Goal: Transaction & Acquisition: Purchase product/service

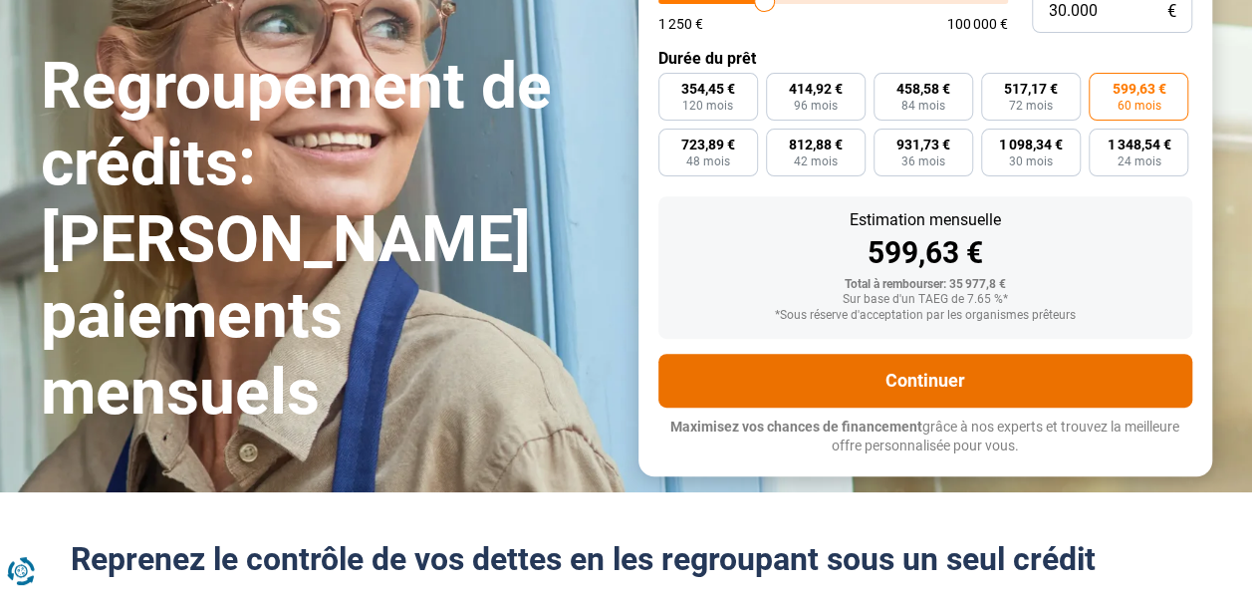
scroll to position [280, 0]
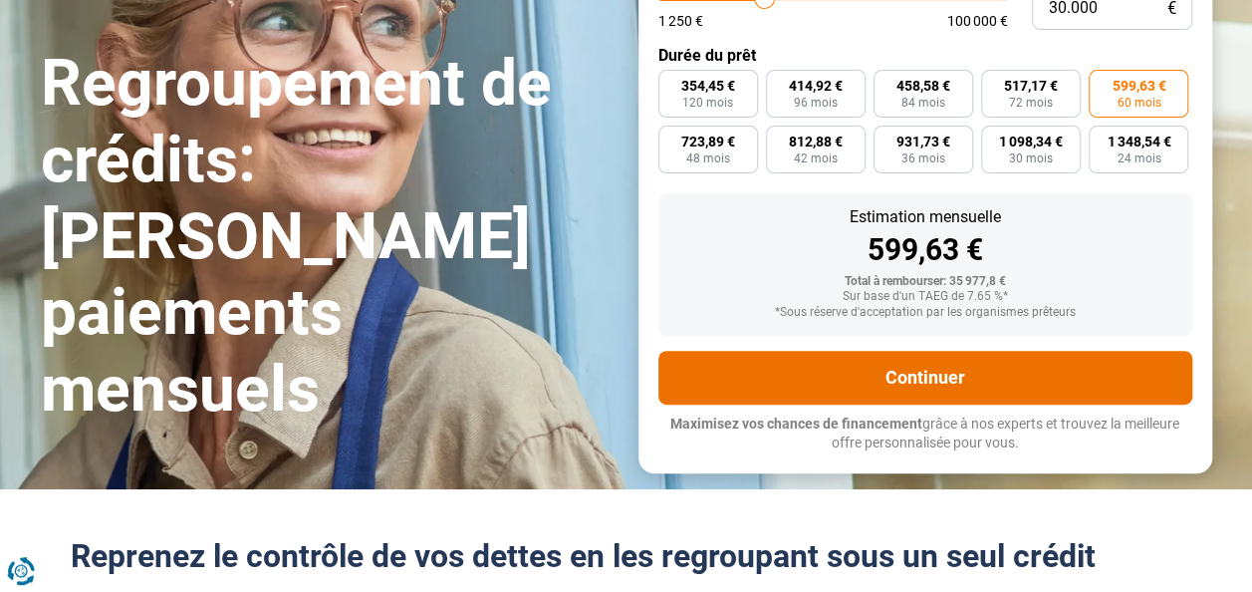
click at [962, 379] on button "Continuer" at bounding box center [926, 378] width 534 height 54
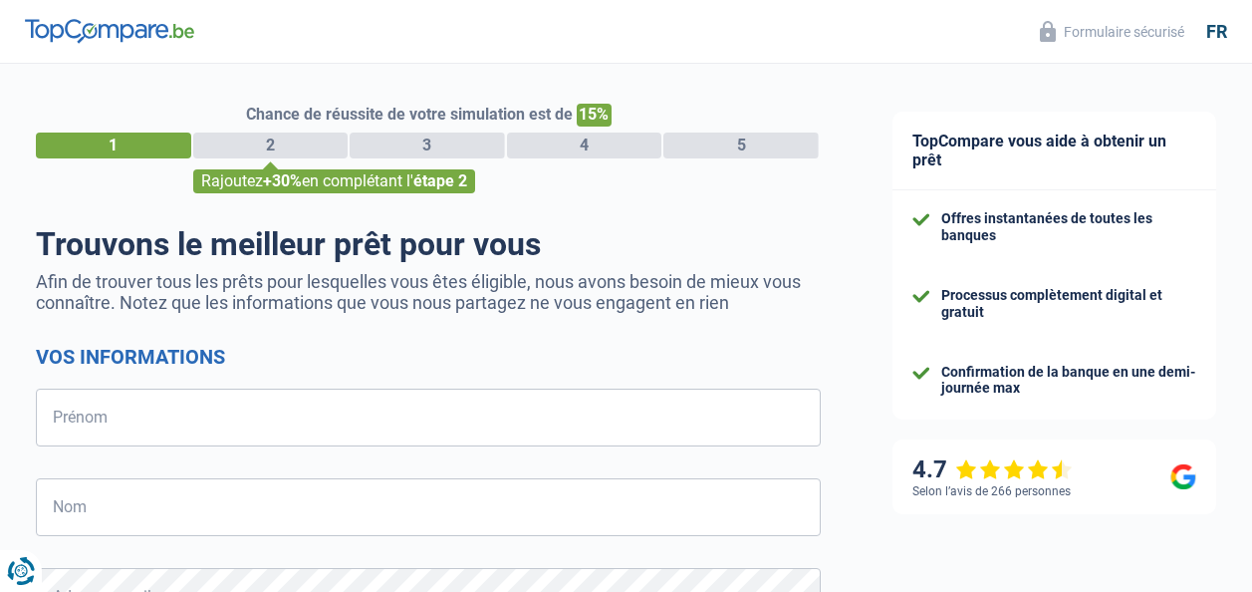
select select "32"
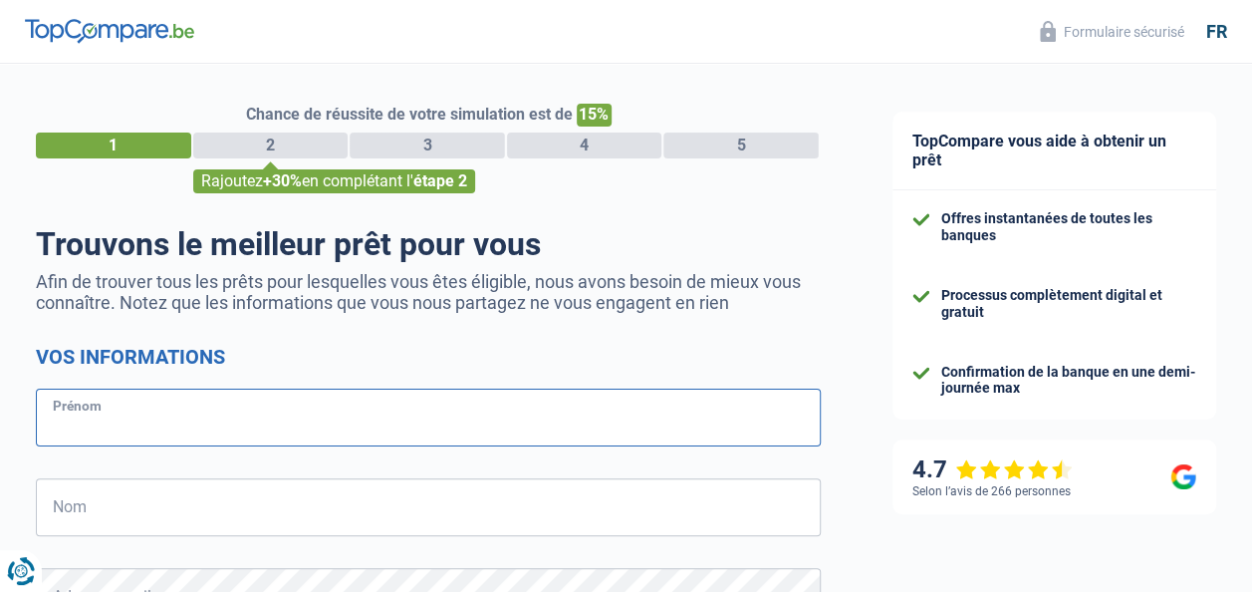
click at [424, 402] on input "Prénom" at bounding box center [428, 418] width 785 height 58
type input "[PERSON_NAME]"
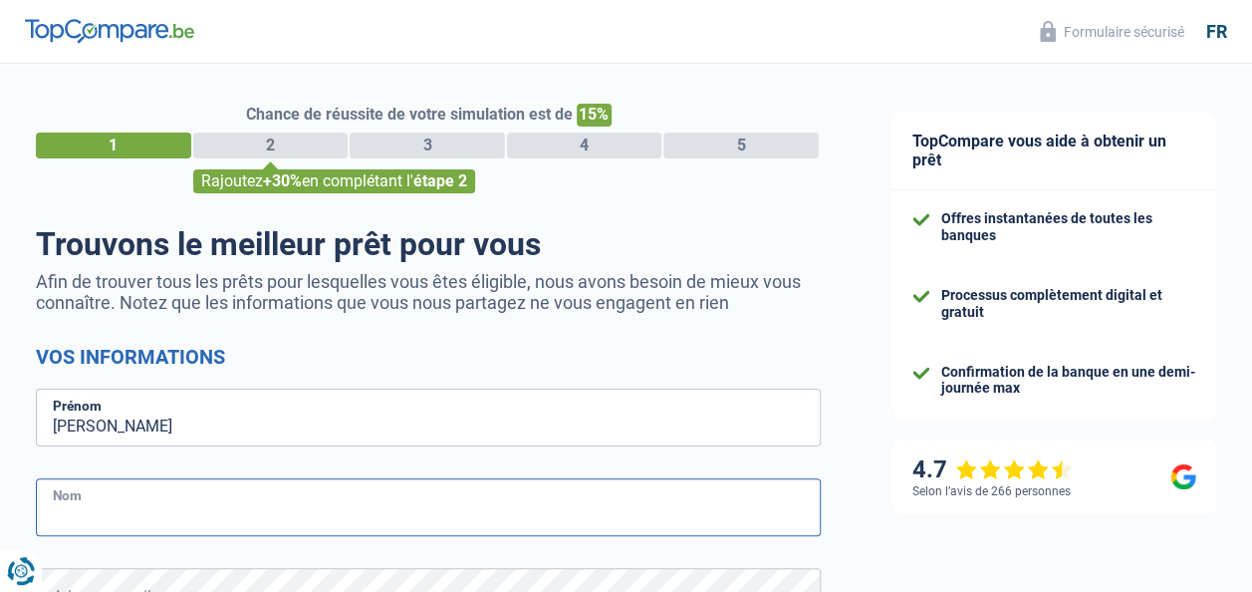
click at [273, 514] on input "Nom" at bounding box center [428, 507] width 785 height 58
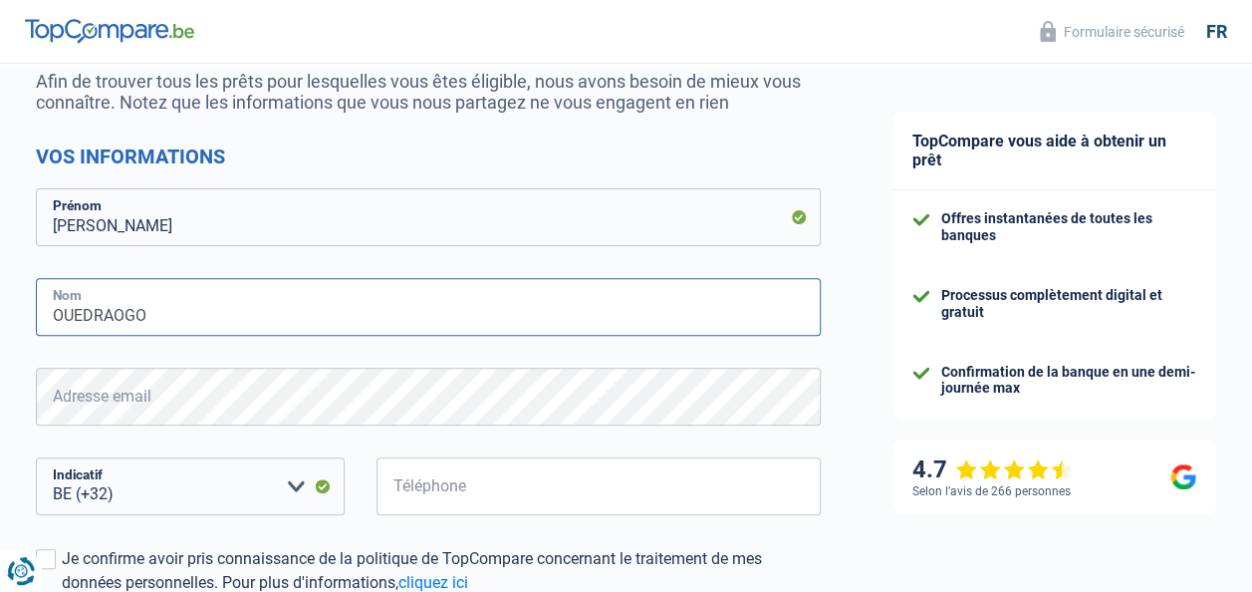
scroll to position [206, 0]
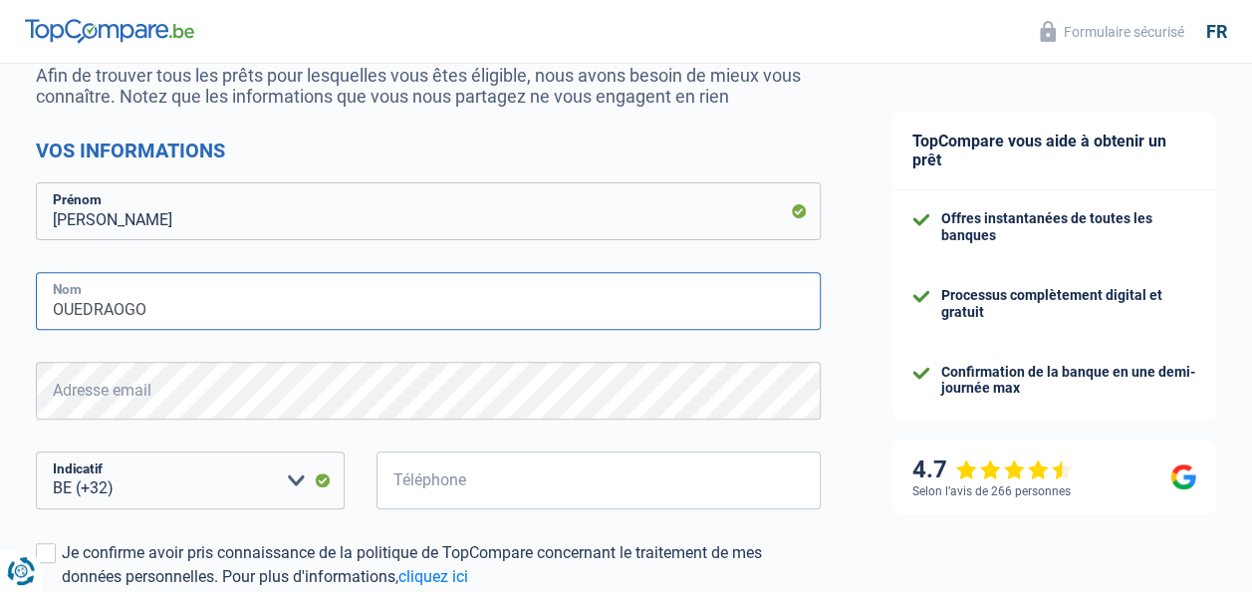
type input "OUEDRAOGO"
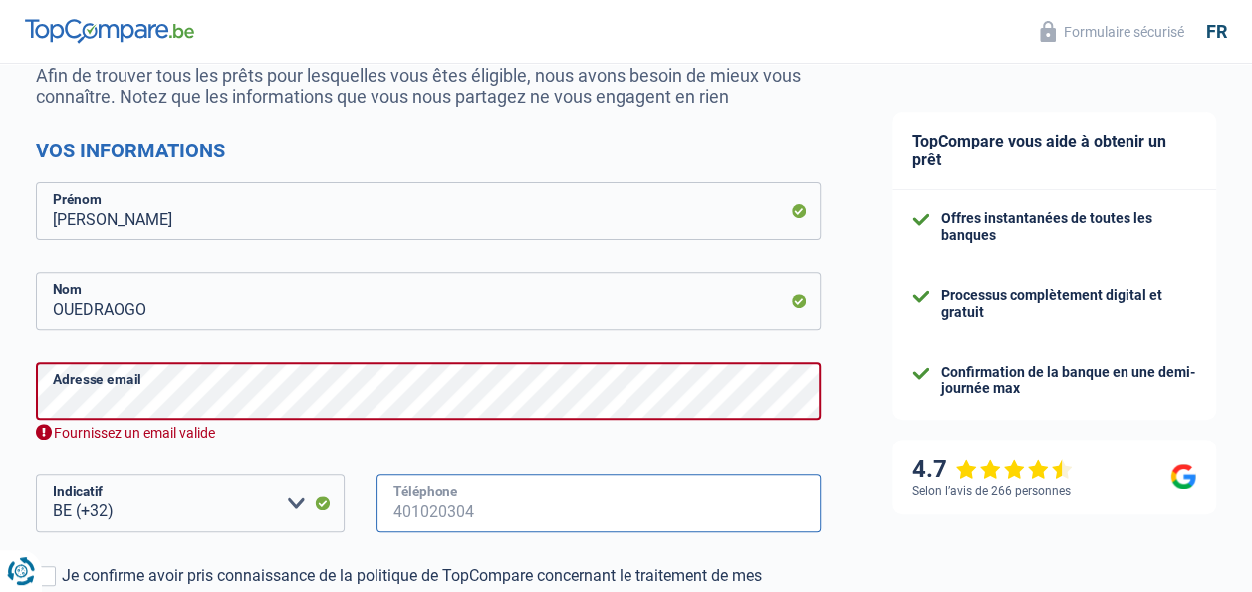
click at [582, 484] on input "Téléphone" at bounding box center [599, 503] width 444 height 58
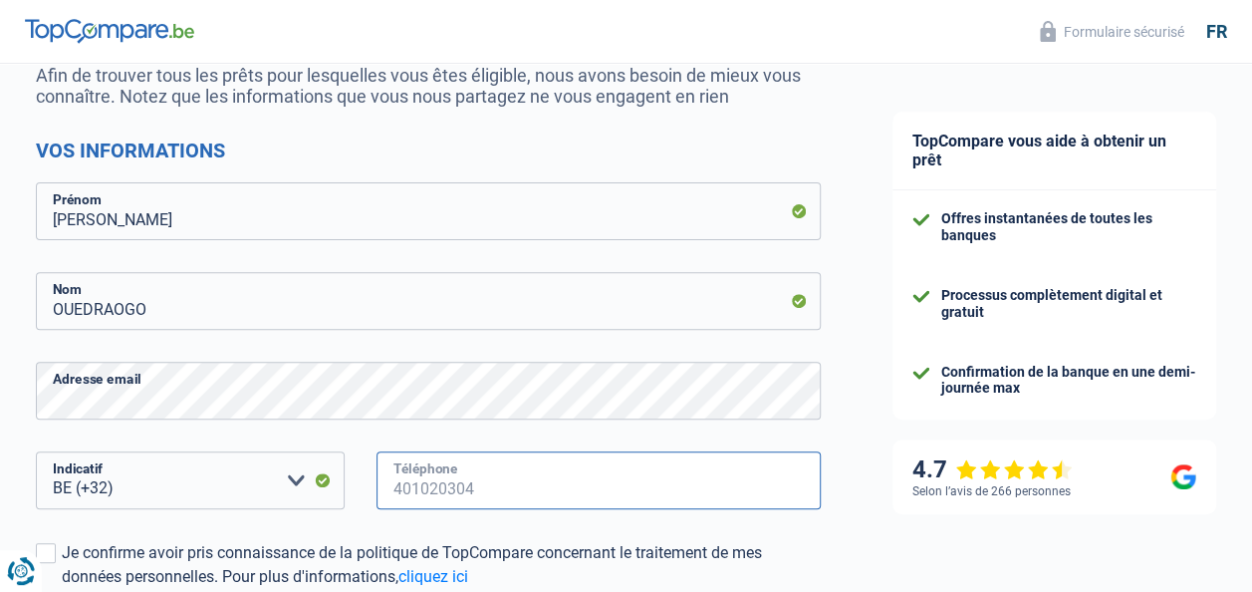
click at [490, 486] on input "Téléphone" at bounding box center [599, 480] width 444 height 58
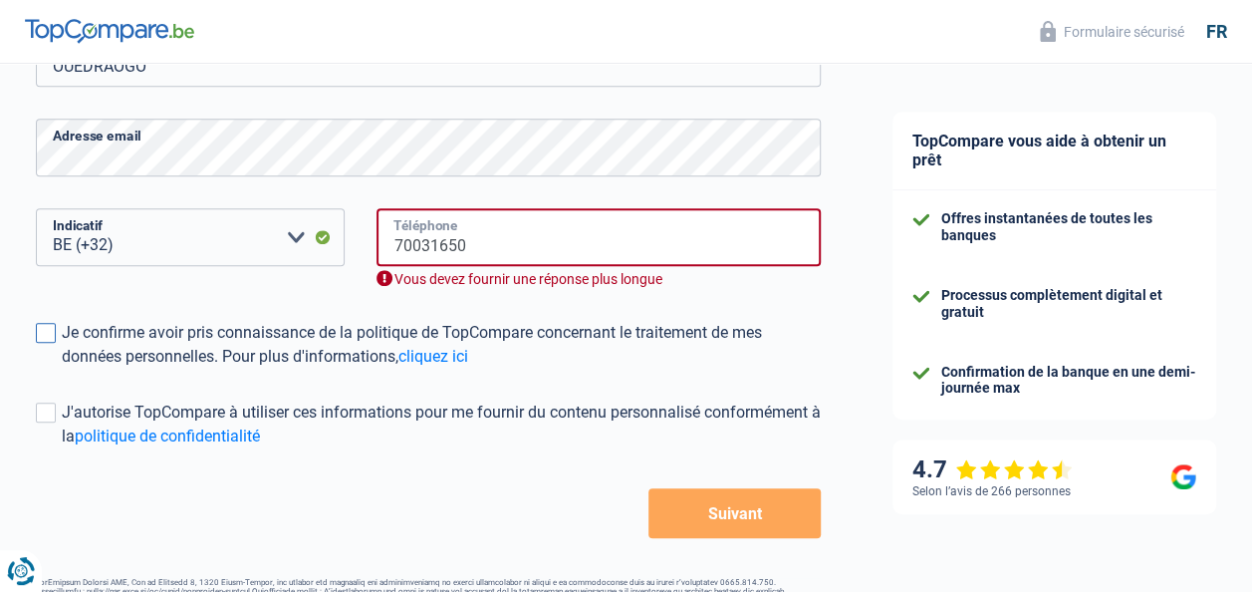
scroll to position [451, 0]
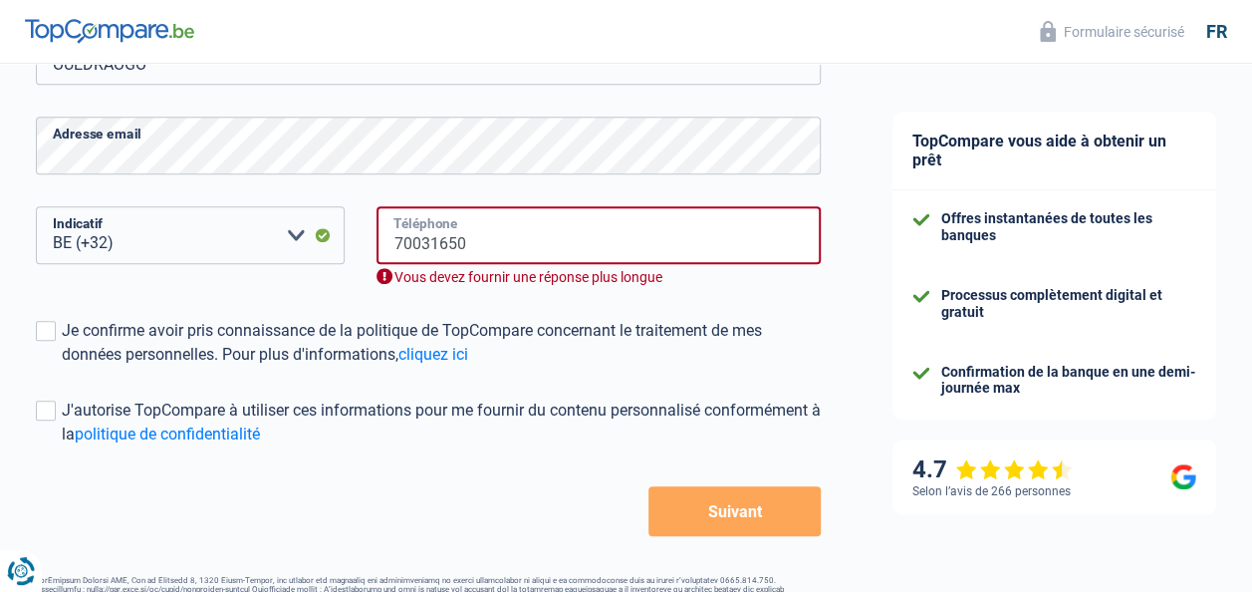
click at [513, 238] on input "70031650" at bounding box center [599, 235] width 444 height 58
type input "7"
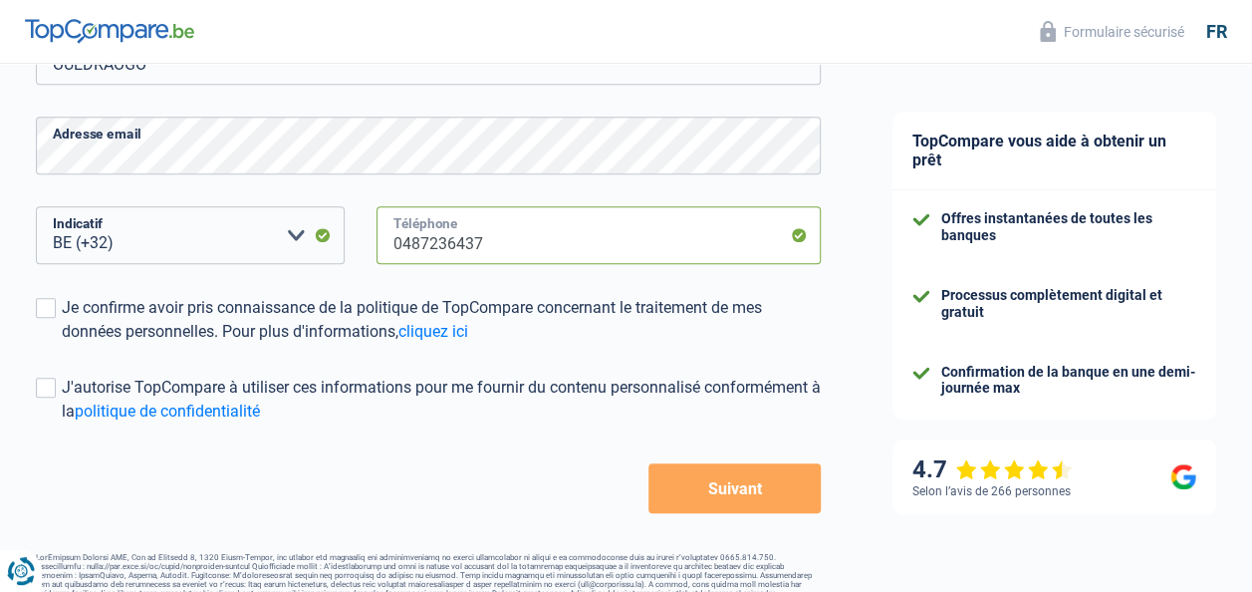
type input "0487236437"
click at [721, 490] on button "Suivant" at bounding box center [735, 488] width 172 height 50
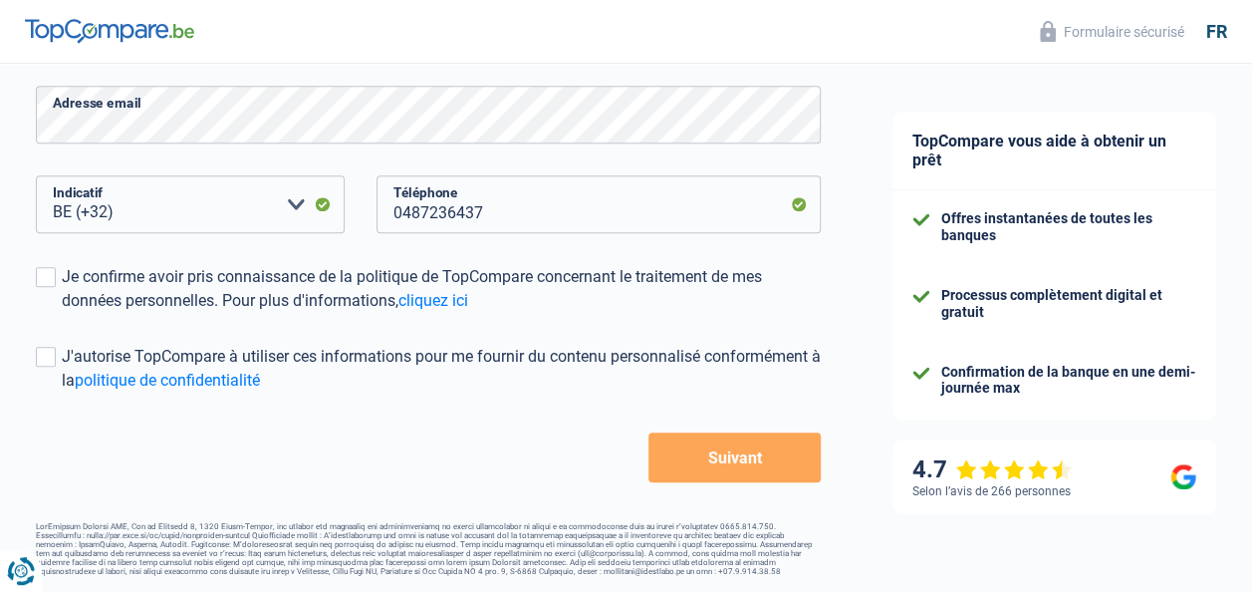
click at [711, 452] on button "Suivant" at bounding box center [735, 457] width 172 height 50
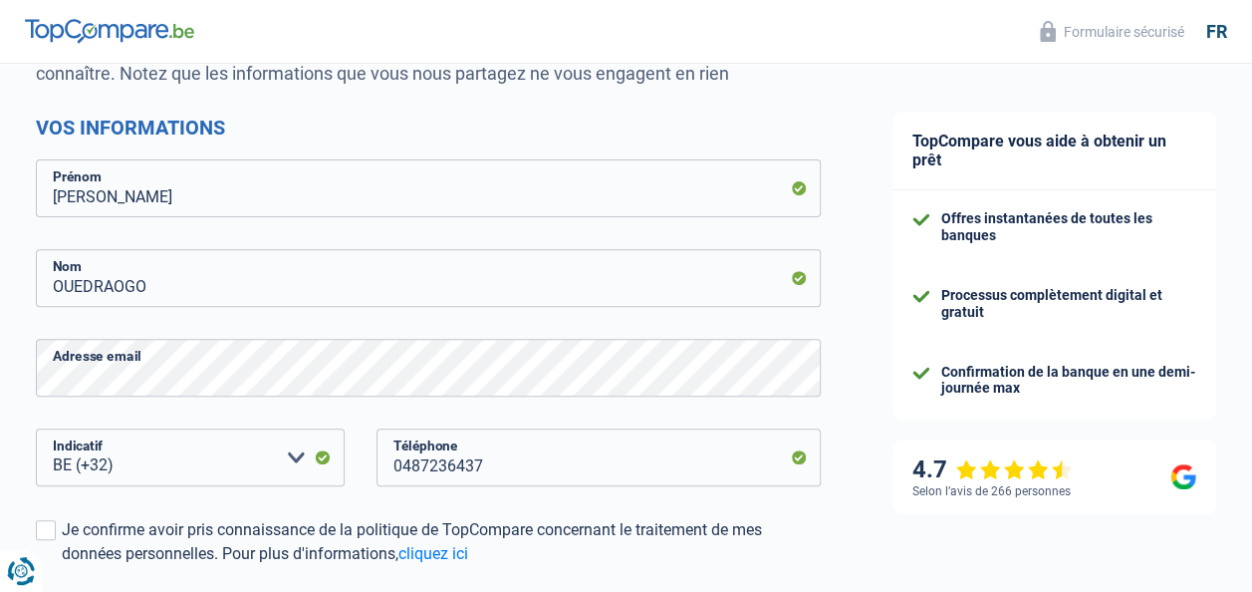
scroll to position [231, 0]
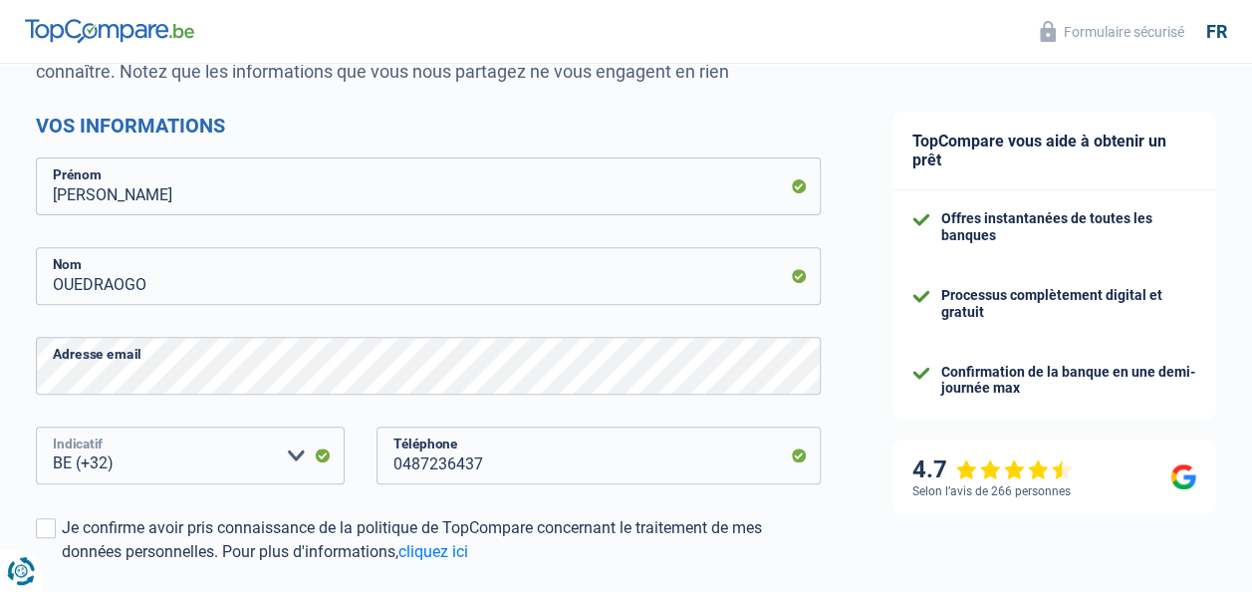
click at [206, 456] on select "BE (+32) LU (+352) Veuillez sélectionner une option" at bounding box center [190, 455] width 309 height 58
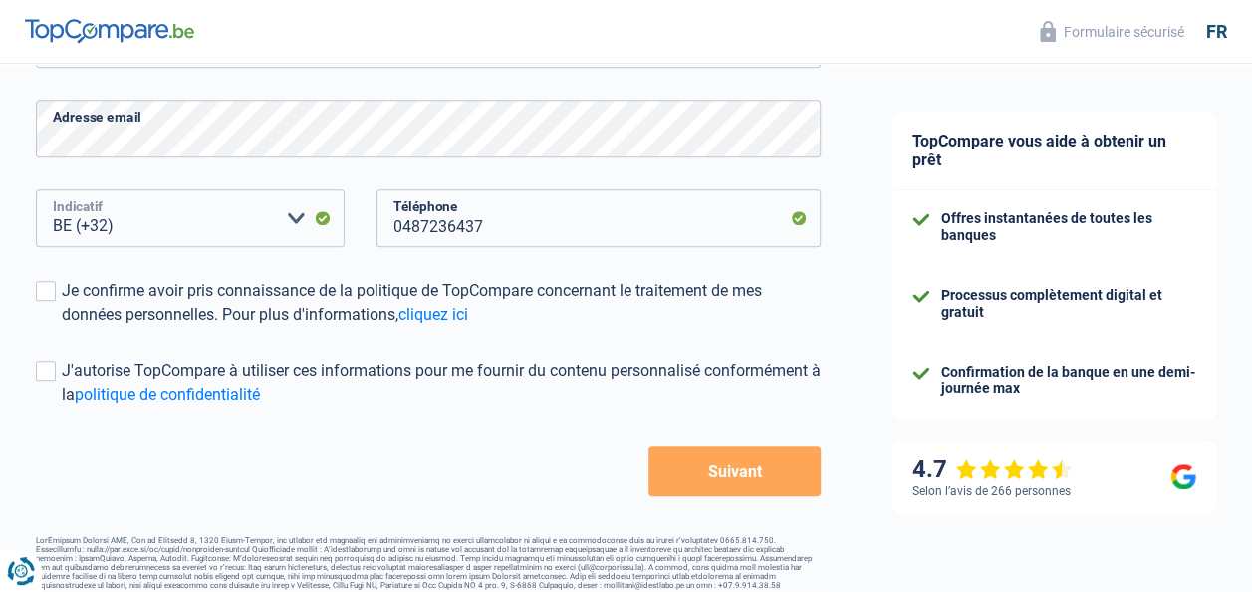
scroll to position [469, 0]
click at [50, 287] on span at bounding box center [46, 290] width 20 height 20
click at [62, 326] on input "Je confirme avoir pris connaissance de la politique de TopCompare concernant le…" at bounding box center [62, 326] width 0 height 0
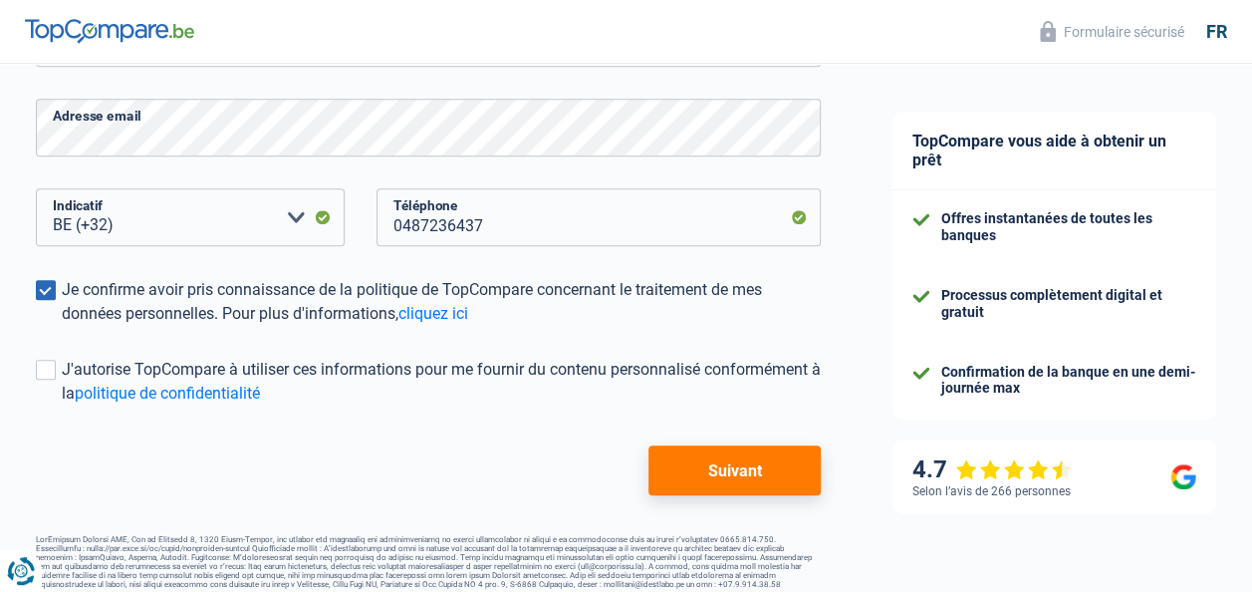
click at [755, 471] on button "Suivant" at bounding box center [735, 470] width 172 height 50
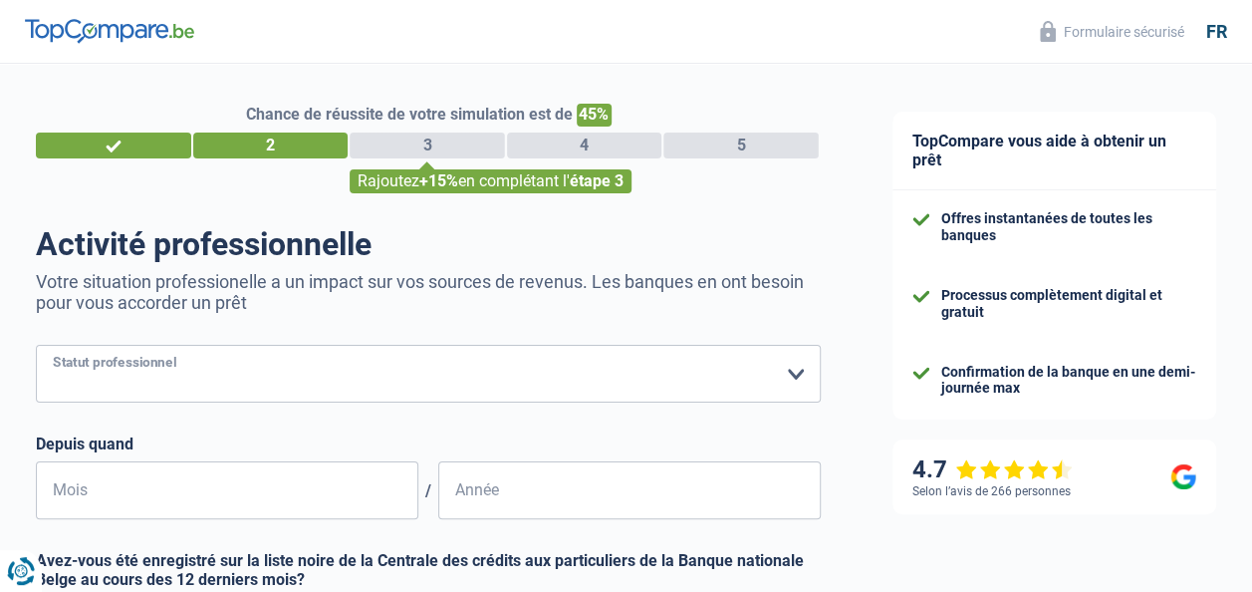
click at [793, 373] on select "Ouvrier Employé privé Employé public Invalide Indépendant Pensionné Chômeur Mut…" at bounding box center [428, 374] width 785 height 58
select select "privateEmployee"
click at [36, 347] on select "Ouvrier Employé privé Employé public Invalide Indépendant Pensionné Chômeur Mut…" at bounding box center [428, 374] width 785 height 58
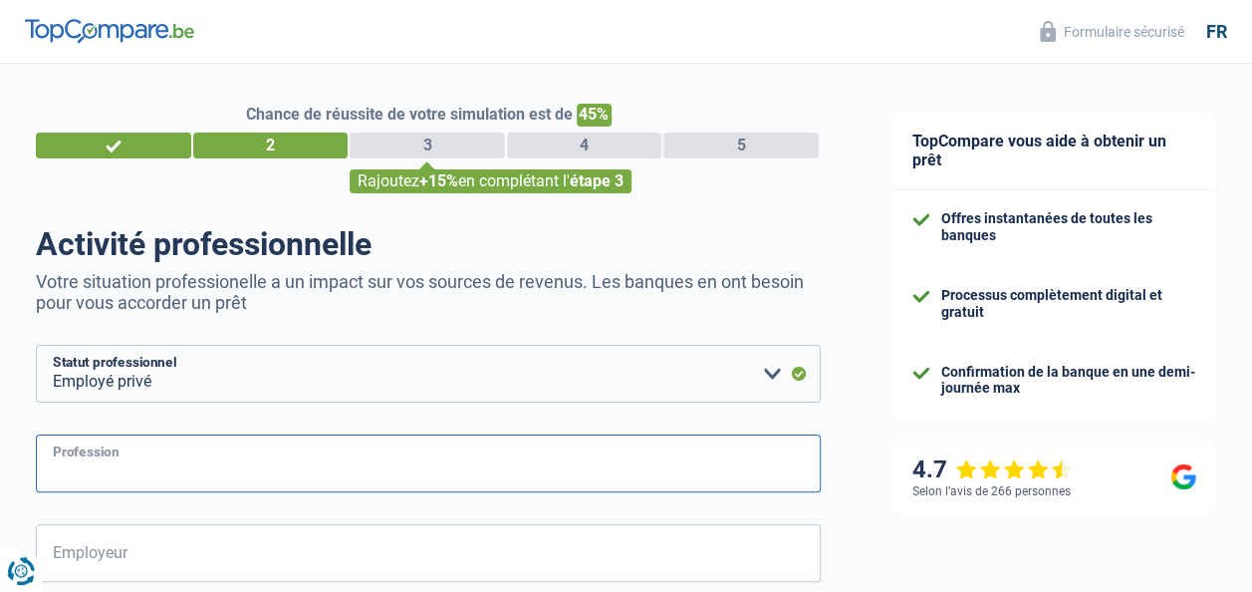
click at [277, 463] on input "Profession" at bounding box center [428, 463] width 785 height 58
type input "C"
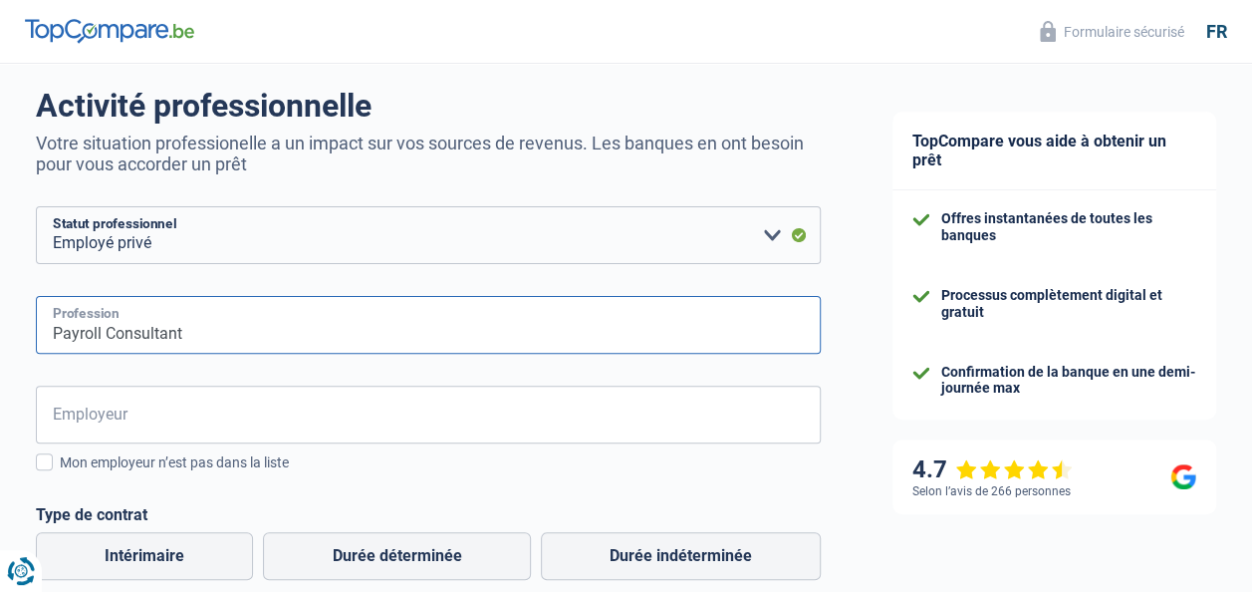
scroll to position [139, 0]
type input "Payroll Consultant"
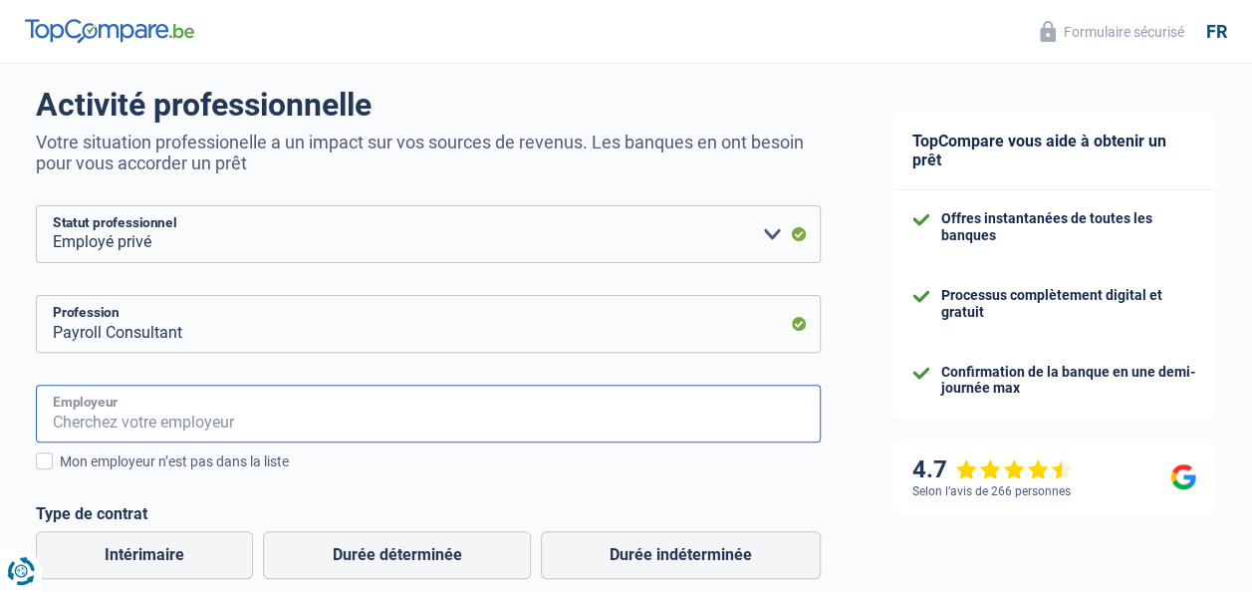
click at [295, 405] on input "Employeur" at bounding box center [428, 414] width 785 height 58
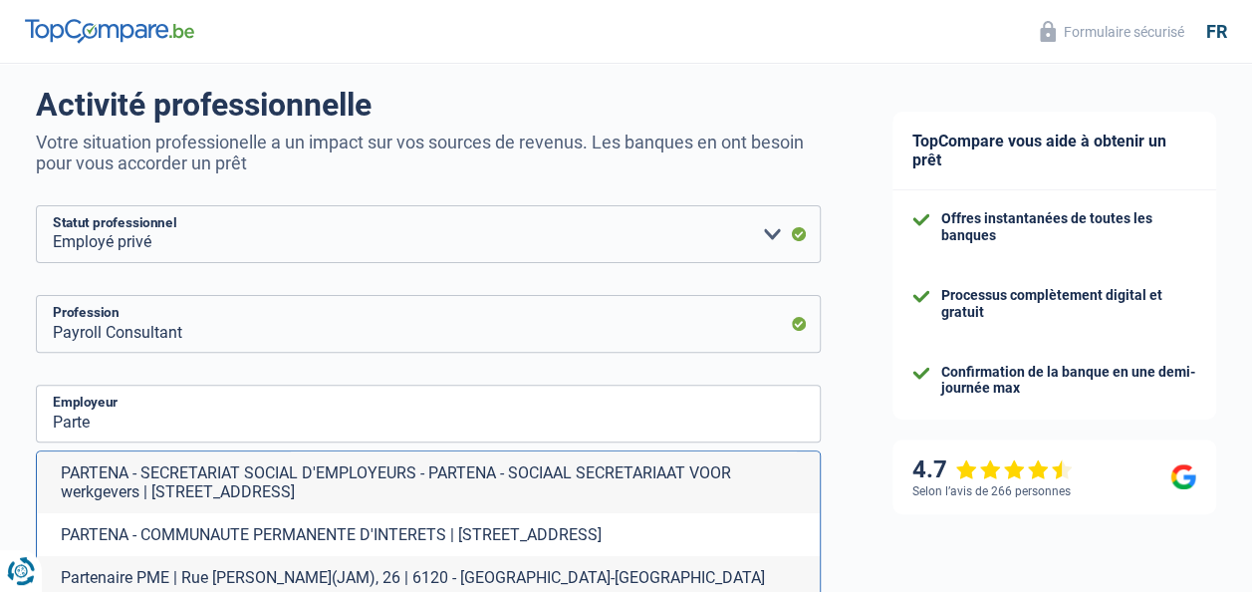
click at [321, 477] on li "PARTENA - SECRETARIAT SOCIAL D'EMPLOYEURS - PARTENA - SOCIAAL SECRETARIAAT VOOR…" at bounding box center [428, 482] width 783 height 62
type input "PARTENA - SECRETARIAT SOCIAL D'EMPLOYEURS - PARTENA - SOCIAAL SECRETARIAAT VOOR…"
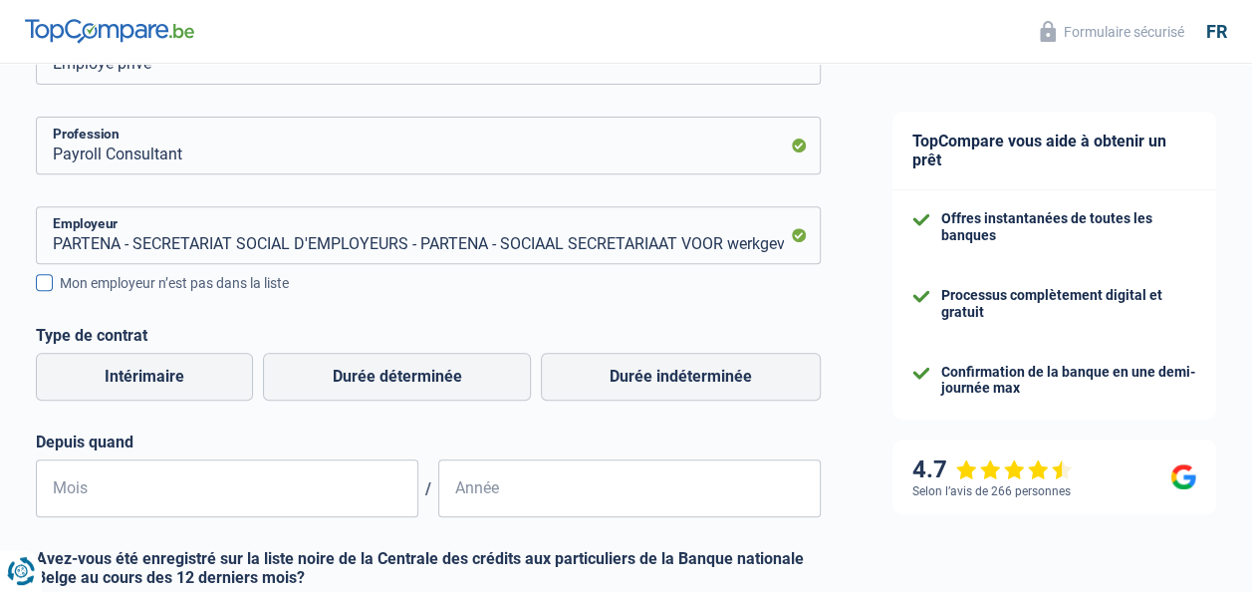
scroll to position [319, 0]
click at [664, 371] on label "Durée indéterminée" at bounding box center [681, 376] width 280 height 48
click at [664, 371] on input "Durée indéterminée" at bounding box center [681, 376] width 280 height 48
radio input "true"
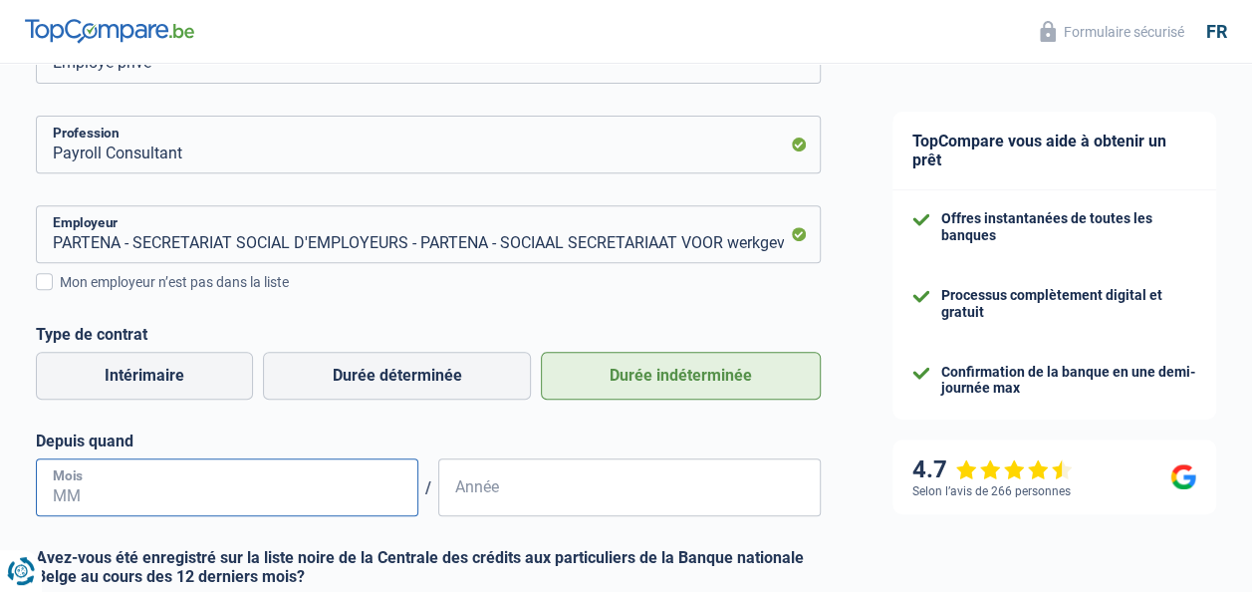
click at [215, 484] on input "Mois" at bounding box center [227, 487] width 383 height 58
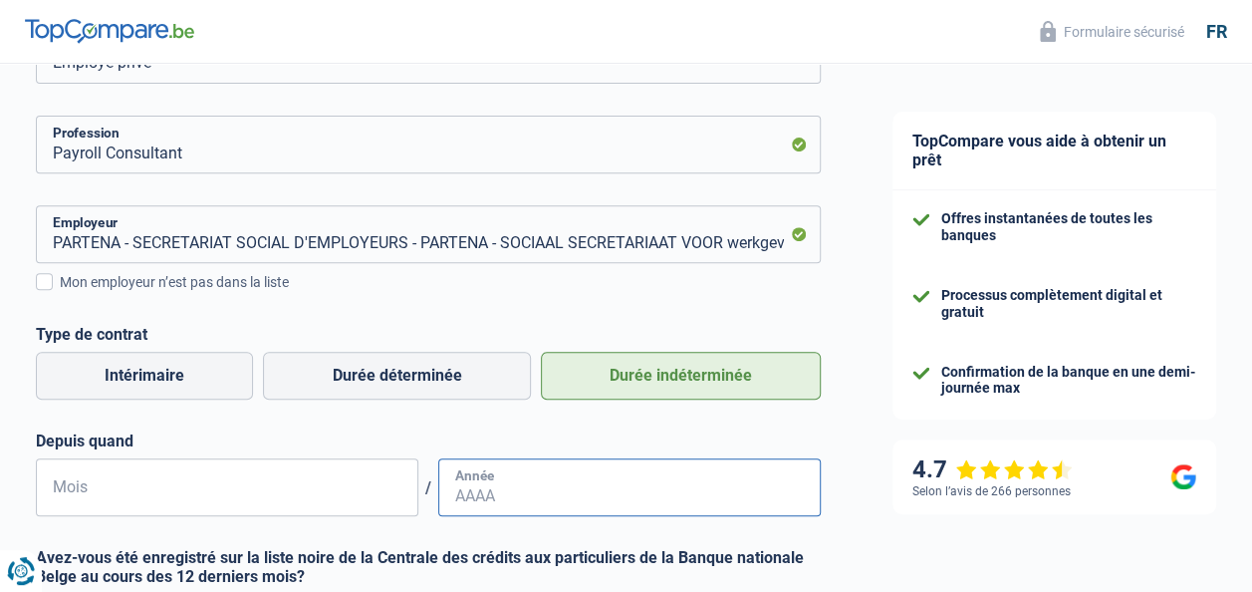
type input "01"
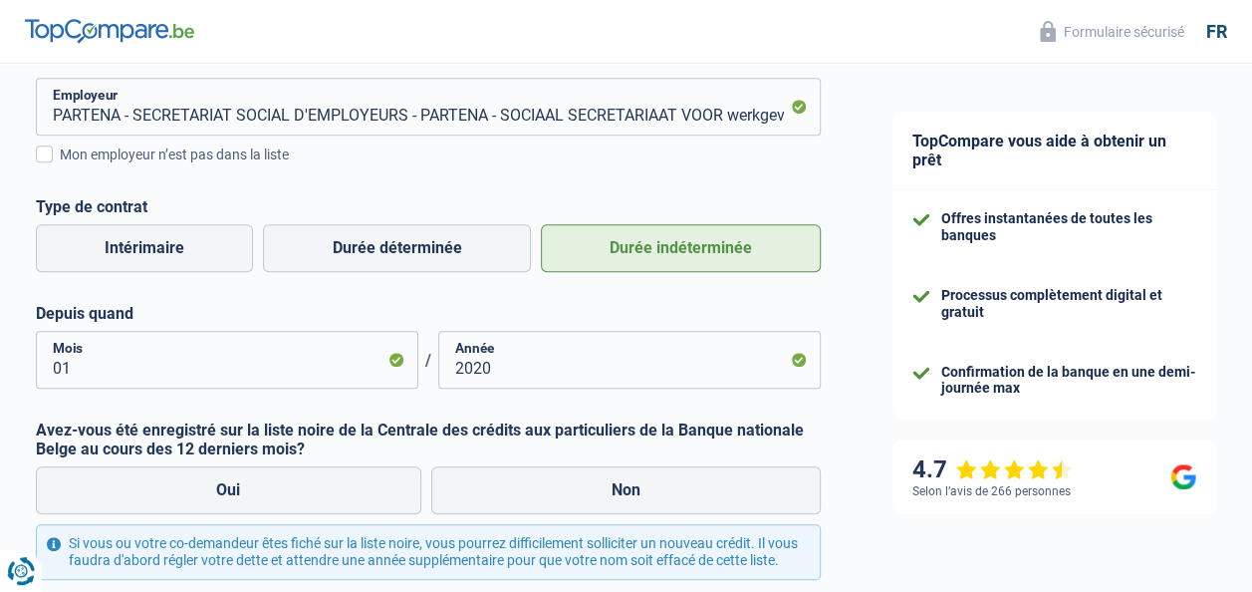
scroll to position [451, 0]
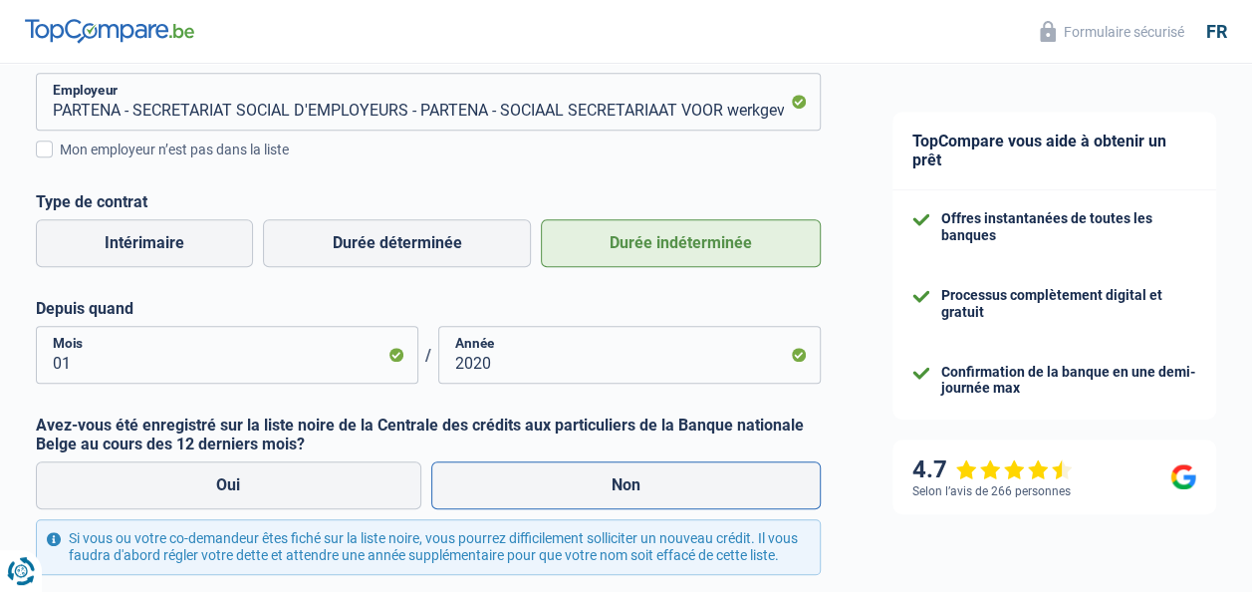
type input "2020"
click at [717, 487] on label "Non" at bounding box center [626, 485] width 391 height 48
click at [717, 487] on input "Non" at bounding box center [626, 485] width 391 height 48
radio input "true"
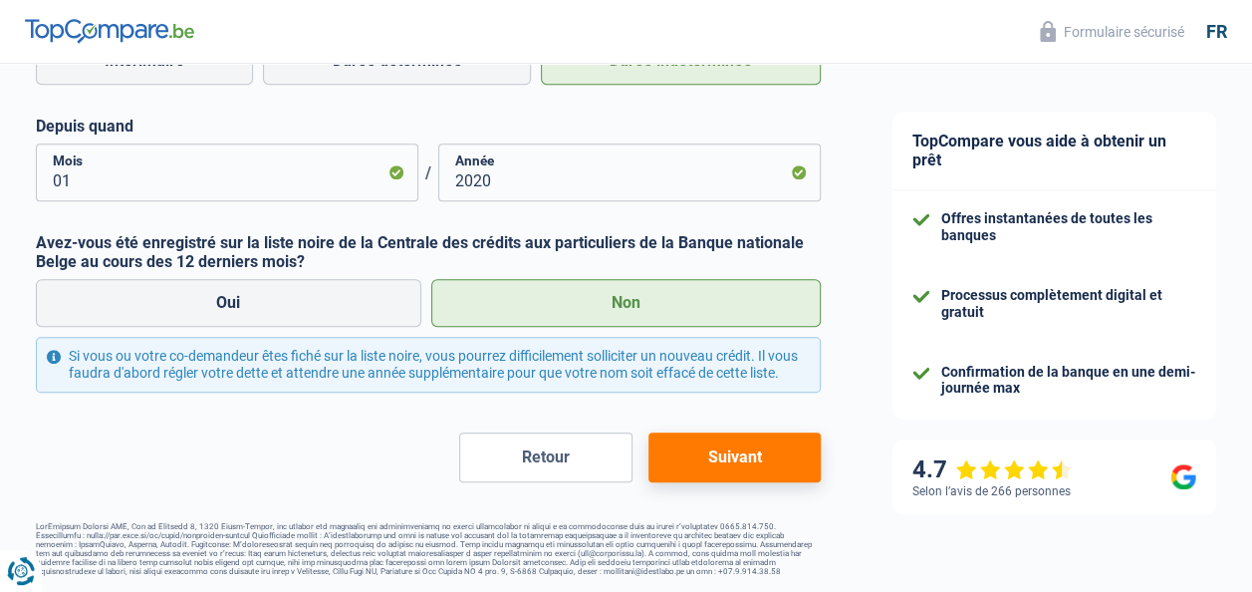
scroll to position [638, 0]
click at [707, 452] on button "Suivant" at bounding box center [735, 457] width 172 height 50
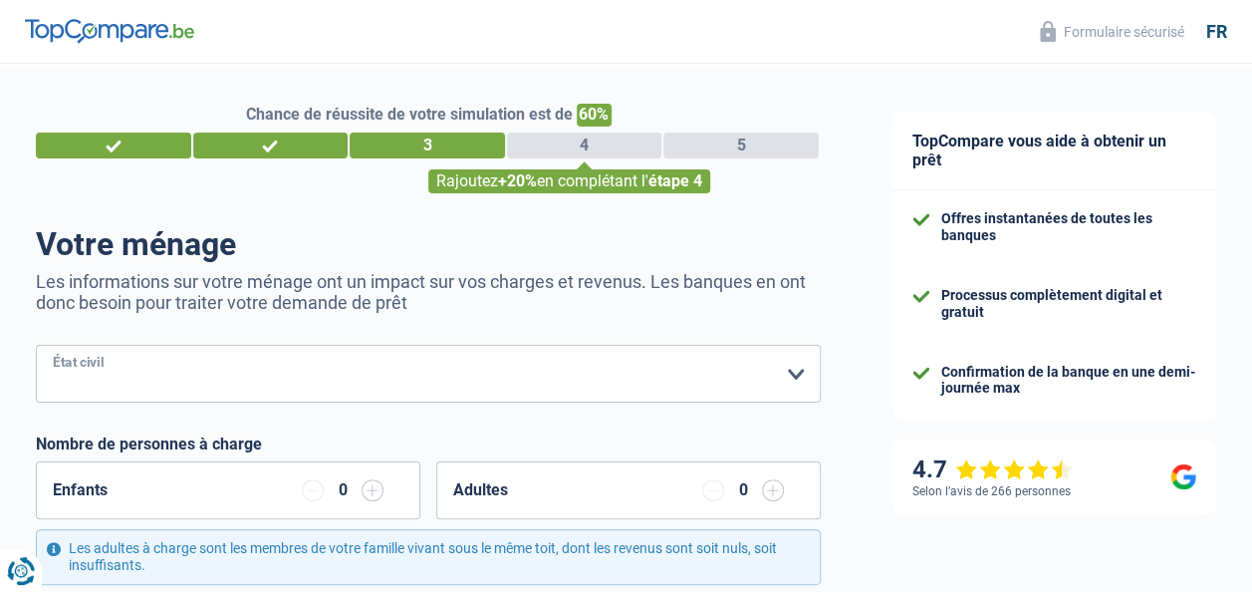
click at [800, 373] on select "Célibataire Marié(e) Cohabitant(e) légal(e) Divorcé(e) Veuf(ve) Séparé (de fait…" at bounding box center [428, 374] width 785 height 58
select select "married"
click at [36, 347] on select "Célibataire Marié(e) Cohabitant(e) légal(e) Divorcé(e) Veuf(ve) Séparé (de fait…" at bounding box center [428, 374] width 785 height 58
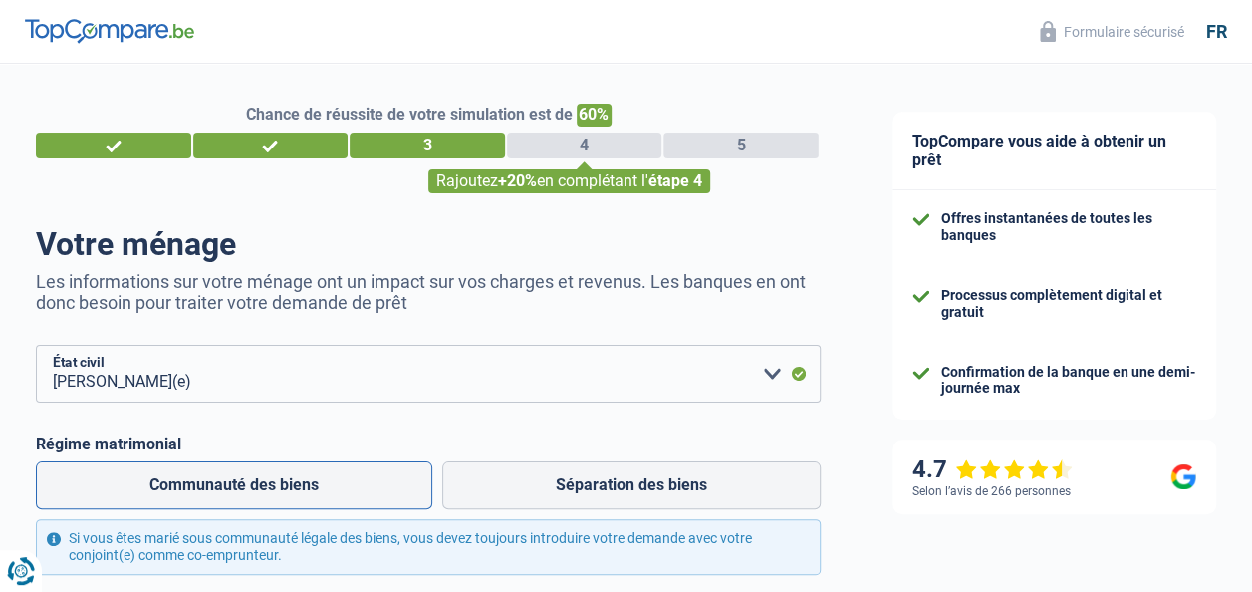
click at [396, 496] on label "Communauté des biens" at bounding box center [234, 485] width 396 height 48
click at [396, 496] on input "Communauté des biens" at bounding box center [234, 485] width 396 height 48
radio input "true"
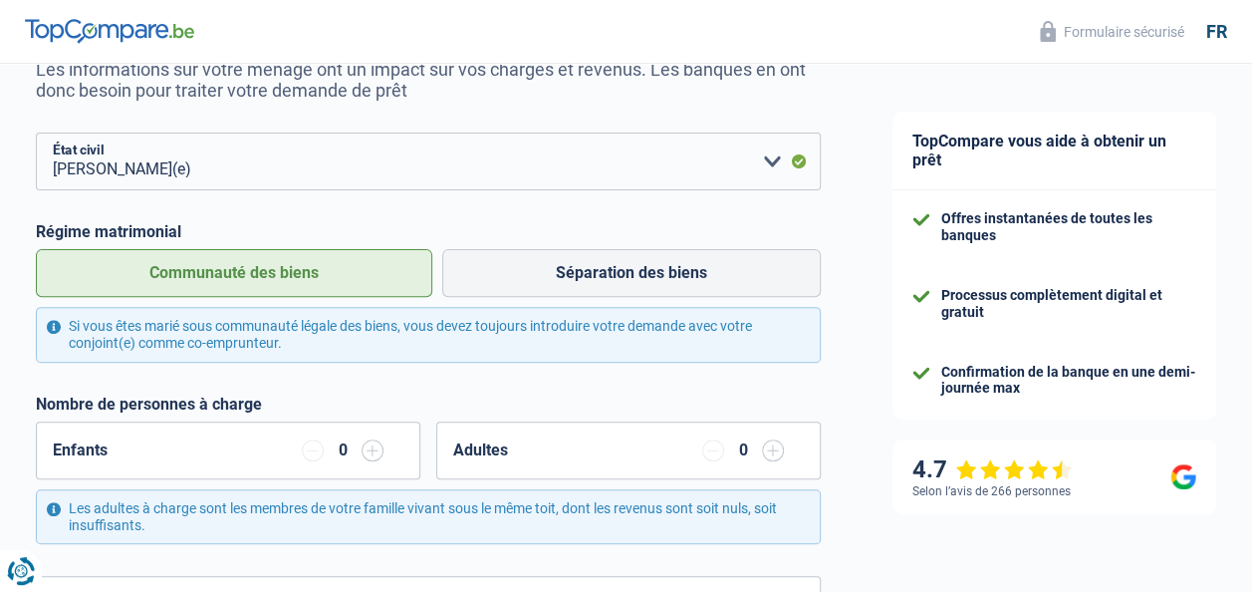
scroll to position [213, 0]
click at [375, 452] on input "button" at bounding box center [373, 449] width 22 height 22
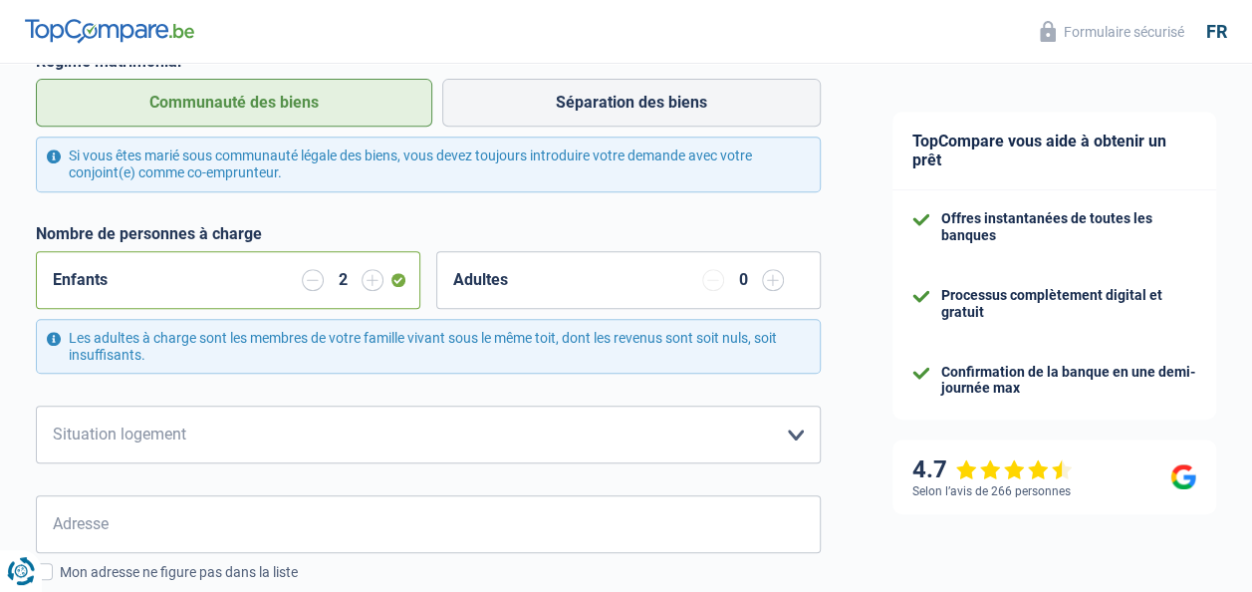
scroll to position [384, 0]
click at [804, 436] on select "Locataire Propriétaire avec prêt hypothécaire Propriétaire sans prêt hypothécai…" at bounding box center [428, 433] width 785 height 58
select select "ownerWithMortgage"
click at [36, 404] on select "Locataire Propriétaire avec prêt hypothécaire Propriétaire sans prêt hypothécai…" at bounding box center [428, 433] width 785 height 58
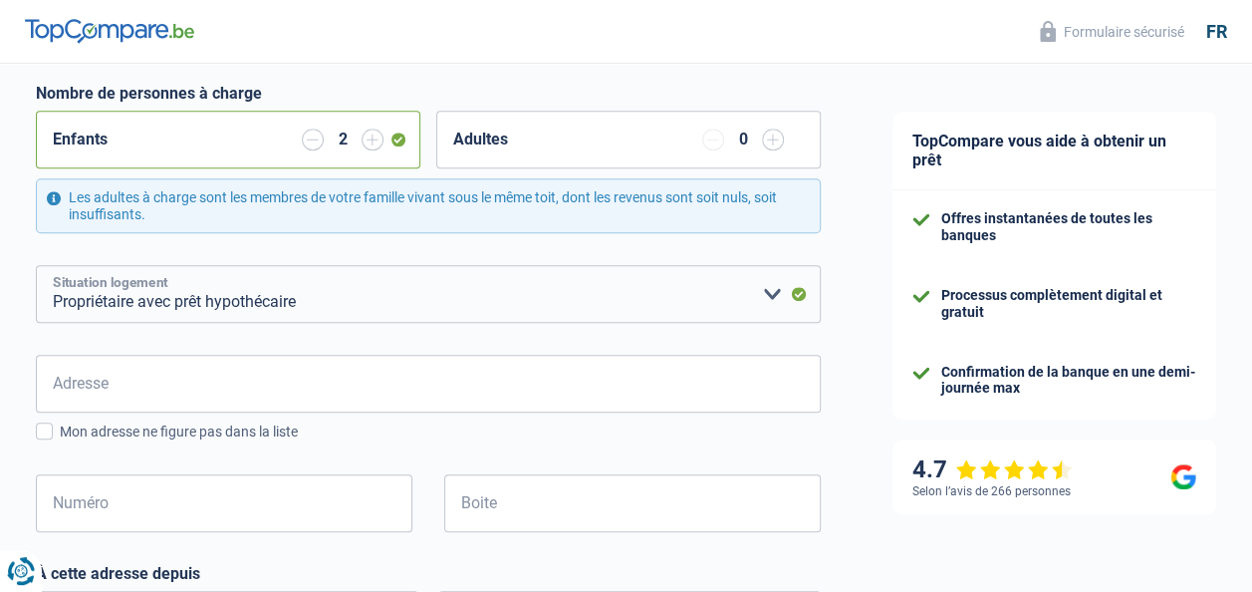
scroll to position [525, 0]
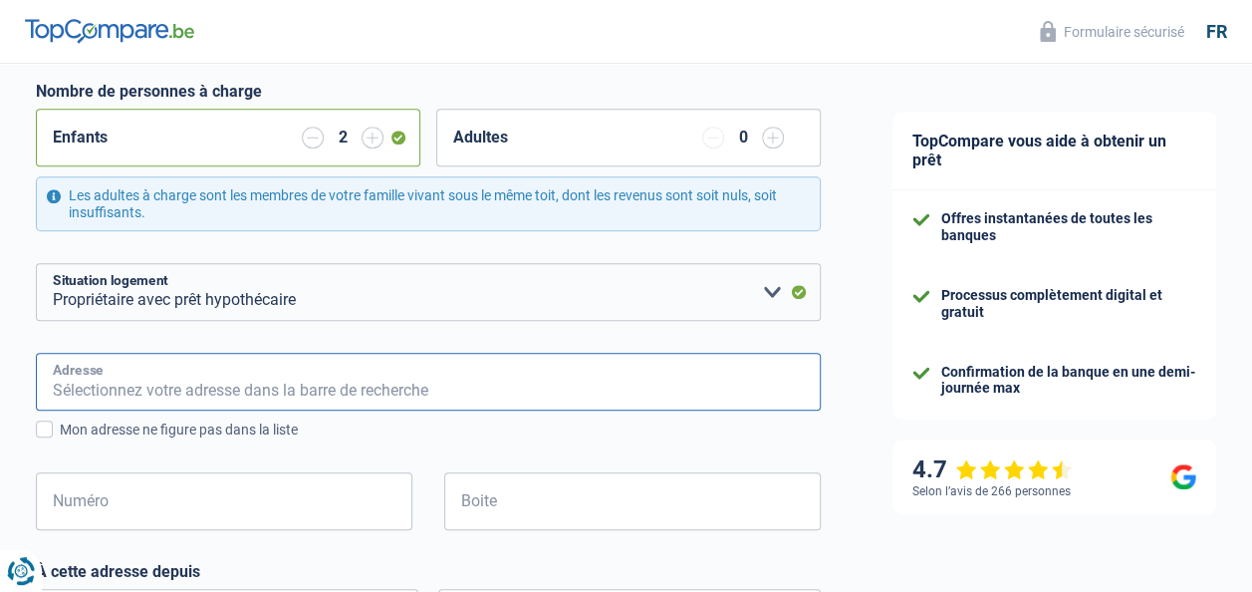
click at [349, 385] on input "Adresse" at bounding box center [428, 382] width 785 height 58
type input "GASTHUISSTRAAT"
type input "Belgique"
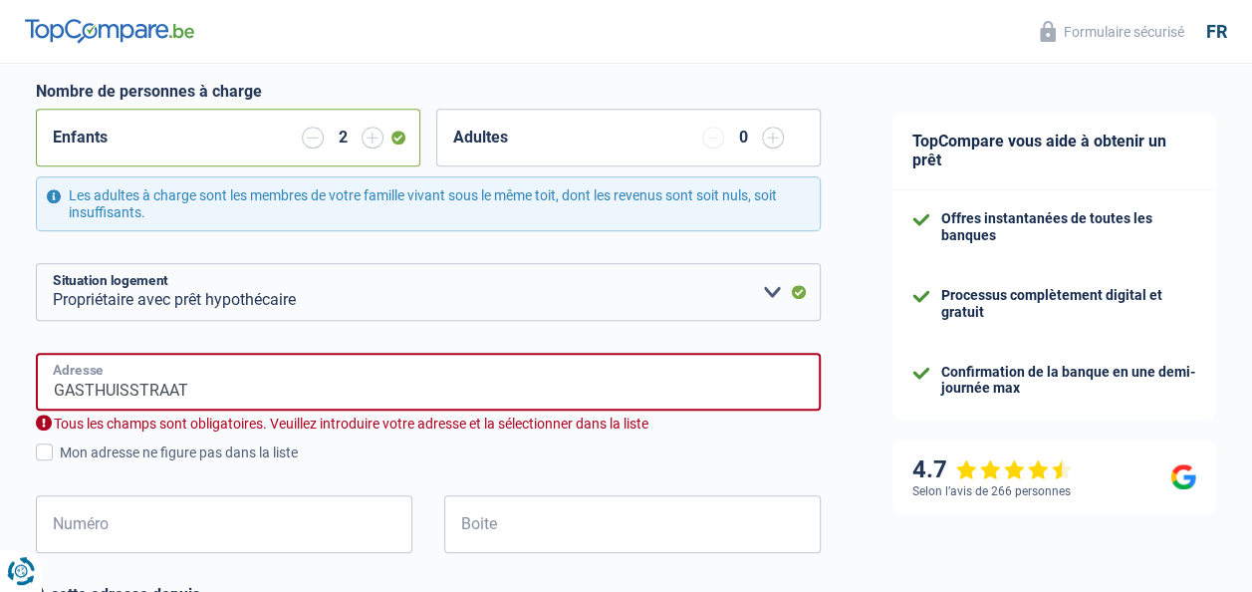
type input "169 Gasthuisstraat"
type input "Belgique"
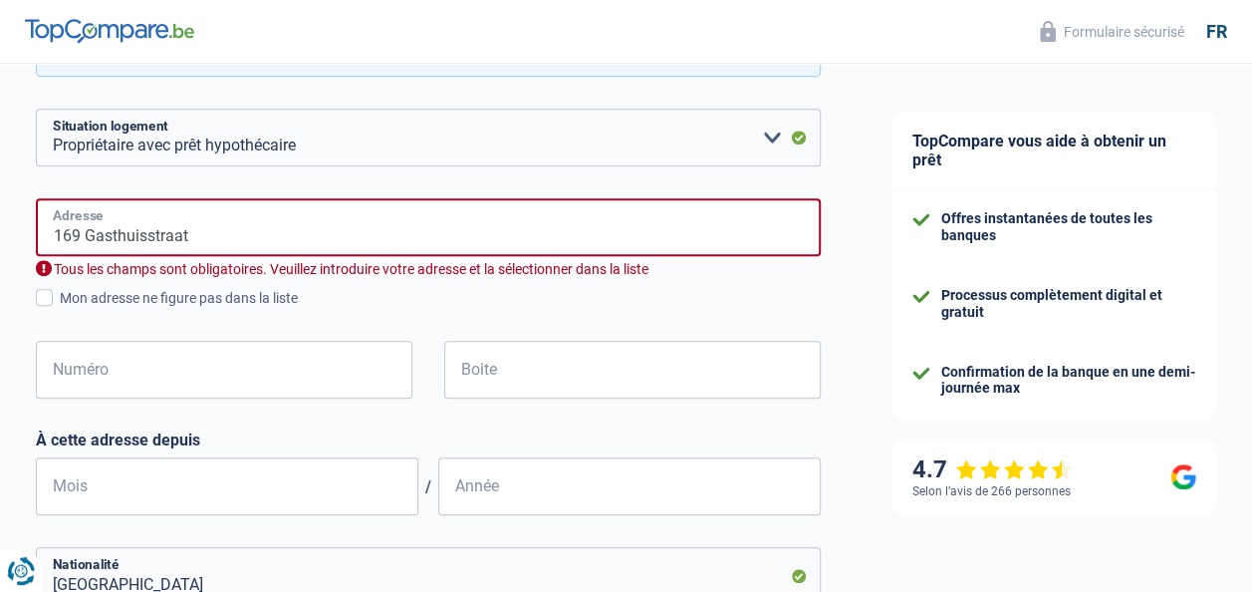
scroll to position [680, 0]
click at [84, 234] on input "169 Gasthuisstraat" at bounding box center [428, 226] width 785 height 58
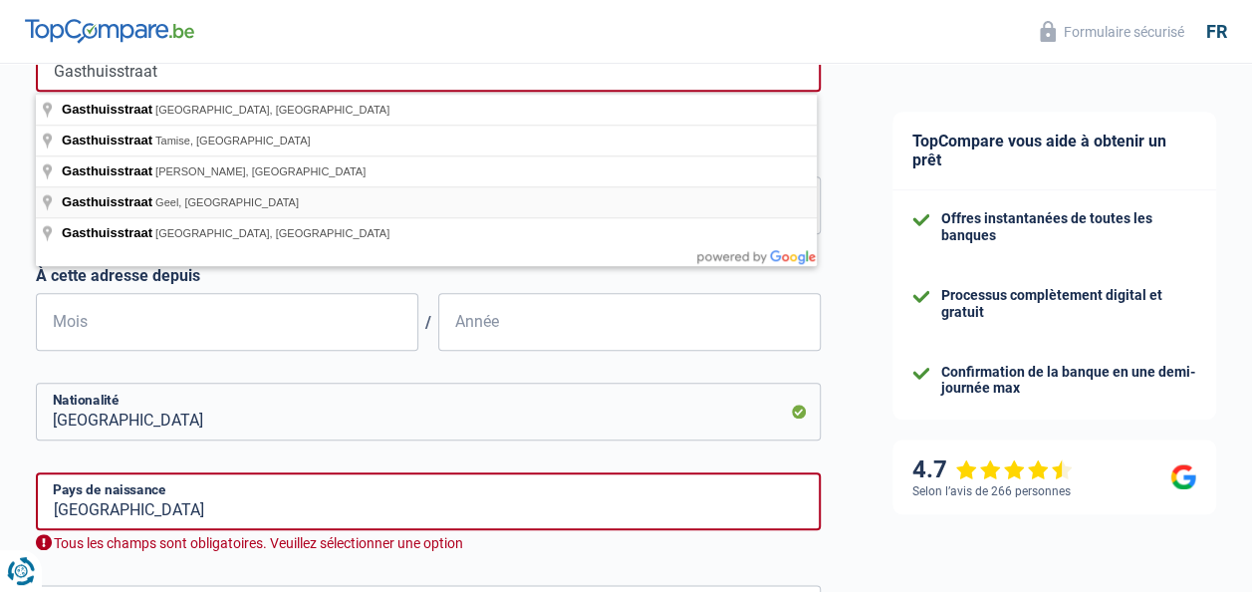
scroll to position [848, 0]
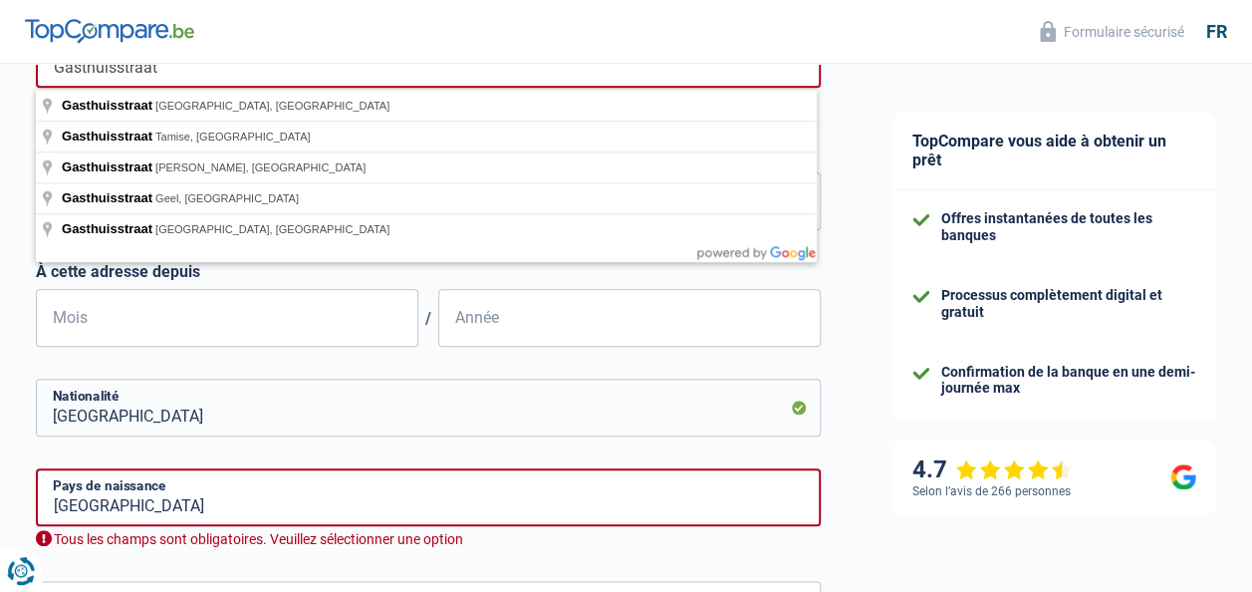
type input "Gasthuisstraat"
click at [878, 287] on div "TopCompare vous aide à obtenir un prêt Offres instantanées de toutes les banque…" at bounding box center [1054, 72] width 395 height 1712
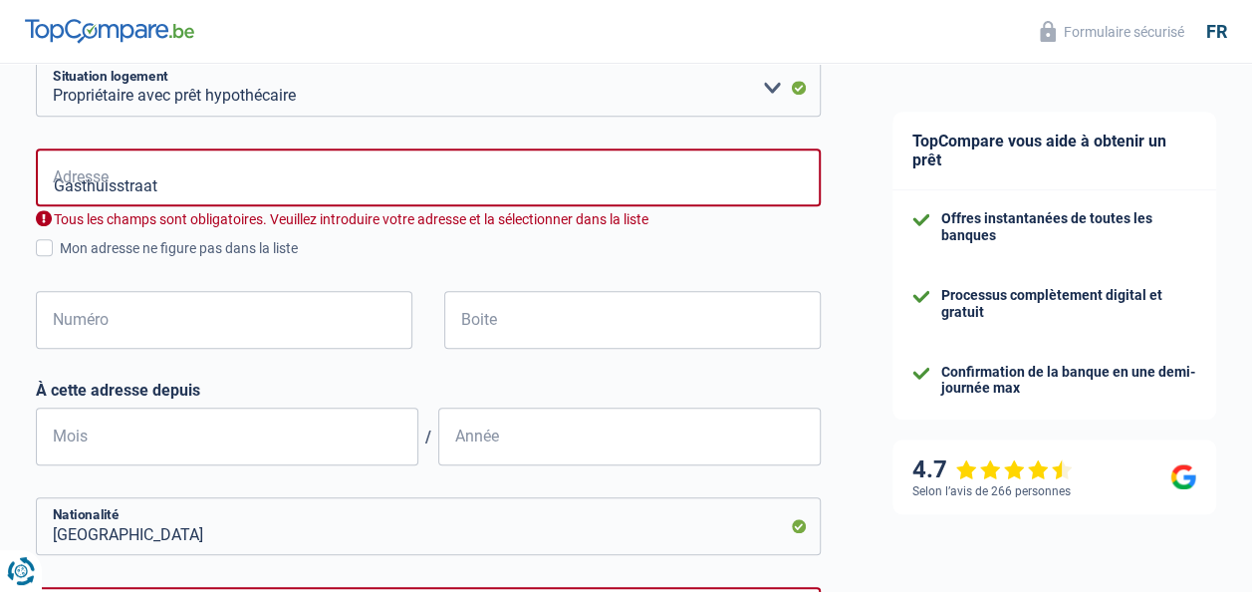
scroll to position [728, 0]
click at [124, 313] on input "Numéro" at bounding box center [224, 321] width 377 height 58
type input "169"
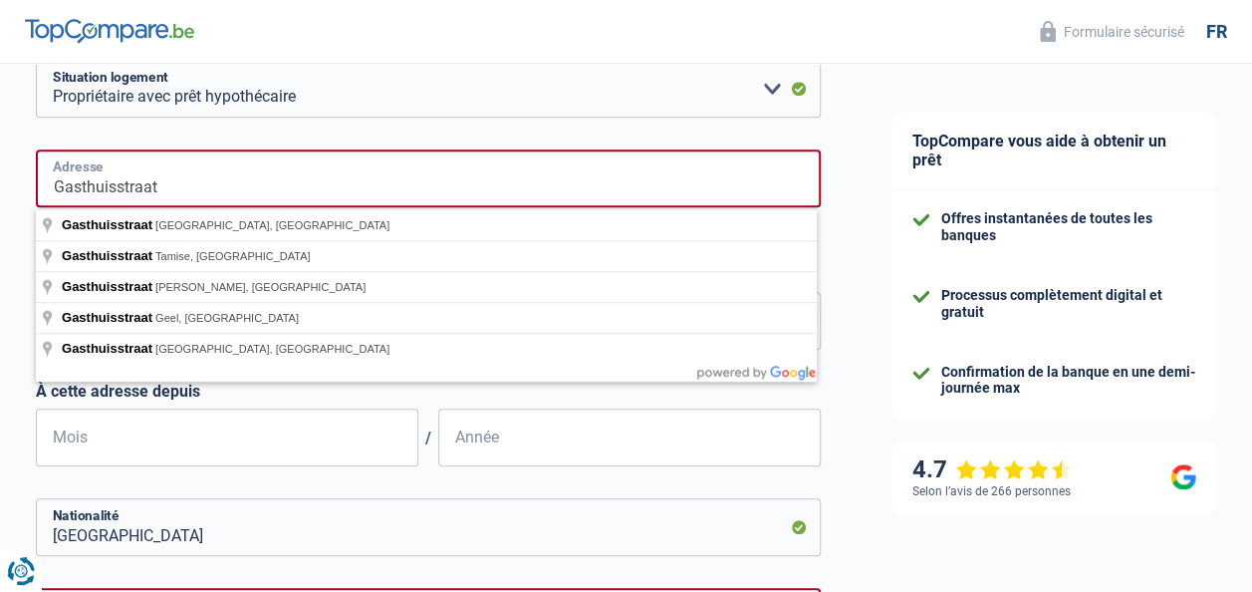
click at [217, 186] on input "Gasthuisstraat" at bounding box center [428, 178] width 785 height 58
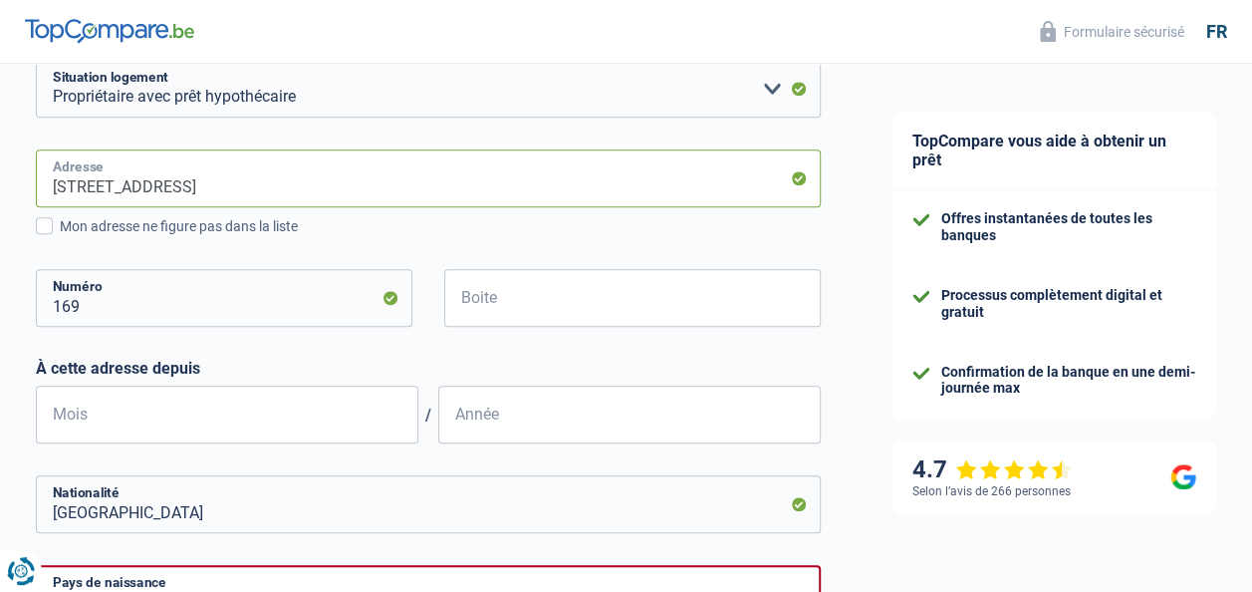
click at [313, 181] on input "Gasthuisstraat, 9140, Temse, BE" at bounding box center [428, 178] width 785 height 58
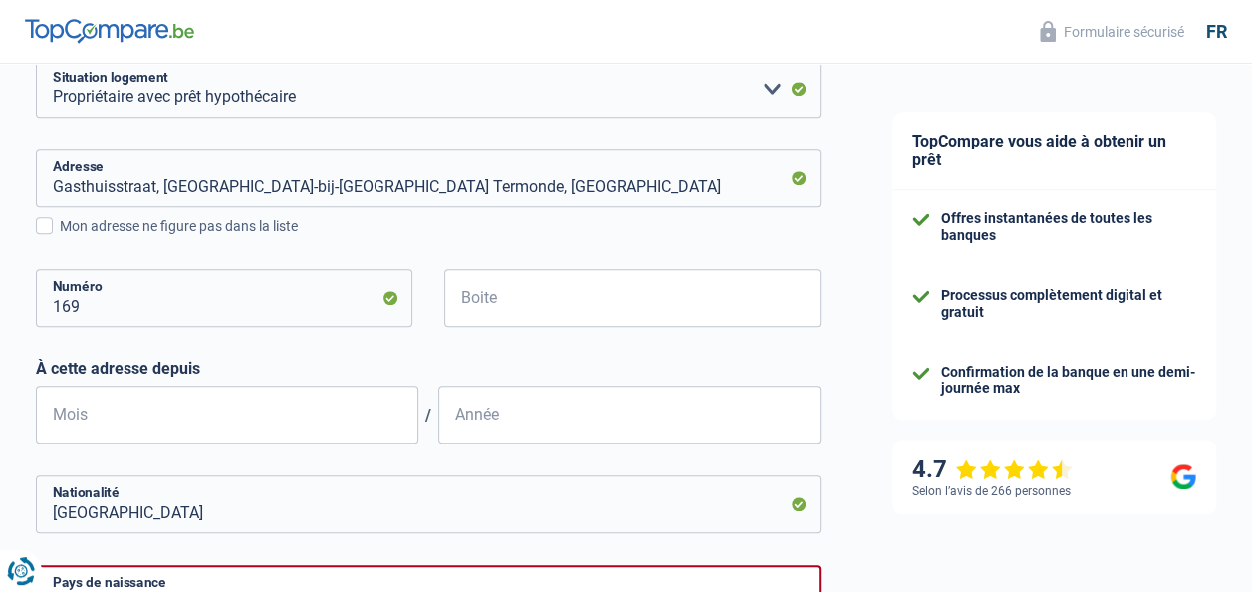
type input "Gasthuisstraat, 9200, Dendermonde, BE"
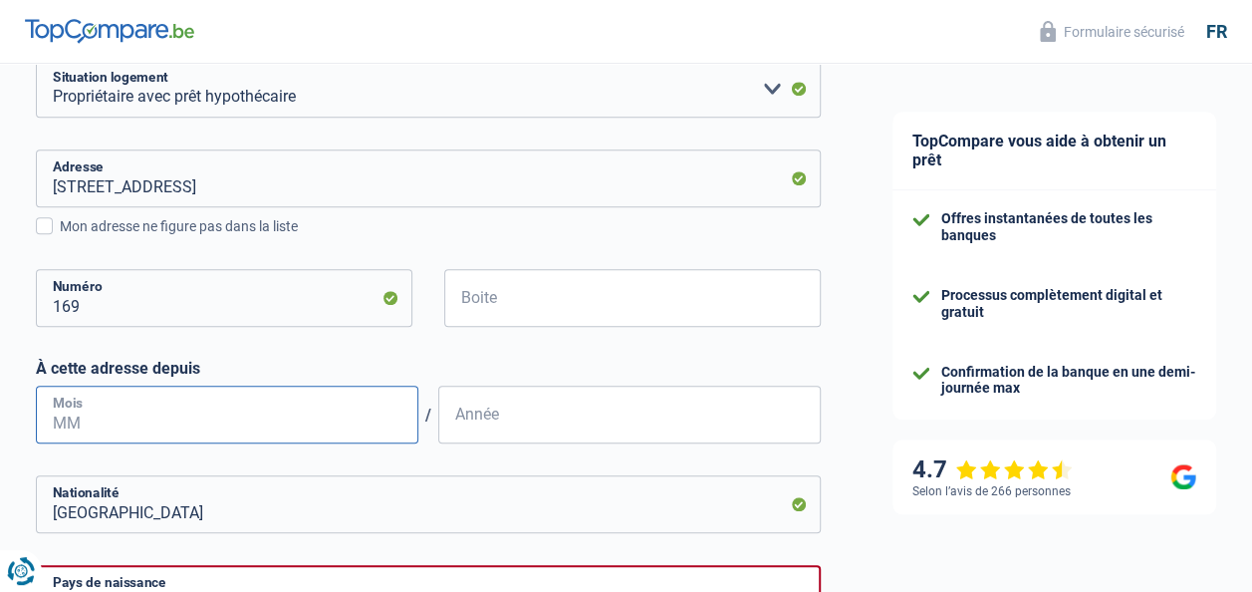
click at [357, 408] on input "Mois" at bounding box center [227, 415] width 383 height 58
type input "08"
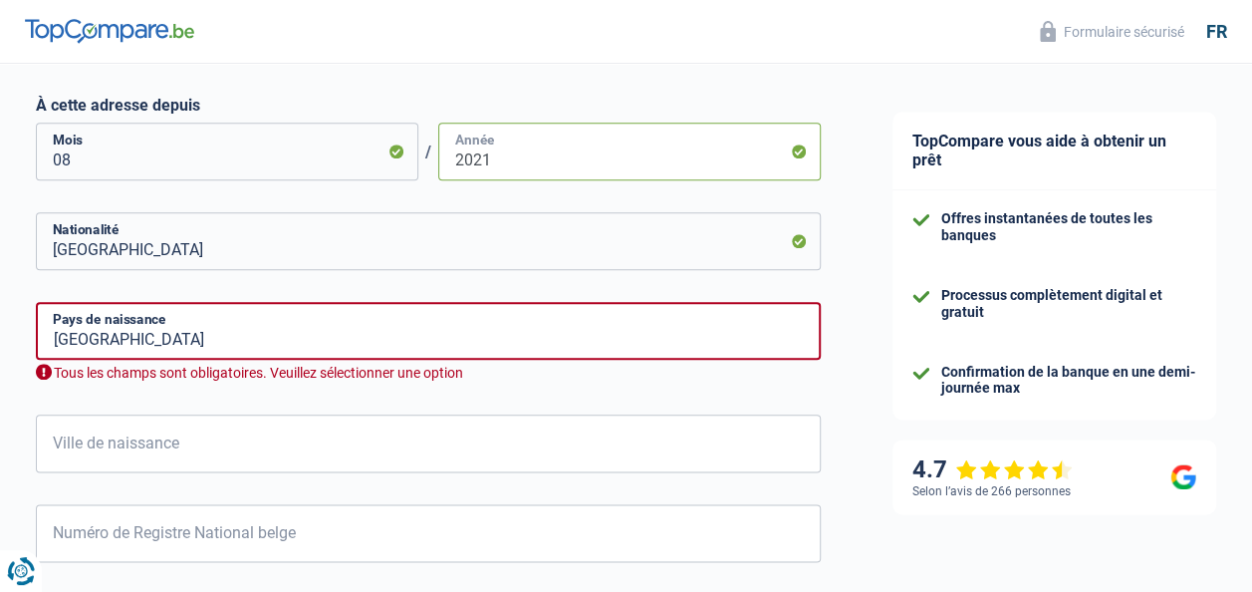
scroll to position [992, 0]
type input "2021"
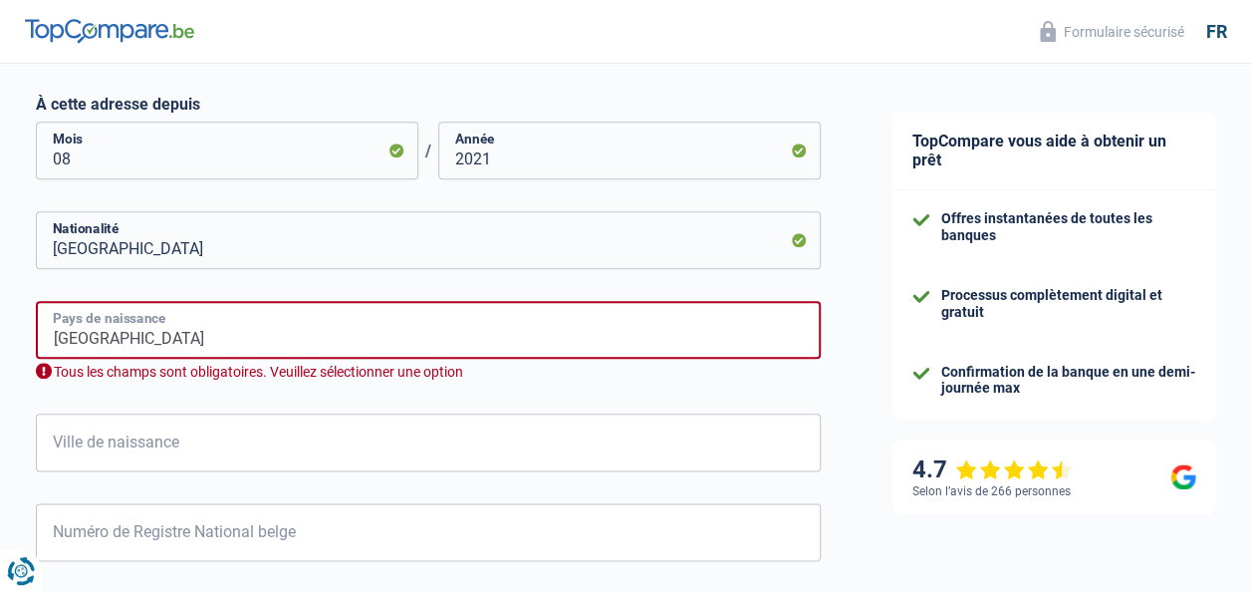
click at [305, 341] on input "Belgique" at bounding box center [428, 330] width 785 height 58
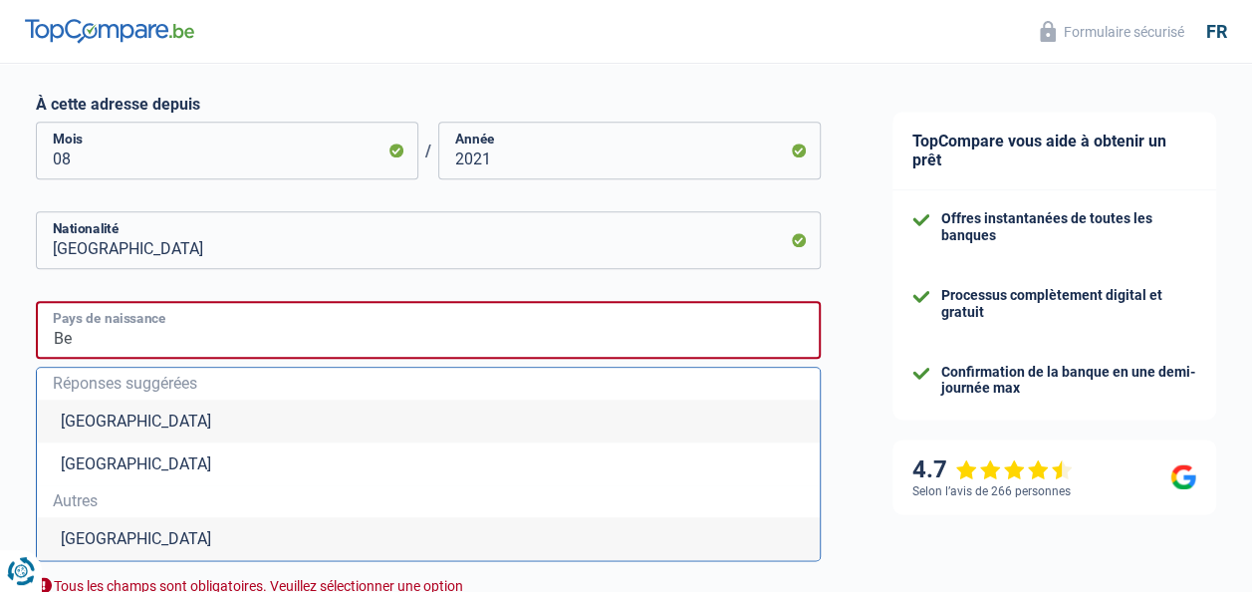
type input "B"
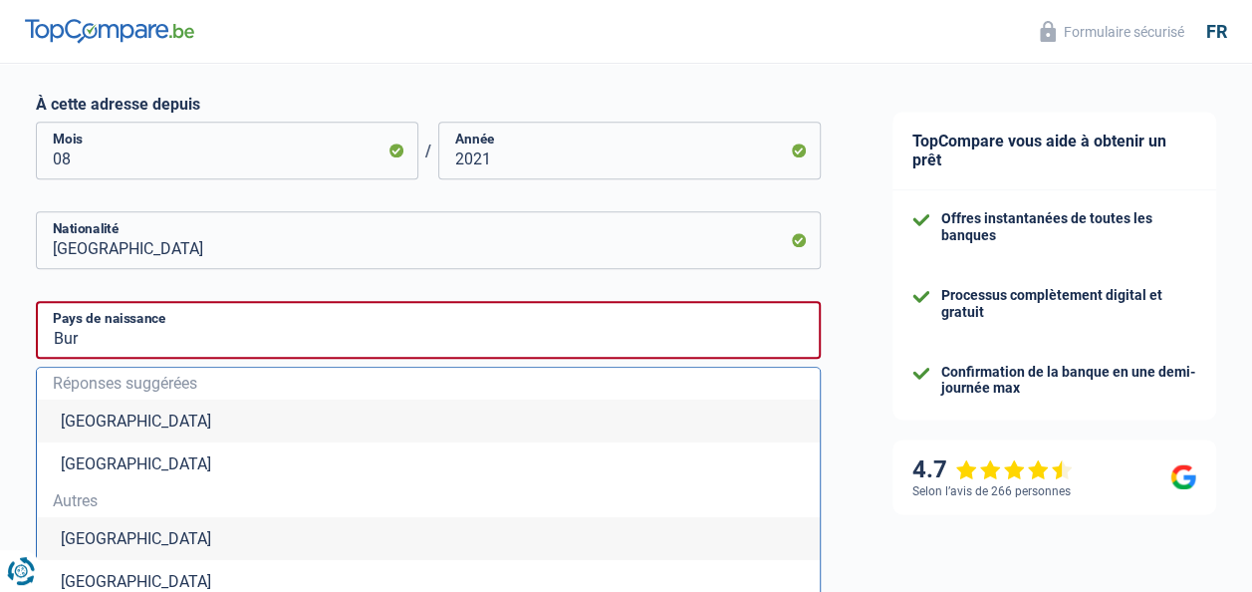
click at [183, 537] on li "Burkina Faso" at bounding box center [428, 538] width 783 height 43
type input "Burkina Faso"
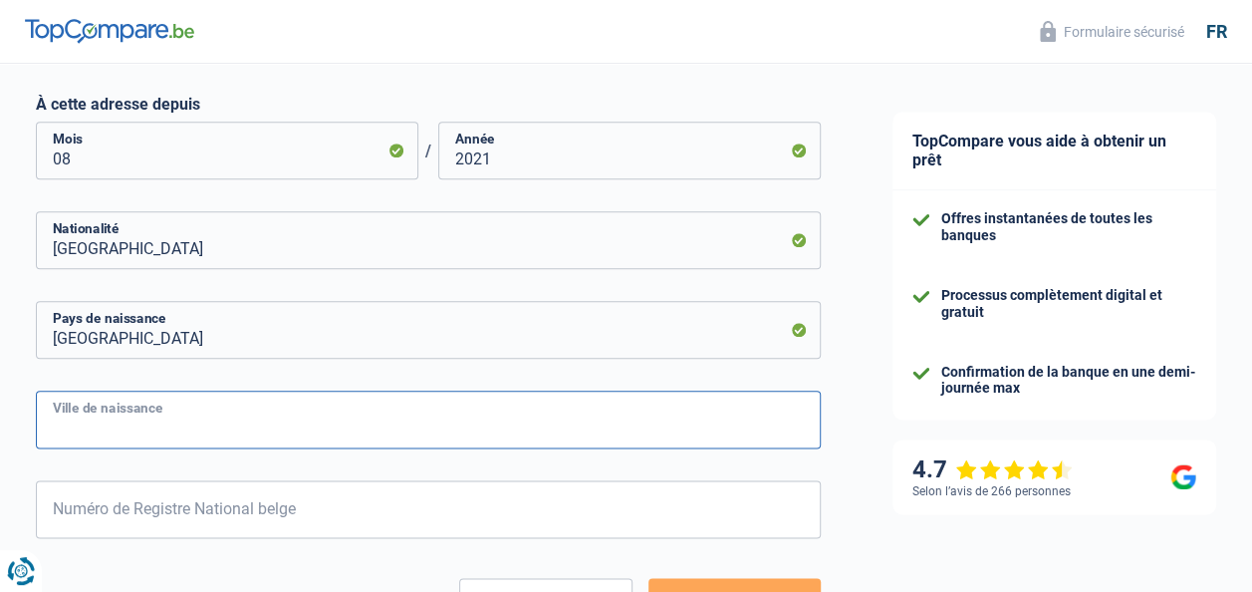
click at [209, 423] on input "Ville de naissance" at bounding box center [428, 420] width 785 height 58
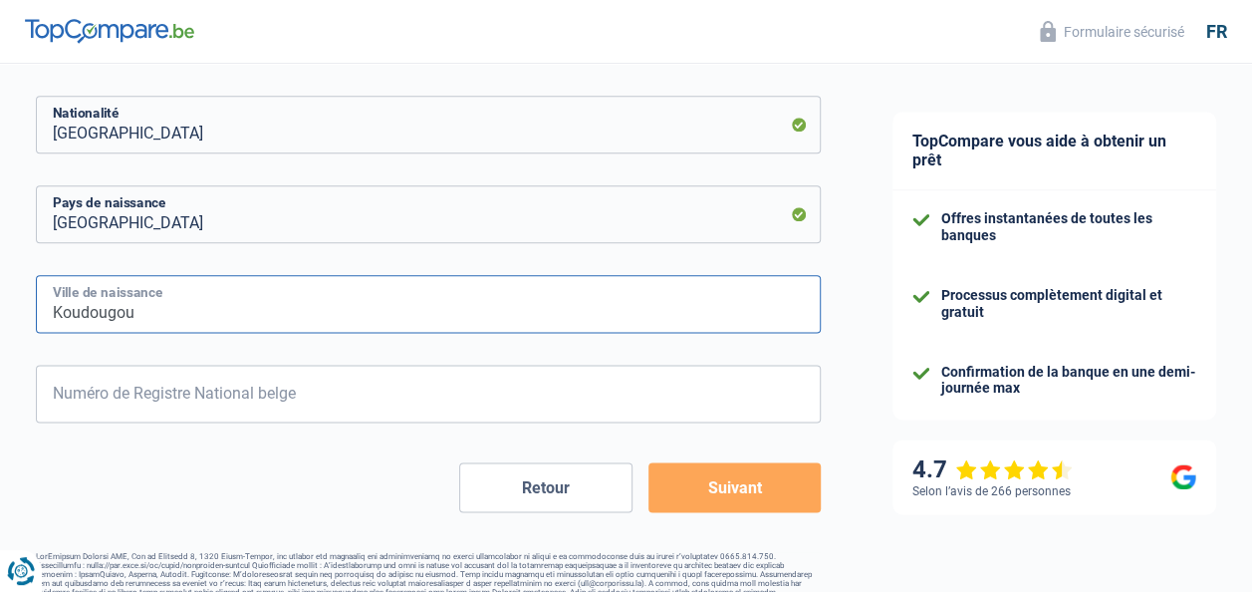
type input "Koudougou"
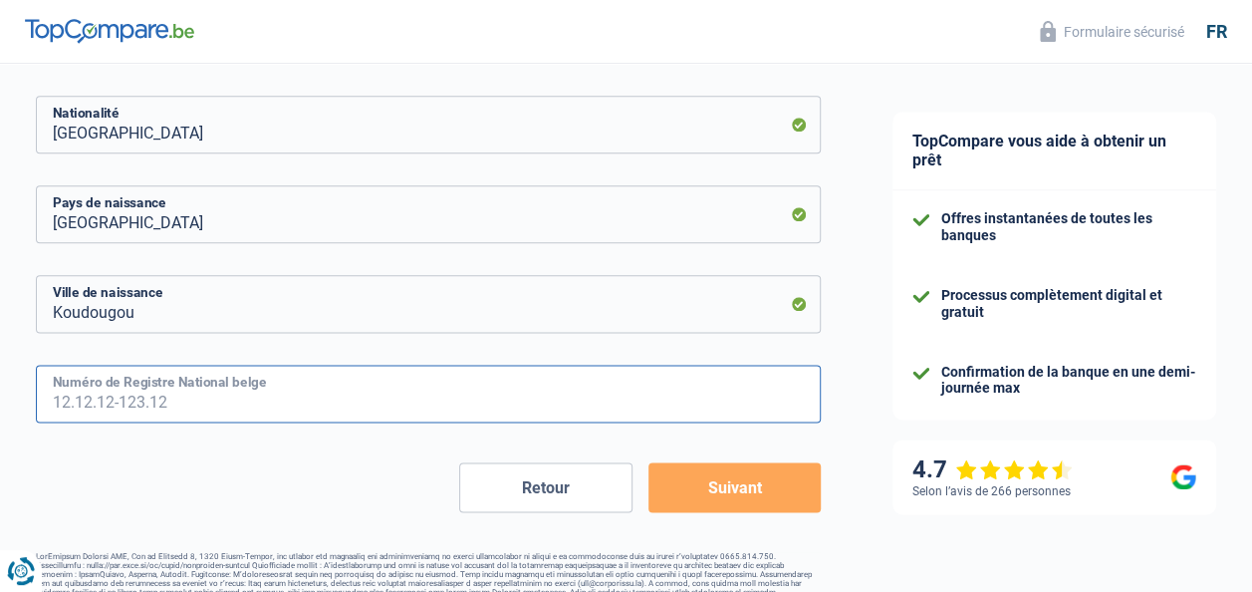
click at [329, 392] on input "Numéro de Registre National belge" at bounding box center [428, 394] width 785 height 58
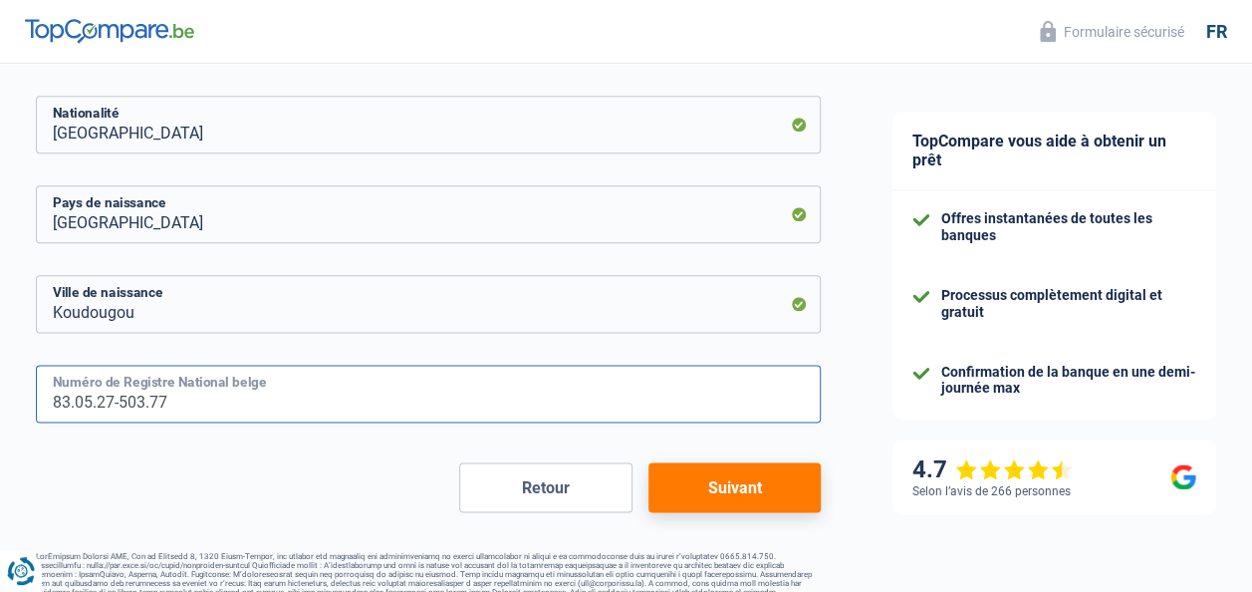
type input "83.05.27-503.77"
click at [727, 496] on button "Suivant" at bounding box center [735, 487] width 172 height 50
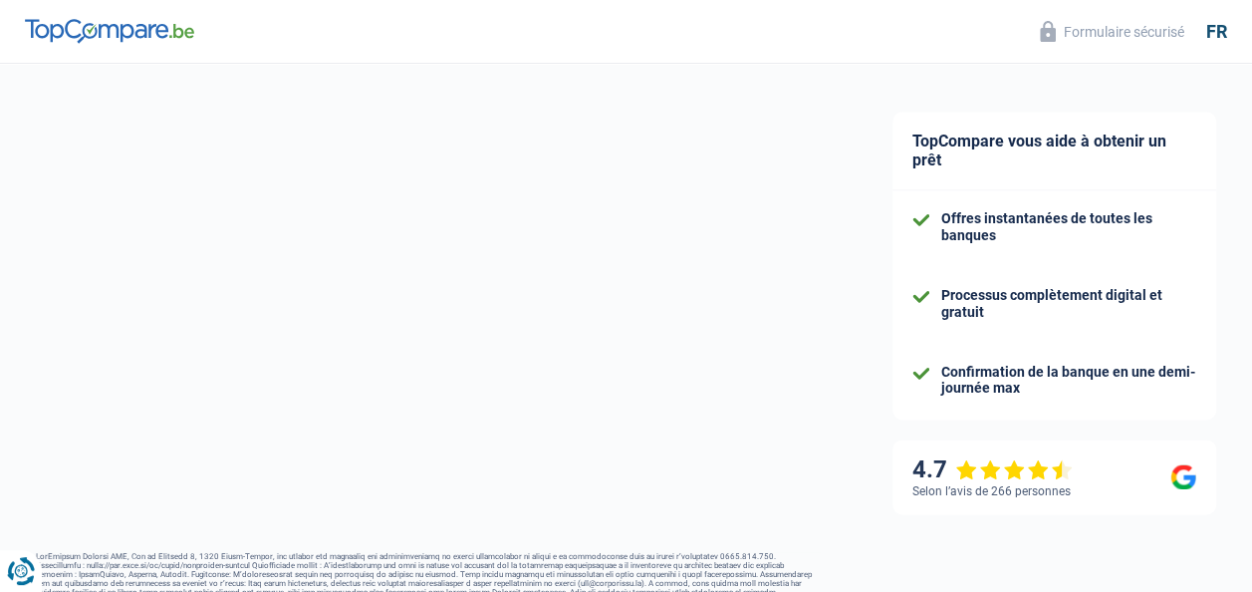
select select "familyAllowances"
select select "netSalary"
select select "mealVouchers"
select select "mortgage"
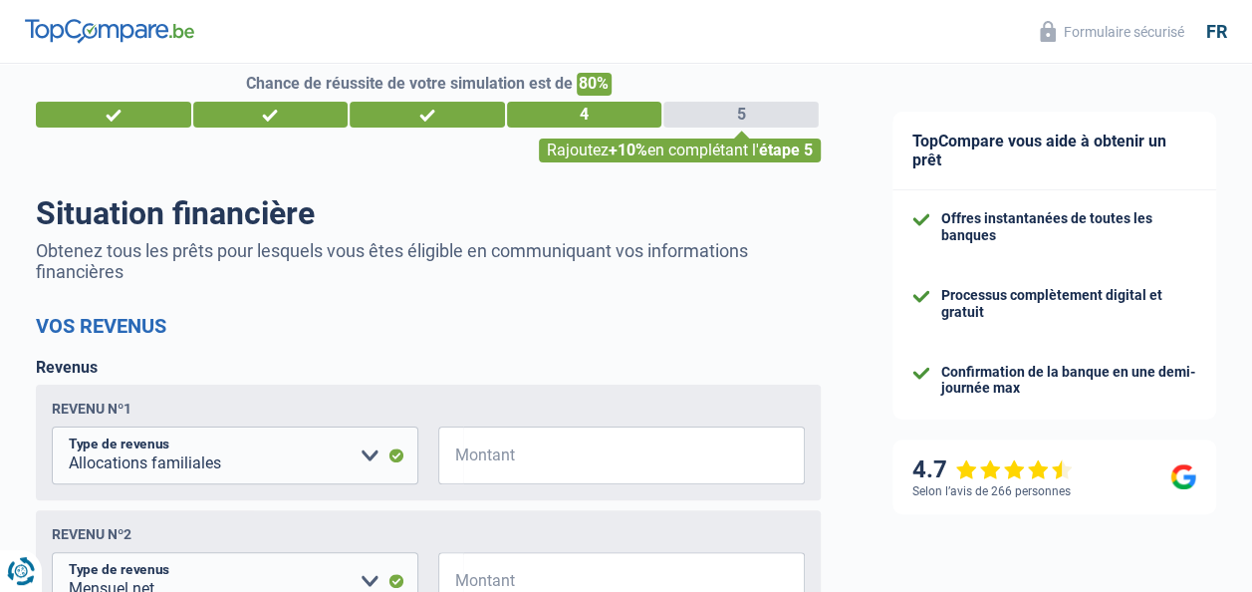
scroll to position [32, 0]
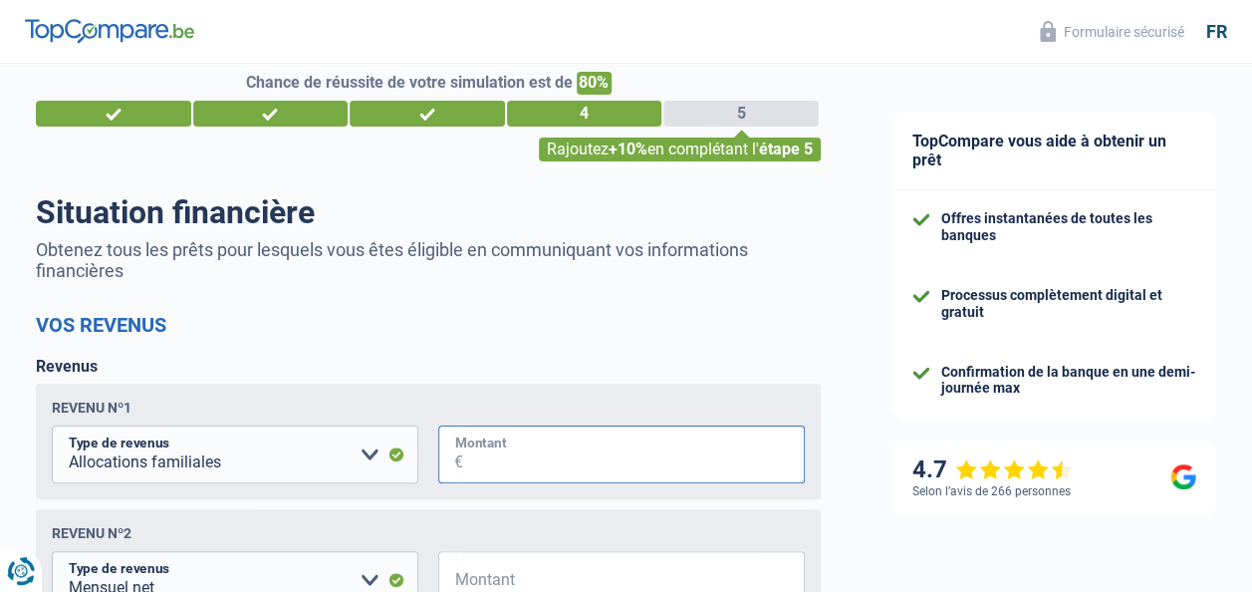
click at [518, 454] on input "Montant" at bounding box center [634, 454] width 342 height 58
type input "483"
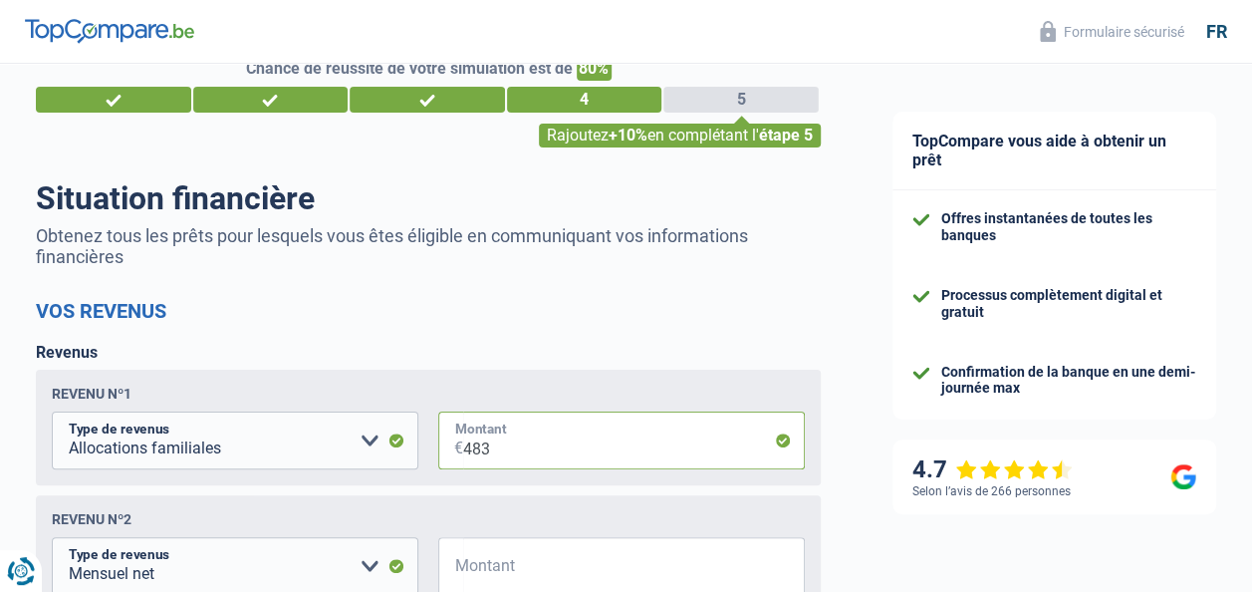
scroll to position [0, 0]
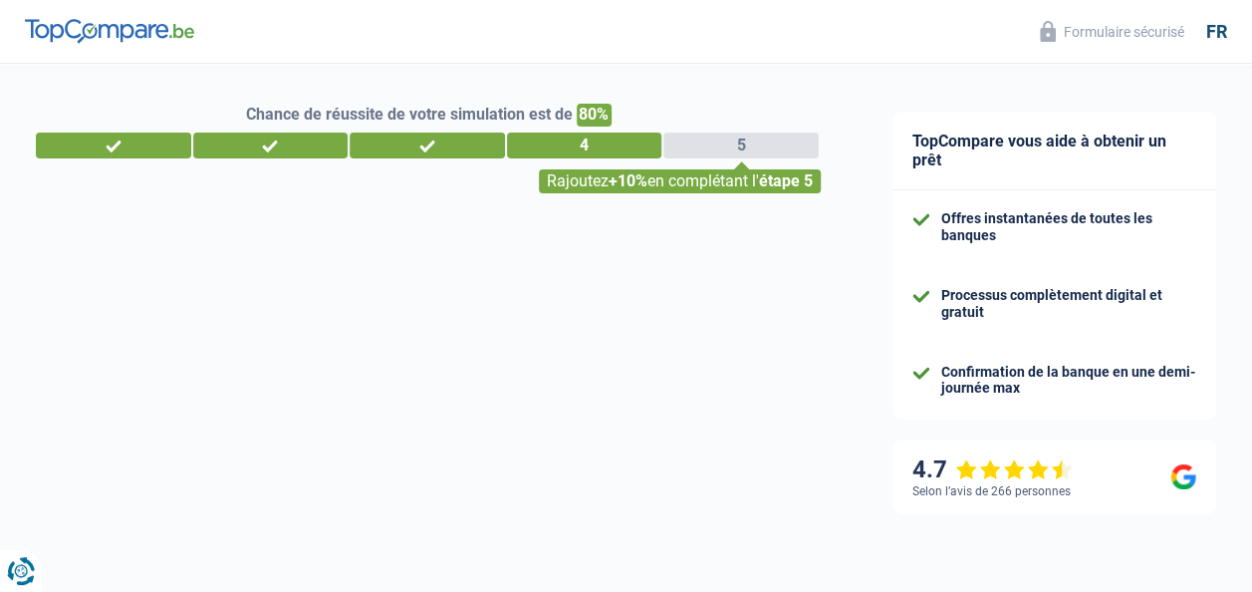
select select "married"
select select "ownerWithMortgage"
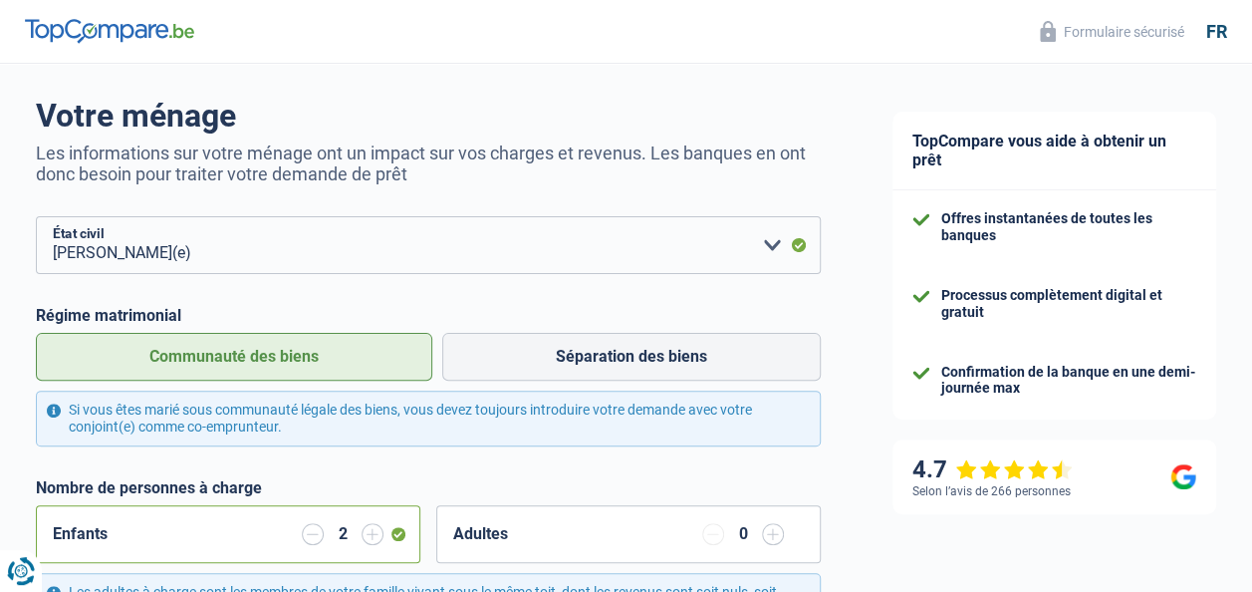
scroll to position [128, 0]
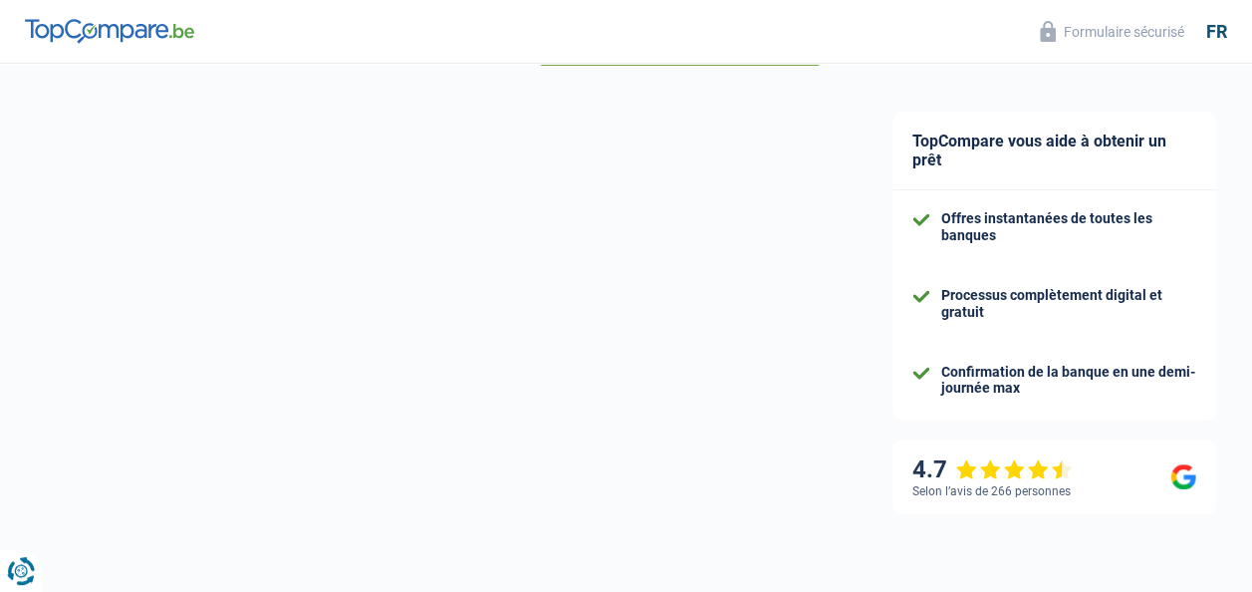
scroll to position [66, 0]
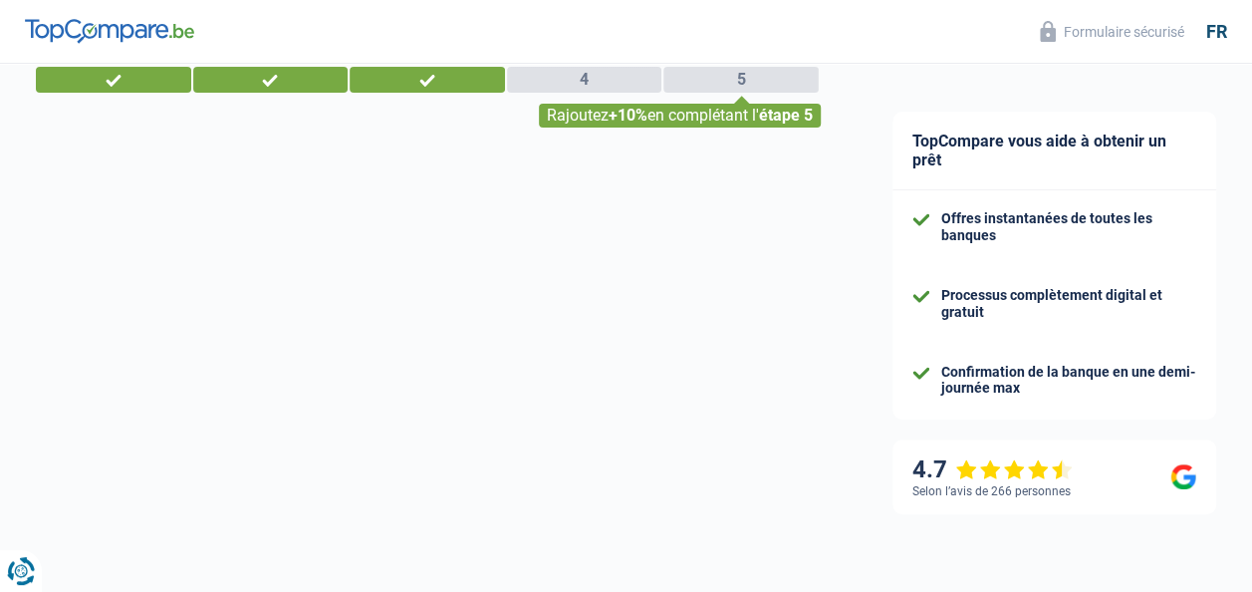
select select "privateEmployee"
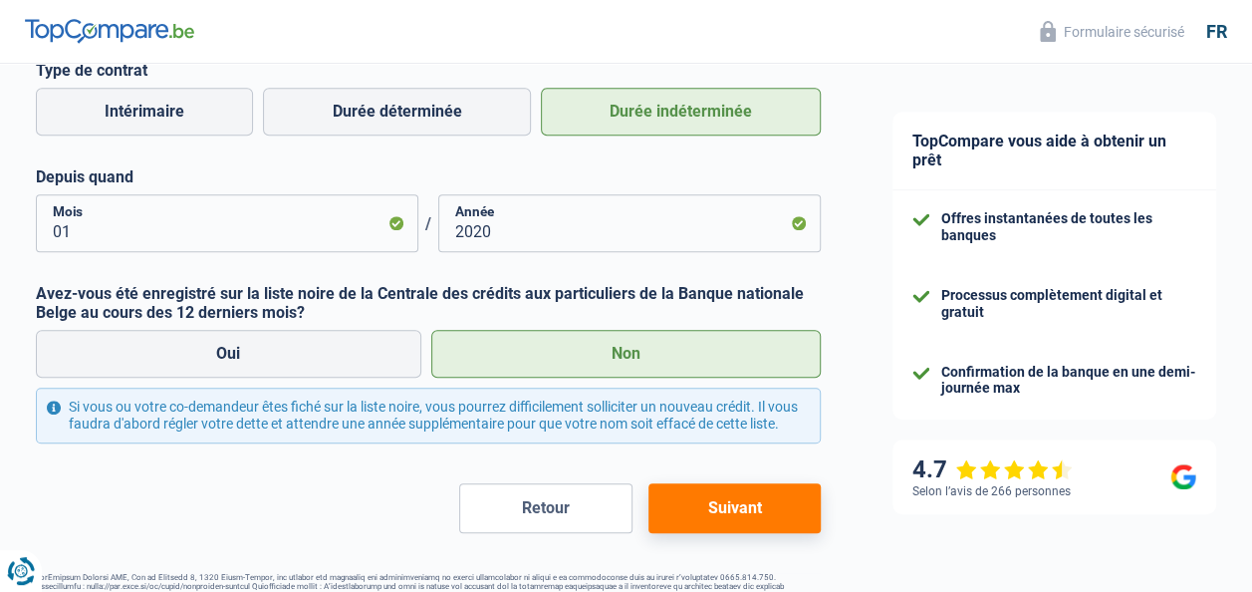
scroll to position [638, 0]
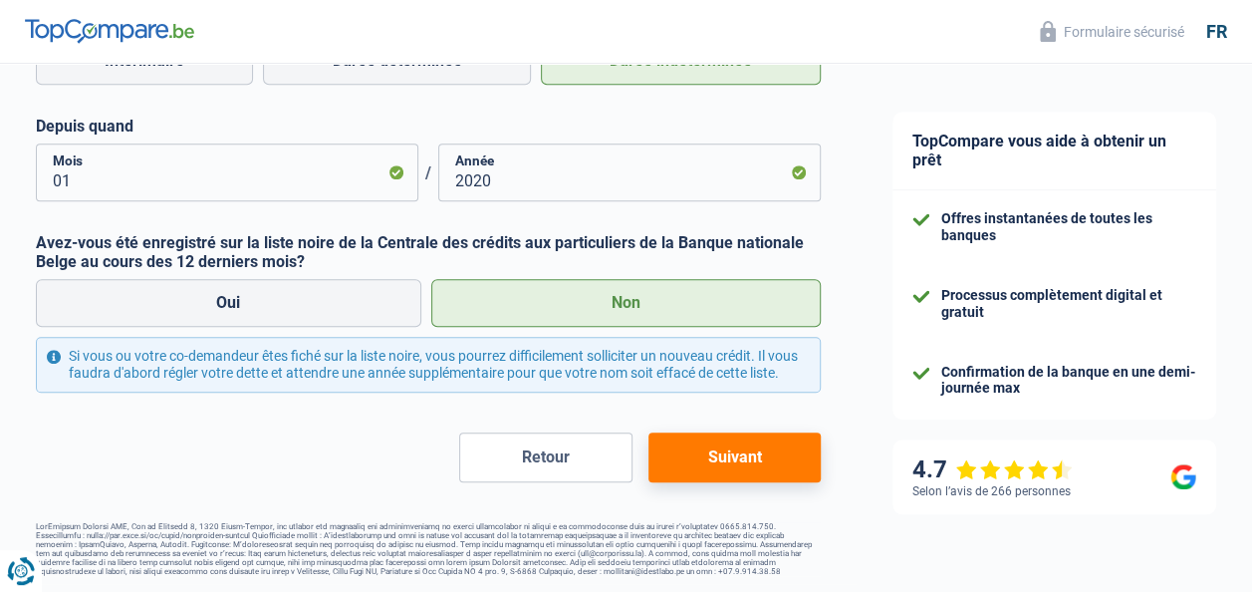
click at [733, 446] on button "Suivant" at bounding box center [735, 457] width 172 height 50
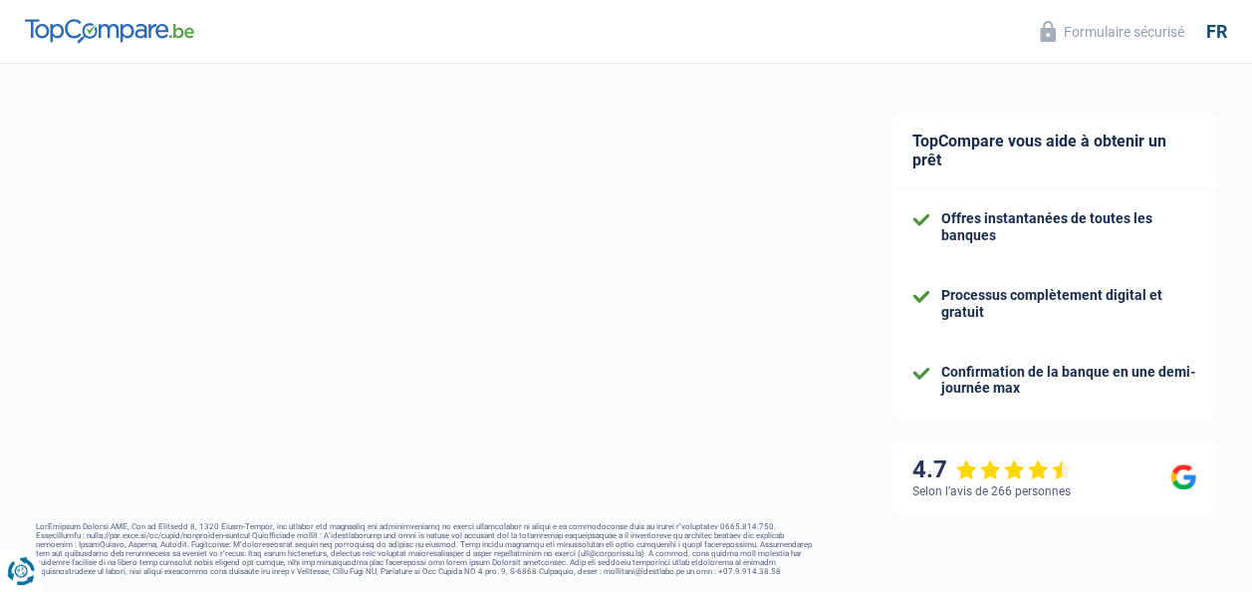
select select "married"
select select "ownerWithMortgage"
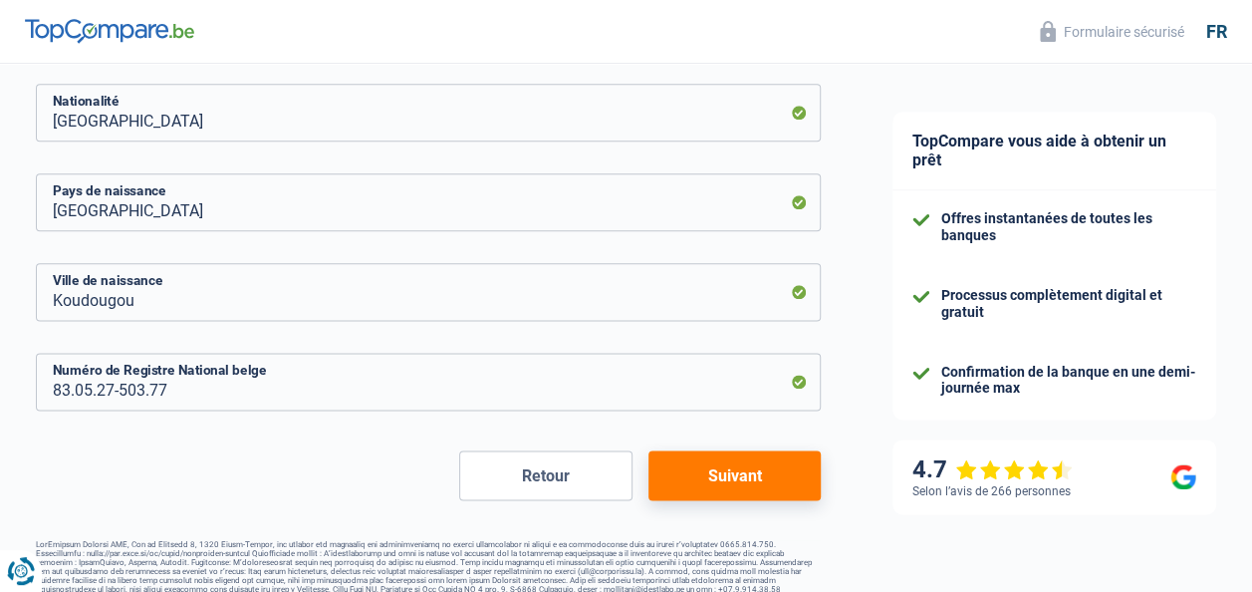
scroll to position [1141, 0]
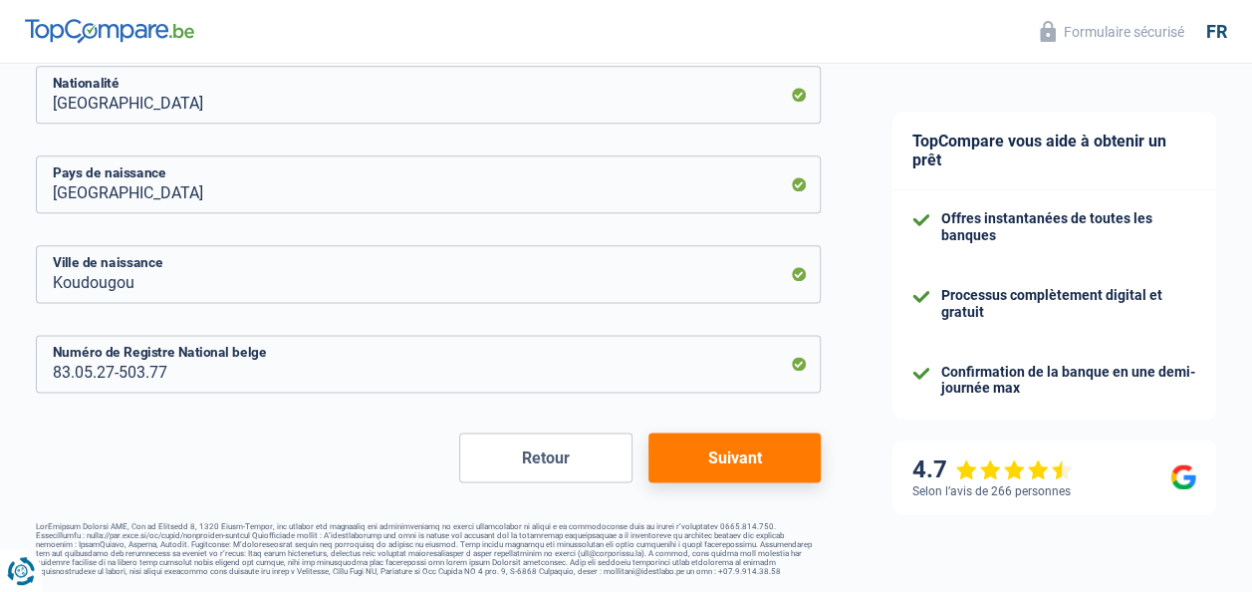
click at [741, 449] on button "Suivant" at bounding box center [735, 457] width 172 height 50
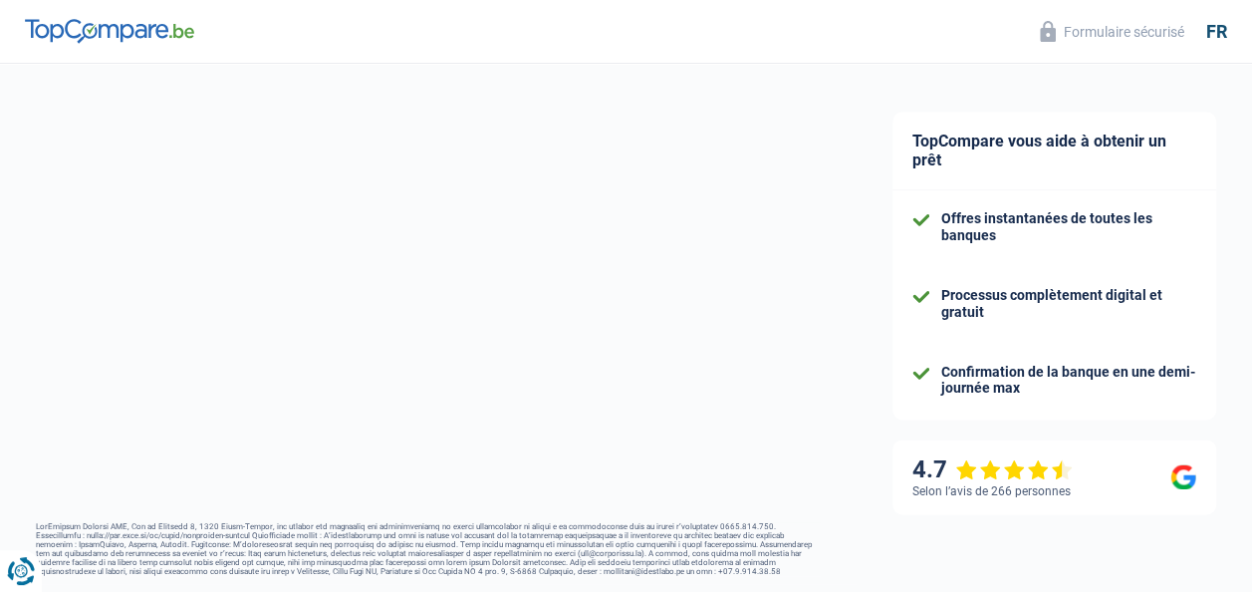
select select "familyAllowances"
select select "netSalary"
select select "mealVouchers"
select select "mortgage"
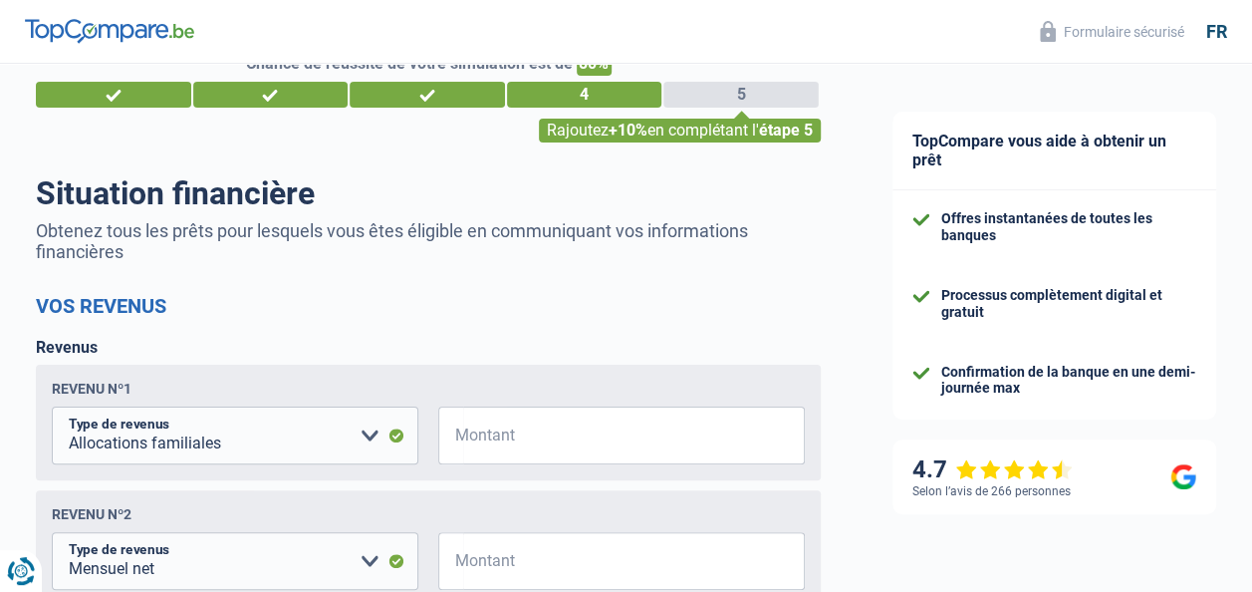
scroll to position [52, 0]
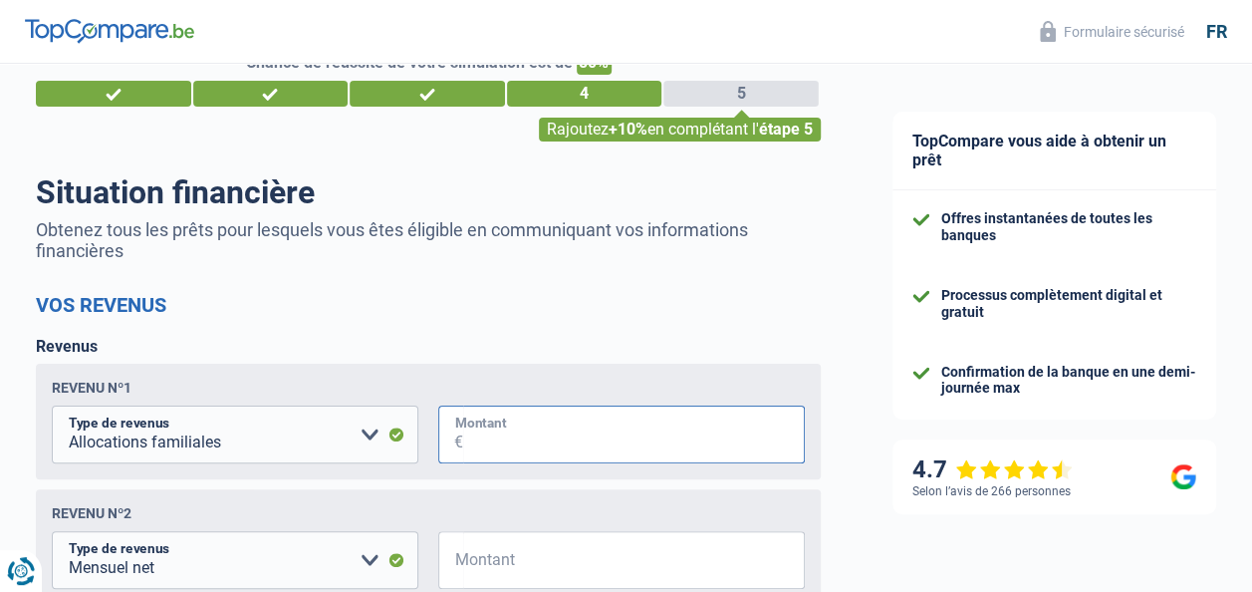
click at [563, 437] on input "Montant" at bounding box center [634, 434] width 342 height 58
type input "483"
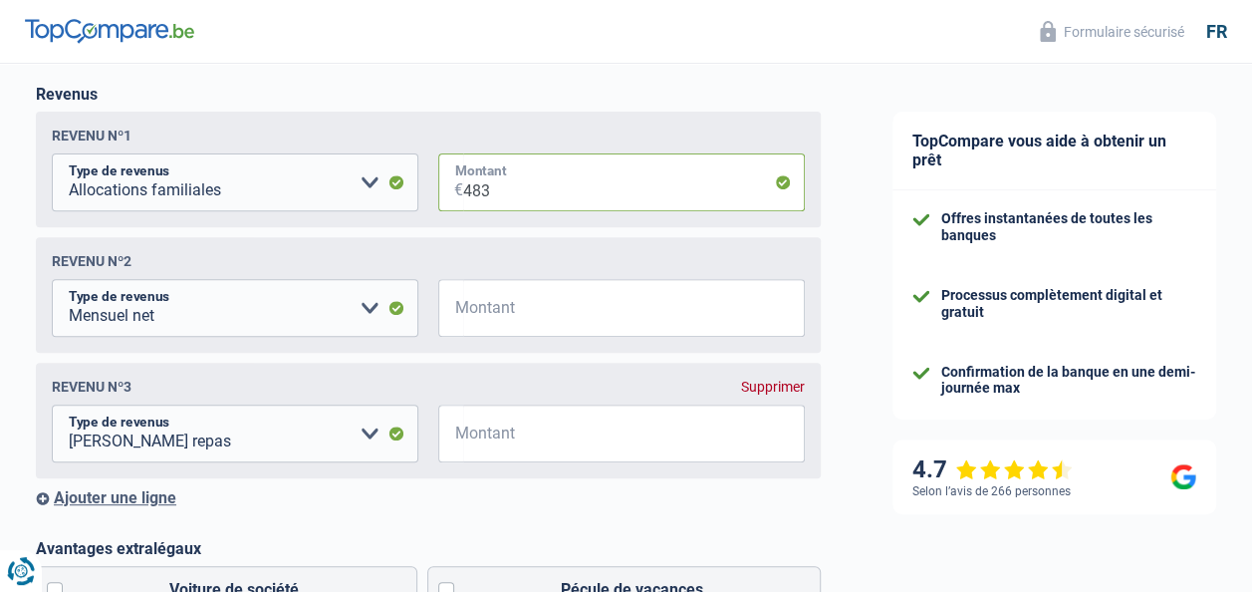
scroll to position [305, 0]
click at [369, 314] on select "Allocation d'handicap Allocations chômage Allocations familiales Chèques repas …" at bounding box center [235, 307] width 367 height 58
click at [473, 313] on input "Montant" at bounding box center [634, 307] width 342 height 58
type input "6.000"
click at [580, 438] on input "Montant" at bounding box center [634, 432] width 342 height 58
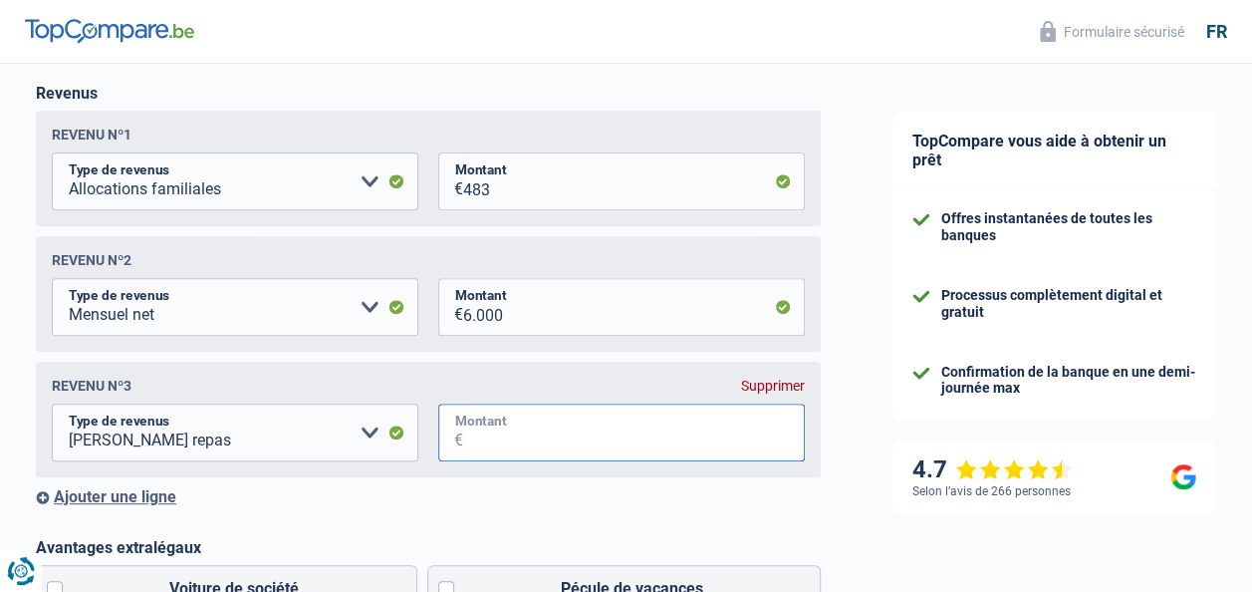
click at [580, 438] on input "Montant" at bounding box center [634, 432] width 342 height 58
type input "176"
click at [137, 502] on div "Ajouter une ligne" at bounding box center [428, 496] width 785 height 19
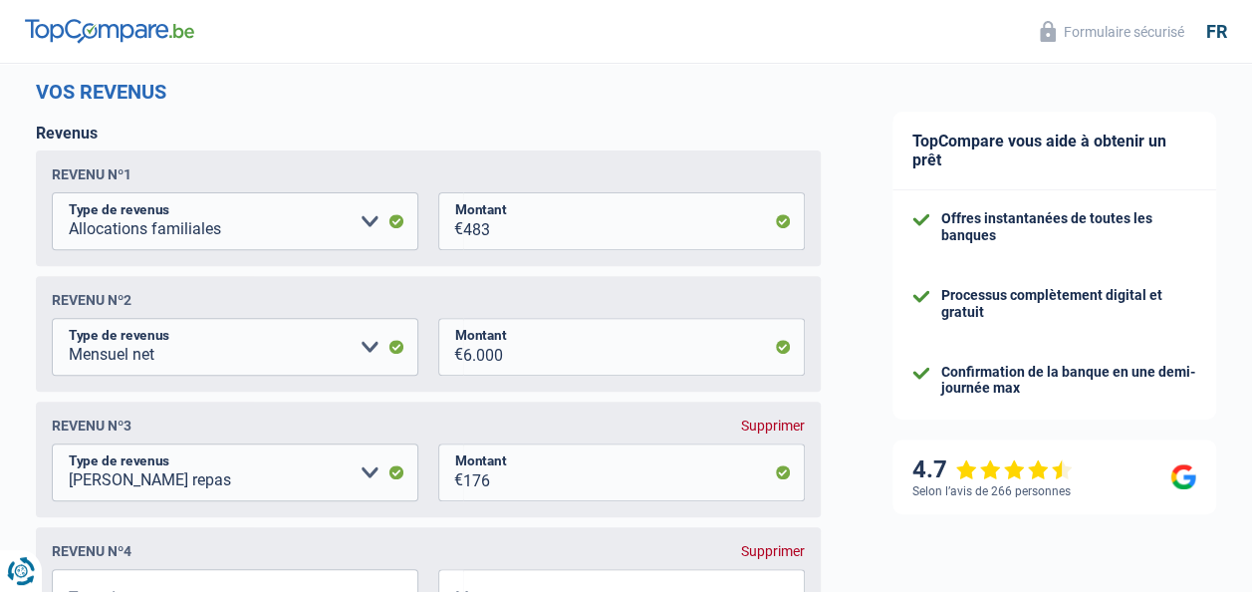
scroll to position [264, 0]
click at [786, 349] on input "6.000" at bounding box center [634, 348] width 342 height 58
type input "6"
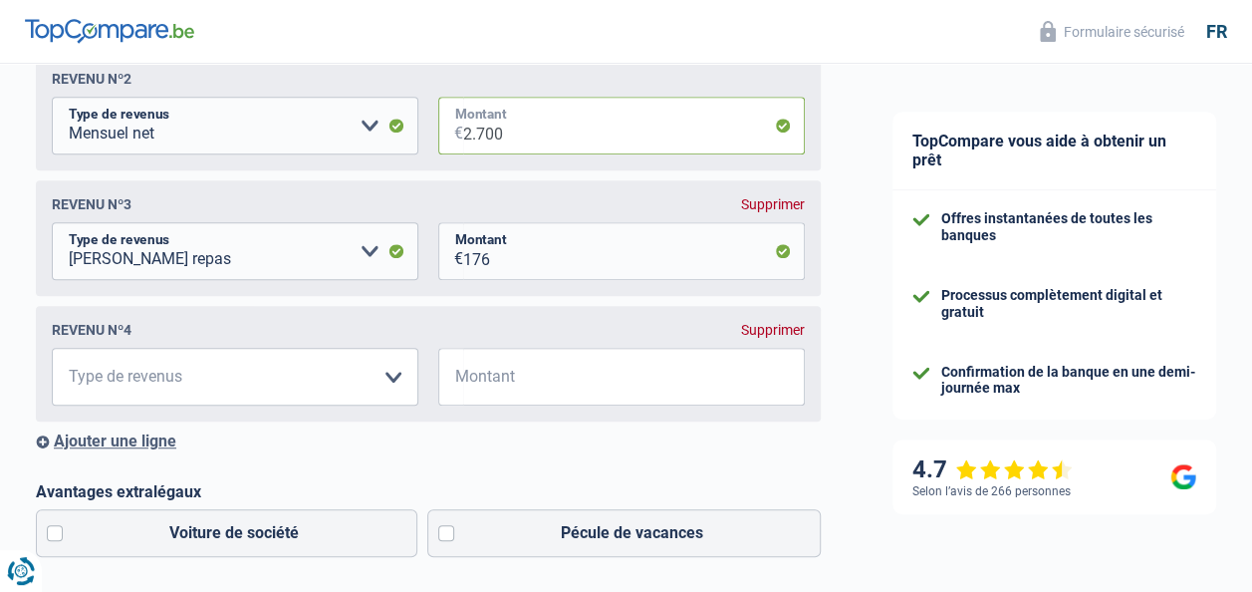
scroll to position [487, 0]
type input "2.700"
click at [393, 380] on select "Allocation d'handicap Allocations chômage Allocations familiales Chèques repas …" at bounding box center [235, 376] width 367 height 58
select select "netSalary"
click at [52, 351] on select "Allocation d'handicap Allocations chômage Allocations familiales Chèques repas …" at bounding box center [235, 376] width 367 height 58
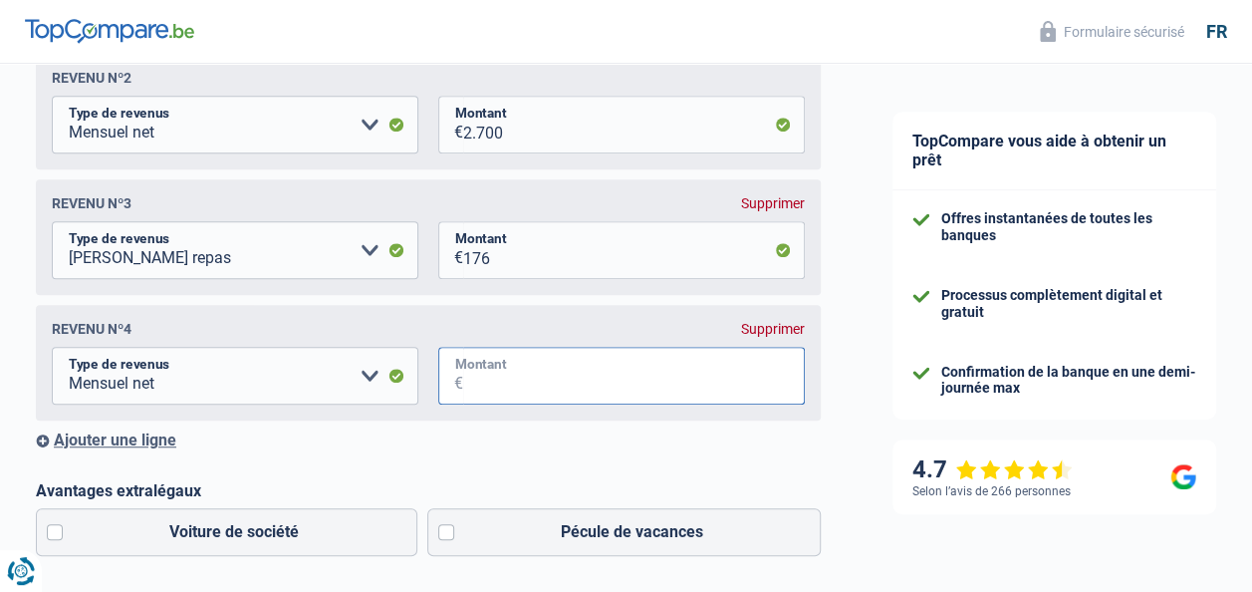
click at [525, 380] on input "Montant" at bounding box center [634, 376] width 342 height 58
type input "3.300"
click at [141, 444] on div "Ajouter une ligne" at bounding box center [428, 439] width 785 height 19
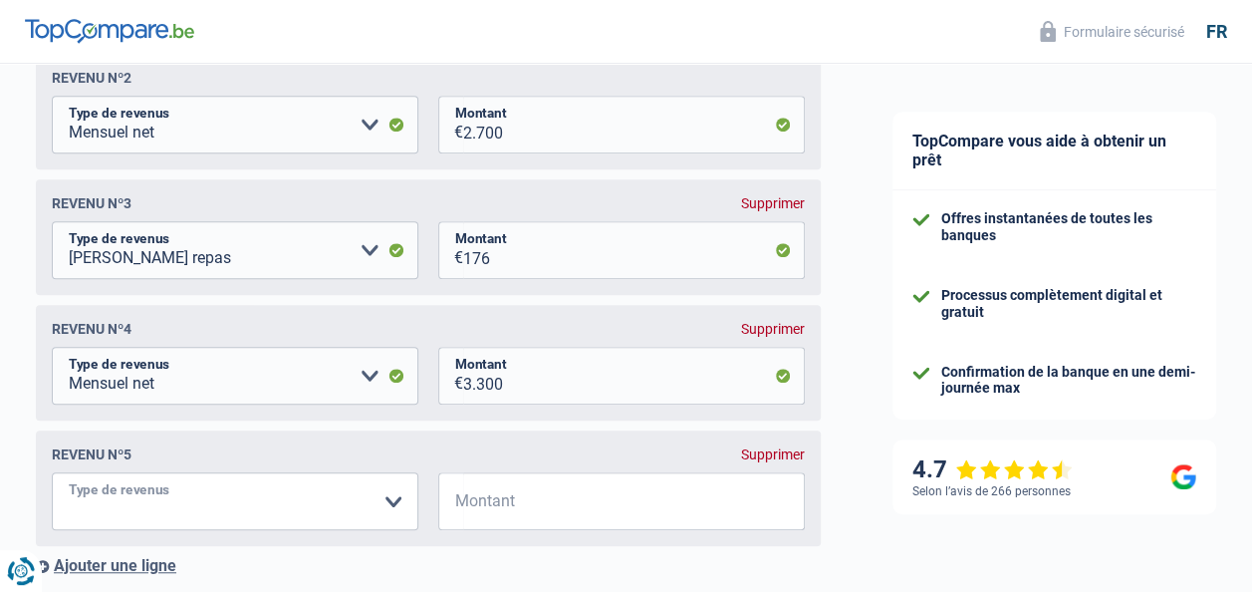
click at [396, 503] on select "Allocation d'handicap Allocations chômage Allocations familiales Chèques repas …" at bounding box center [235, 501] width 367 height 58
select select "mealVouchers"
click at [52, 477] on select "Allocation d'handicap Allocations chômage Allocations familiales Chèques repas …" at bounding box center [235, 501] width 367 height 58
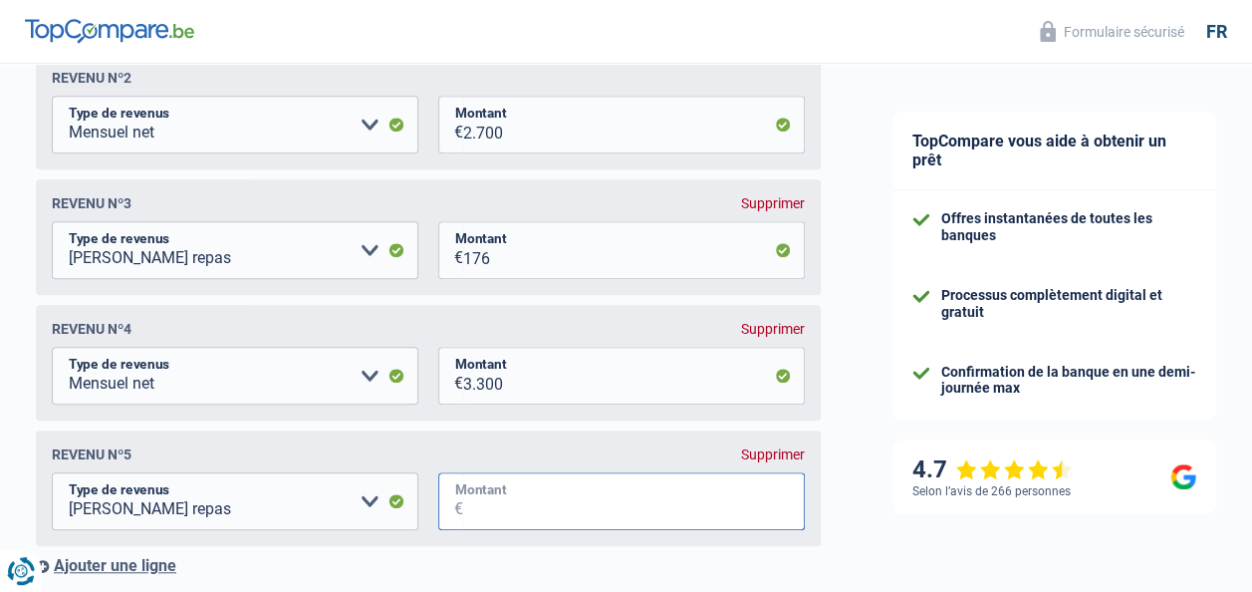
click at [505, 496] on input "Montant" at bounding box center [634, 501] width 342 height 58
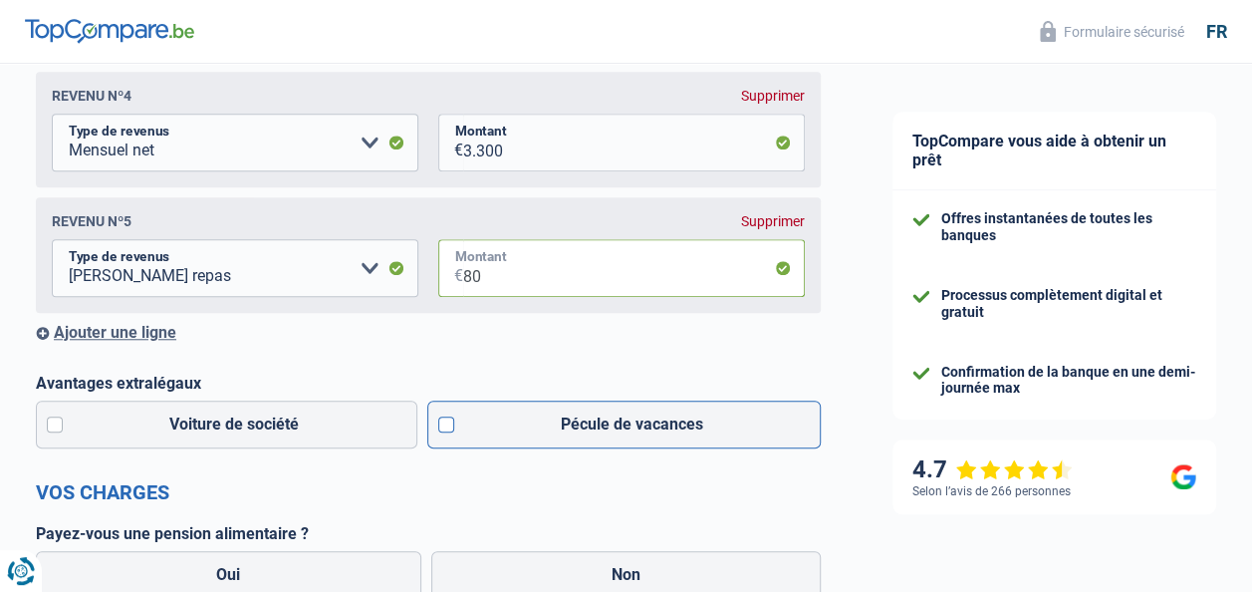
scroll to position [721, 0]
type input "80"
click at [448, 432] on label "Pécule de vacances" at bounding box center [624, 423] width 395 height 48
click at [448, 432] on input "Pécule de vacances" at bounding box center [624, 423] width 395 height 48
checkbox input "true"
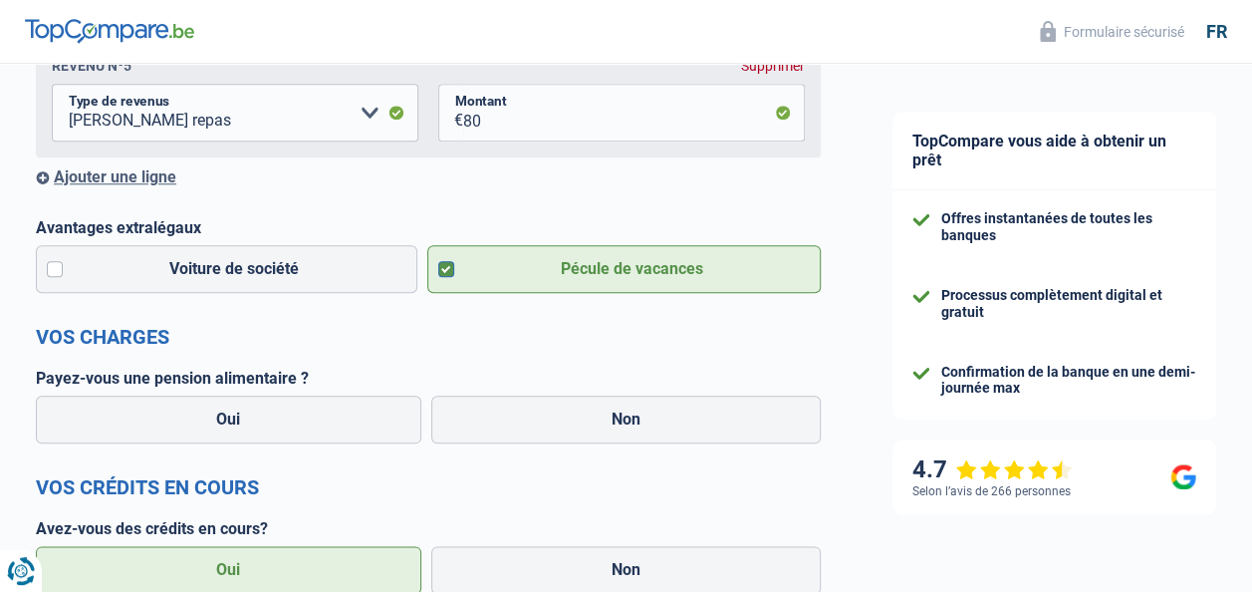
scroll to position [877, 0]
click at [584, 429] on label "Non" at bounding box center [626, 419] width 391 height 48
click at [584, 429] on input "Non" at bounding box center [626, 419] width 391 height 48
radio input "true"
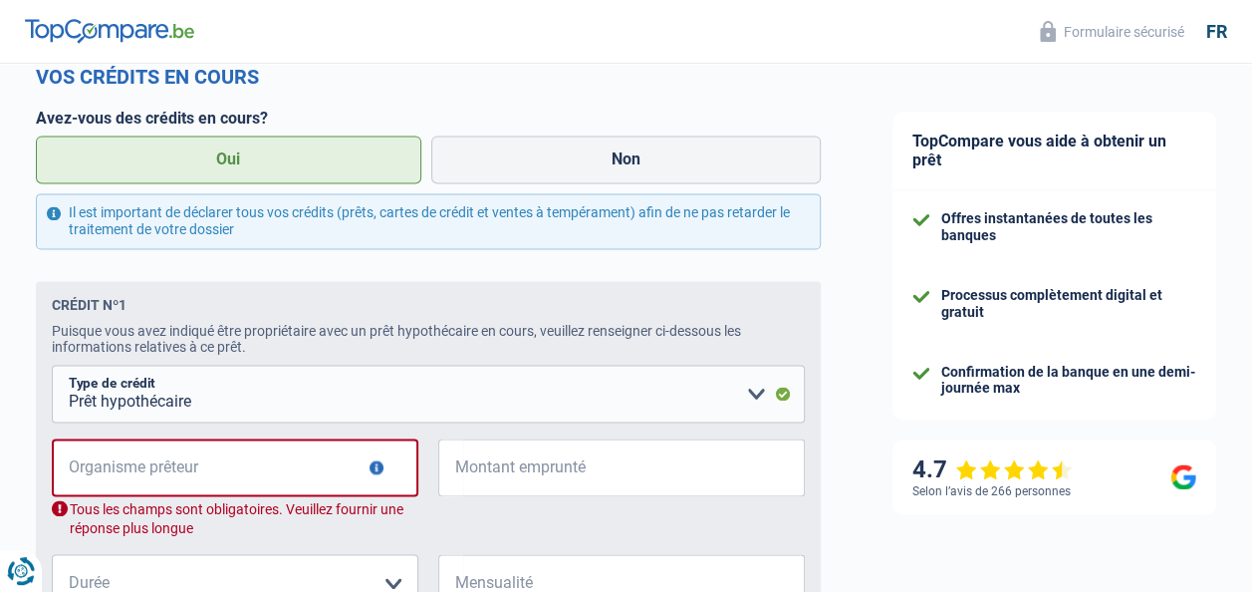
scroll to position [1288, 0]
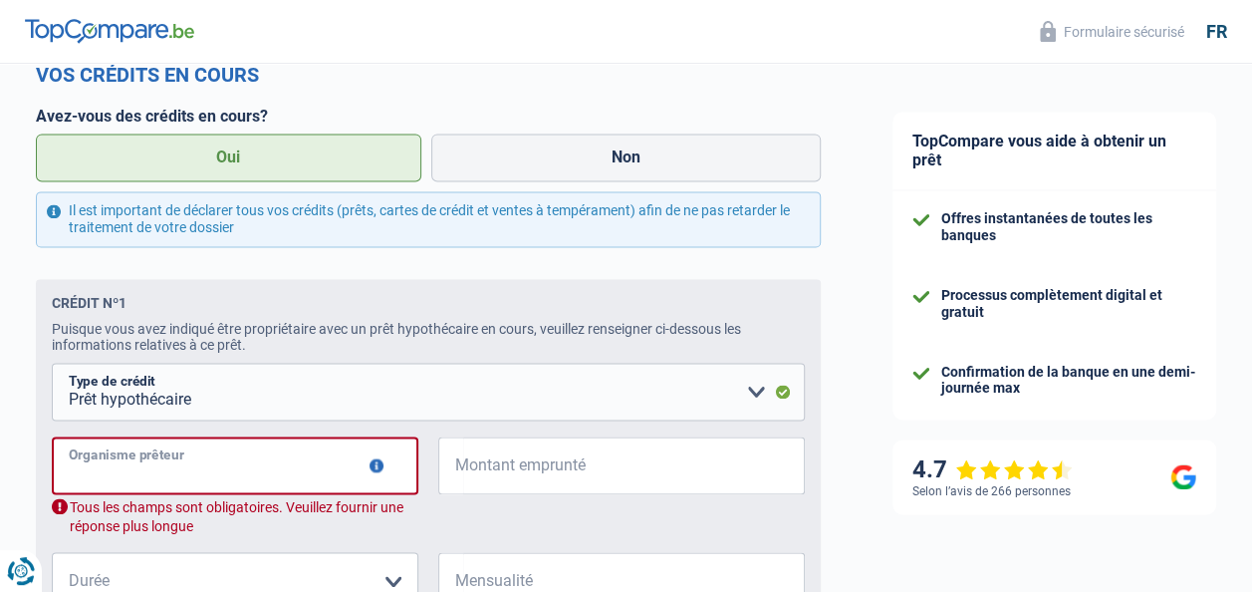
click at [212, 470] on input "Organisme prêteur" at bounding box center [235, 465] width 367 height 58
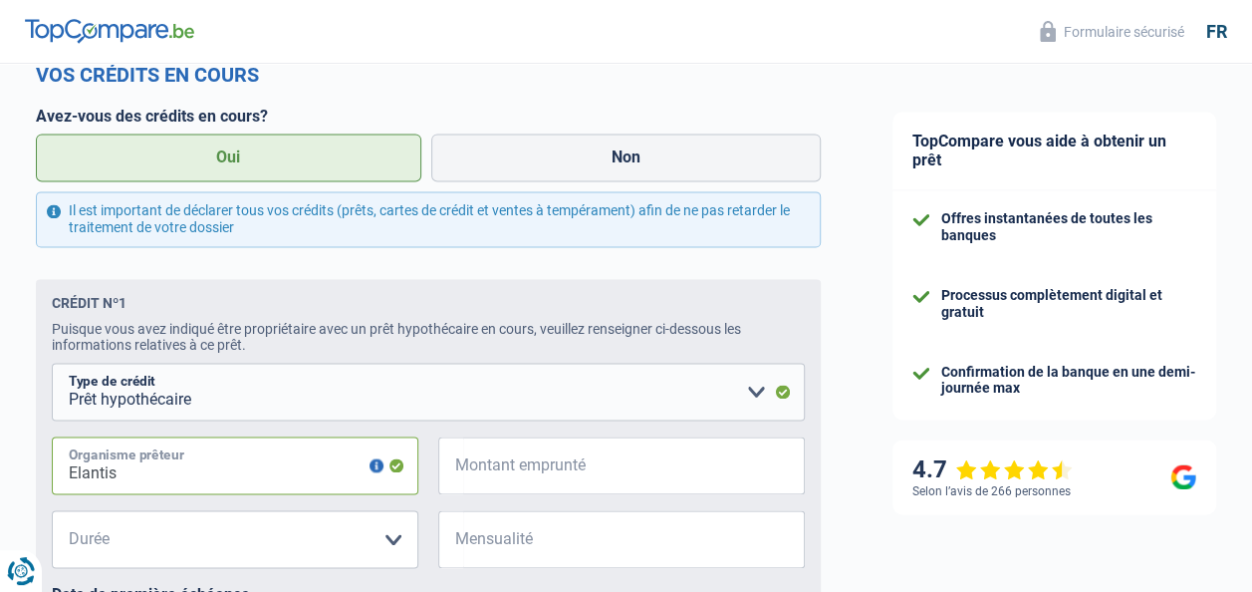
type input "Elantis"
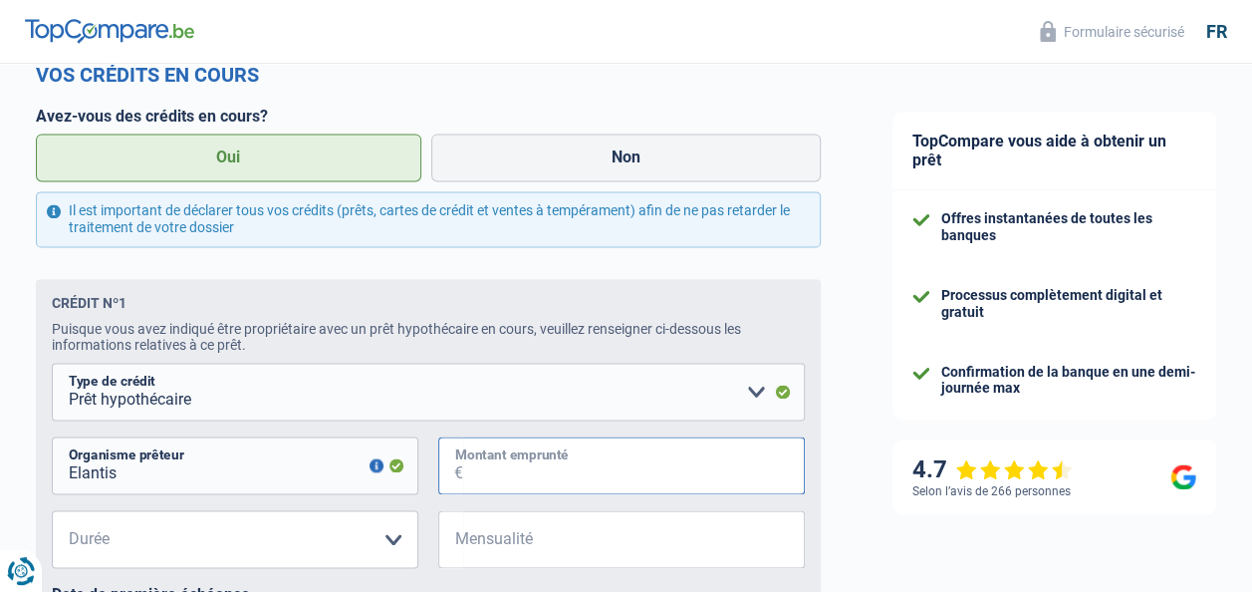
click at [532, 466] on input "Montant emprunté" at bounding box center [634, 465] width 342 height 58
type input "230.000"
click at [299, 542] on select "120 mois 180 mois 240 mois 300 mois 360 mois 420 mois Veuillez sélectionner une…" at bounding box center [235, 539] width 367 height 58
select select "300"
click at [52, 517] on select "120 mois 180 mois 240 mois 300 mois 360 mois 420 mois Veuillez sélectionner une…" at bounding box center [235, 539] width 367 height 58
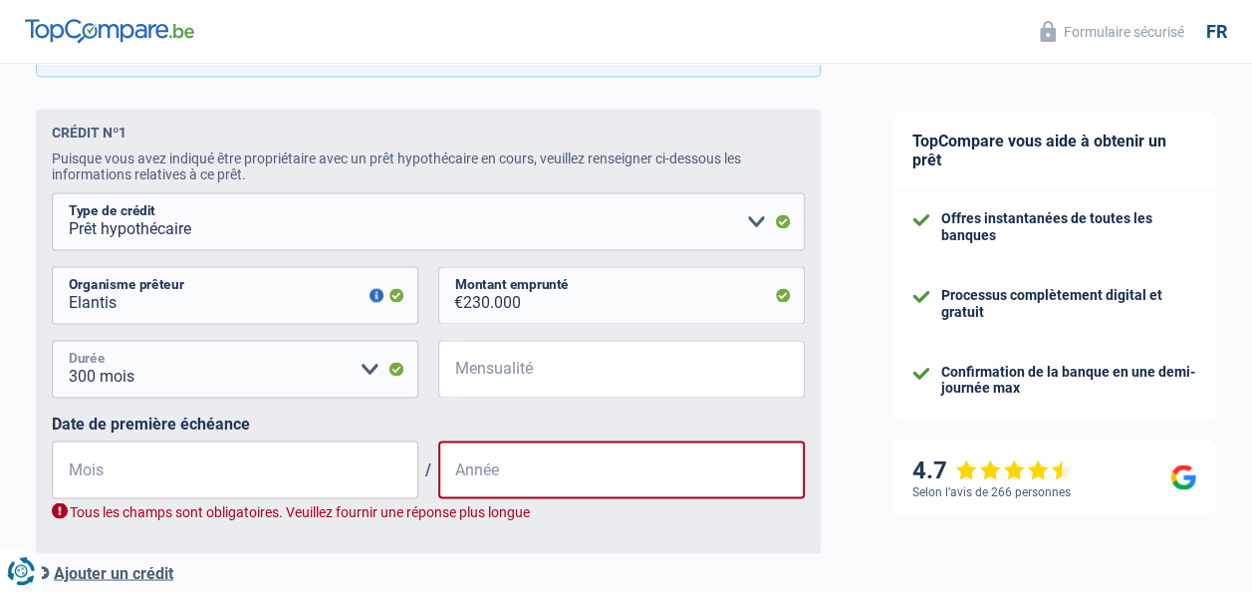
scroll to position [1459, 0]
click at [536, 372] on input "Mensualité" at bounding box center [634, 368] width 342 height 58
type input "1.023"
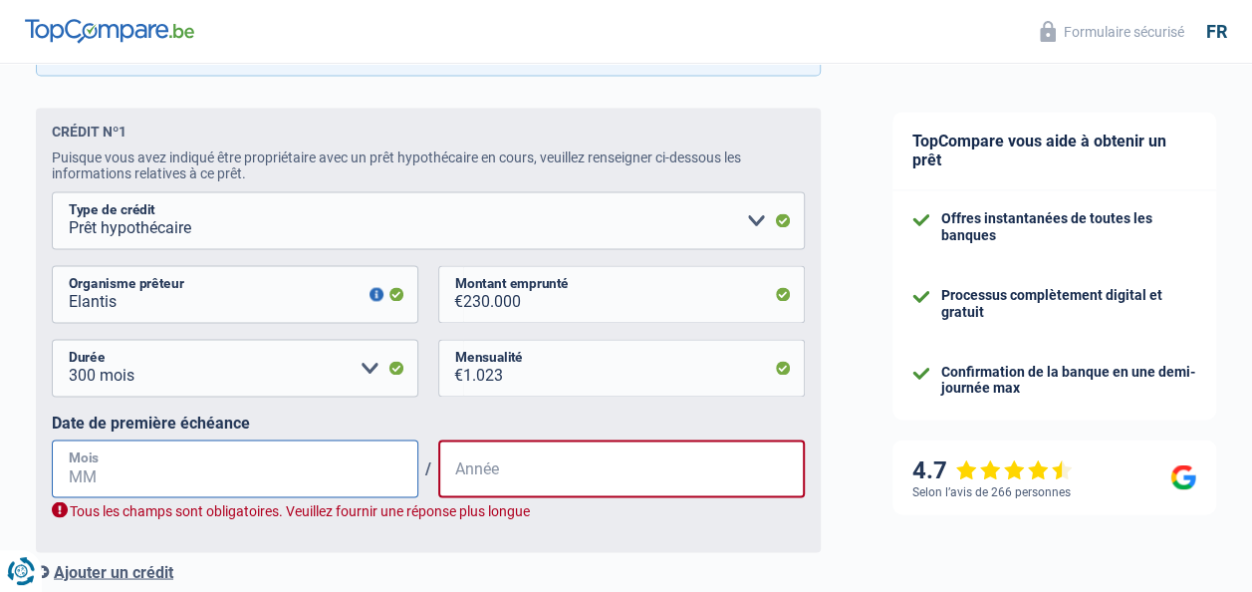
click at [173, 470] on input "Mois" at bounding box center [235, 468] width 367 height 58
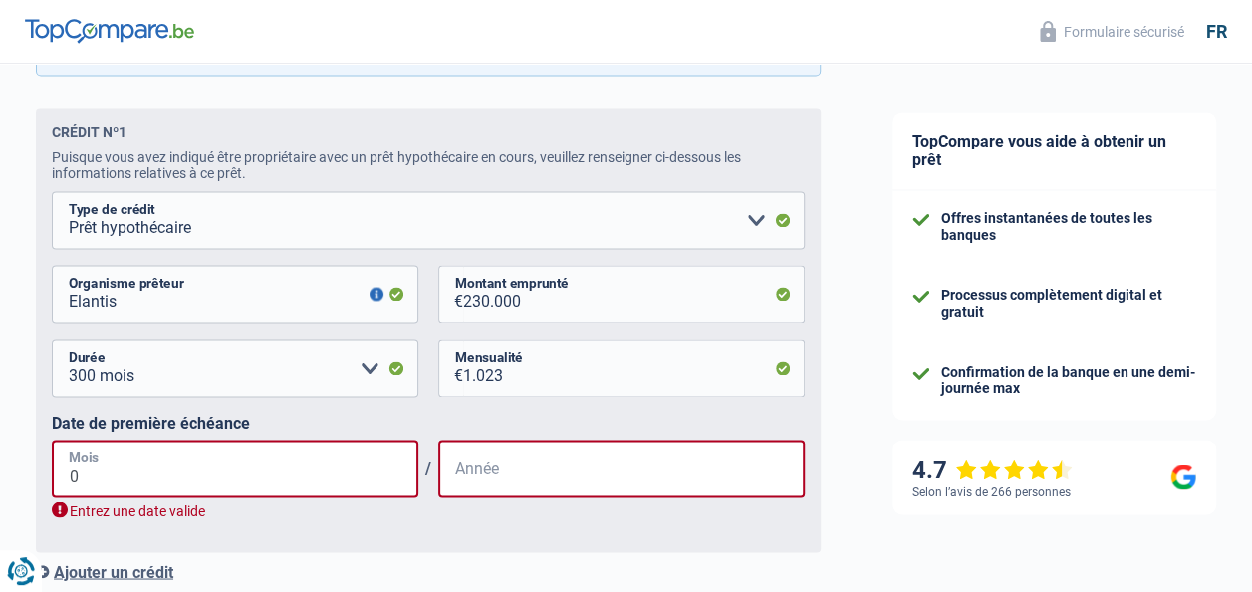
type input "09"
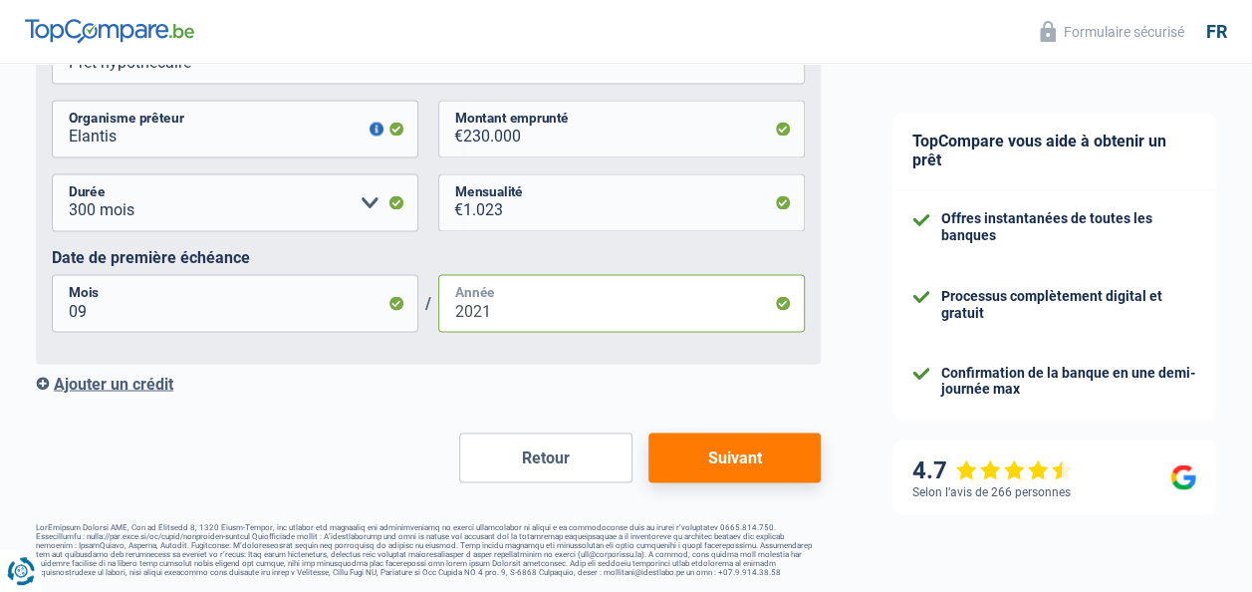
scroll to position [1635, 0]
type input "2021"
click at [150, 379] on div "Ajouter un crédit" at bounding box center [428, 383] width 785 height 19
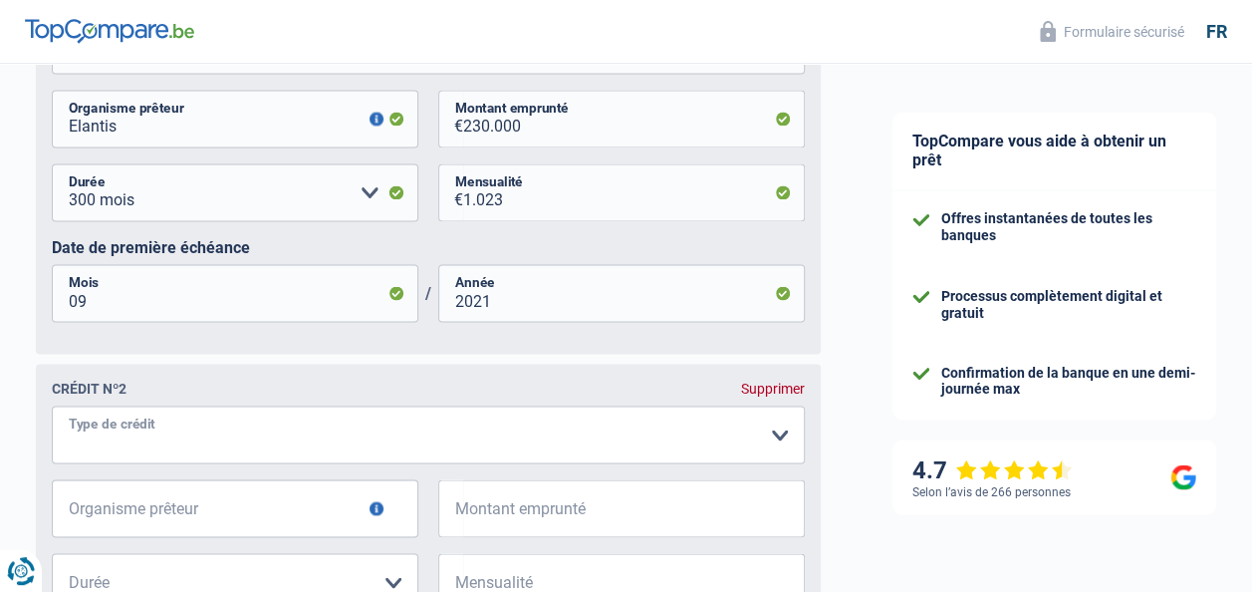
click at [785, 444] on select "Carte ou ouverture de crédit Prêt hypothécaire Vente à tempérament Prêt à tempé…" at bounding box center [428, 434] width 753 height 58
select select "renovationLoan"
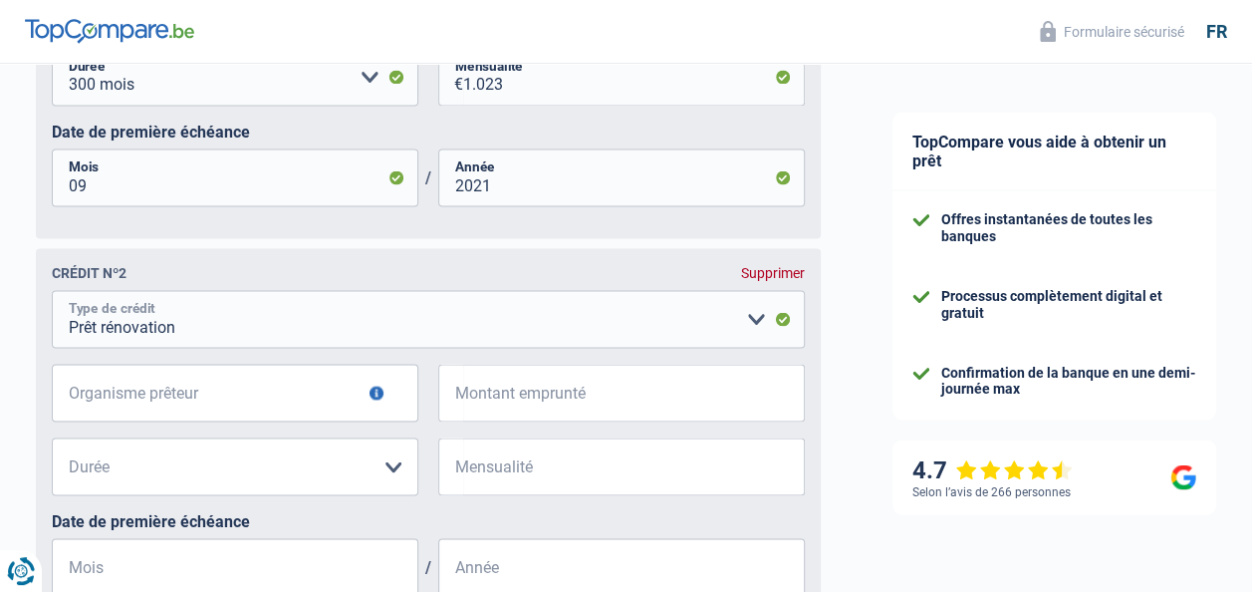
scroll to position [1751, 0]
click at [197, 409] on input "Organisme prêteur" at bounding box center [235, 392] width 367 height 58
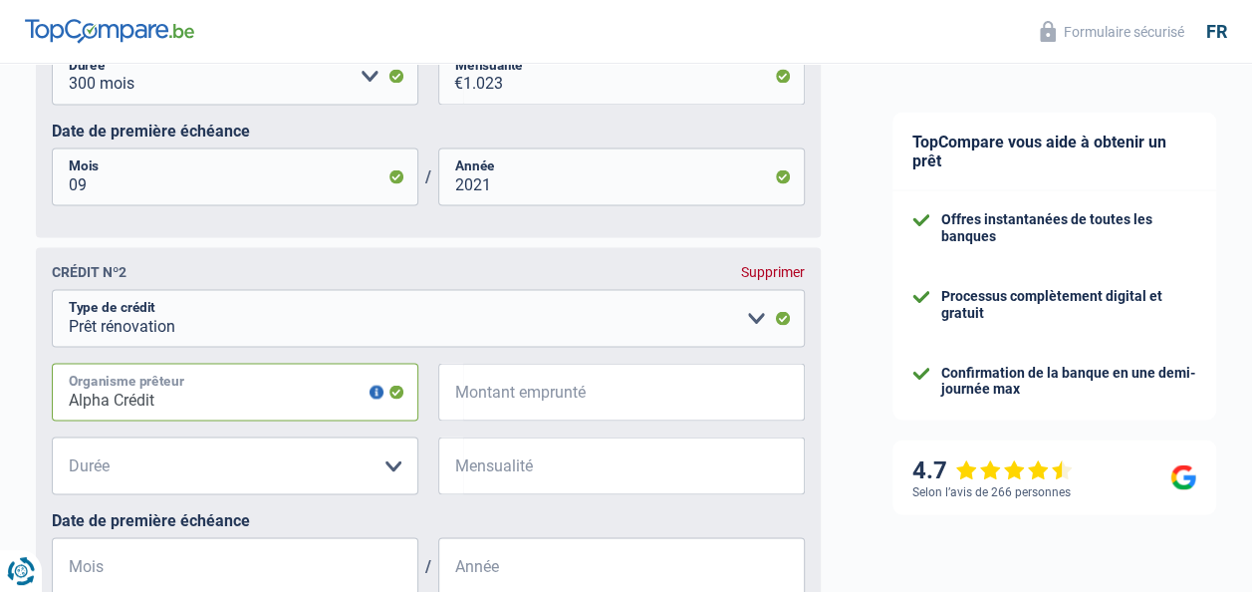
type input "Alpha Crédit"
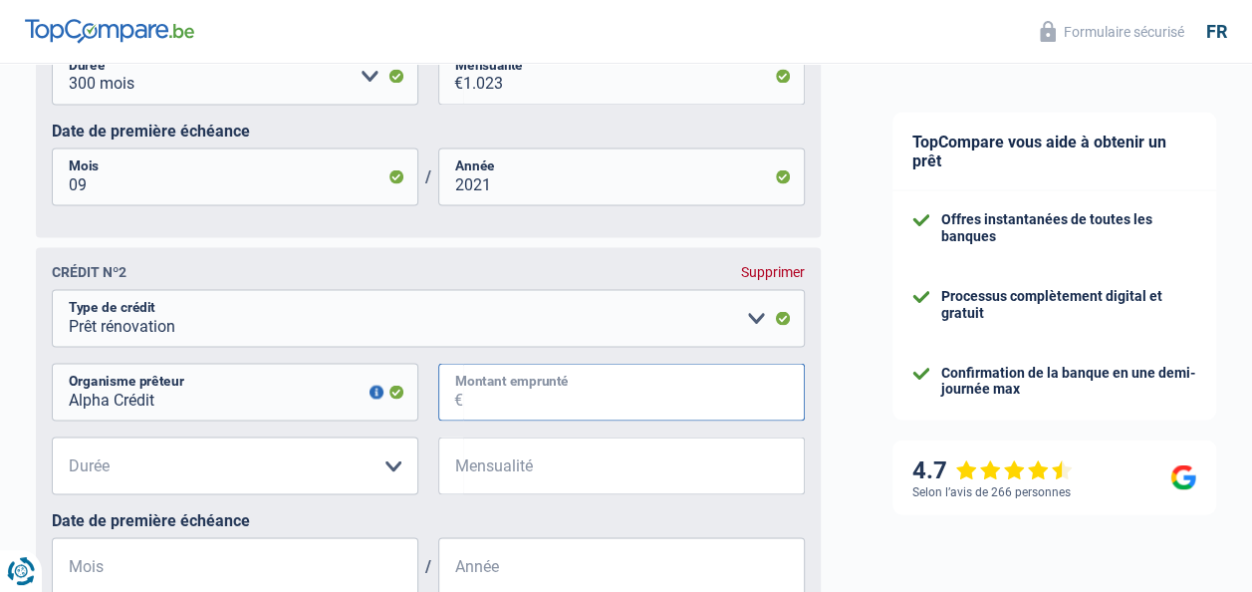
click at [500, 401] on input "Montant emprunté" at bounding box center [634, 392] width 342 height 58
type input "60.000"
click at [305, 476] on select "12 mois 18 mois 24 mois 30 mois 36 mois 42 mois 48 mois 60 mois 72 mois 84 mois…" at bounding box center [235, 465] width 367 height 58
select select "120"
click at [52, 445] on select "12 mois 18 mois 24 mois 30 mois 36 mois 42 mois 48 mois 60 mois 72 mois 84 mois…" at bounding box center [235, 465] width 367 height 58
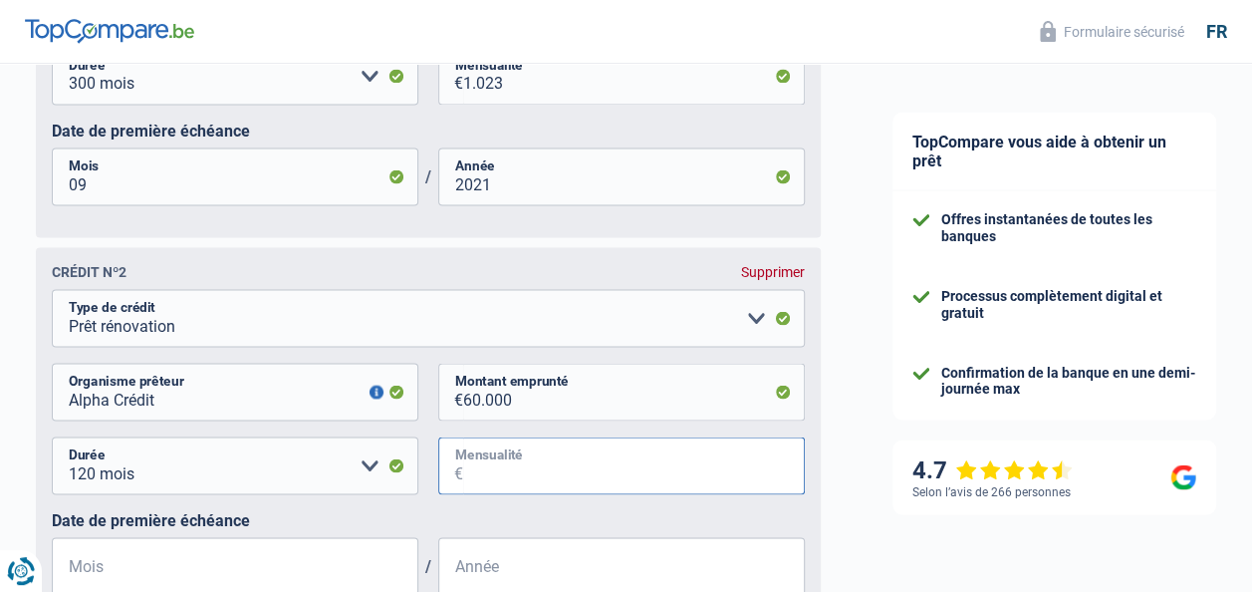
click at [517, 472] on input "Mensualité" at bounding box center [634, 465] width 342 height 58
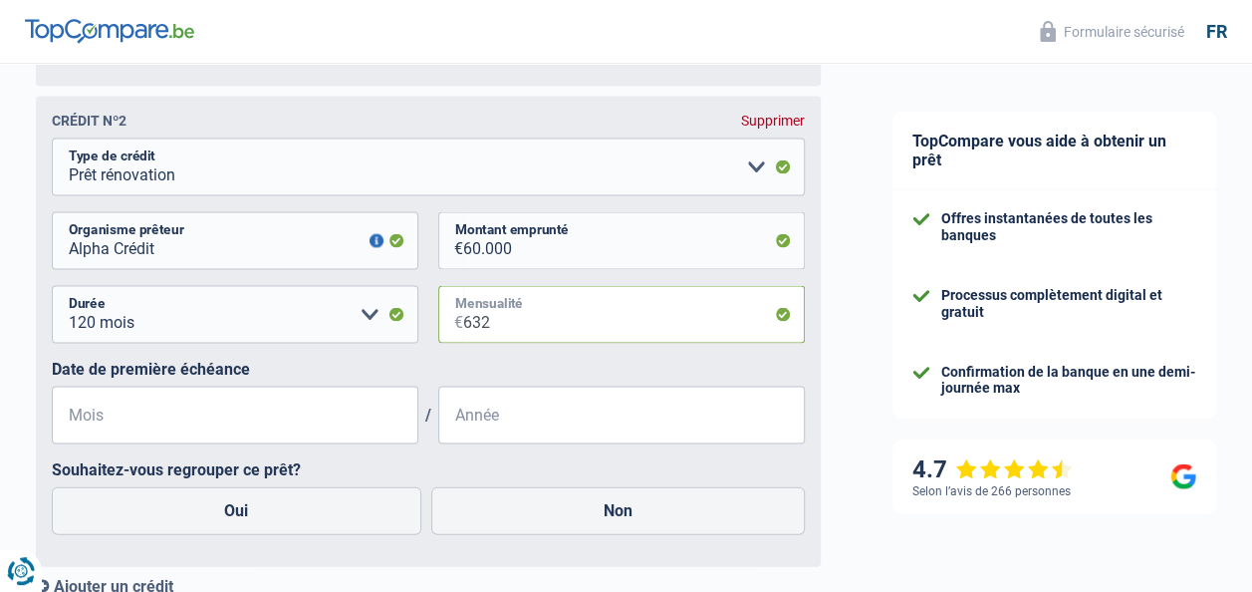
scroll to position [1903, 0]
type input "632"
click at [145, 422] on input "Mois" at bounding box center [235, 415] width 367 height 58
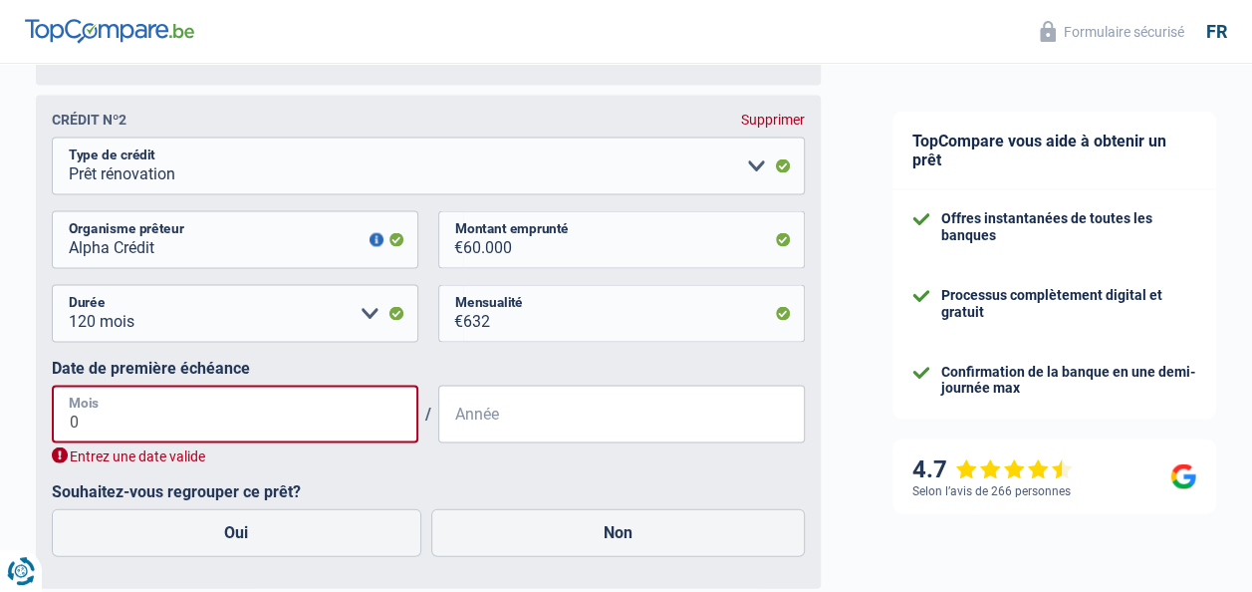
type input "09"
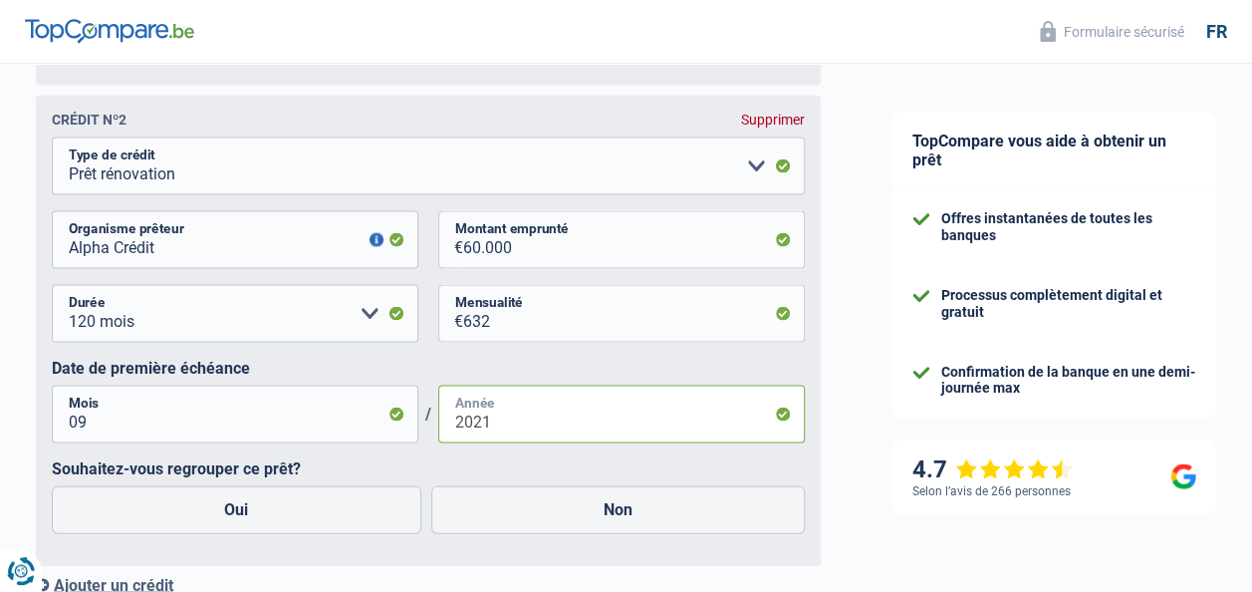
type input "2021"
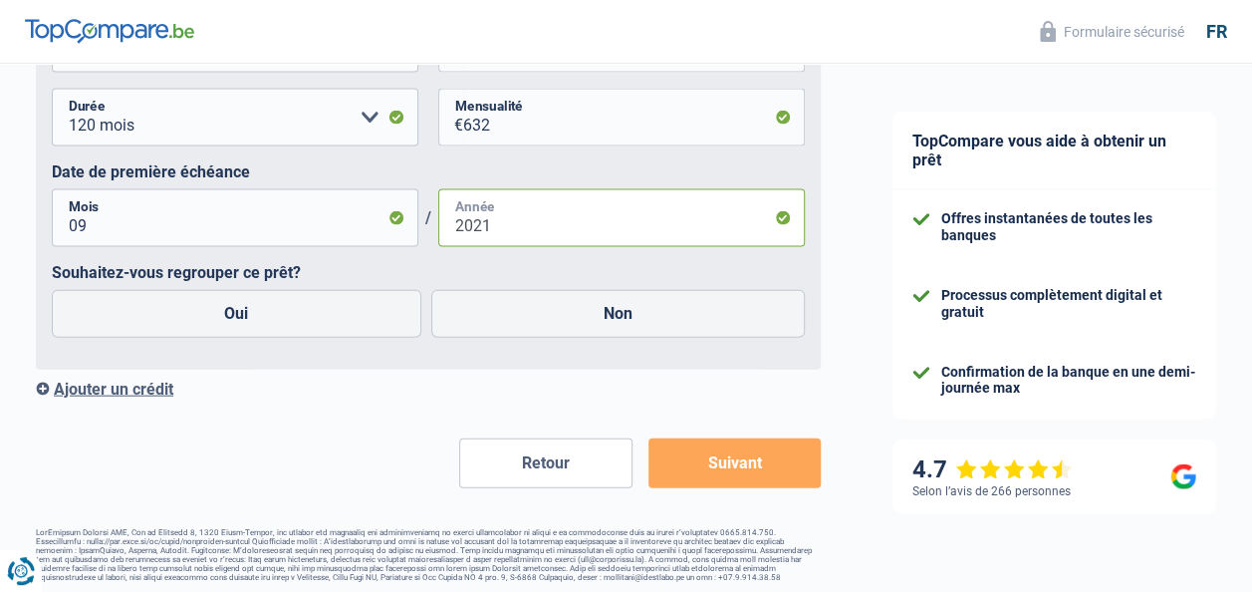
scroll to position [2117, 0]
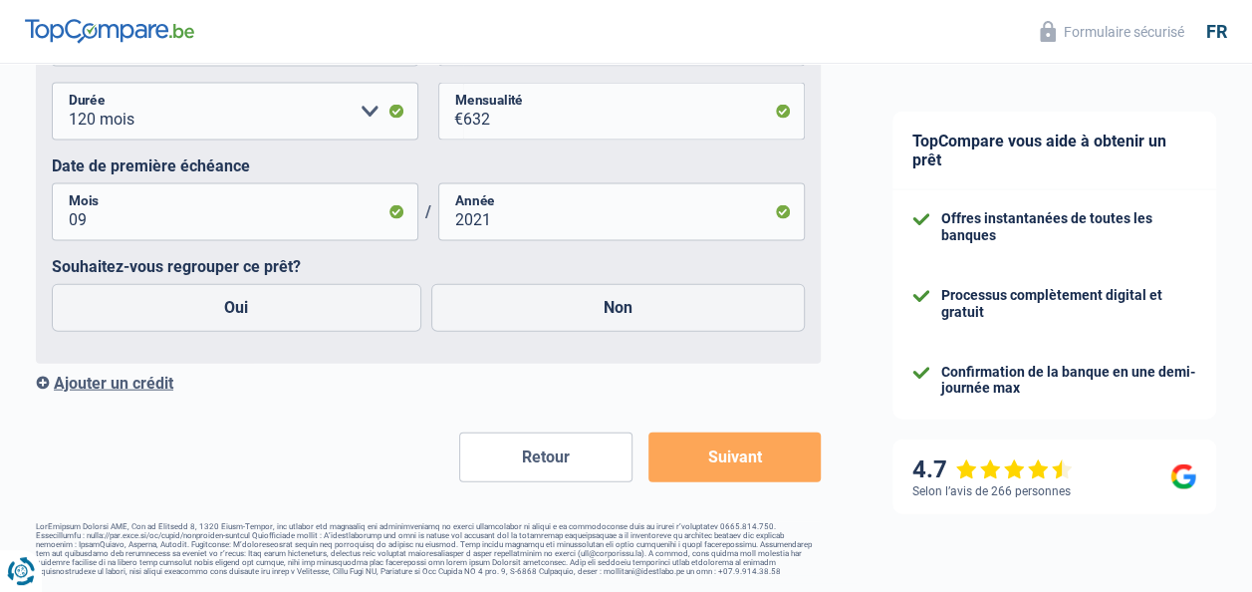
click at [724, 466] on button "Suivant" at bounding box center [735, 457] width 172 height 50
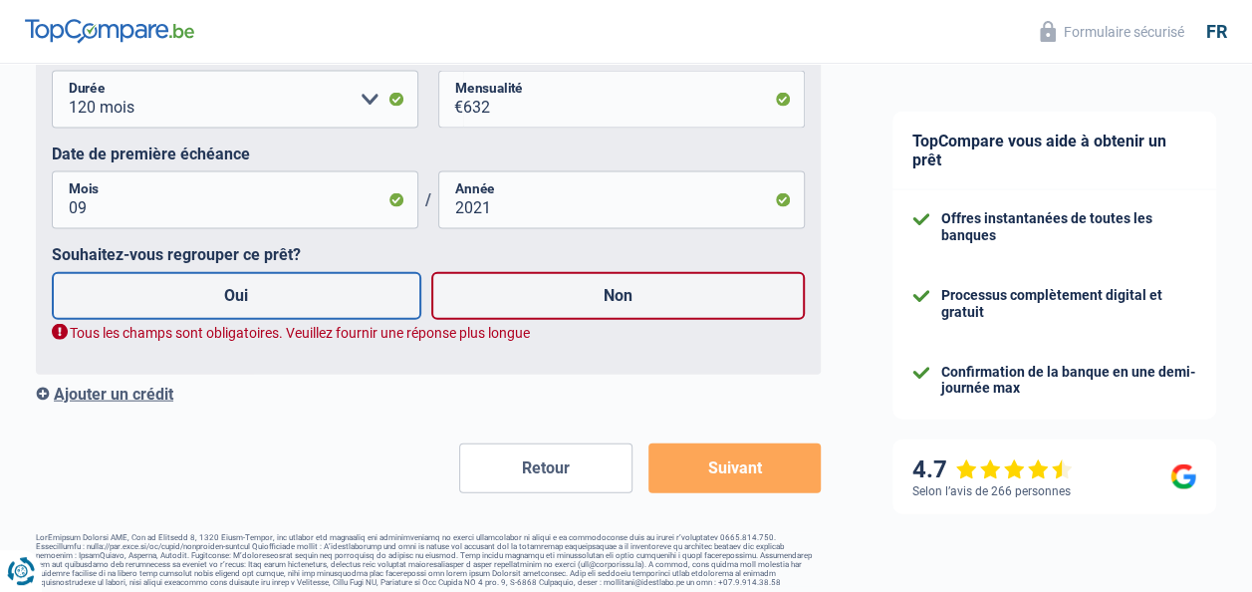
click at [255, 296] on label "Oui" at bounding box center [237, 296] width 370 height 48
click at [255, 296] on input "Oui" at bounding box center [237, 296] width 370 height 48
radio input "true"
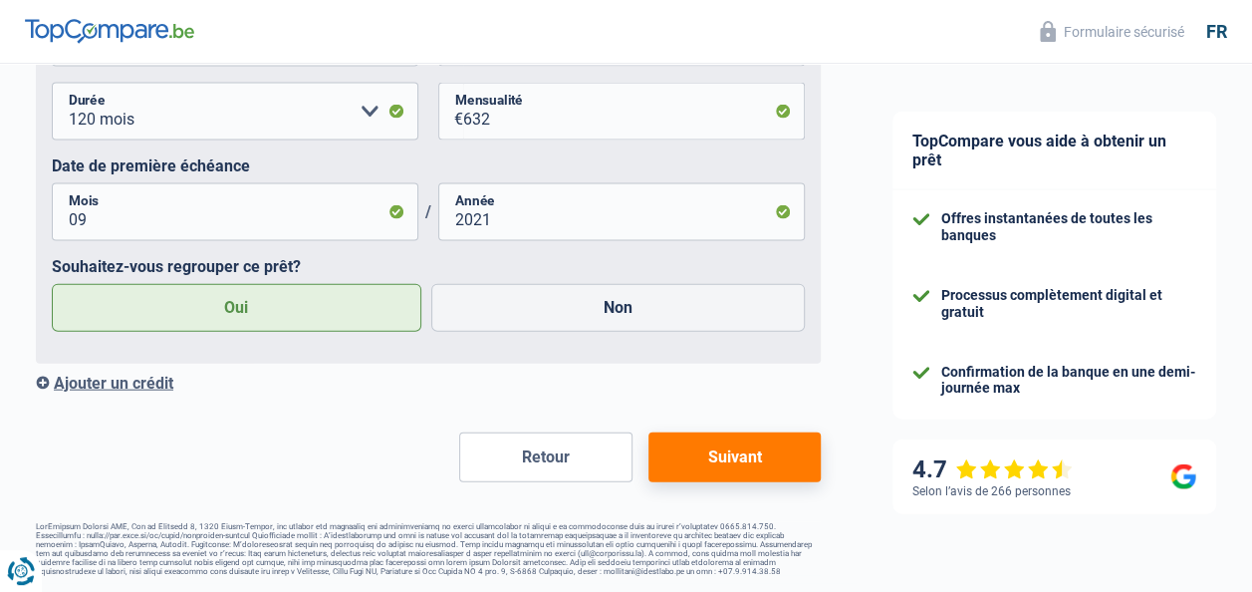
click at [86, 379] on div "Ajouter un crédit" at bounding box center [428, 383] width 785 height 19
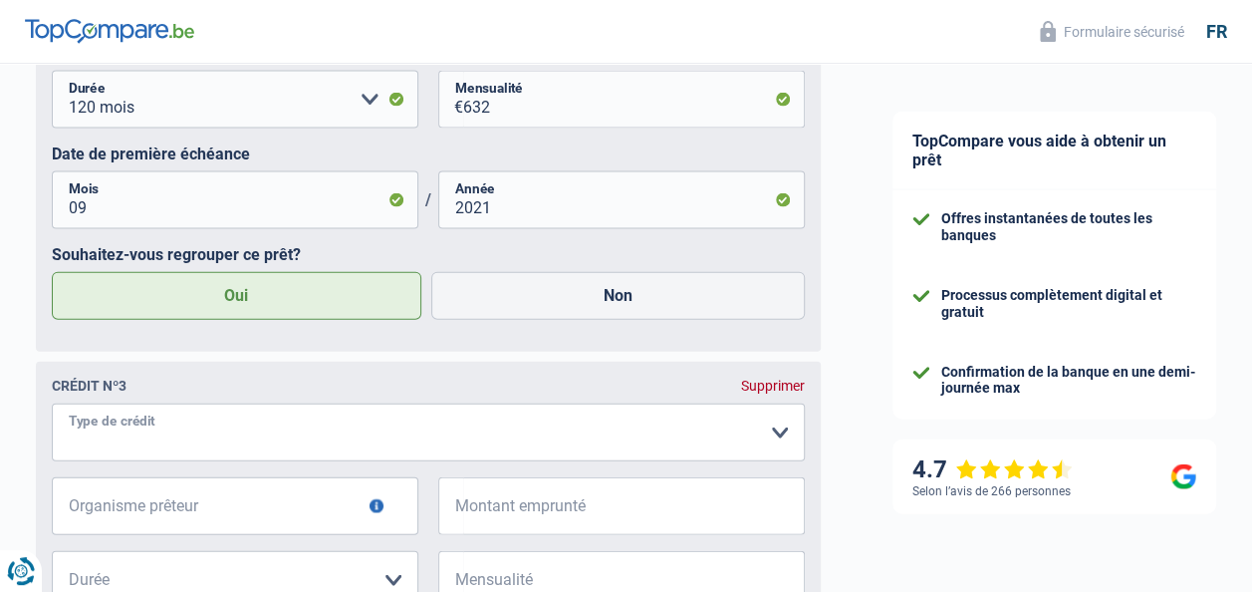
click at [784, 436] on select "Carte ou ouverture de crédit Prêt hypothécaire Vente à tempérament Prêt à tempé…" at bounding box center [428, 432] width 753 height 58
select select "cardOrCredit"
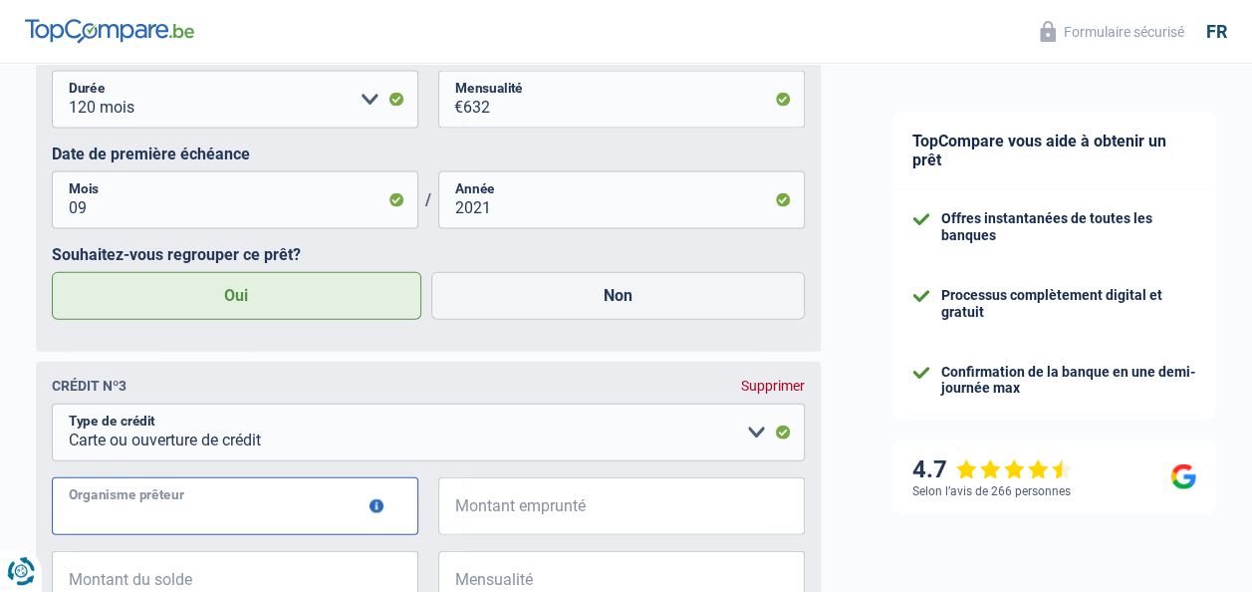
click at [259, 512] on input "Organisme prêteur" at bounding box center [235, 506] width 367 height 58
type input "BELFIUS"
click at [542, 522] on input "Montant emprunté" at bounding box center [634, 506] width 342 height 58
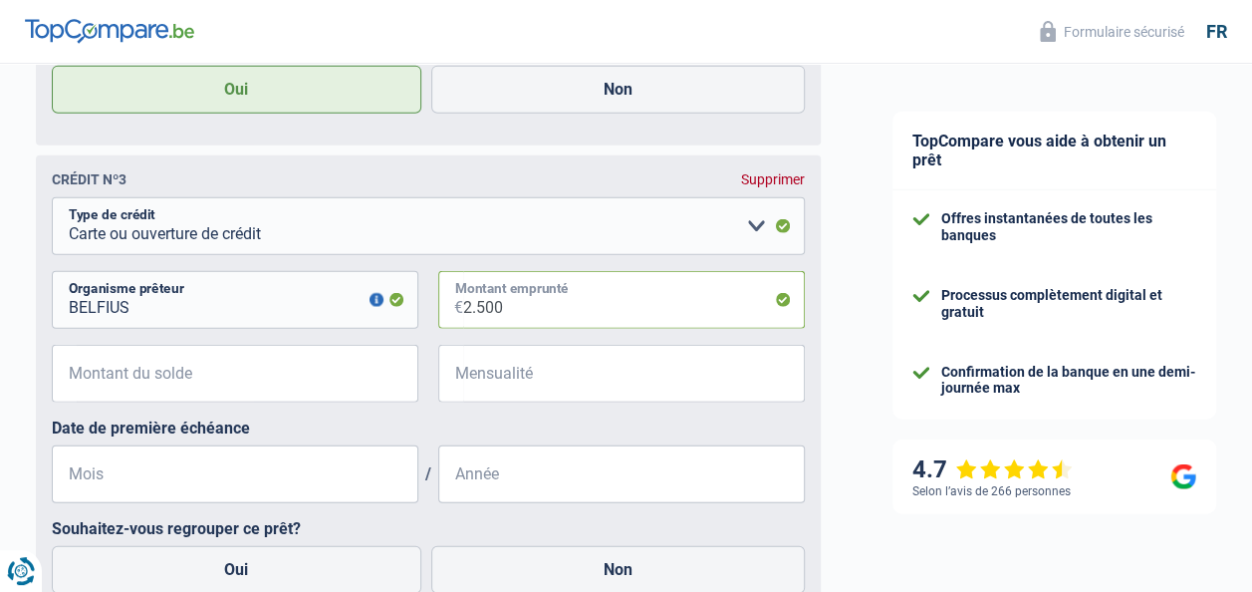
scroll to position [2337, 0]
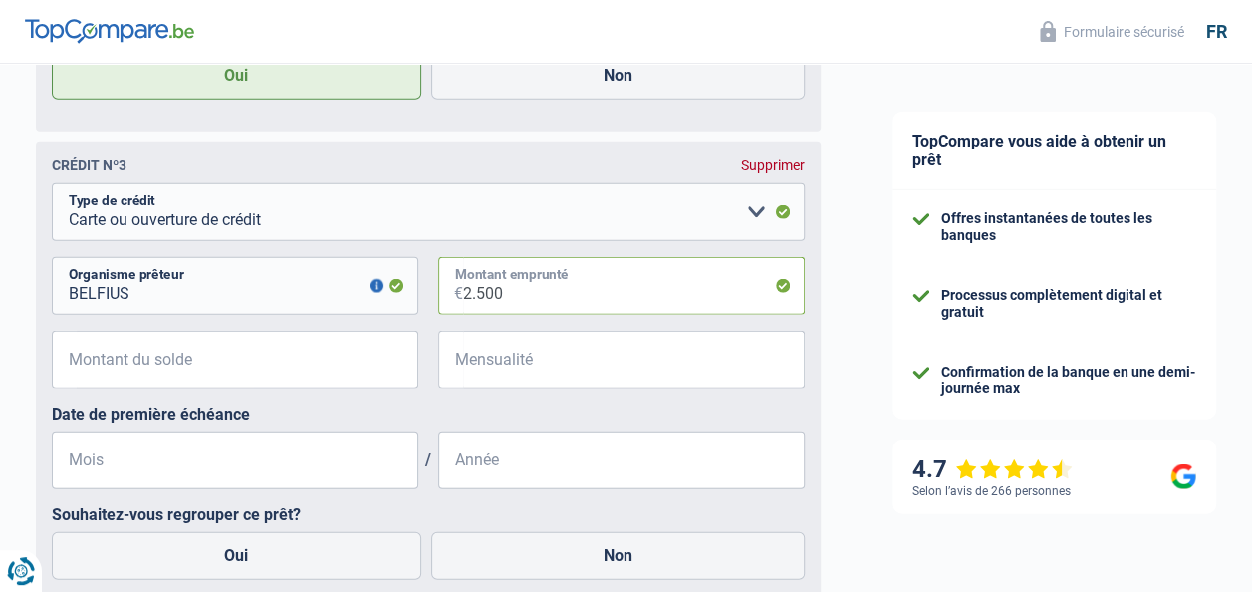
type input "2.500"
click at [225, 379] on input "Montant du solde" at bounding box center [248, 360] width 342 height 58
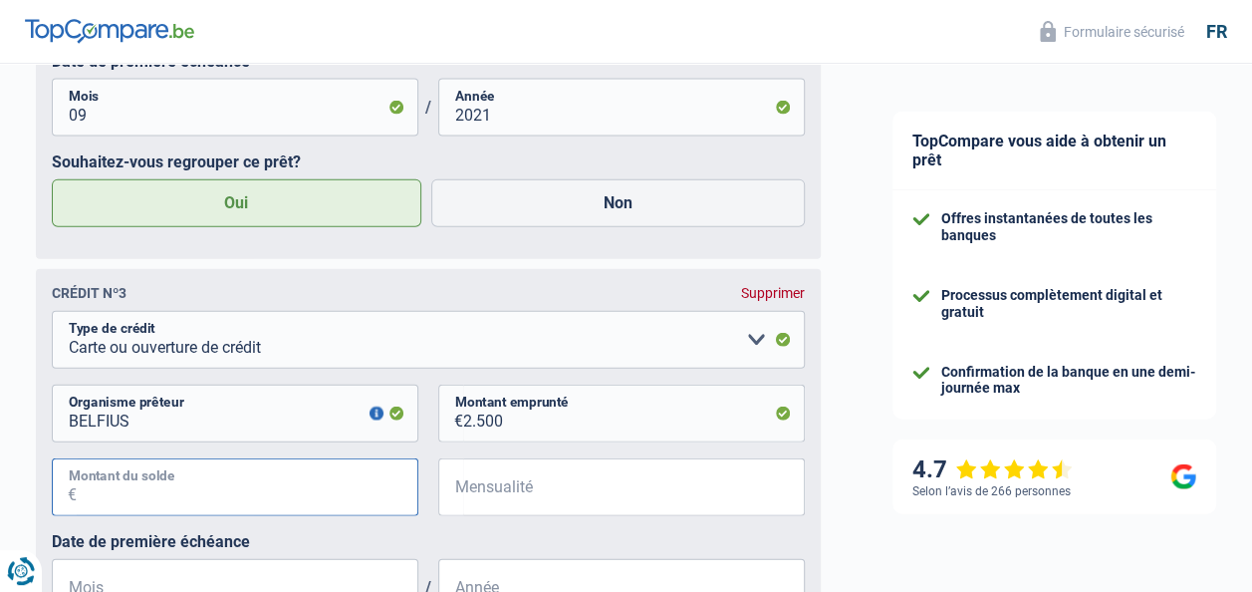
scroll to position [2193, 0]
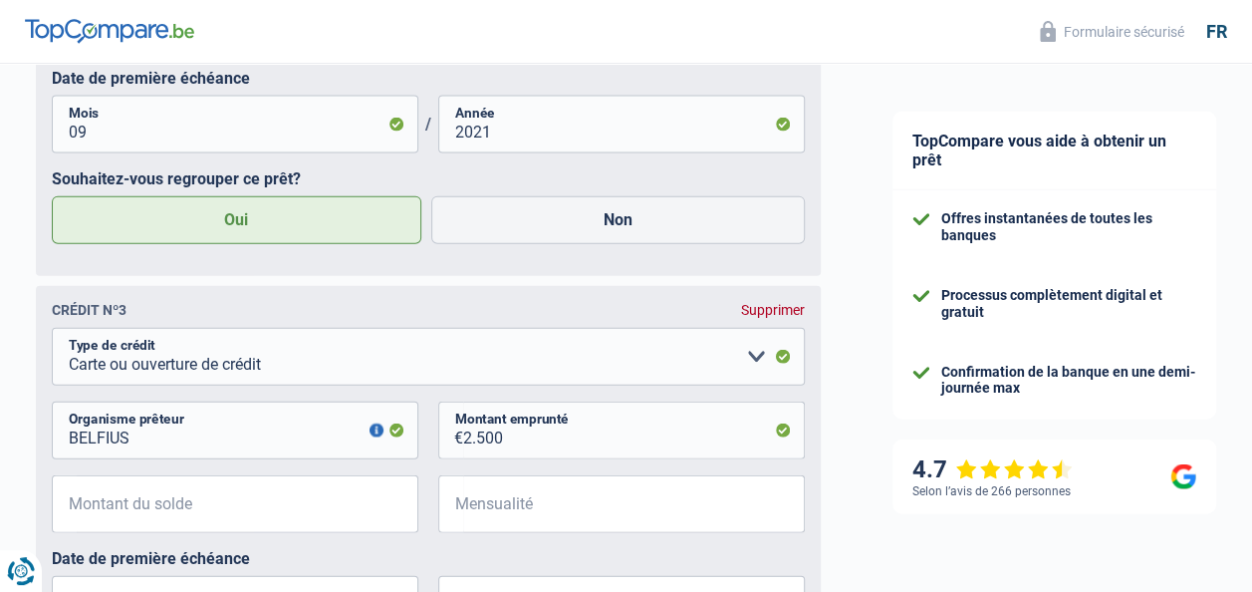
click at [765, 318] on div "Supprimer" at bounding box center [773, 310] width 64 height 16
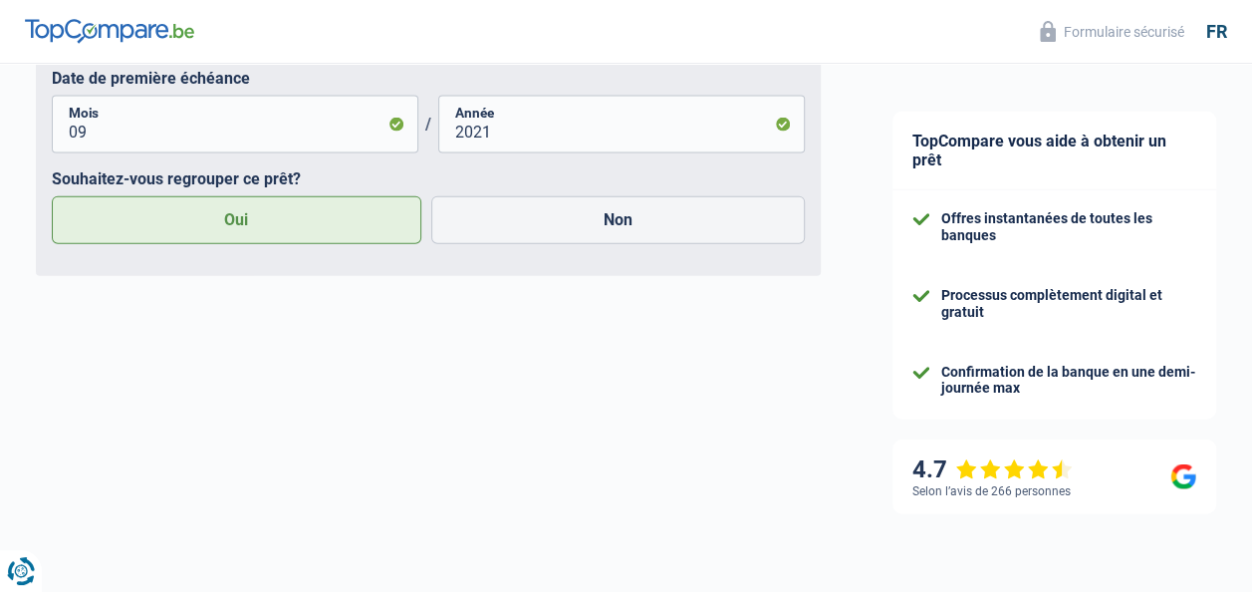
scroll to position [2117, 0]
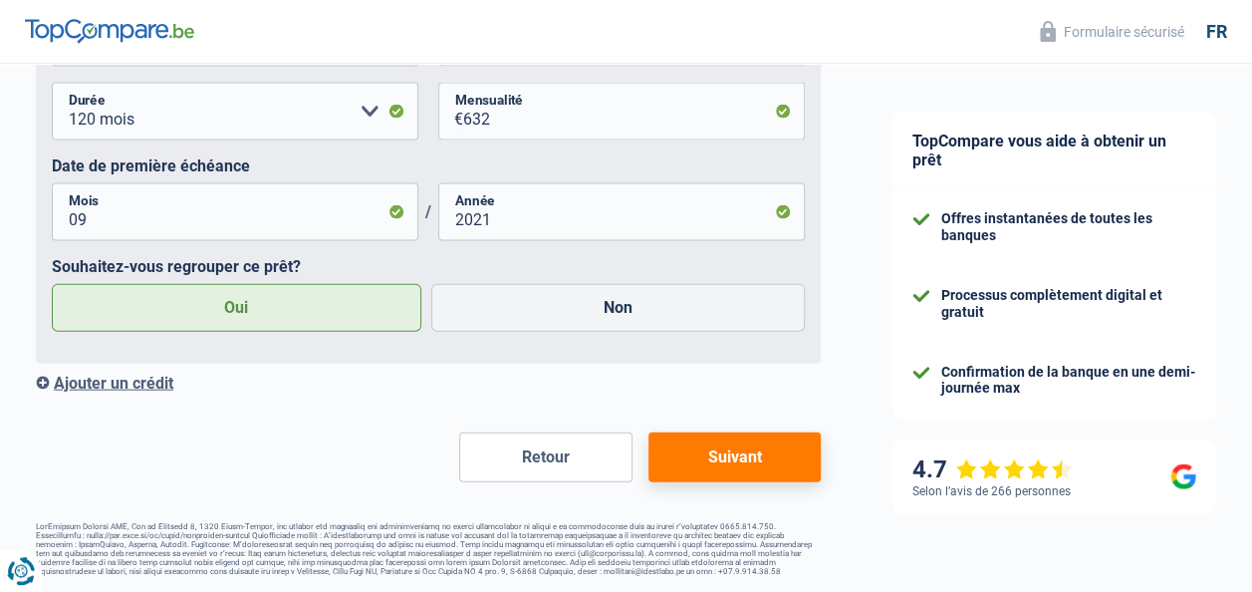
click at [159, 385] on div "Ajouter un crédit" at bounding box center [428, 383] width 785 height 19
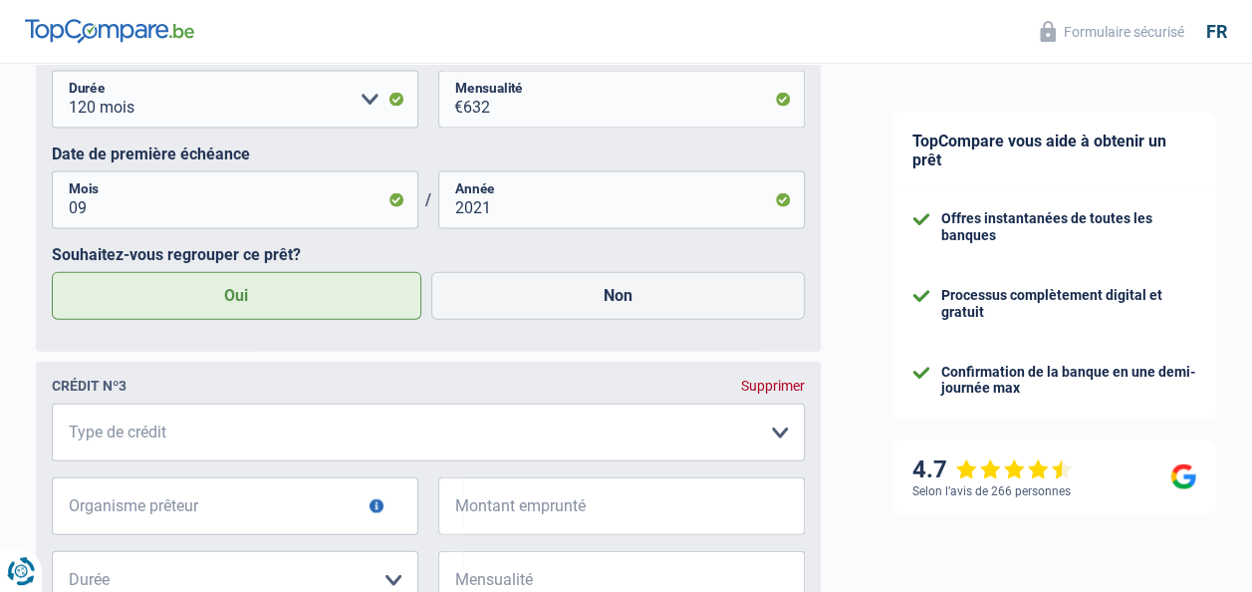
scroll to position [2193, 0]
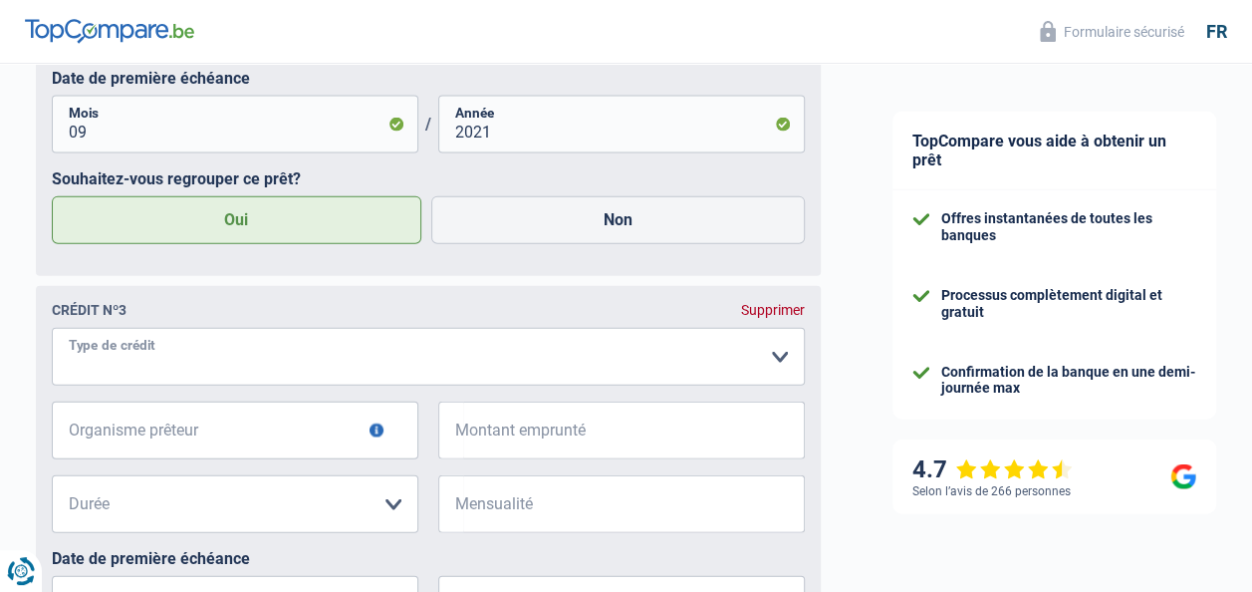
click at [772, 365] on select "Carte ou ouverture de crédit Prêt hypothécaire Vente à tempérament Prêt à tempé…" at bounding box center [428, 357] width 753 height 58
click at [772, 317] on div "Supprimer" at bounding box center [773, 310] width 64 height 16
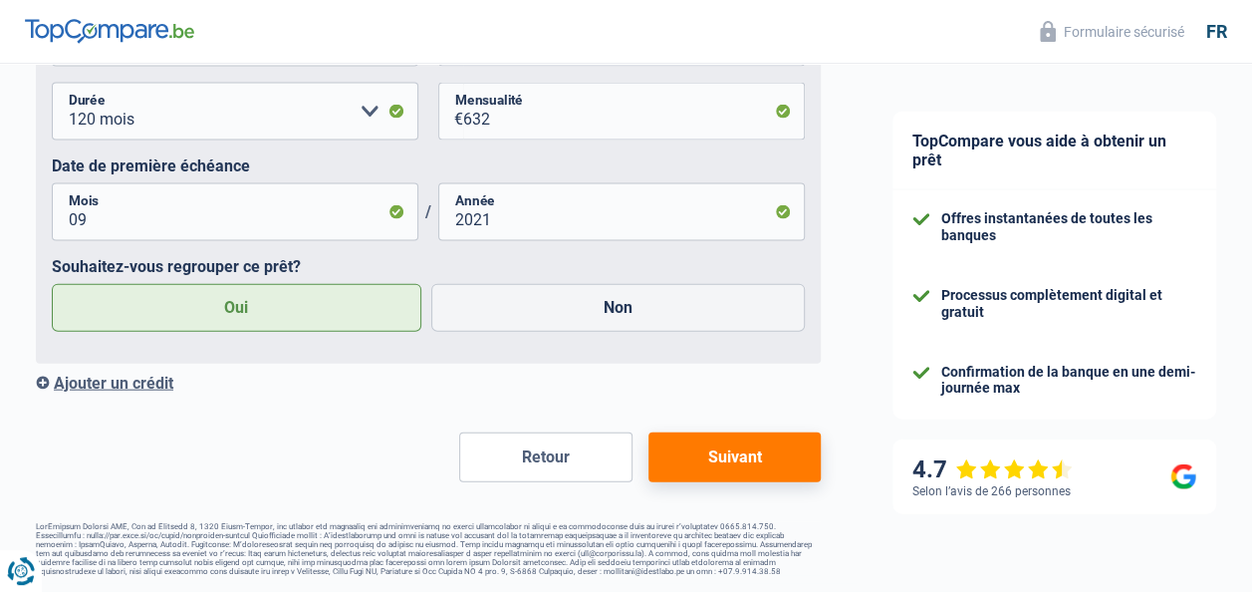
scroll to position [2117, 0]
click at [761, 462] on button "Suivant" at bounding box center [735, 457] width 172 height 50
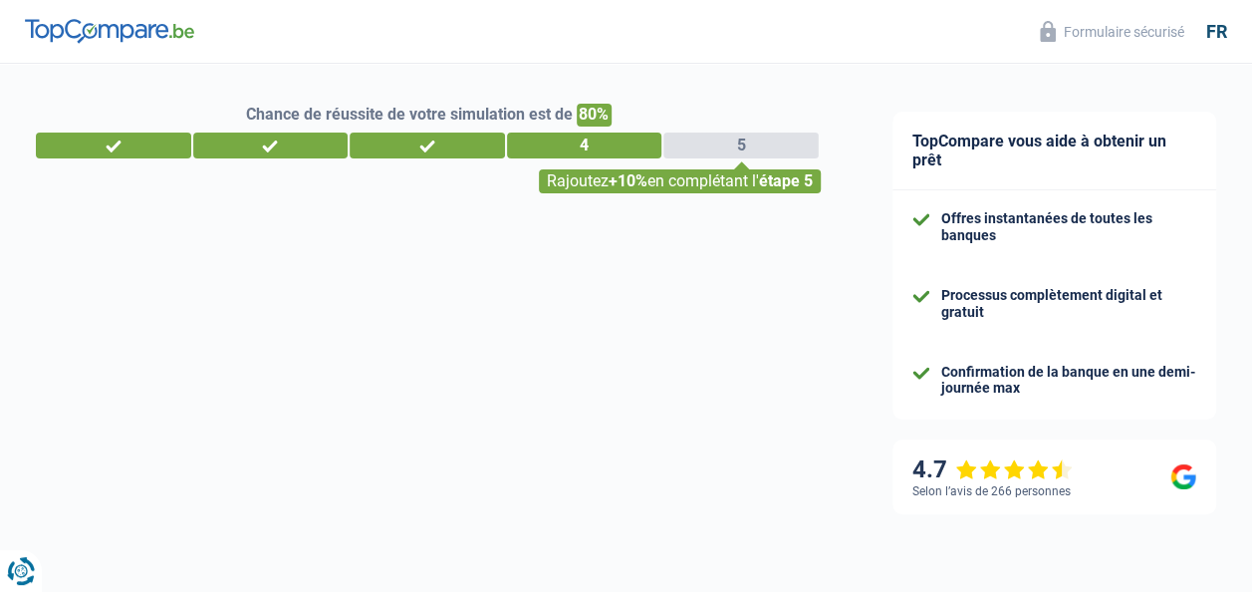
select select "familyAllowances"
select select "netSalary"
select select "mealVouchers"
select select "netSalary"
select select "mealVouchers"
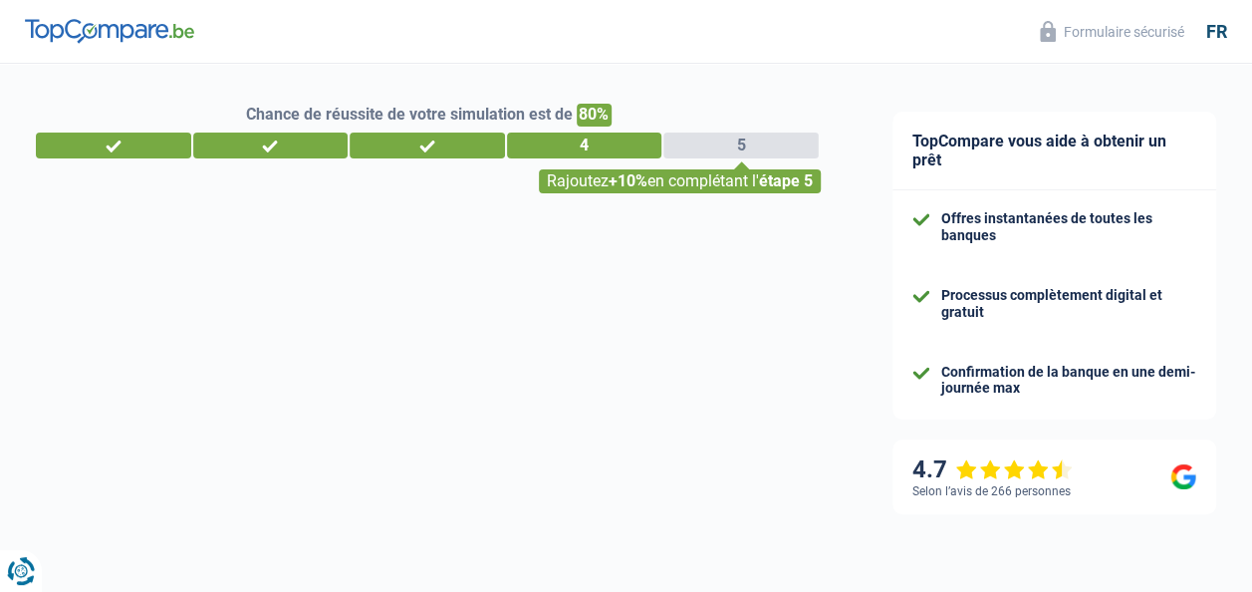
select select "mortgage"
select select "300"
select select "renovationLoan"
select select "120"
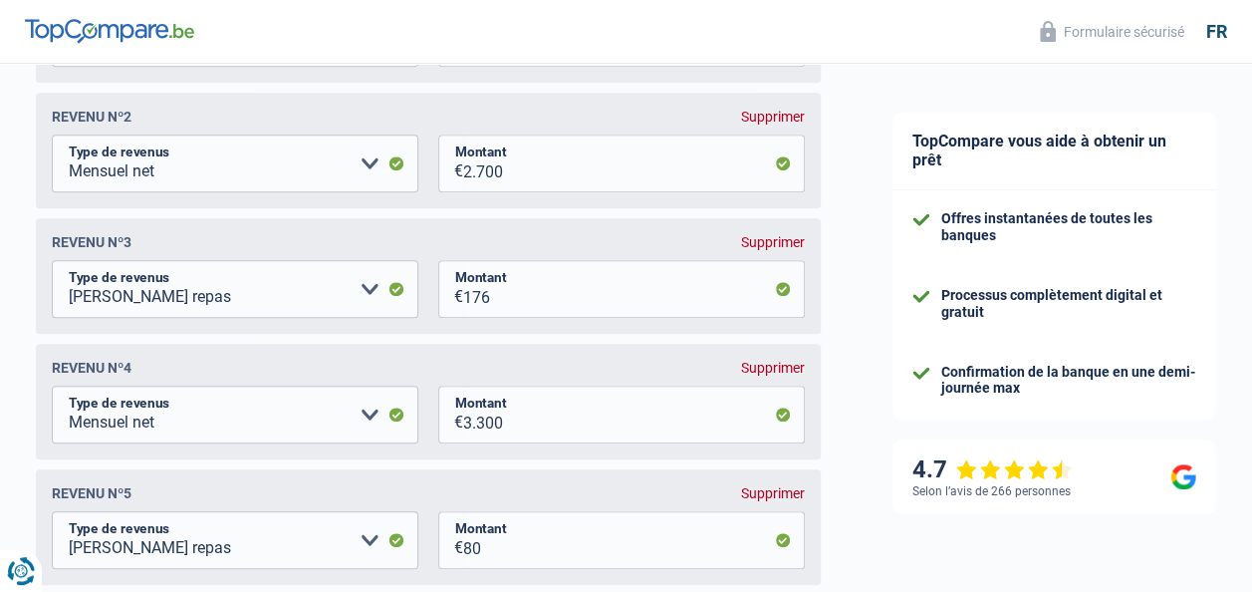
scroll to position [449, 0]
click at [762, 375] on div "Supprimer" at bounding box center [773, 367] width 64 height 16
select select "mealVouchers"
type input "80"
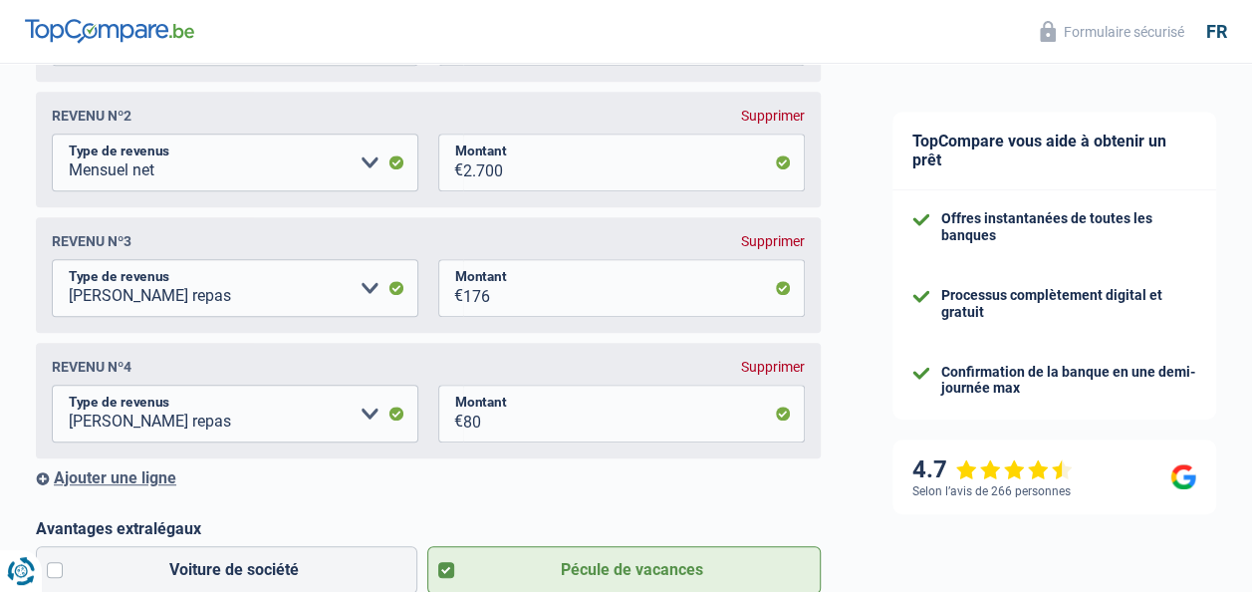
click at [762, 375] on div "Supprimer" at bounding box center [773, 367] width 64 height 16
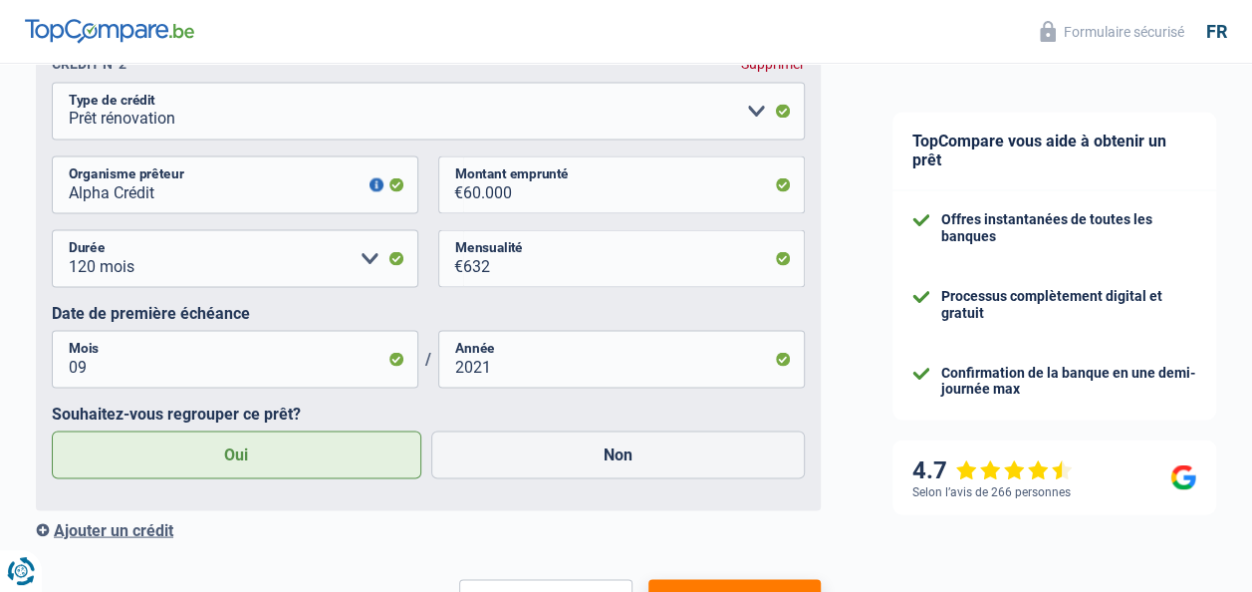
scroll to position [1865, 0]
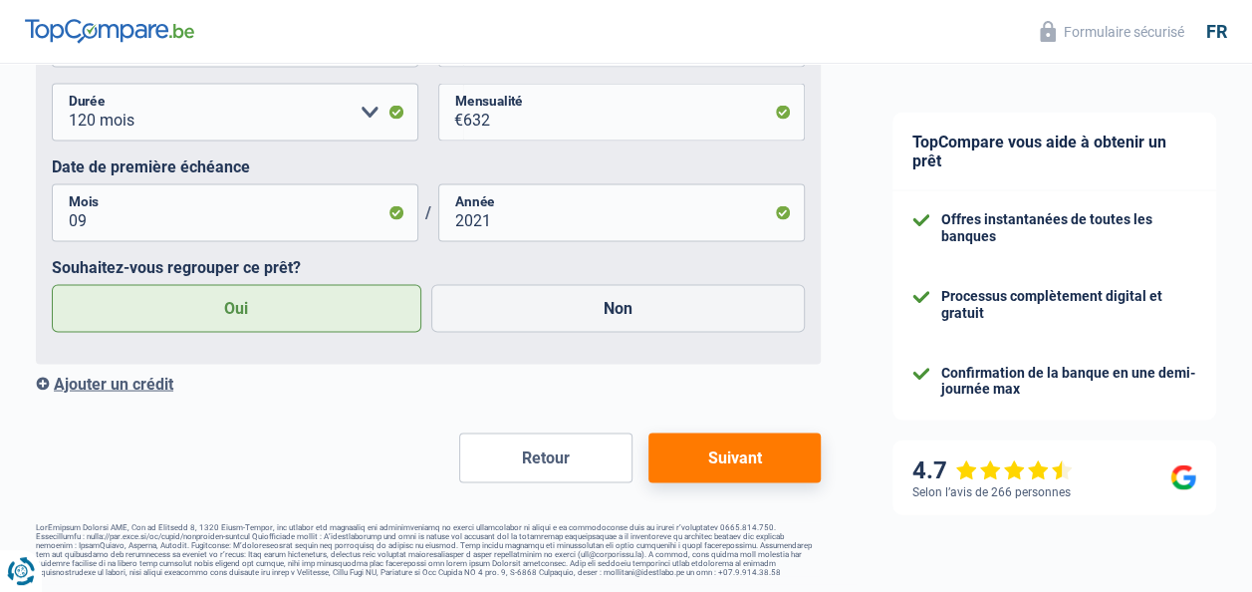
click at [703, 466] on button "Suivant" at bounding box center [735, 457] width 172 height 50
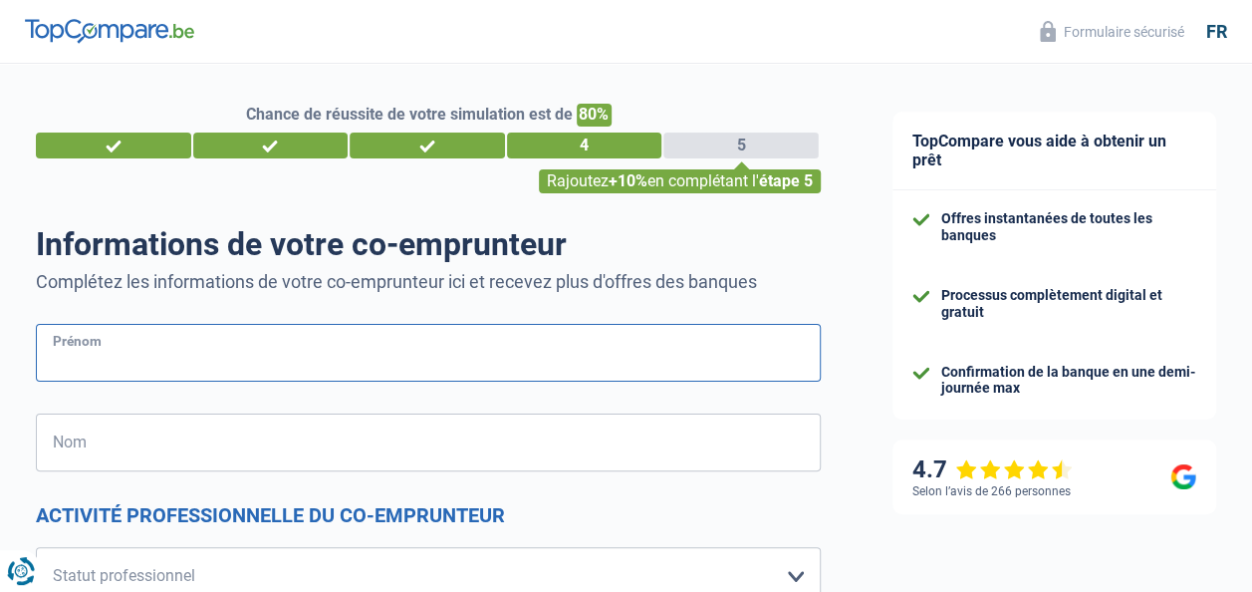
click at [296, 368] on input "Prénom" at bounding box center [428, 353] width 785 height 58
type input "Olivia"
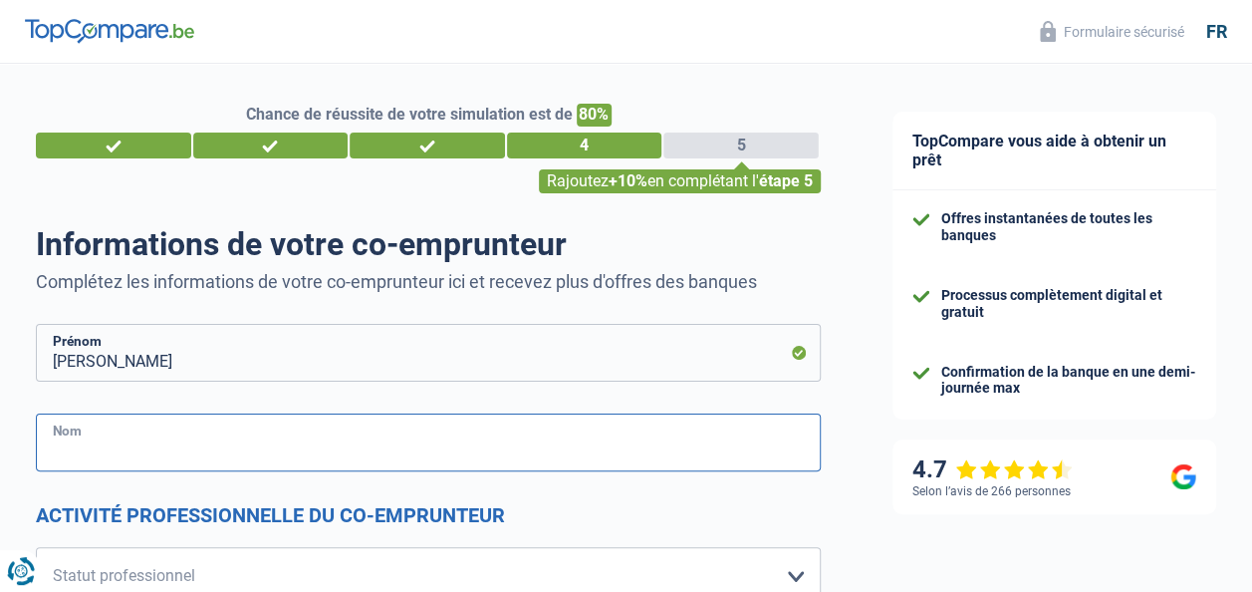
click at [578, 427] on input "Nom" at bounding box center [428, 442] width 785 height 58
type input "KAMENI WEHOU MOUTCHEU"
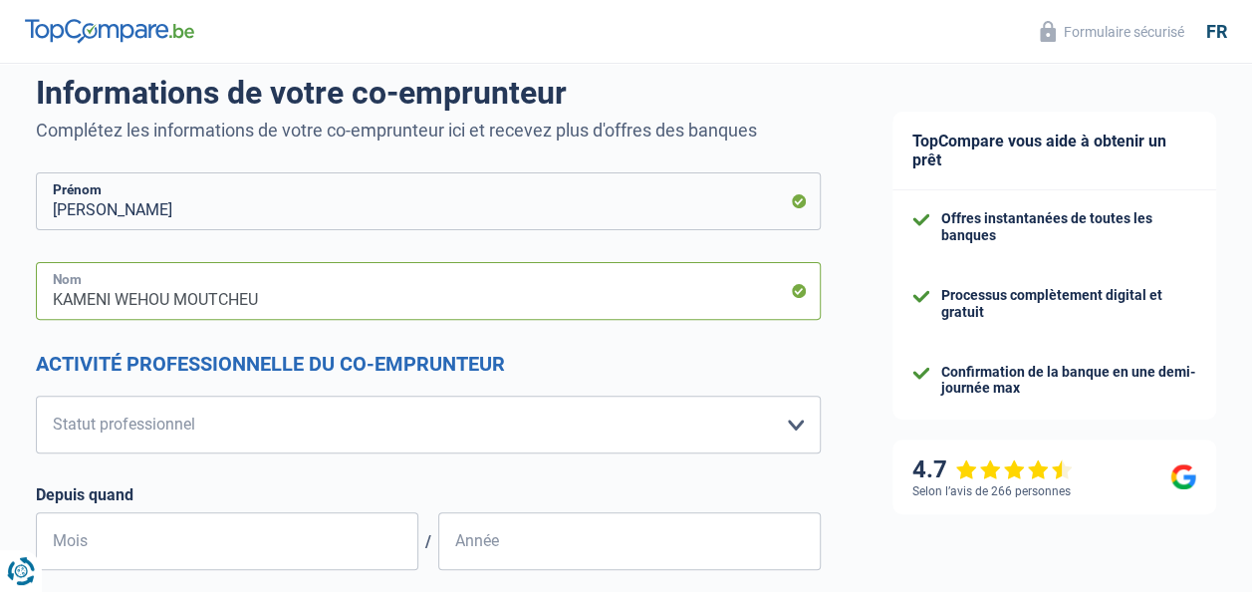
scroll to position [153, 0]
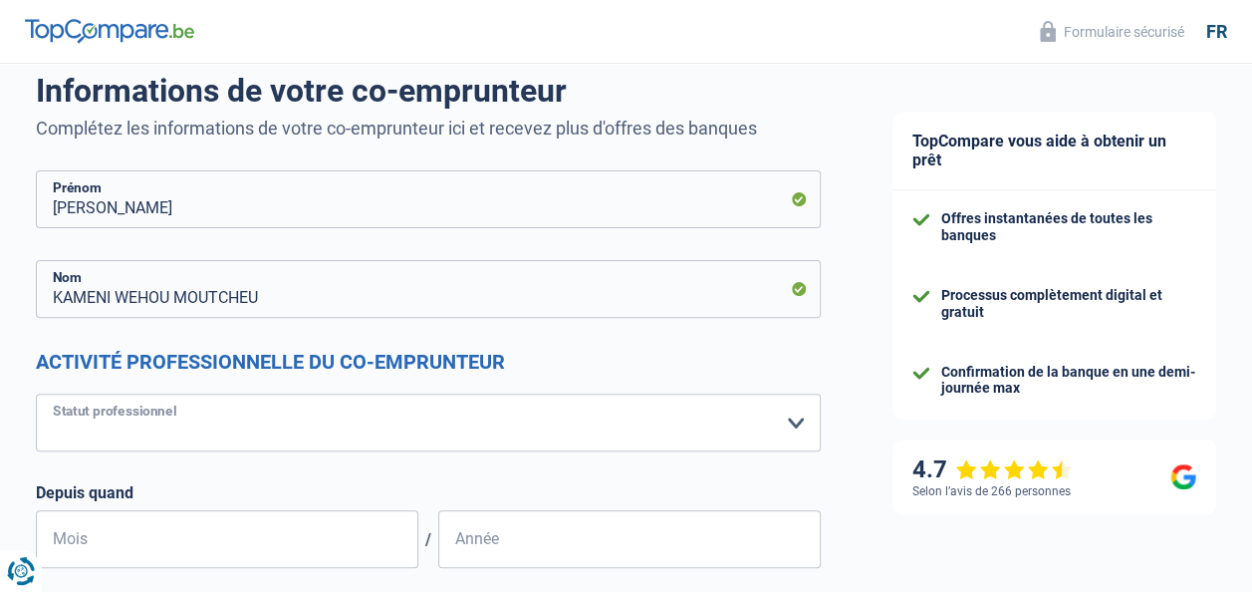
click at [812, 427] on select "Ouvrier Employé privé Employé public Invalide Indépendant Pensionné Chômeur Mut…" at bounding box center [428, 423] width 785 height 58
select select "privateEmployee"
click at [36, 395] on select "Ouvrier Employé privé Employé public Invalide Indépendant Pensionné Chômeur Mut…" at bounding box center [428, 423] width 785 height 58
select select "netSalary"
select select "mealVouchers"
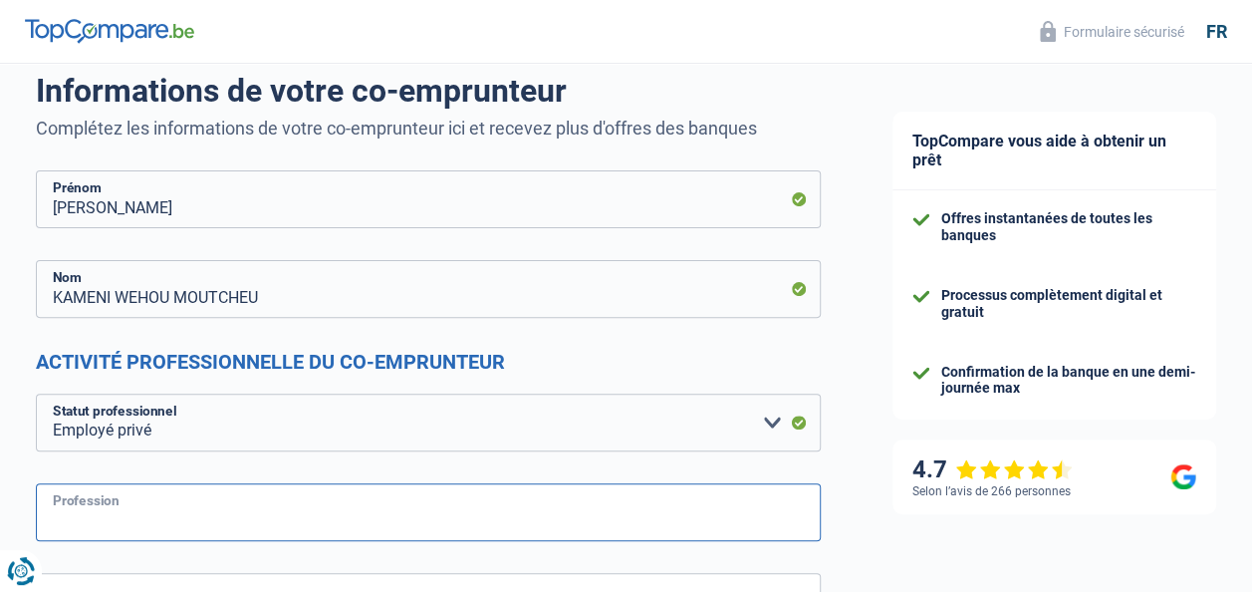
click at [241, 508] on input "Profession" at bounding box center [428, 512] width 785 height 58
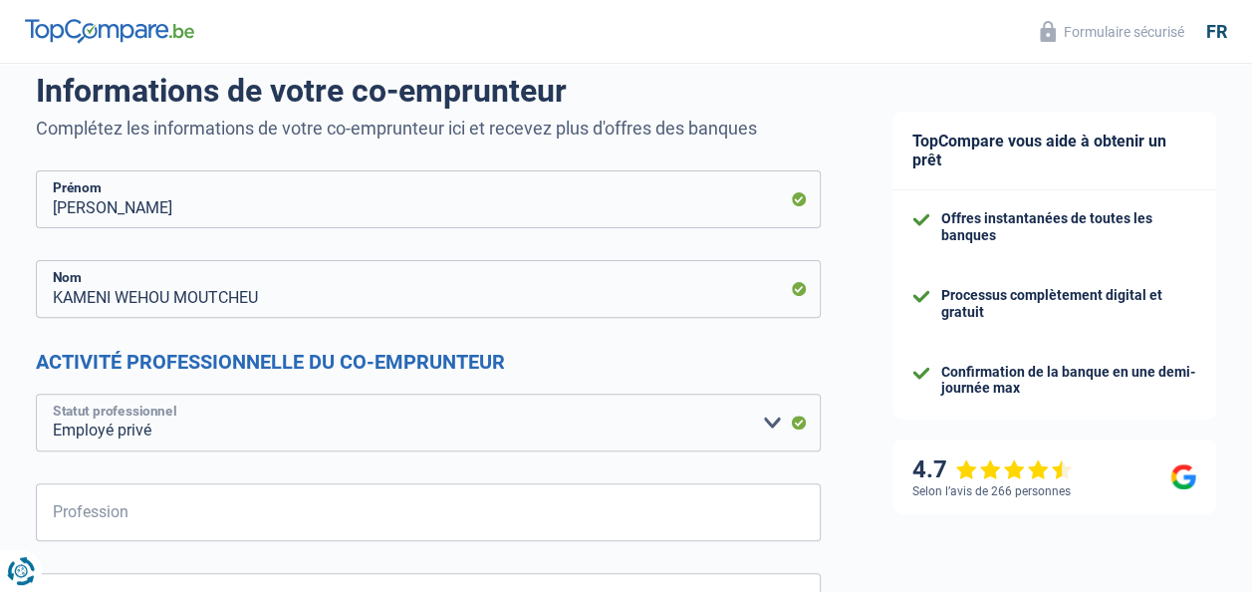
click at [765, 422] on select "Ouvrier Employé privé Employé public Invalide Indépendant Pensionné Chômeur Mut…" at bounding box center [428, 423] width 785 height 58
select select "publicEmployee"
click at [36, 395] on select "Ouvrier Employé privé Employé public Invalide Indépendant Pensionné Chômeur Mut…" at bounding box center [428, 423] width 785 height 58
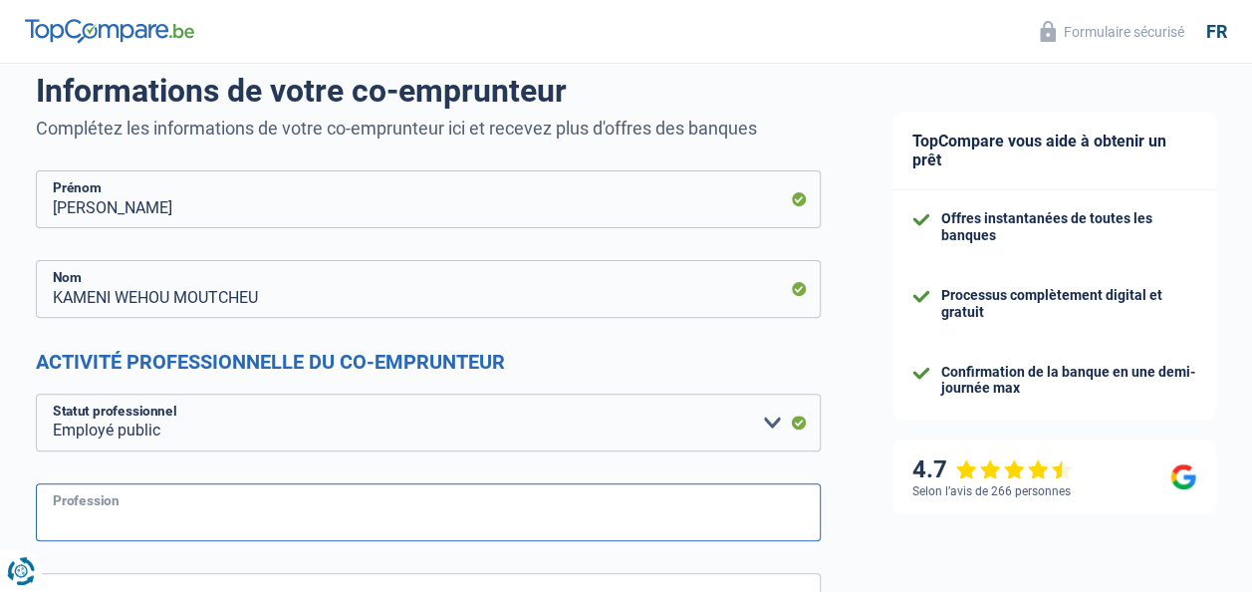
click at [229, 511] on input "Profession" at bounding box center [428, 512] width 785 height 58
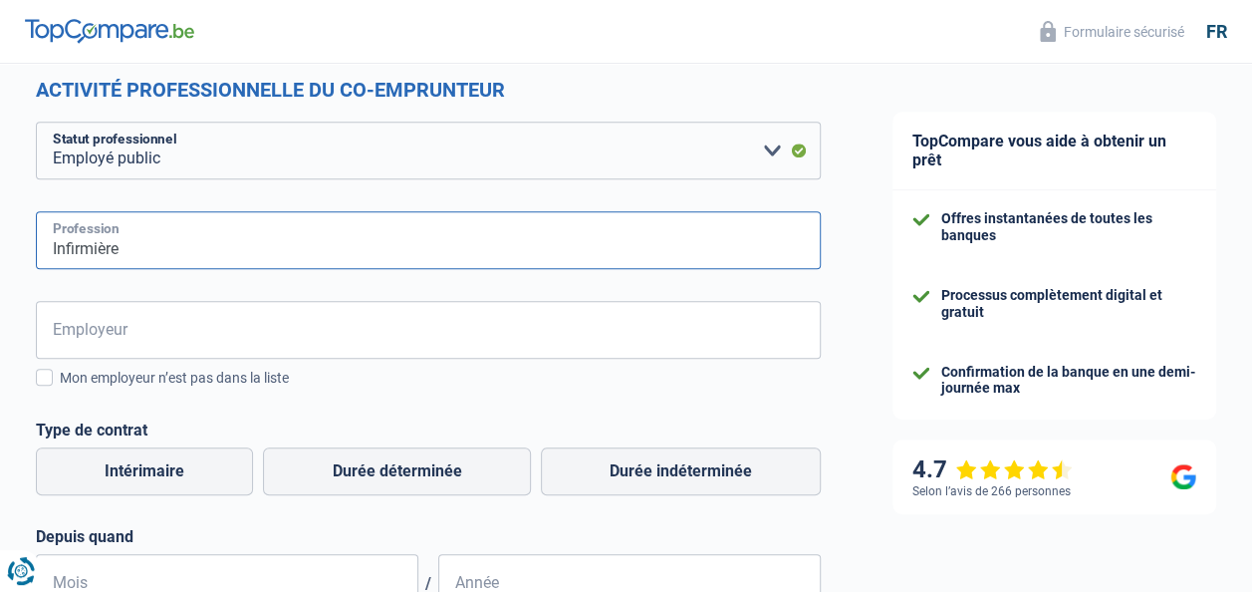
scroll to position [426, 0]
type input "Infirmière"
click at [260, 329] on input "Employeur" at bounding box center [428, 329] width 785 height 58
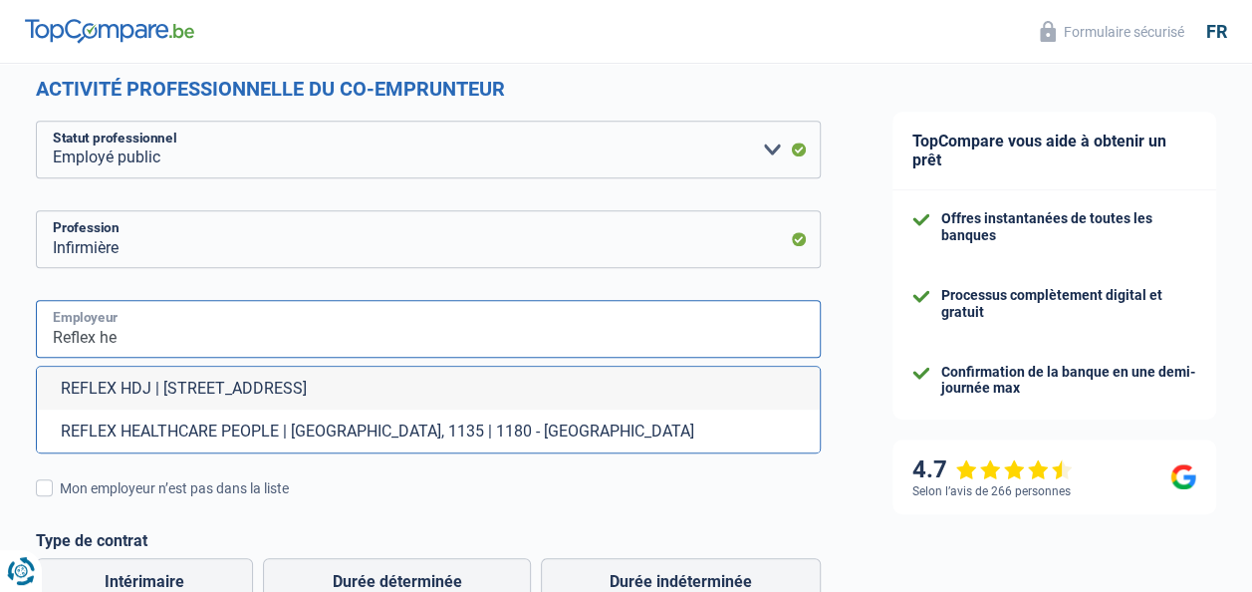
scroll to position [0, 0]
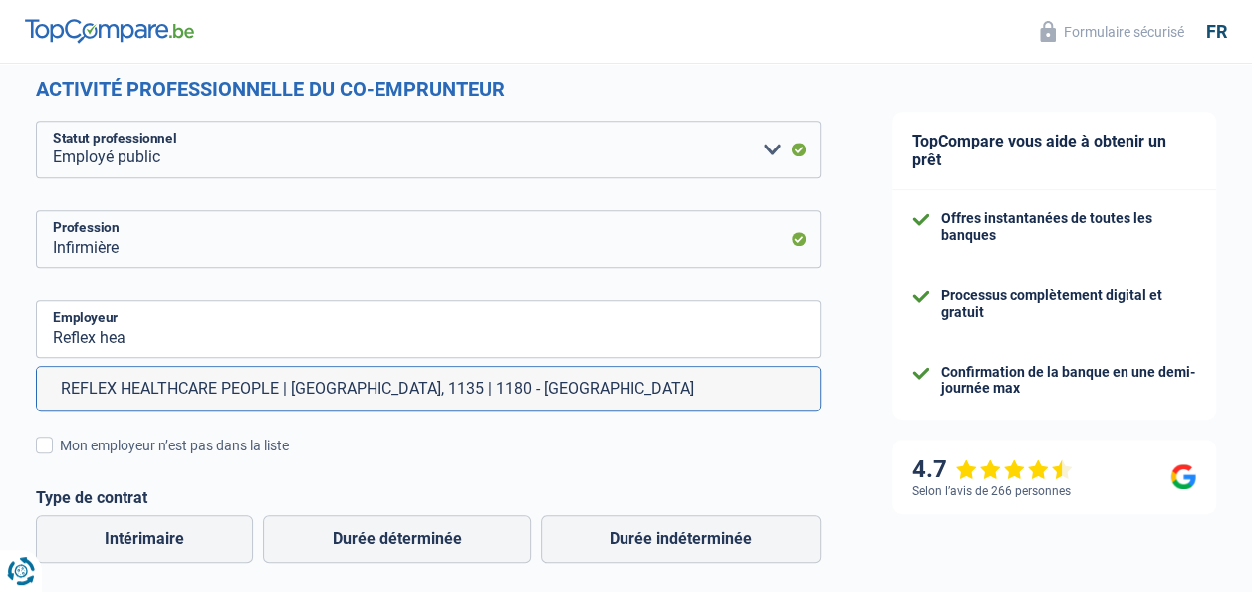
click at [209, 387] on li "REFLEX HEALTHCARE PEOPLE | Chaussée de Waterloo, 1135 | 1180 - Uccle" at bounding box center [428, 388] width 783 height 43
type input "REFLEX HEALTHCARE PEOPLE | Chaussée de Waterloo, 1135 | 1180 - Uccle"
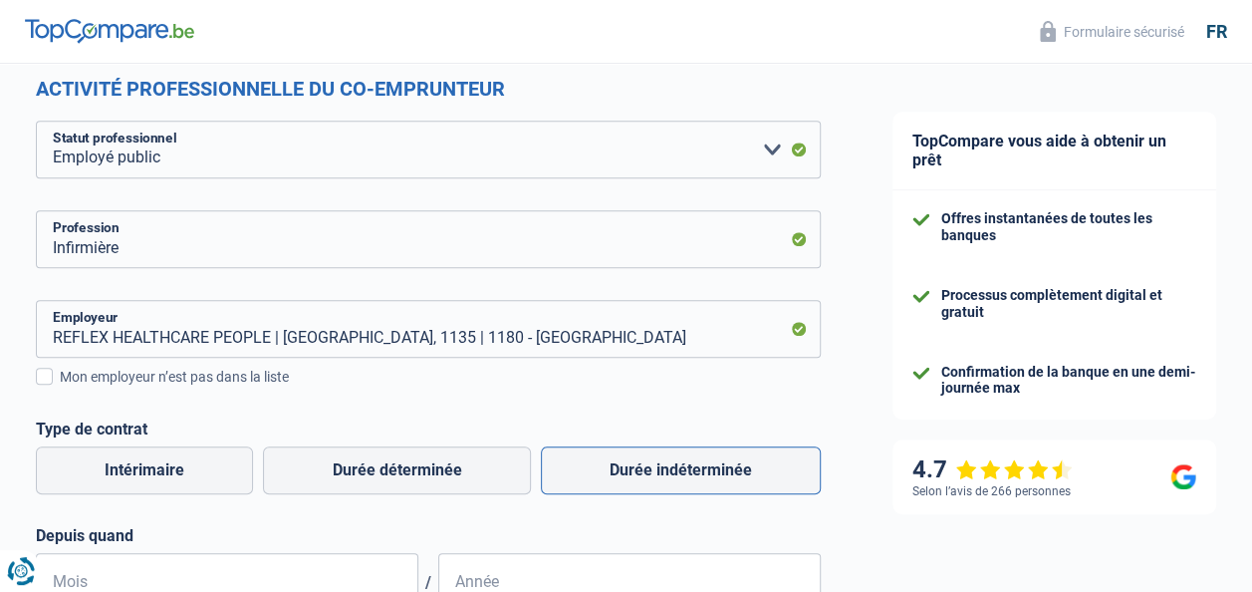
click at [665, 474] on label "Durée indéterminée" at bounding box center [681, 470] width 280 height 48
click at [665, 474] on input "Durée indéterminée" at bounding box center [681, 470] width 280 height 48
radio input "true"
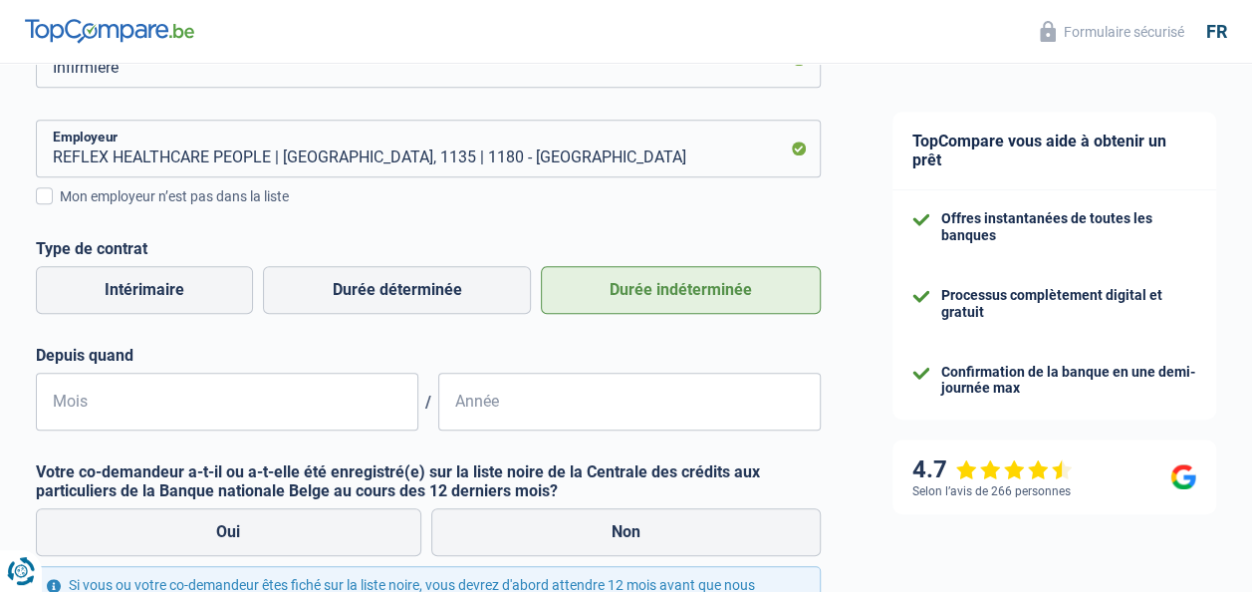
scroll to position [608, 0]
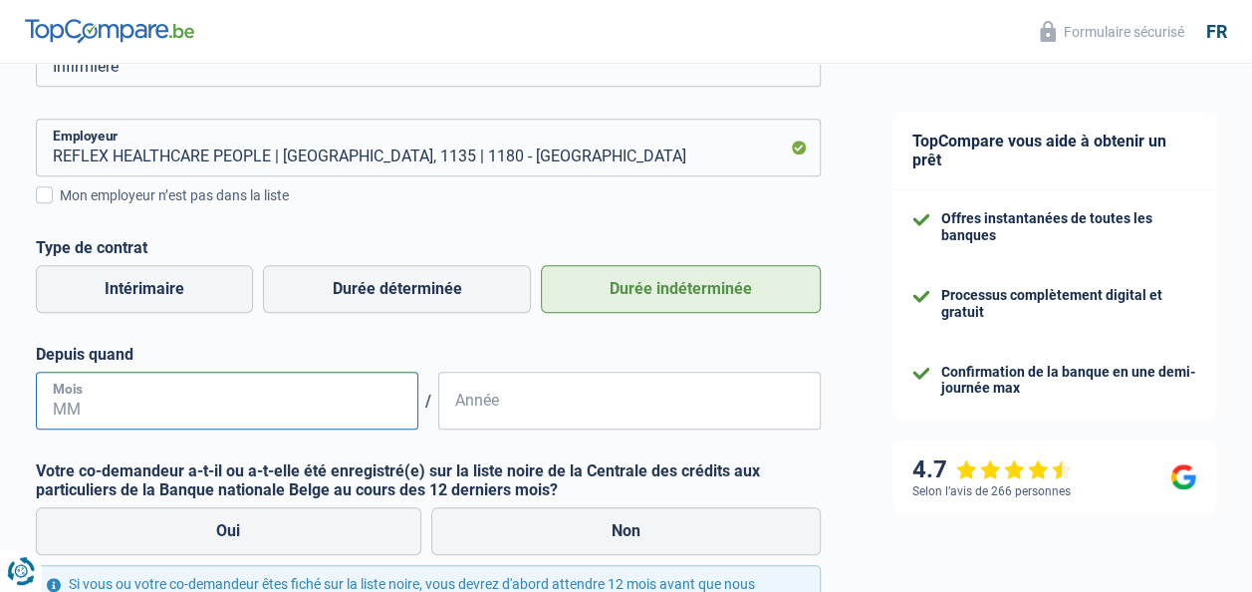
click at [47, 402] on input "Mois" at bounding box center [227, 401] width 383 height 58
type input "09"
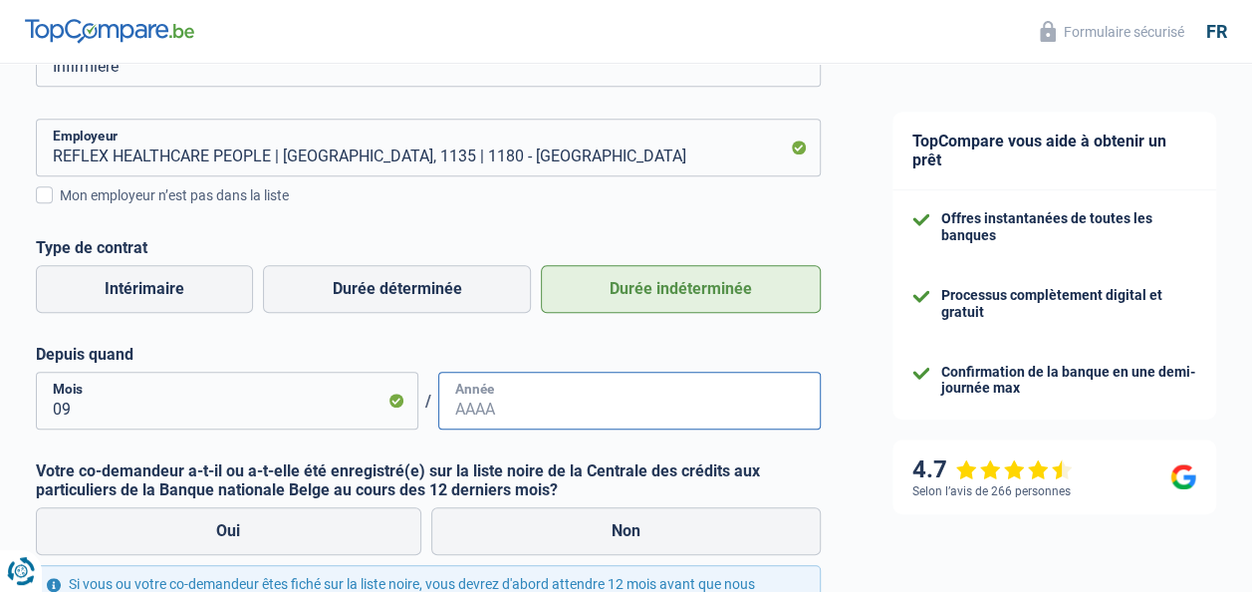
click at [513, 393] on input "Année" at bounding box center [629, 401] width 383 height 58
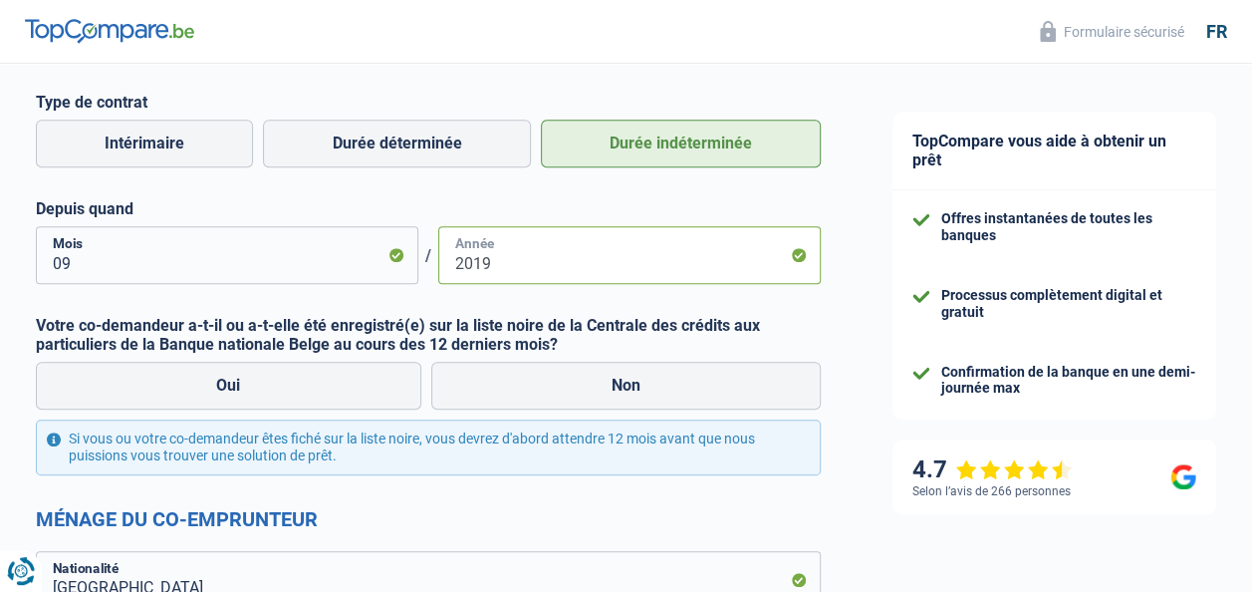
scroll to position [800, 0]
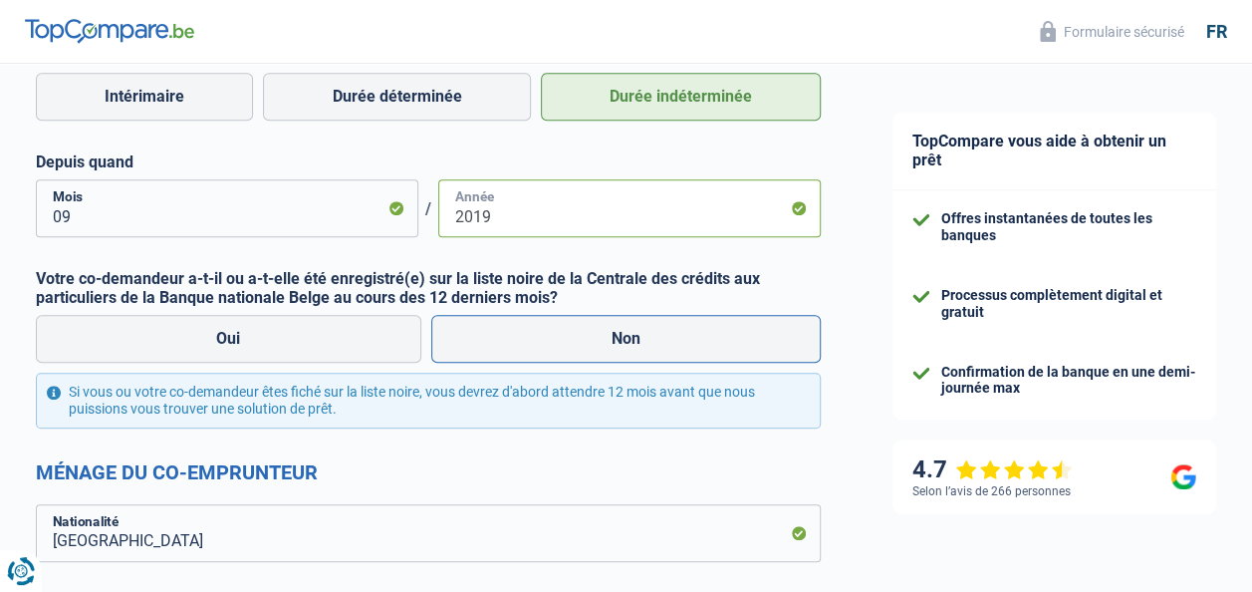
type input "2019"
click at [616, 335] on label "Non" at bounding box center [626, 339] width 391 height 48
click at [616, 335] on input "Non" at bounding box center [626, 339] width 391 height 48
radio input "true"
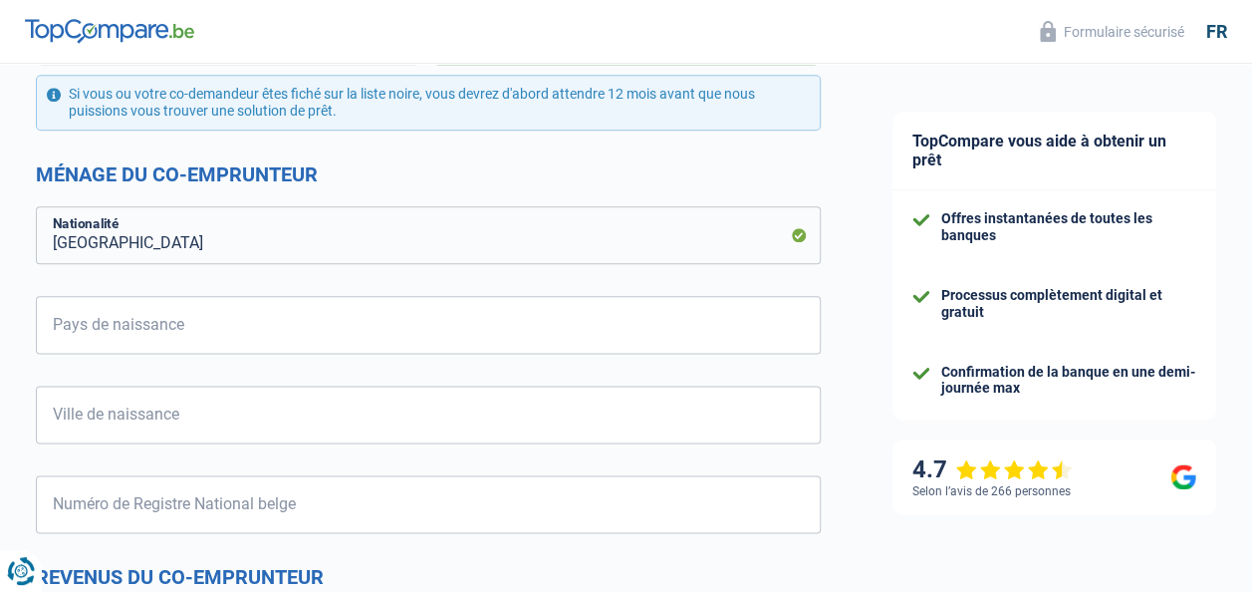
scroll to position [1099, 0]
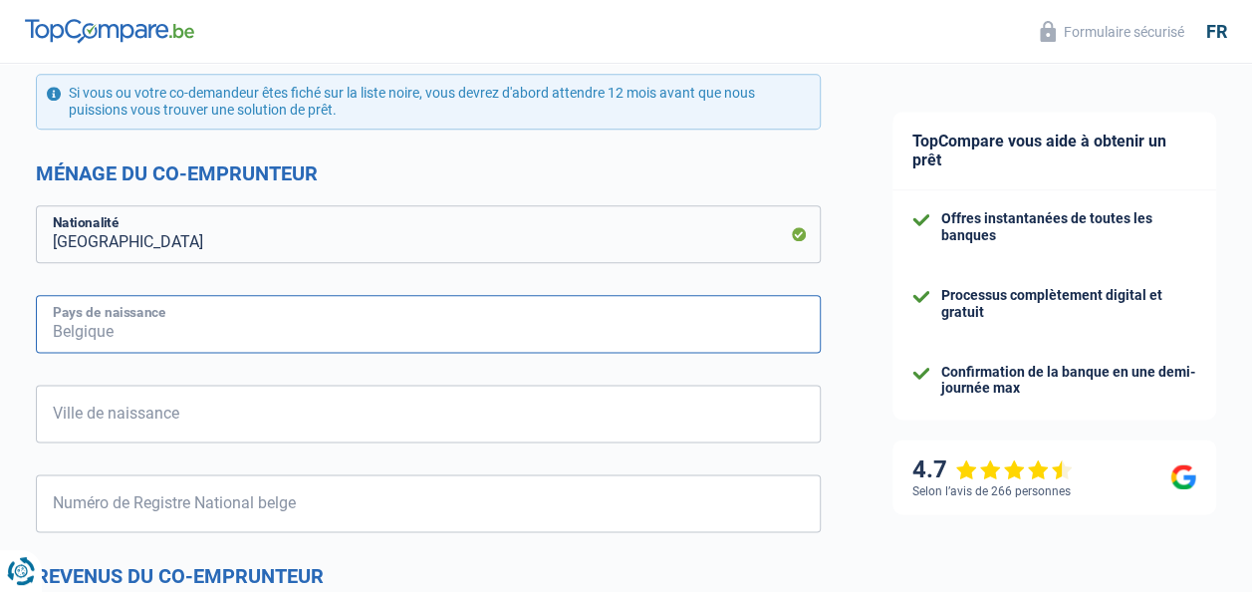
click at [265, 340] on input "Pays de naissance" at bounding box center [428, 324] width 785 height 58
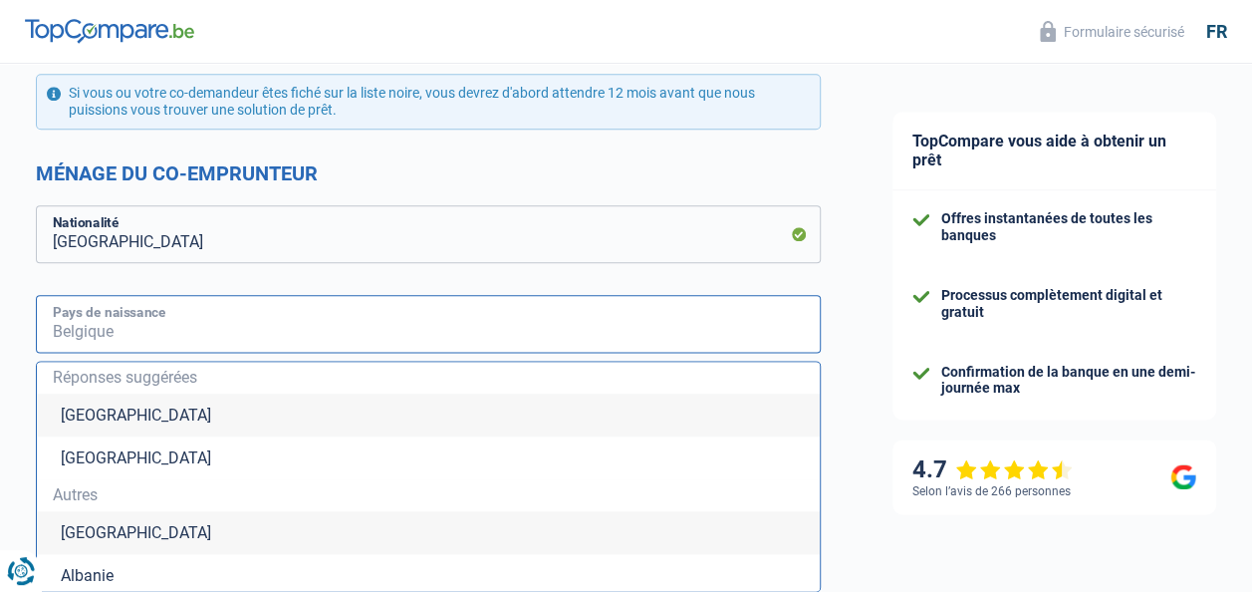
type input "C"
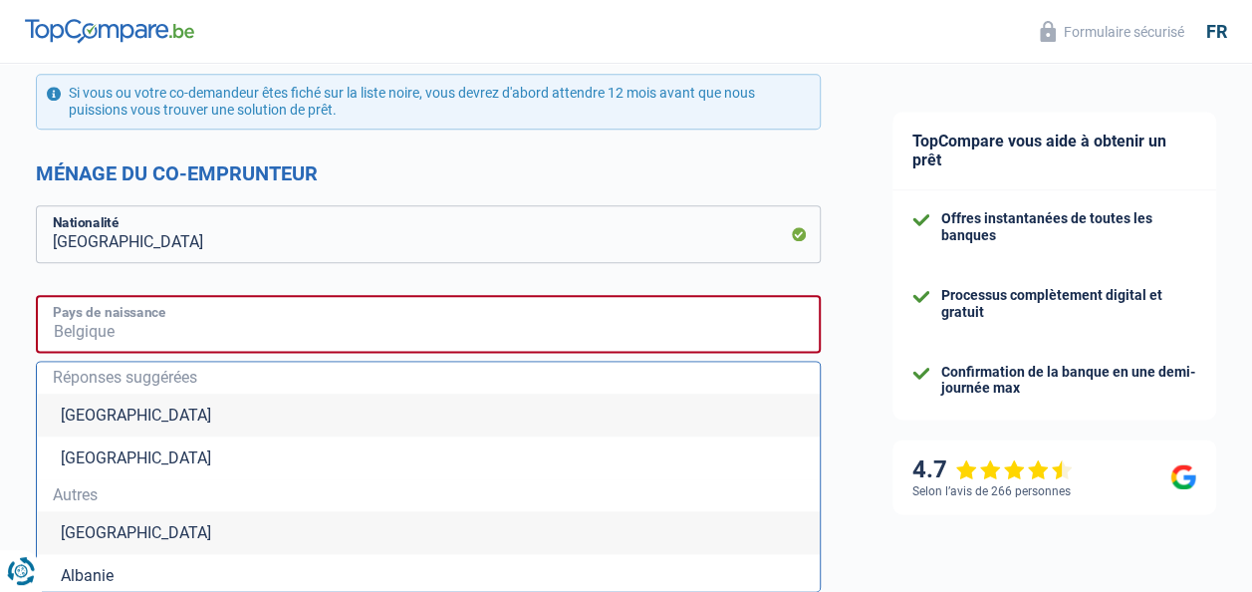
type input "a"
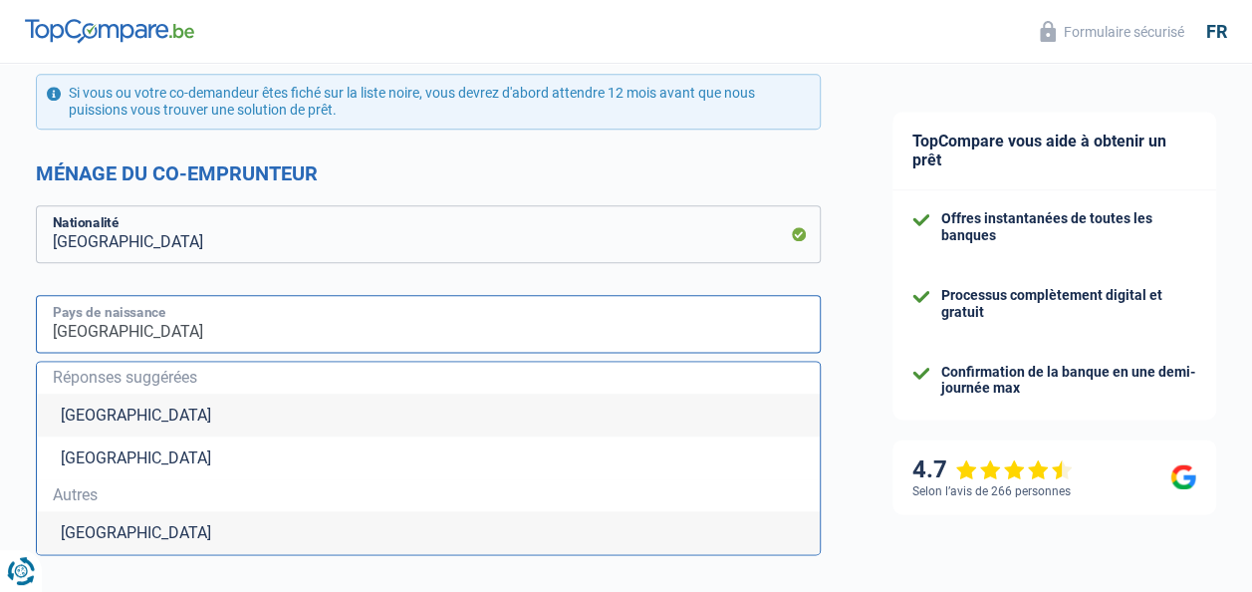
type input "Cameroun"
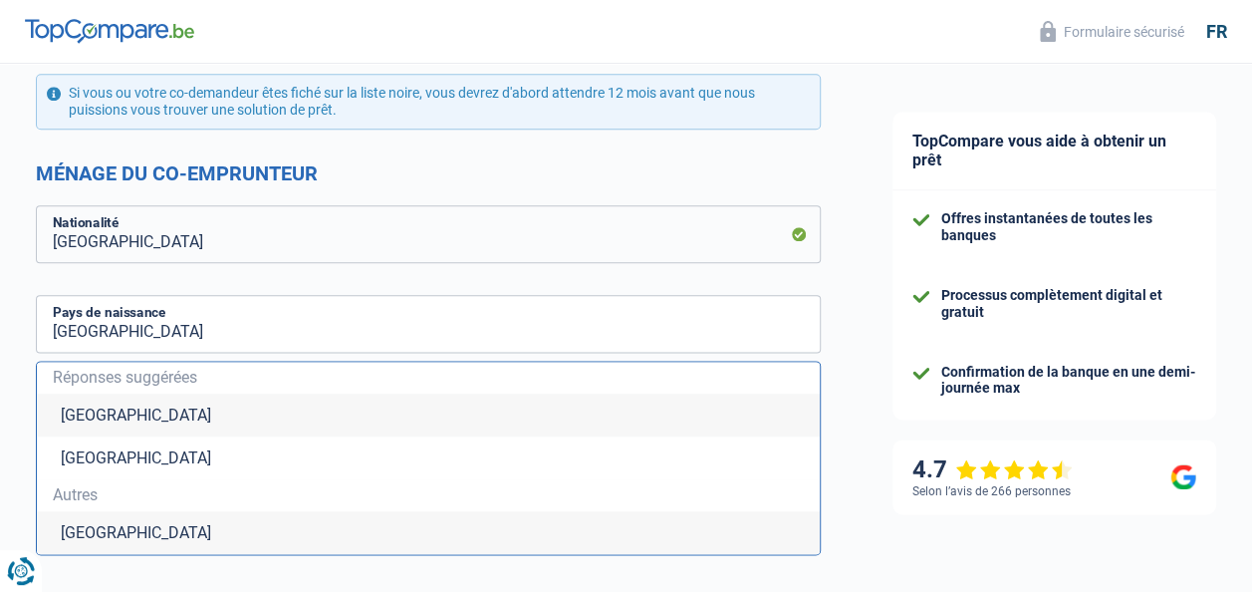
click at [137, 532] on li "Cameroun" at bounding box center [428, 532] width 783 height 43
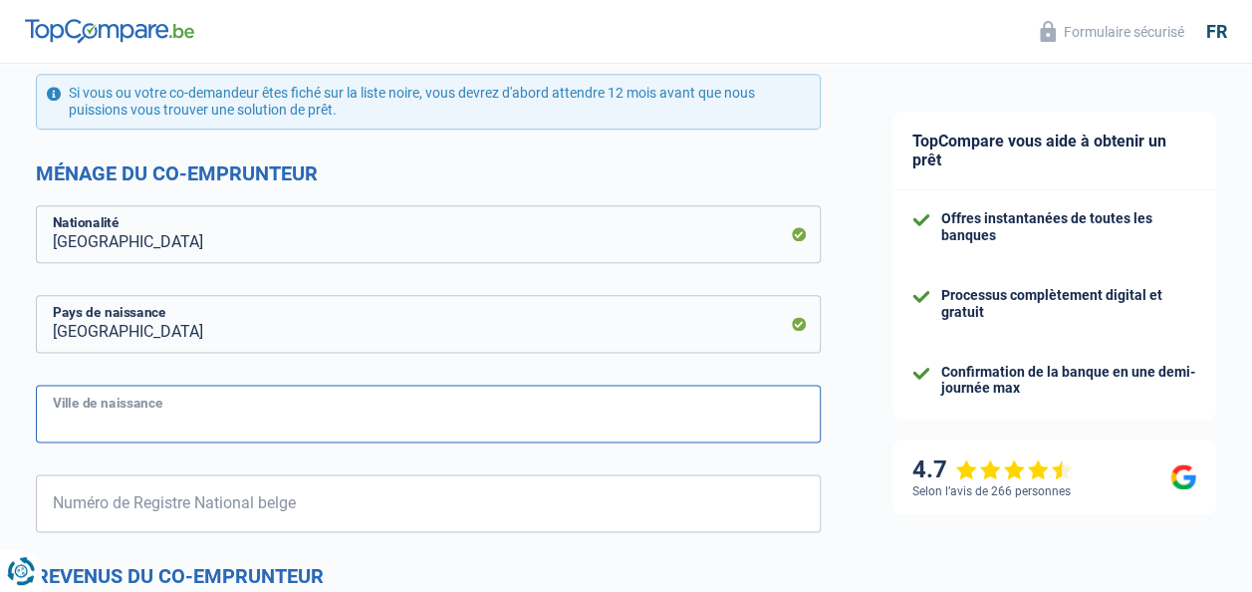
click at [207, 412] on input "Ville de naissance" at bounding box center [428, 414] width 785 height 58
type input "Douala"
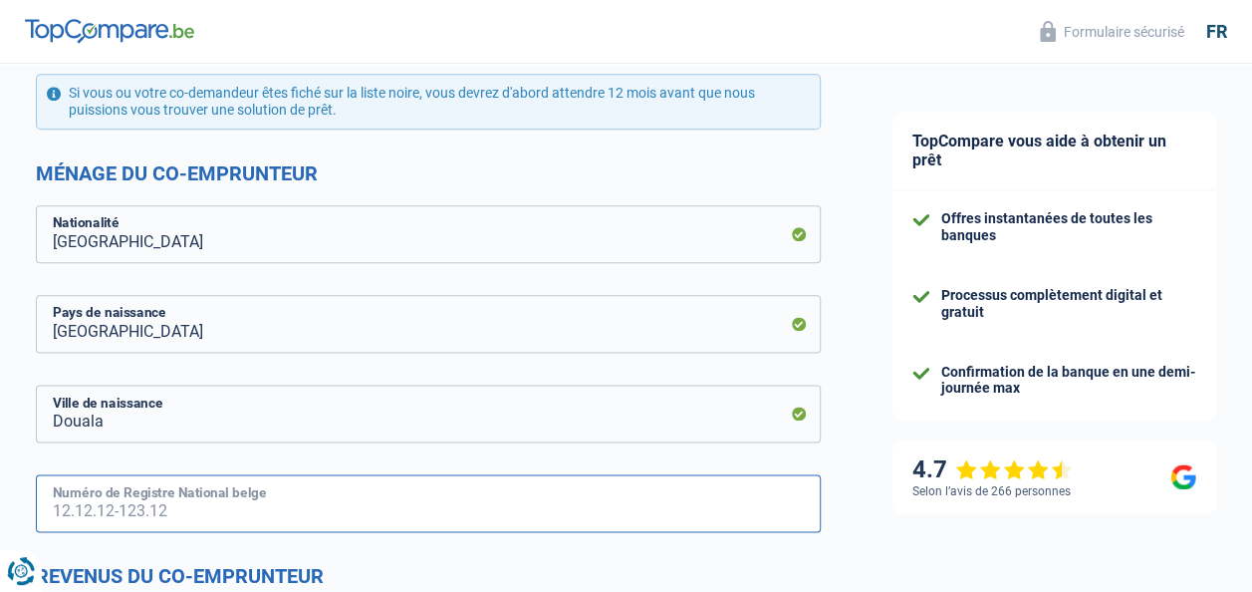
click at [640, 489] on input "Numéro de Registre National belge" at bounding box center [428, 503] width 785 height 58
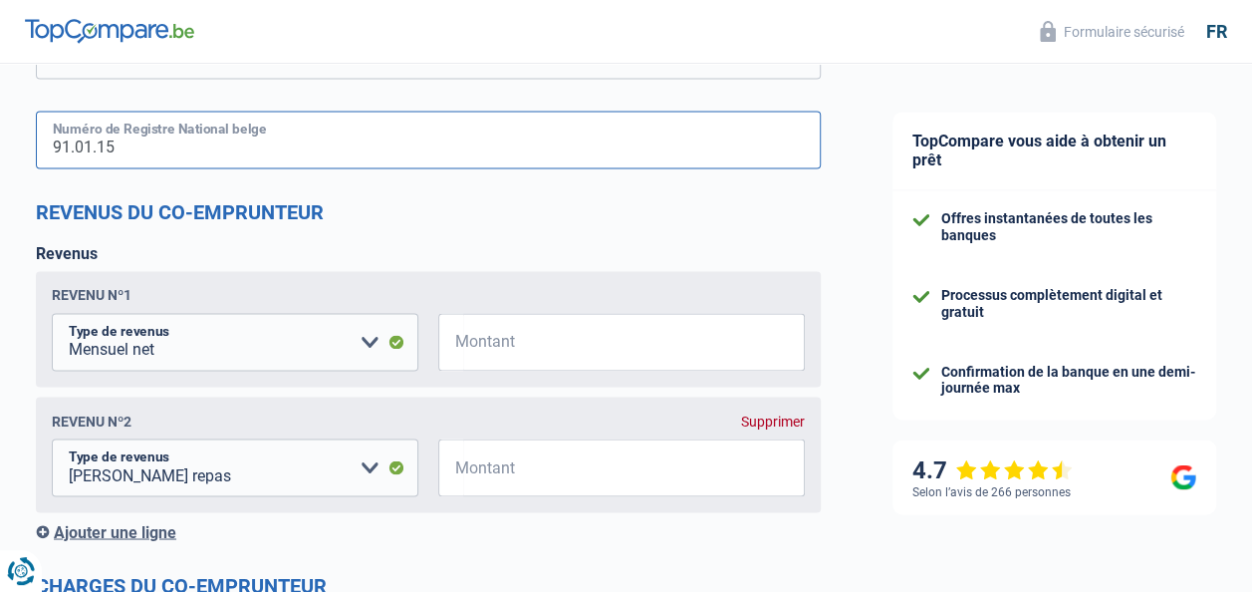
scroll to position [1463, 0]
type input "91.01.15"
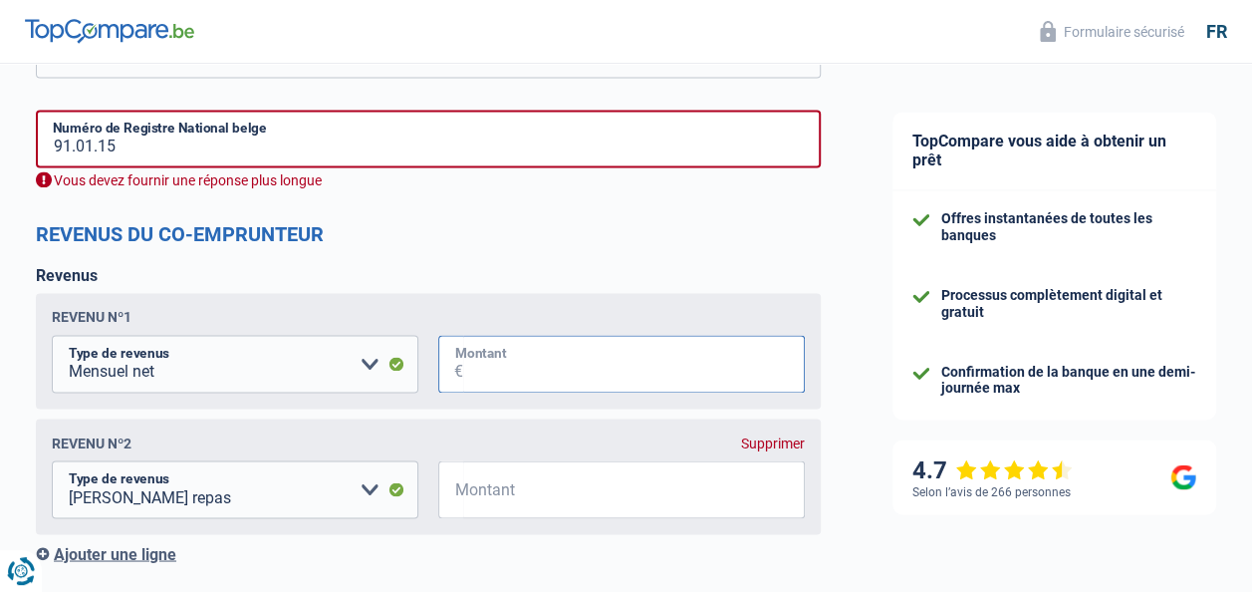
click at [578, 344] on input "Montant" at bounding box center [634, 364] width 342 height 58
type input "3.200"
click at [369, 494] on select "Allocation d'handicap Allocations chômage Allocations familiales Chèques repas …" at bounding box center [235, 489] width 367 height 58
click at [586, 494] on input "Montant" at bounding box center [634, 489] width 342 height 58
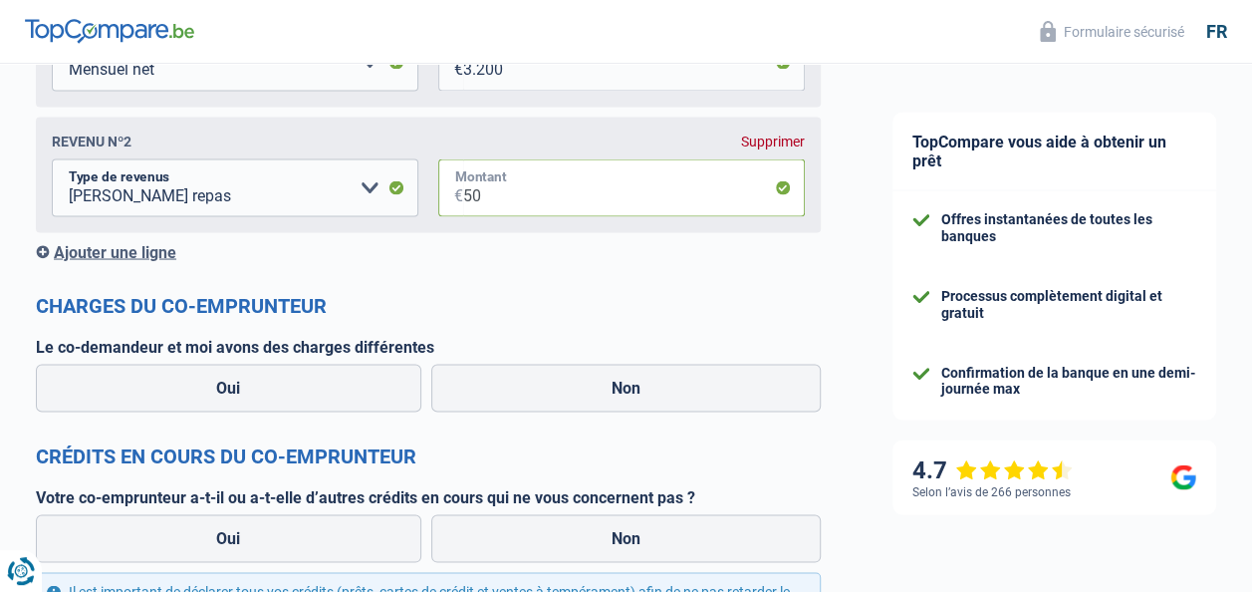
scroll to position [1770, 0]
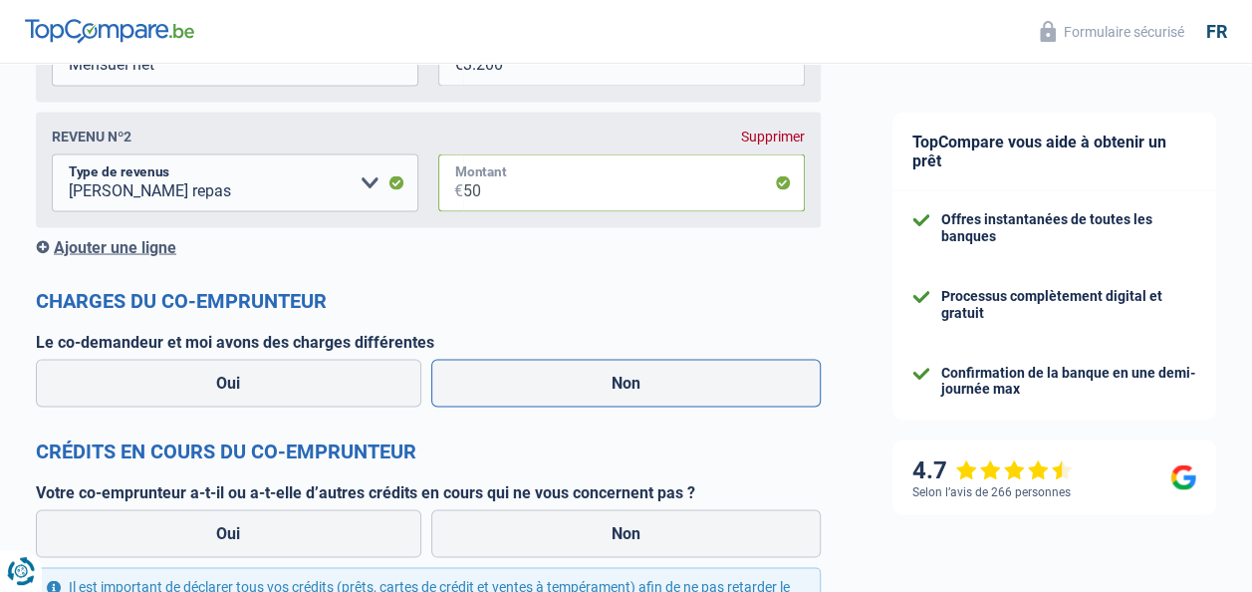
type input "50"
click at [588, 378] on label "Non" at bounding box center [626, 383] width 391 height 48
click at [588, 378] on input "Non" at bounding box center [626, 383] width 391 height 48
radio input "true"
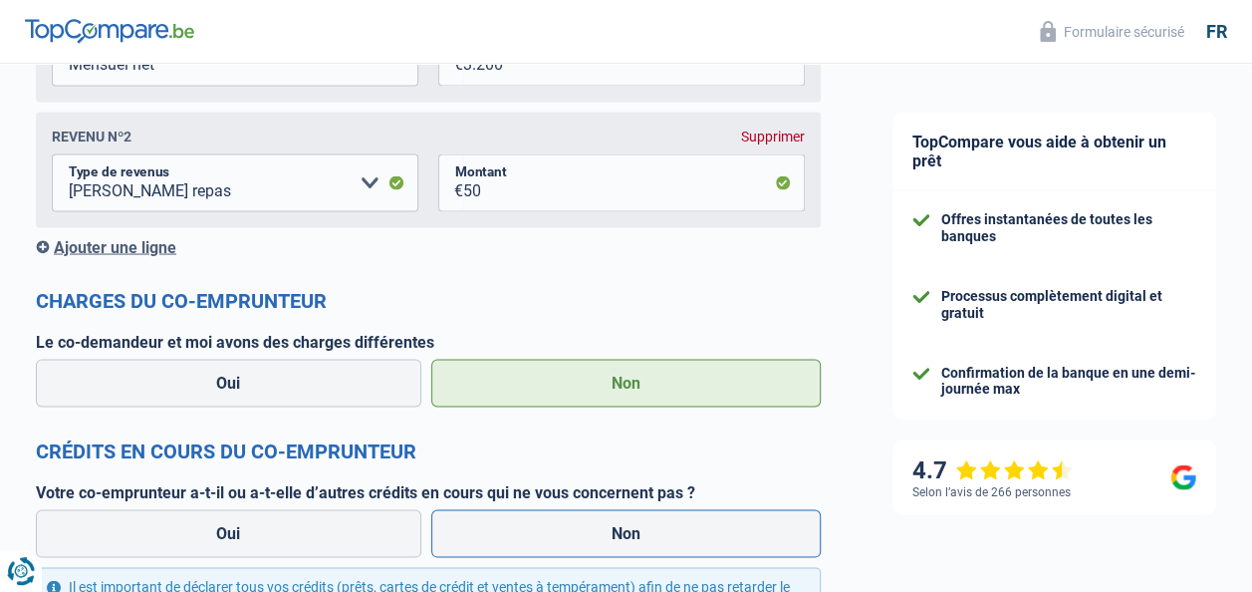
click at [642, 536] on label "Non" at bounding box center [626, 533] width 391 height 48
click at [642, 536] on input "Non" at bounding box center [626, 533] width 391 height 48
radio input "true"
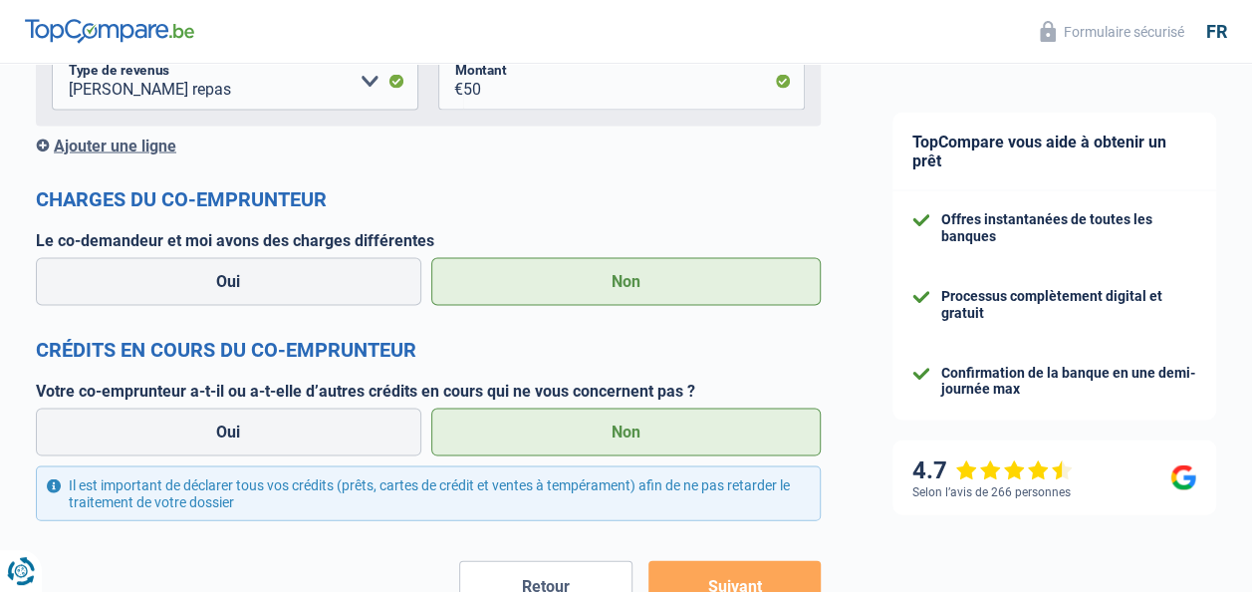
scroll to position [2005, 0]
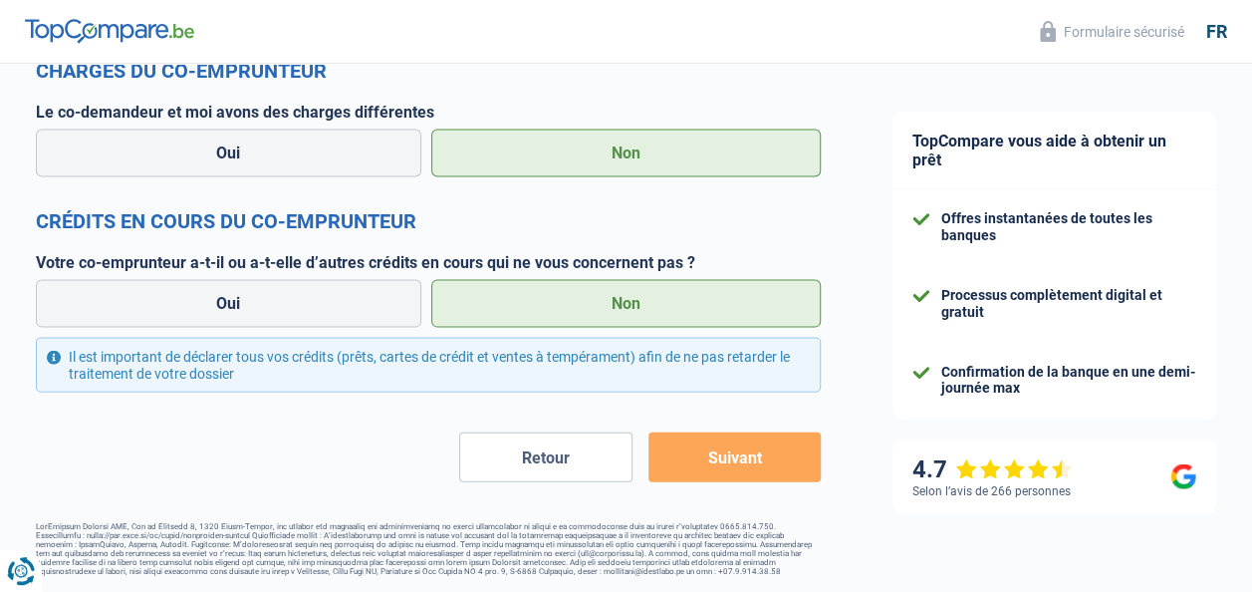
click at [707, 441] on button "Suivant" at bounding box center [735, 457] width 172 height 50
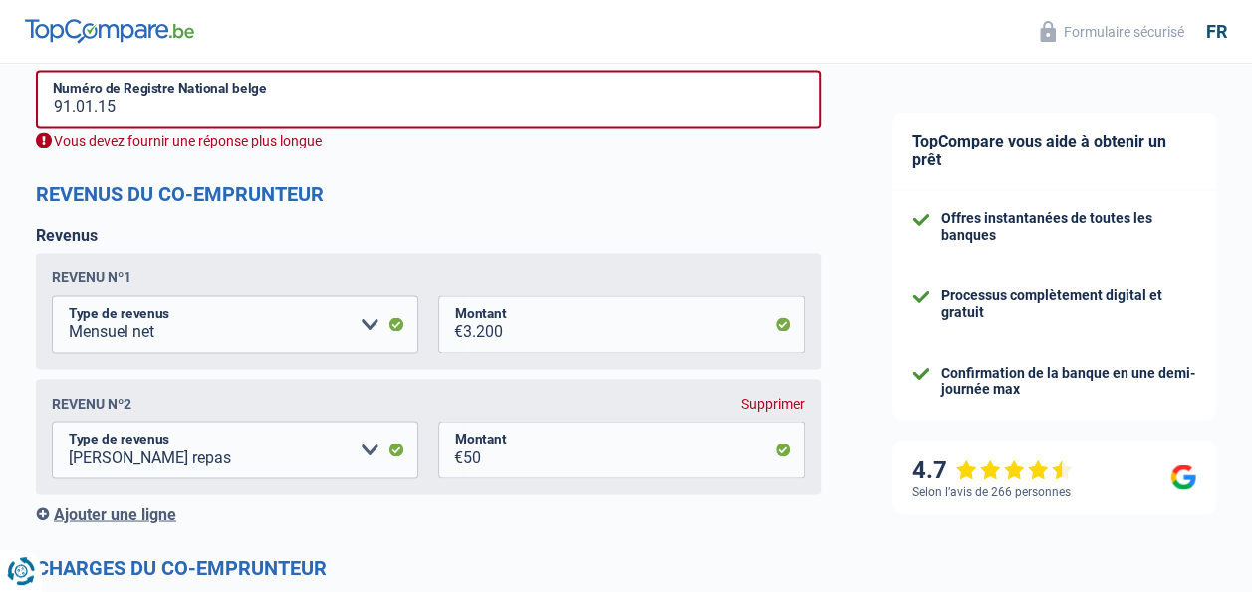
scroll to position [1500, 0]
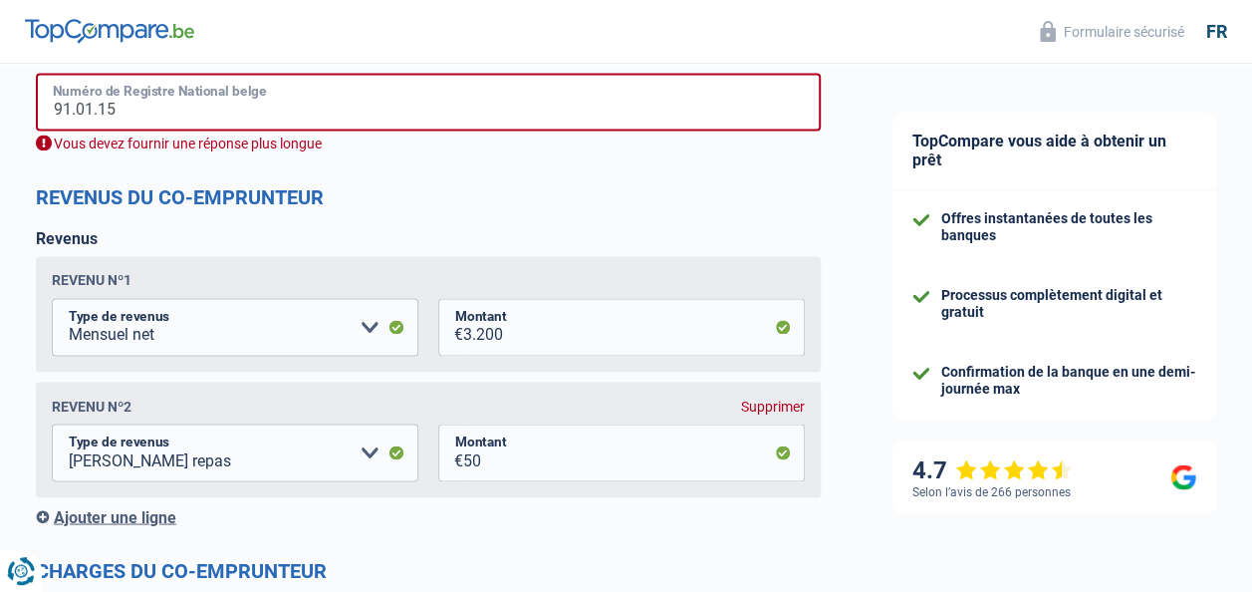
click at [284, 118] on input "91.01.15" at bounding box center [428, 102] width 785 height 58
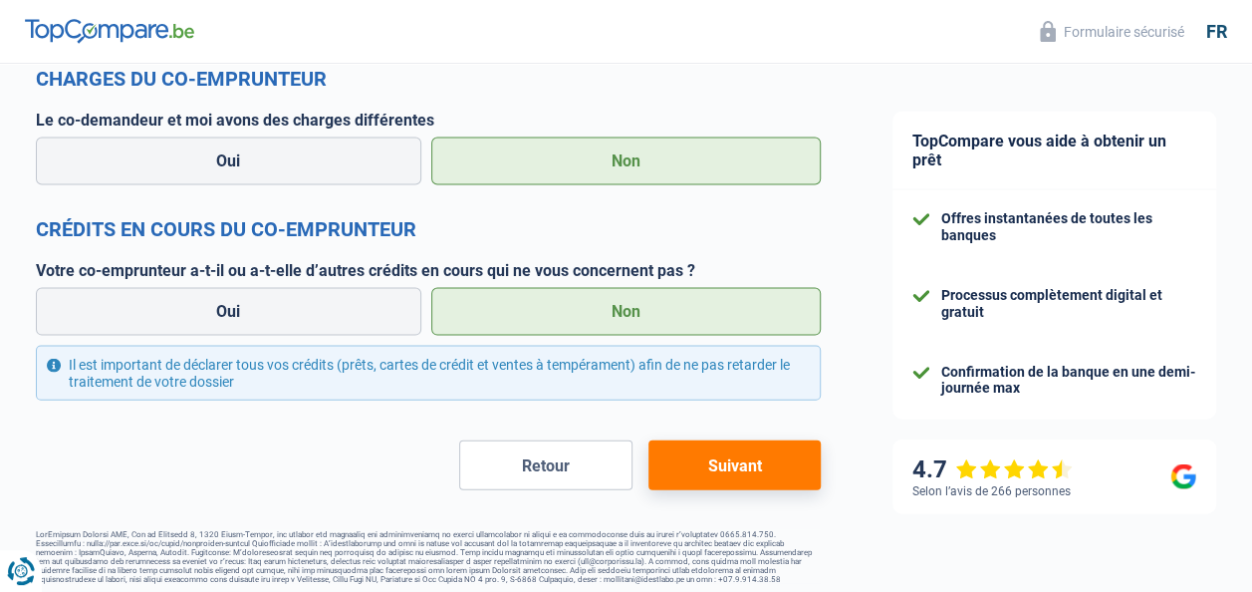
scroll to position [1982, 0]
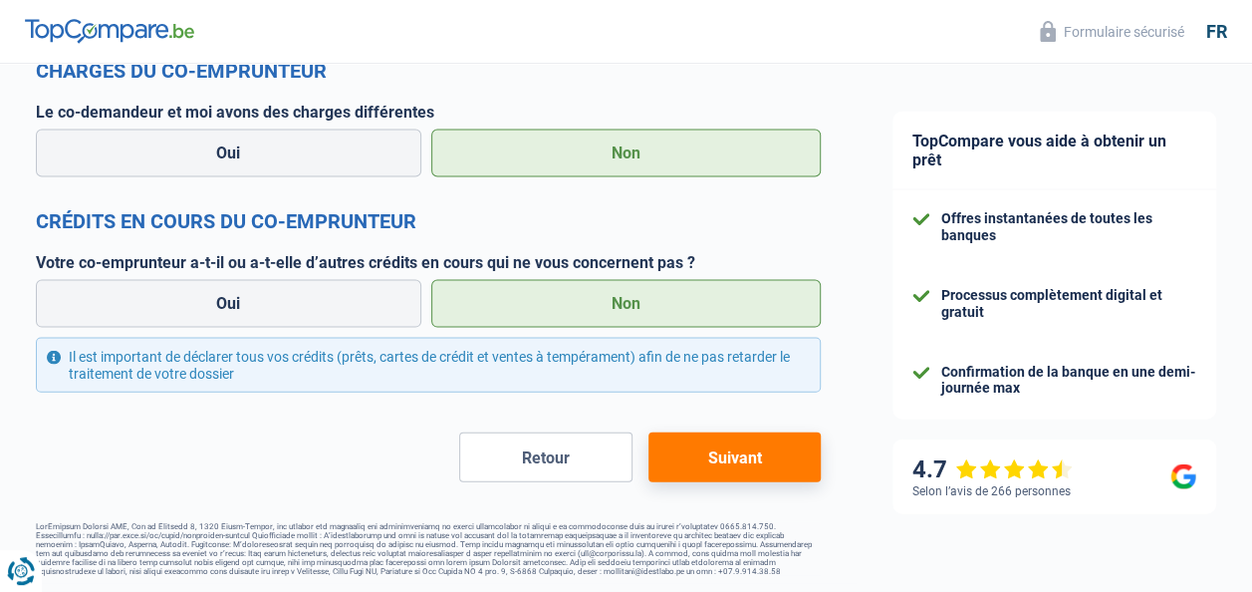
type input "91.01.15-592.03"
click at [811, 457] on button "Suivant" at bounding box center [735, 457] width 172 height 50
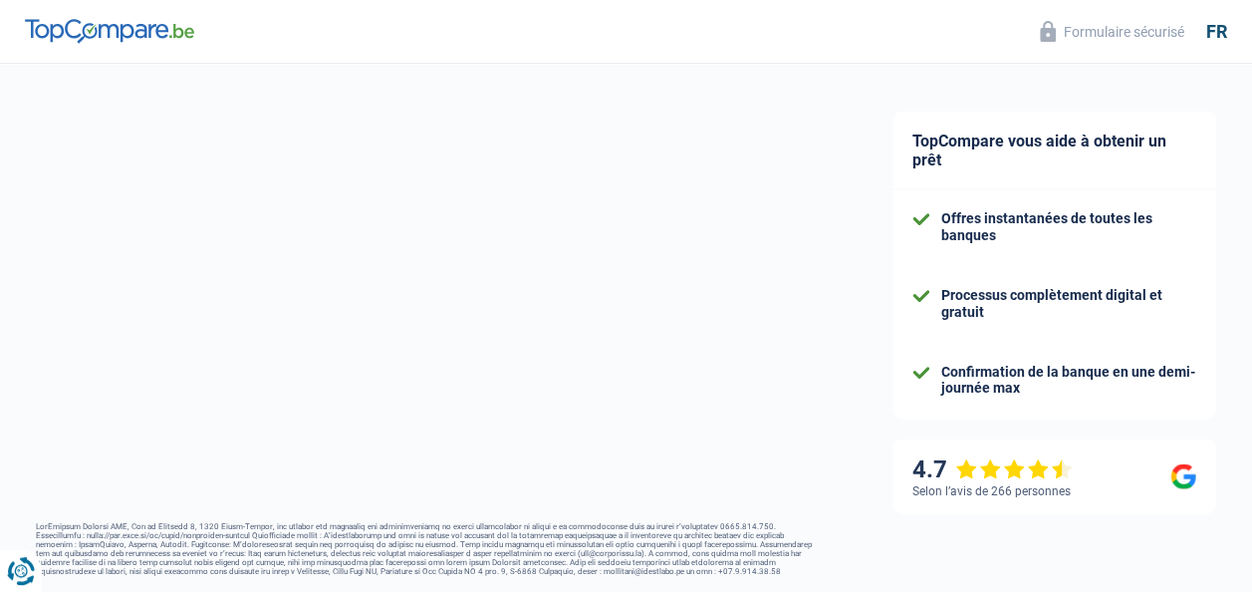
select select "refinancing"
select select "120"
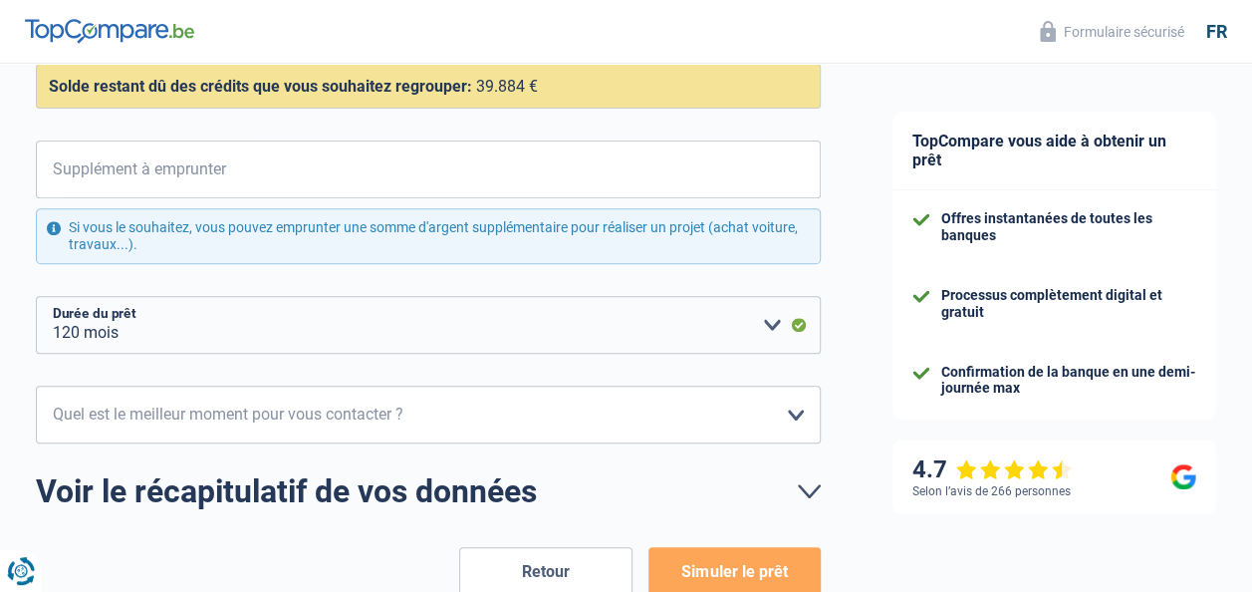
scroll to position [326, 0]
click at [800, 406] on select "10h-12h 12h-14h 14h-16h 16h-18h Veuillez sélectionner une option" at bounding box center [428, 414] width 785 height 58
select select "12-14"
click at [36, 385] on select "10h-12h 12h-14h 14h-16h 16h-18h Veuillez sélectionner une option" at bounding box center [428, 414] width 785 height 58
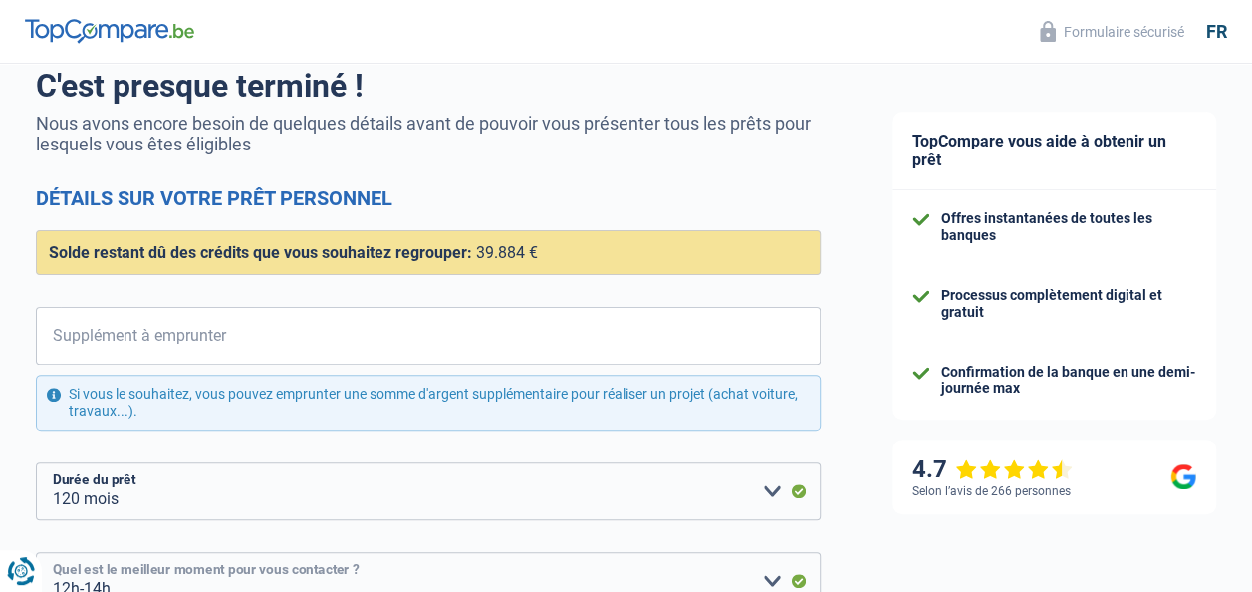
scroll to position [157, 0]
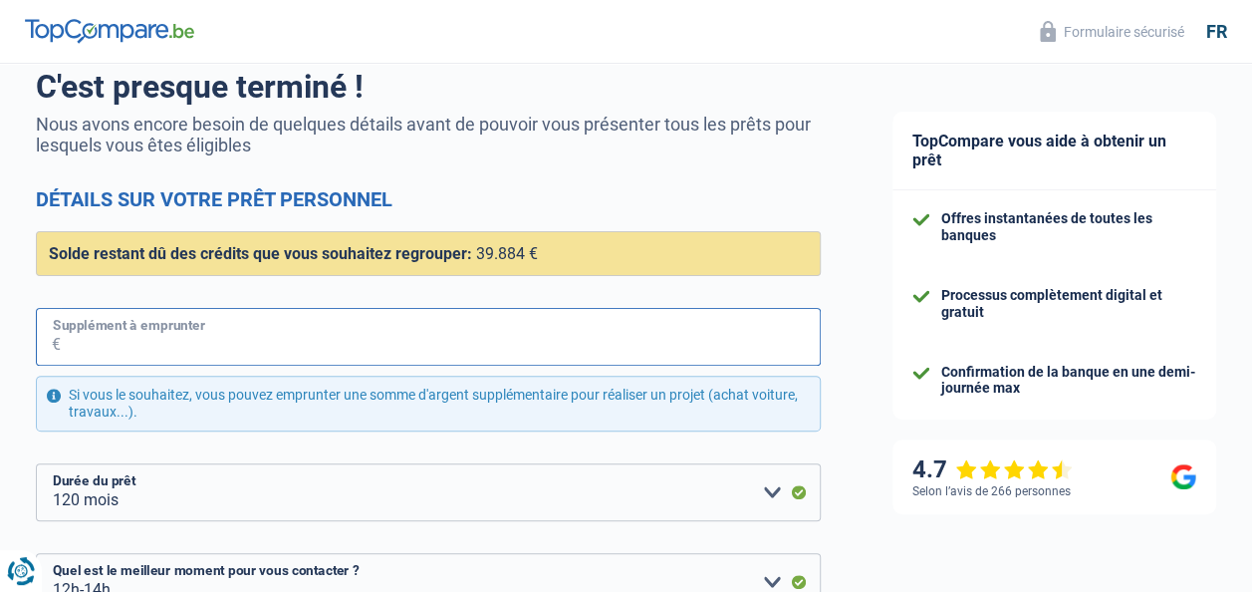
click at [363, 327] on input "Supplément à emprunter" at bounding box center [441, 337] width 760 height 58
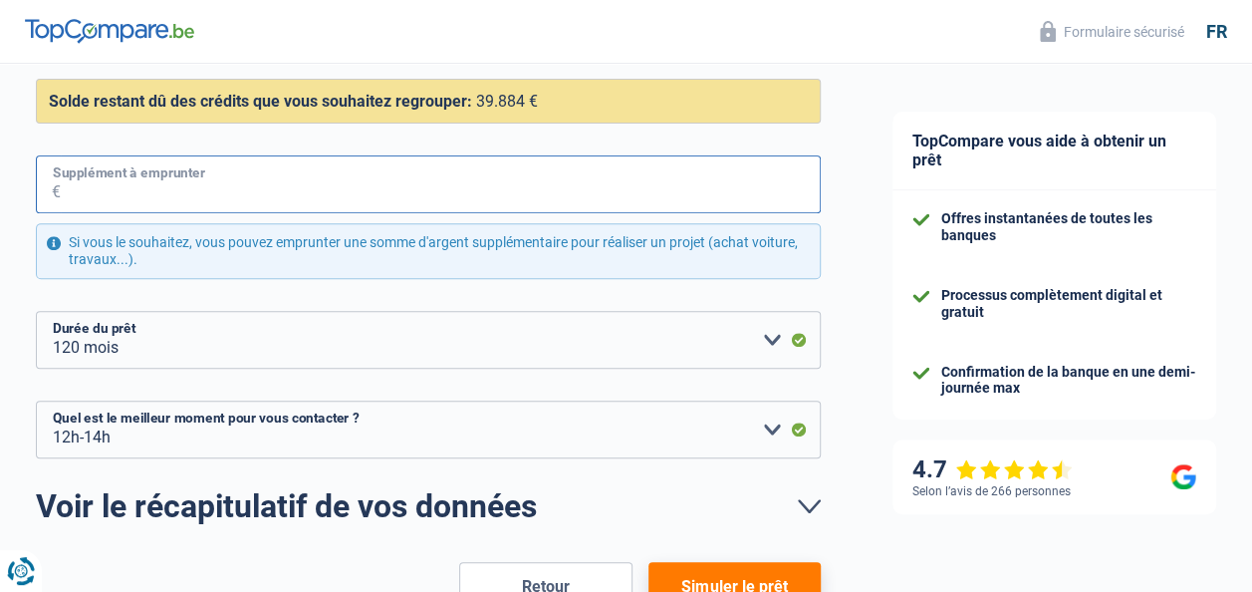
scroll to position [320, 0]
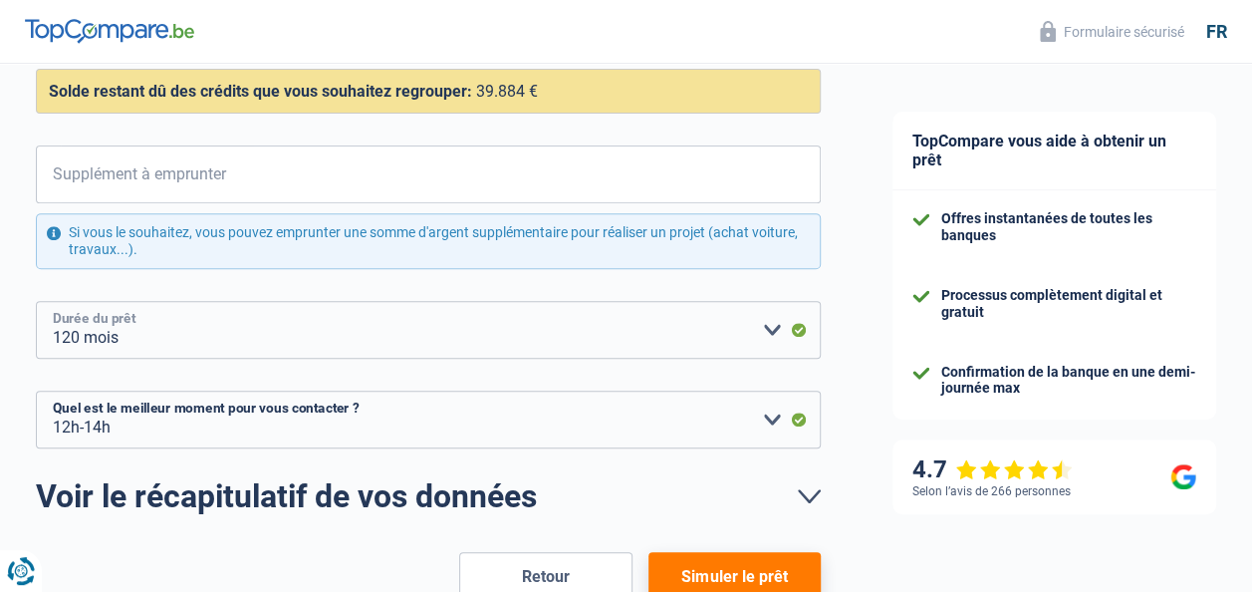
click at [774, 330] on select "12 mois 18 mois 24 mois 30 mois 36 mois 42 mois 48 mois 60 mois 72 mois 84 mois…" at bounding box center [428, 330] width 785 height 58
select select "60"
click at [36, 301] on select "12 mois 18 mois 24 mois 30 mois 36 mois 42 mois 48 mois 60 mois 72 mois 84 mois…" at bounding box center [428, 330] width 785 height 58
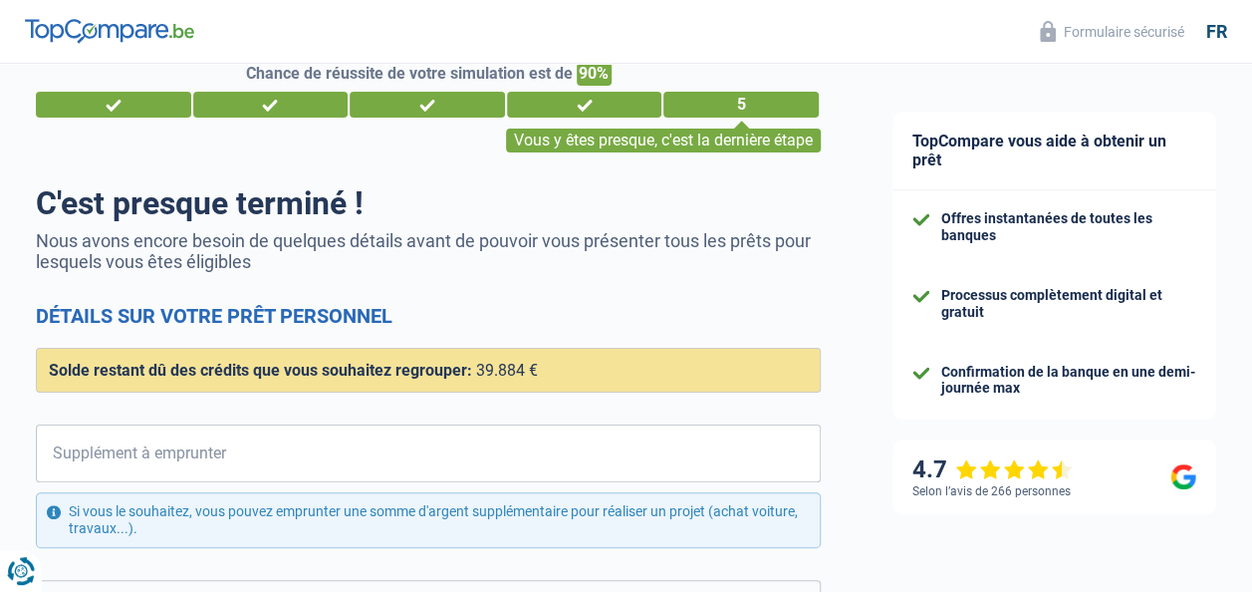
scroll to position [0, 0]
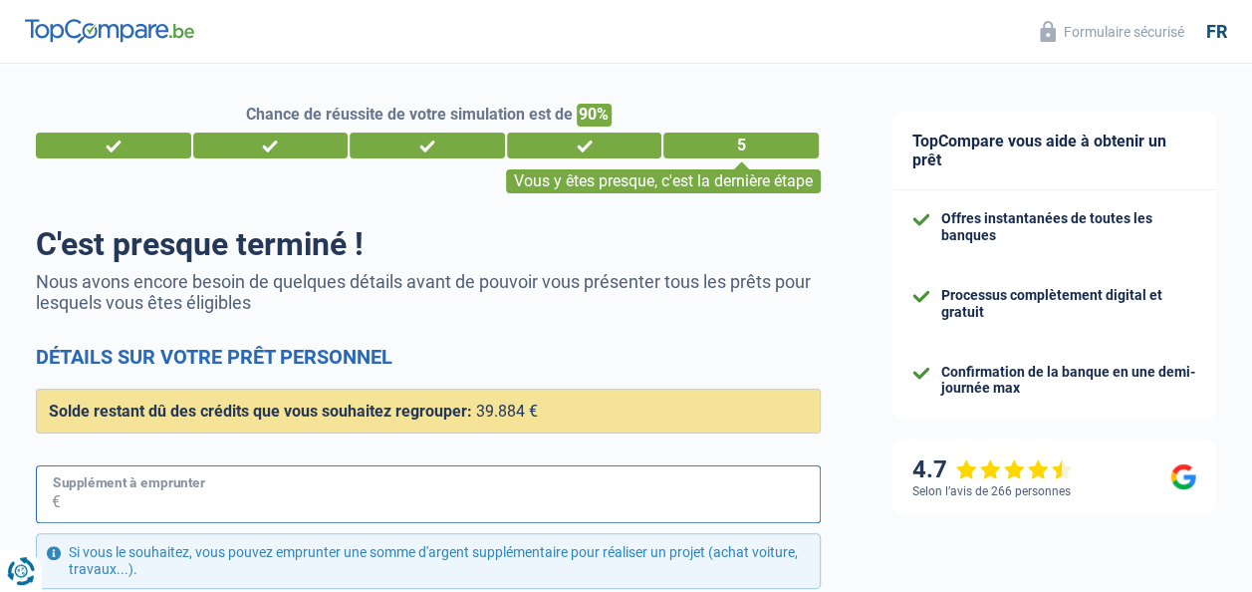
click at [145, 496] on input "Supplément à emprunter" at bounding box center [441, 494] width 760 height 58
select select "publicEmployee"
select select "netSalary"
select select "mealVouchers"
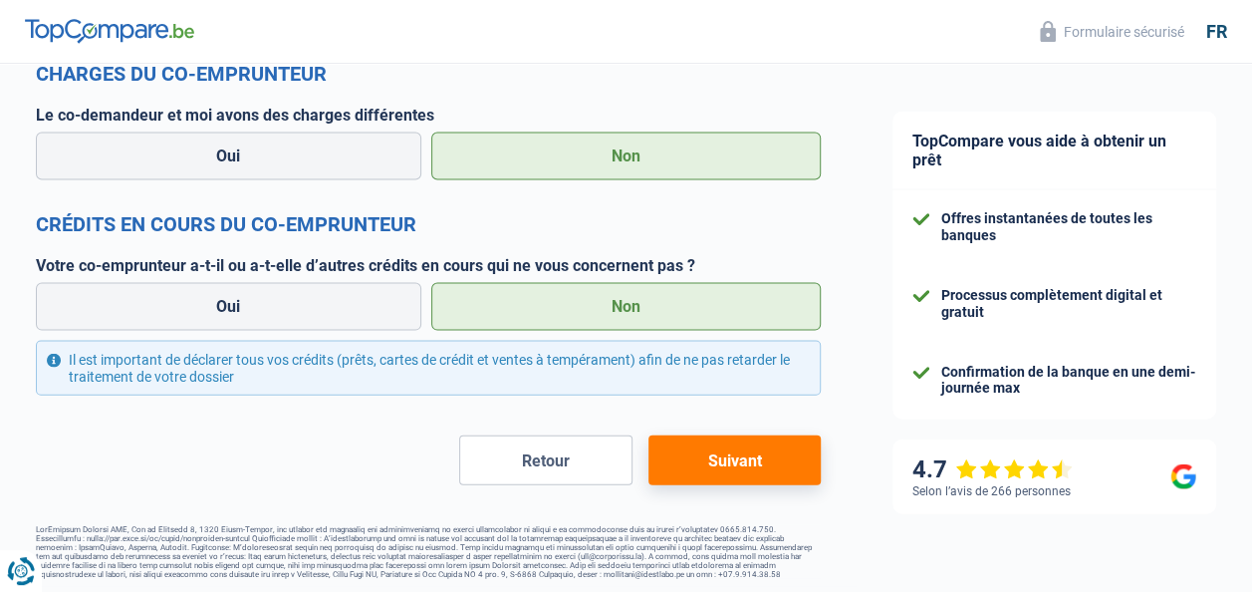
scroll to position [1982, 0]
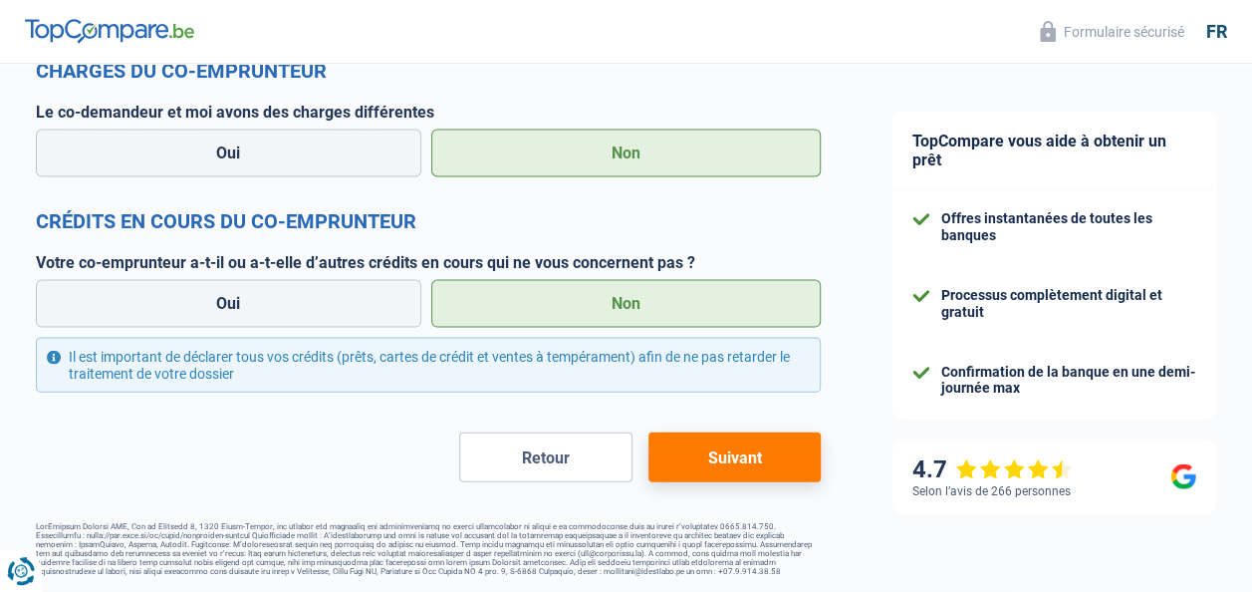
click at [718, 457] on button "Suivant" at bounding box center [735, 457] width 172 height 50
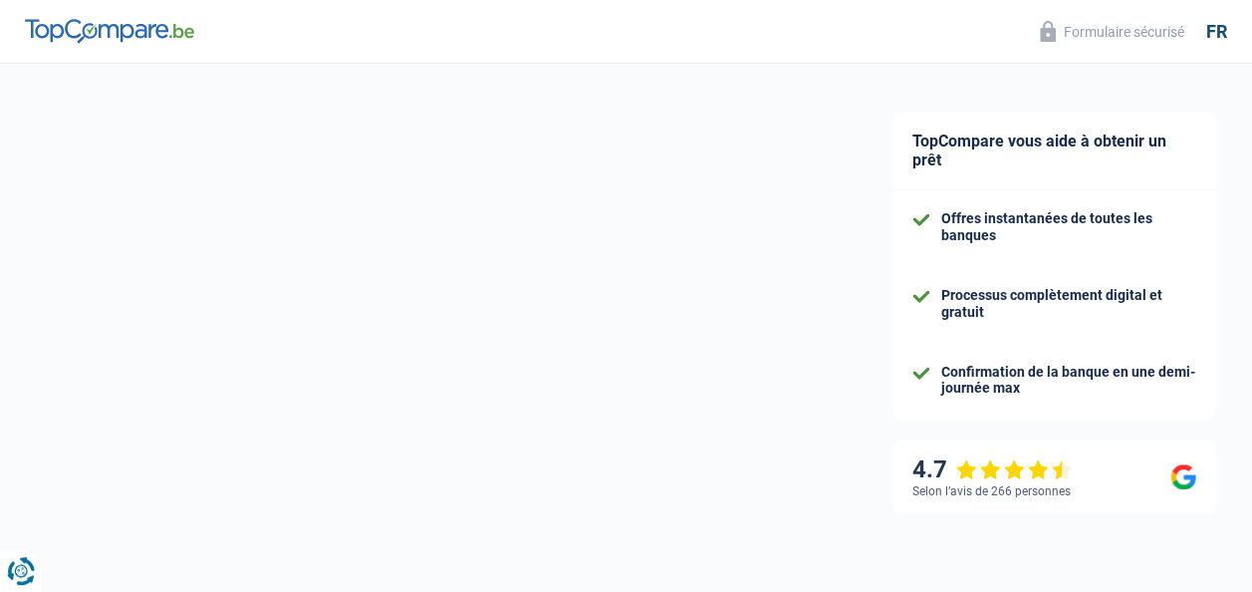
select select "refinancing"
select select "120"
select select "12-14"
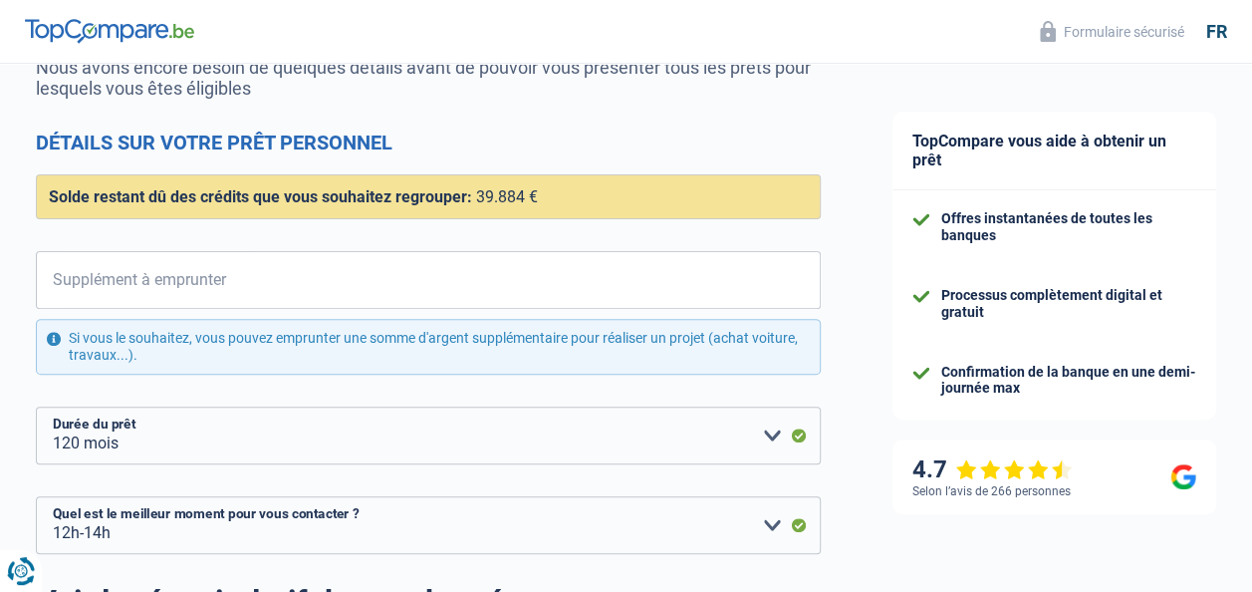
scroll to position [215, 0]
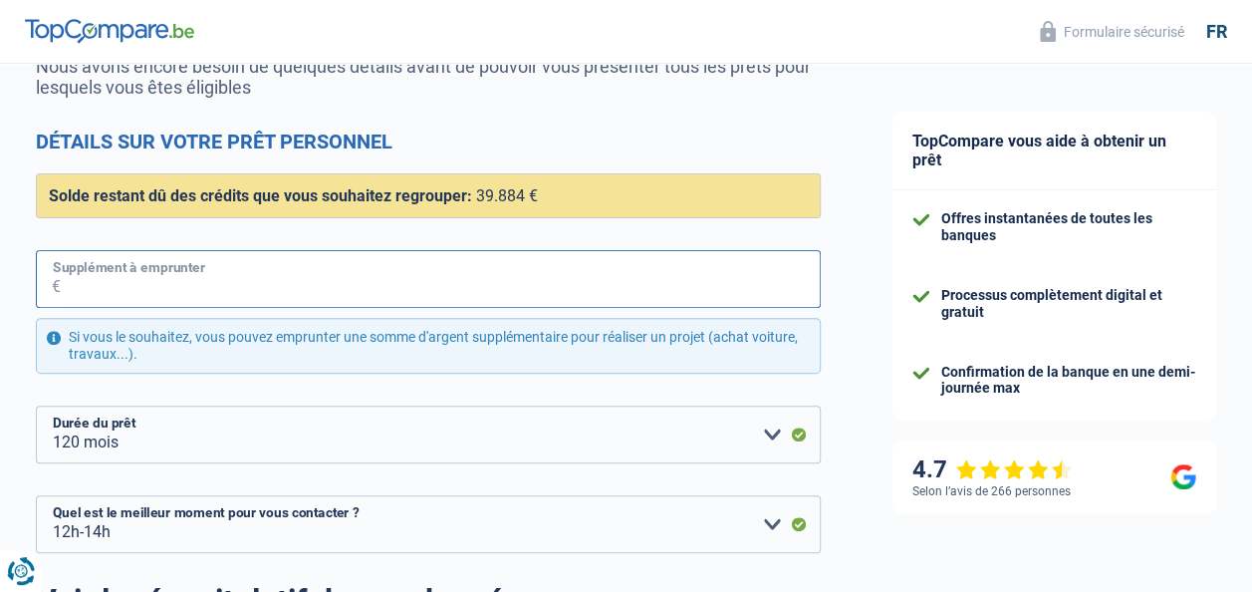
click at [329, 277] on input "Supplément à emprunter" at bounding box center [441, 279] width 760 height 58
click at [769, 433] on select "12 mois 18 mois 24 mois 30 mois 36 mois 42 mois 48 mois 60 mois 72 mois 84 mois…" at bounding box center [428, 434] width 785 height 58
select select "72"
click at [36, 405] on select "12 mois 18 mois 24 mois 30 mois 36 mois 42 mois 48 mois 60 mois 72 mois 84 mois…" at bounding box center [428, 434] width 785 height 58
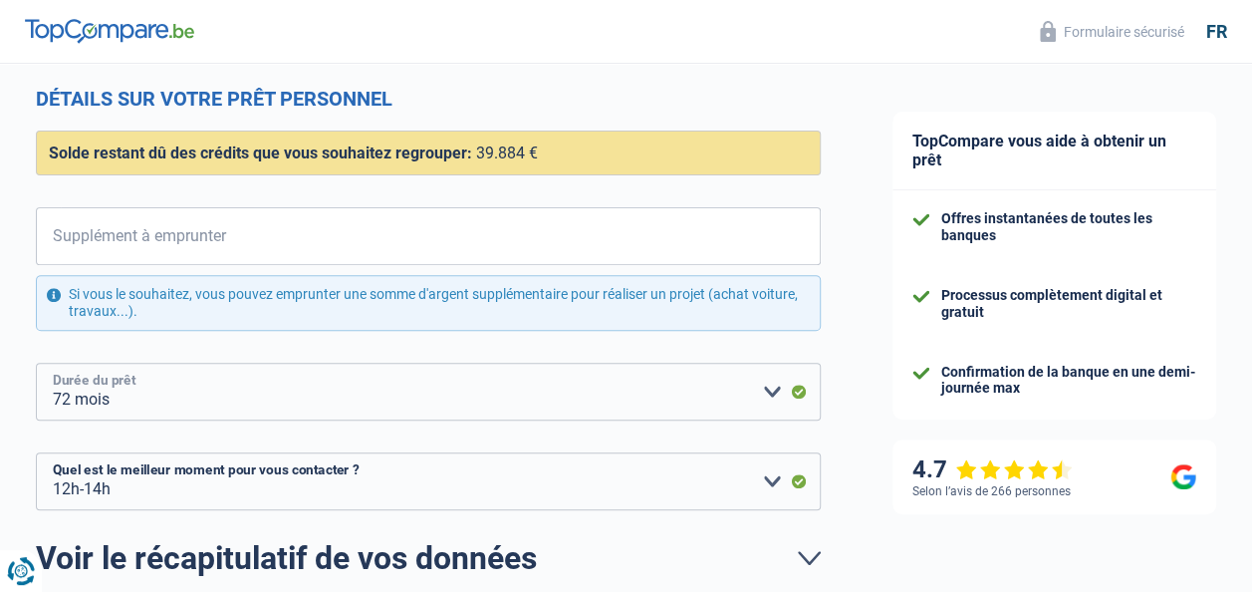
scroll to position [442, 0]
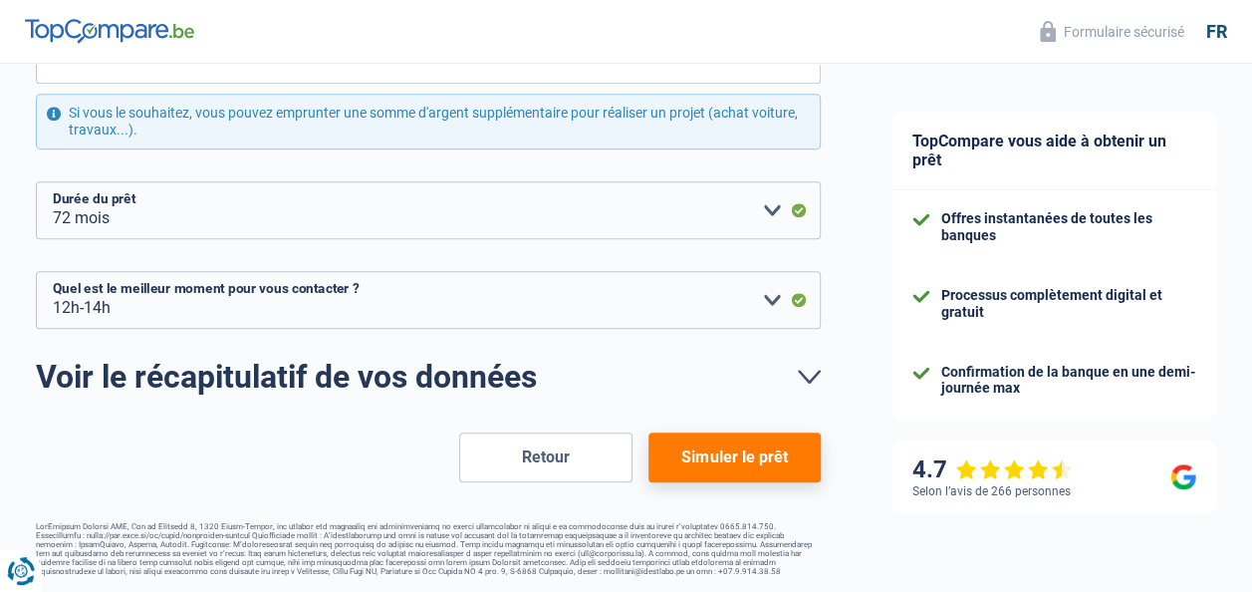
click at [544, 463] on button "Retour" at bounding box center [545, 457] width 172 height 50
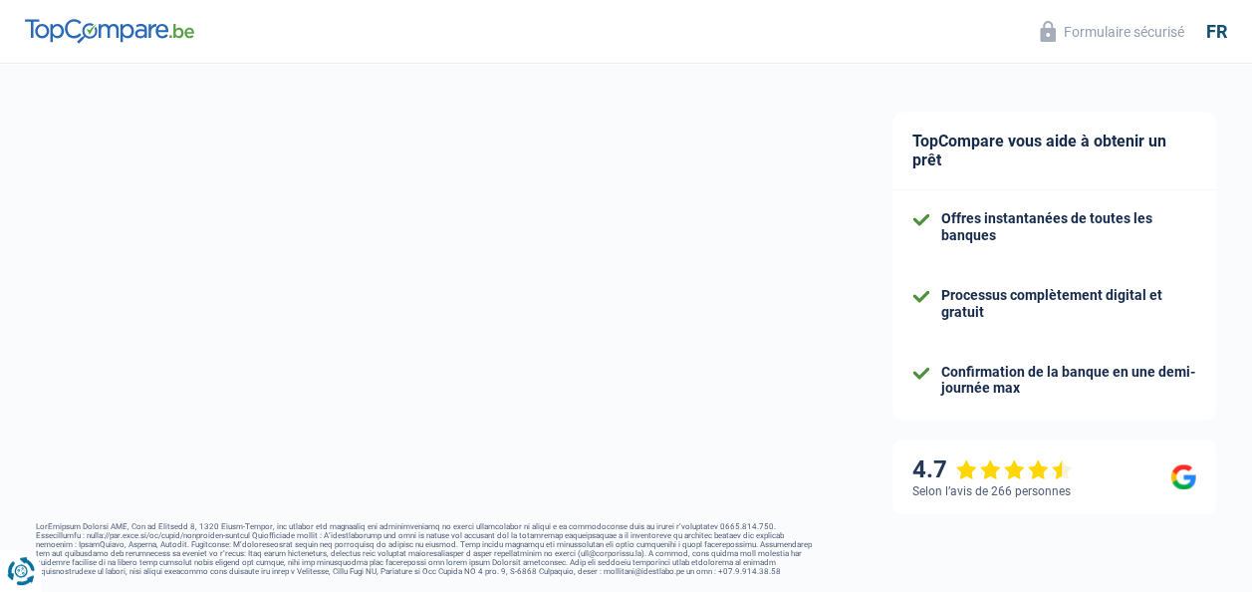
select select "publicEmployee"
select select "netSalary"
select select "mealVouchers"
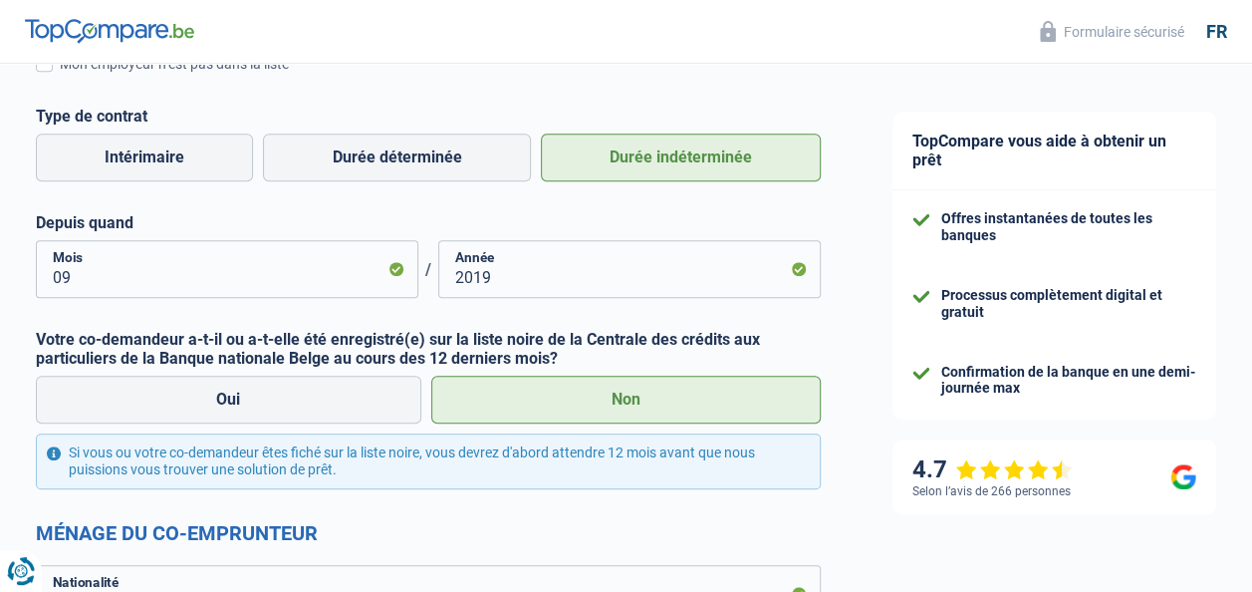
scroll to position [741, 0]
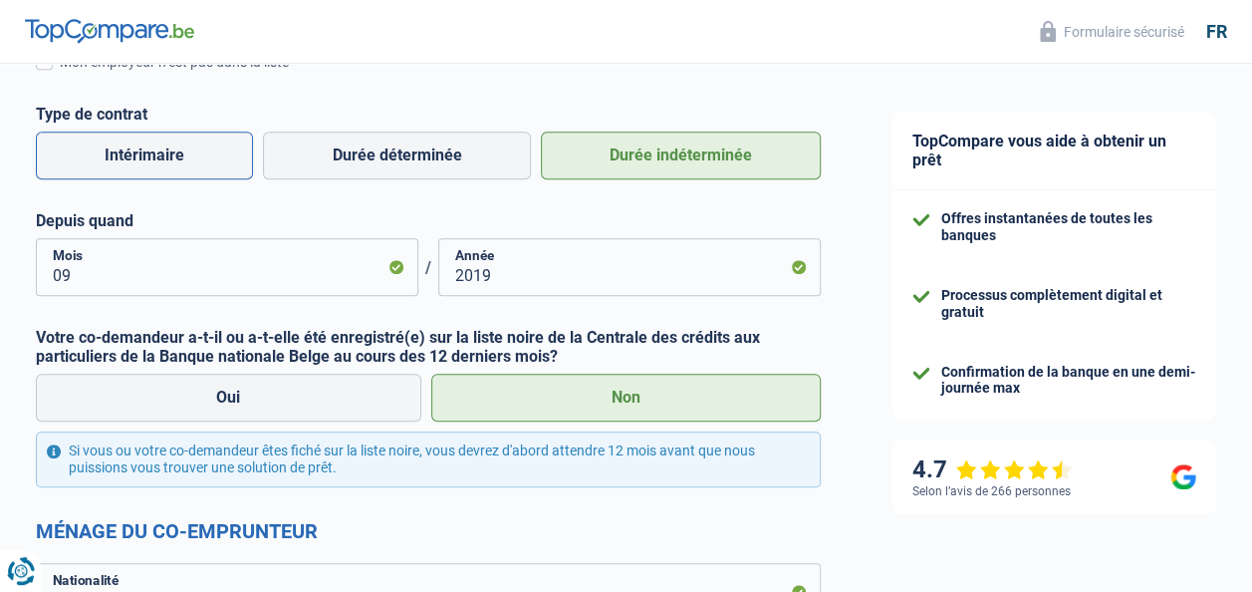
click at [167, 164] on label "Intérimaire" at bounding box center [144, 156] width 217 height 48
click at [167, 164] on input "Intérimaire" at bounding box center [144, 156] width 217 height 48
radio input "true"
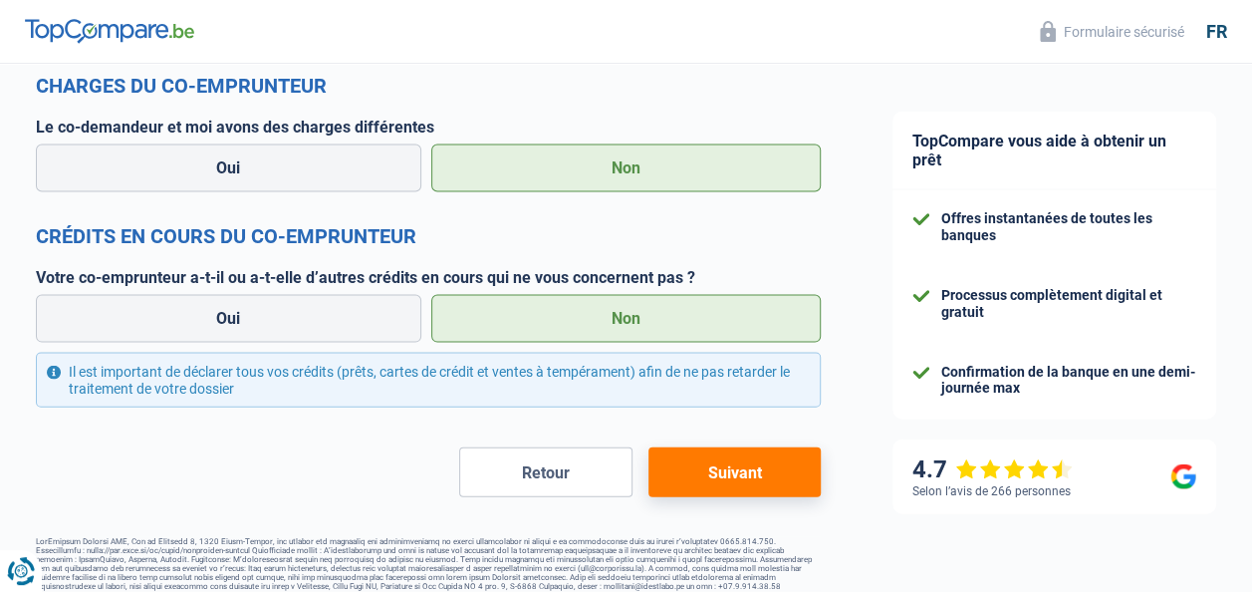
scroll to position [1982, 0]
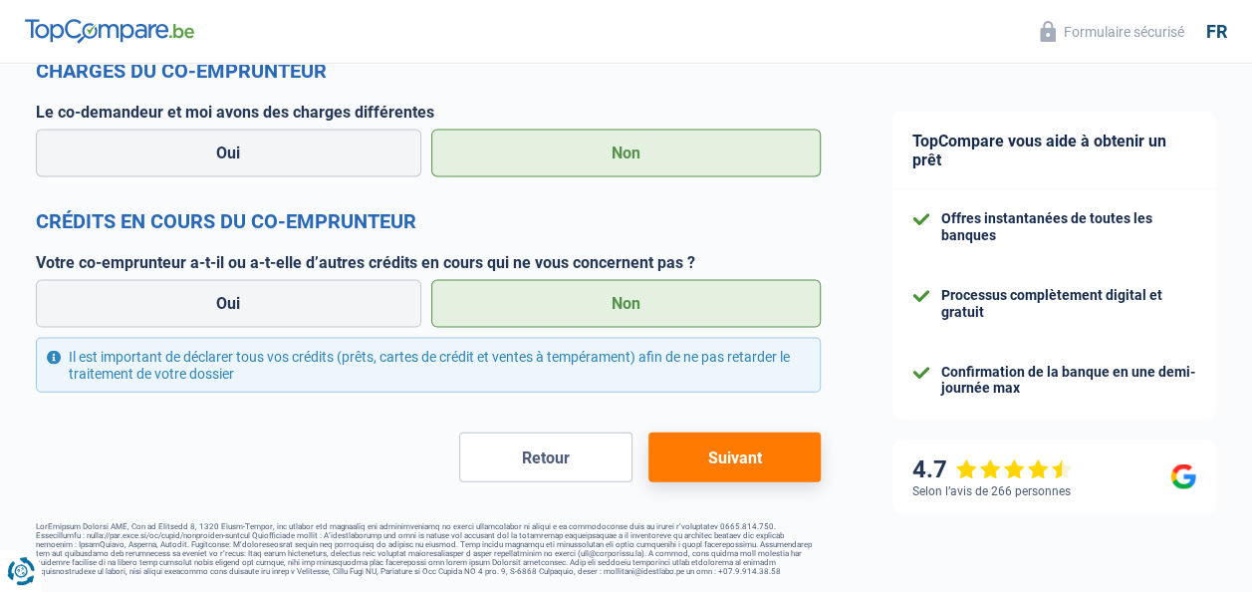
click at [571, 448] on button "Retour" at bounding box center [545, 457] width 172 height 50
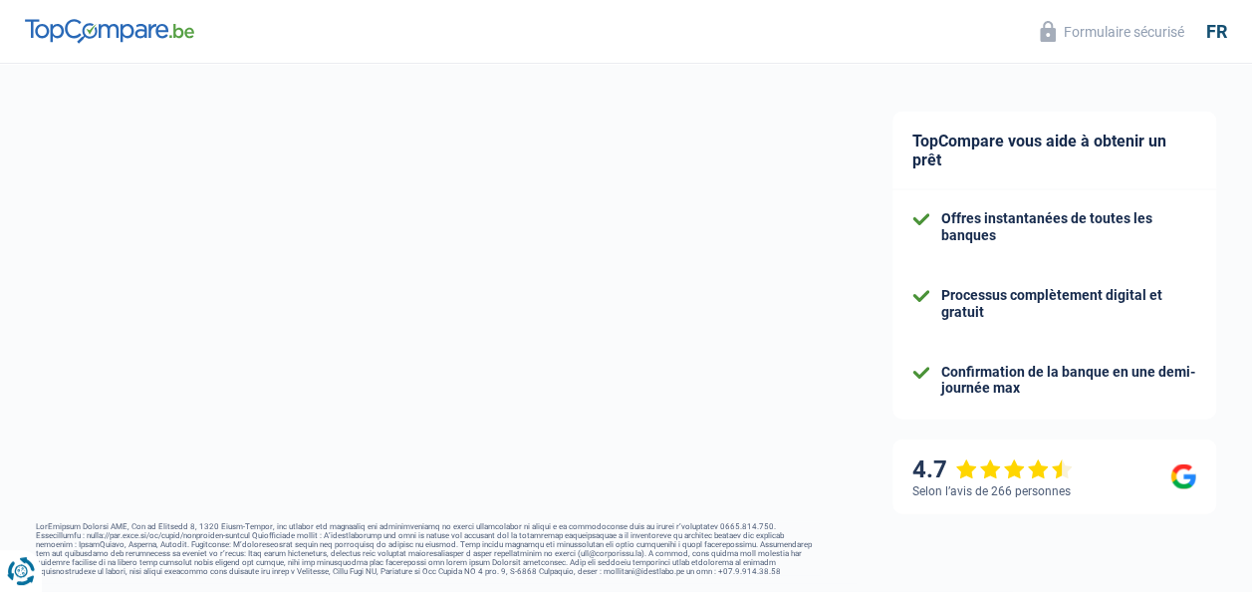
select select "familyAllowances"
select select "netSalary"
select select "mealVouchers"
select select "mortgage"
select select "300"
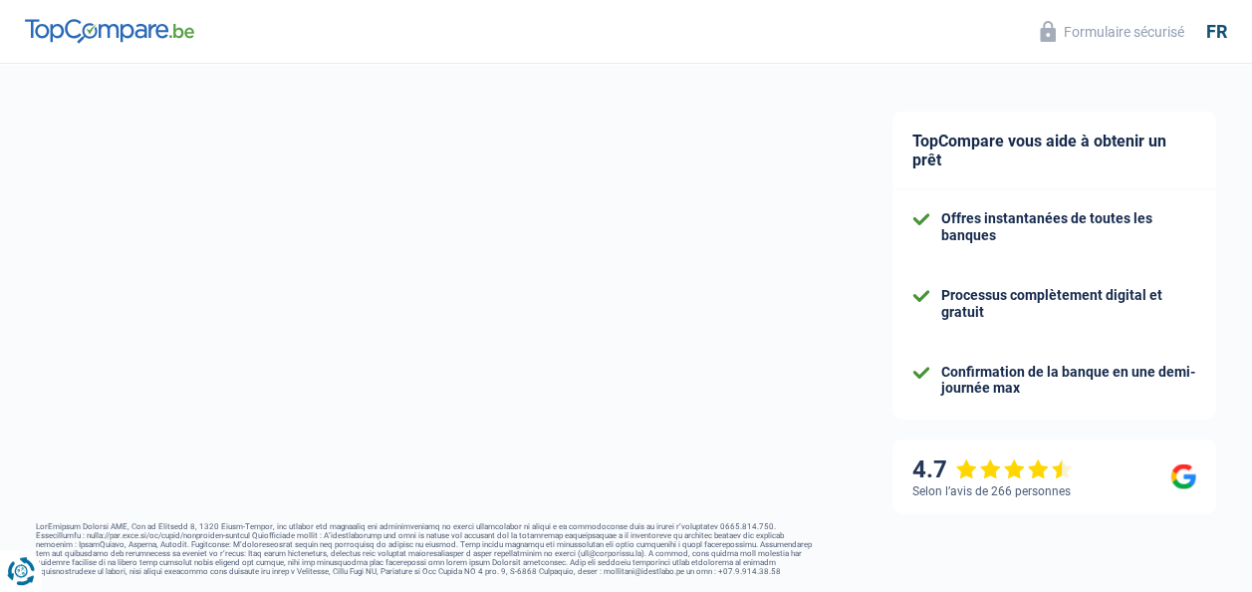
select select "renovationLoan"
select select "120"
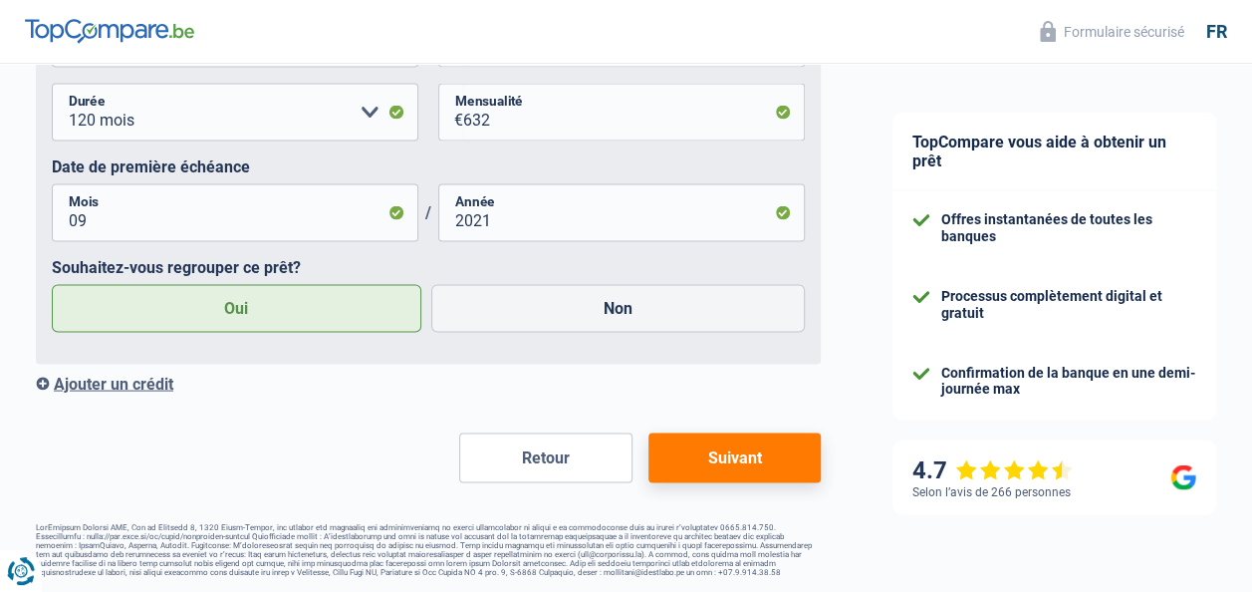
scroll to position [1863, 0]
click at [738, 466] on button "Suivant" at bounding box center [735, 457] width 172 height 50
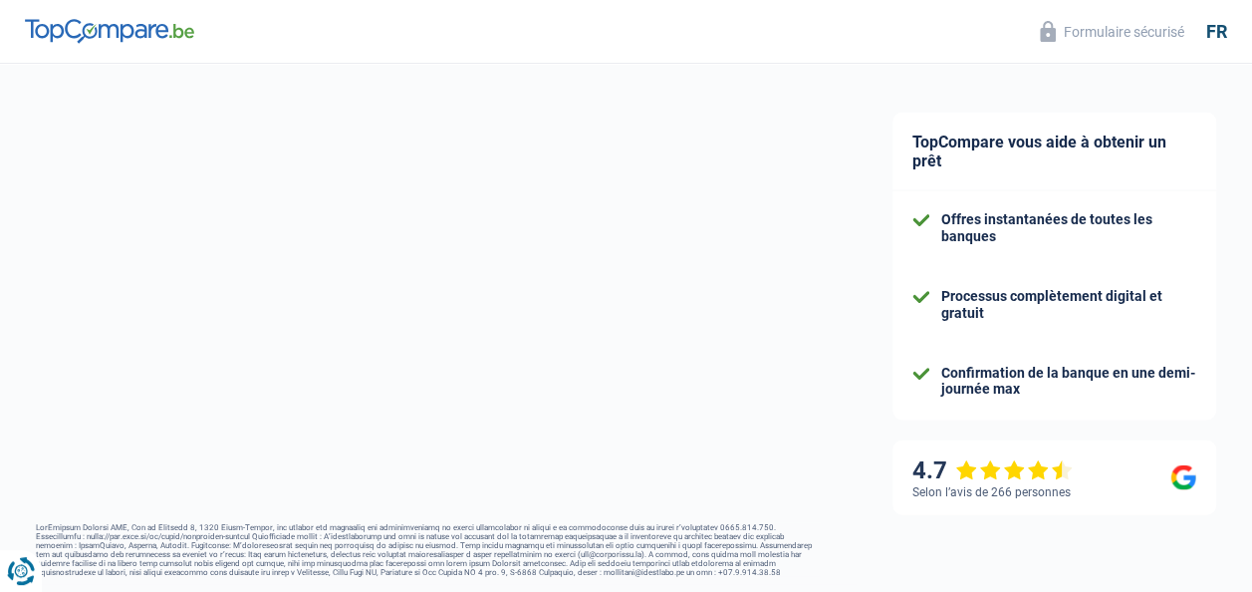
select select "publicEmployee"
select select "netSalary"
select select "mealVouchers"
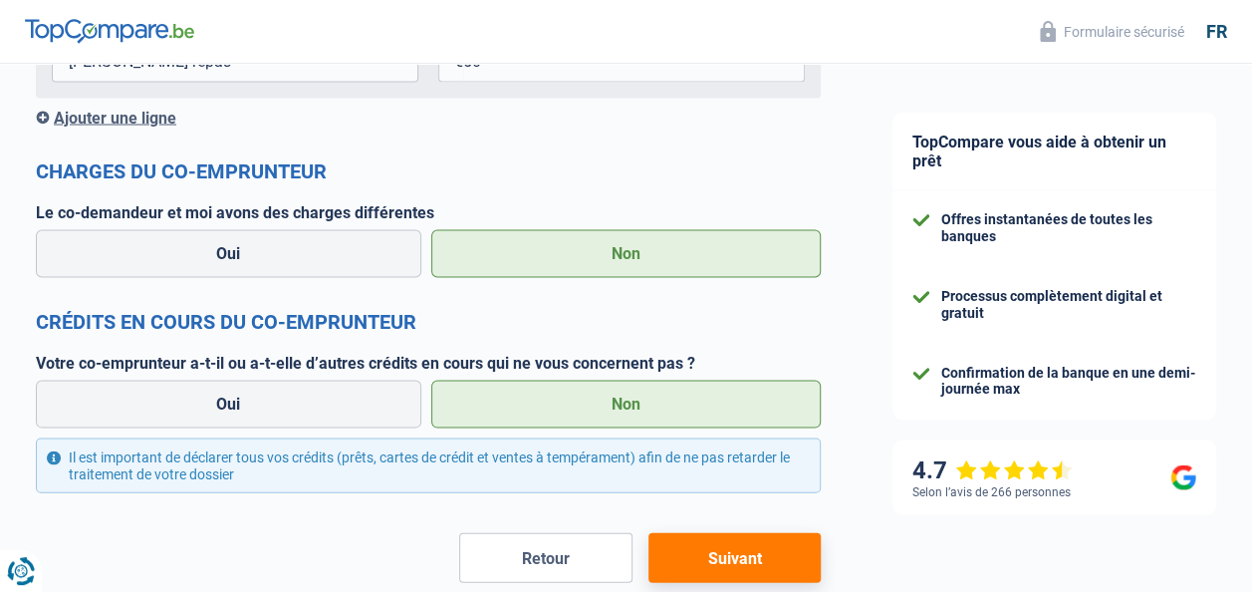
scroll to position [1982, 0]
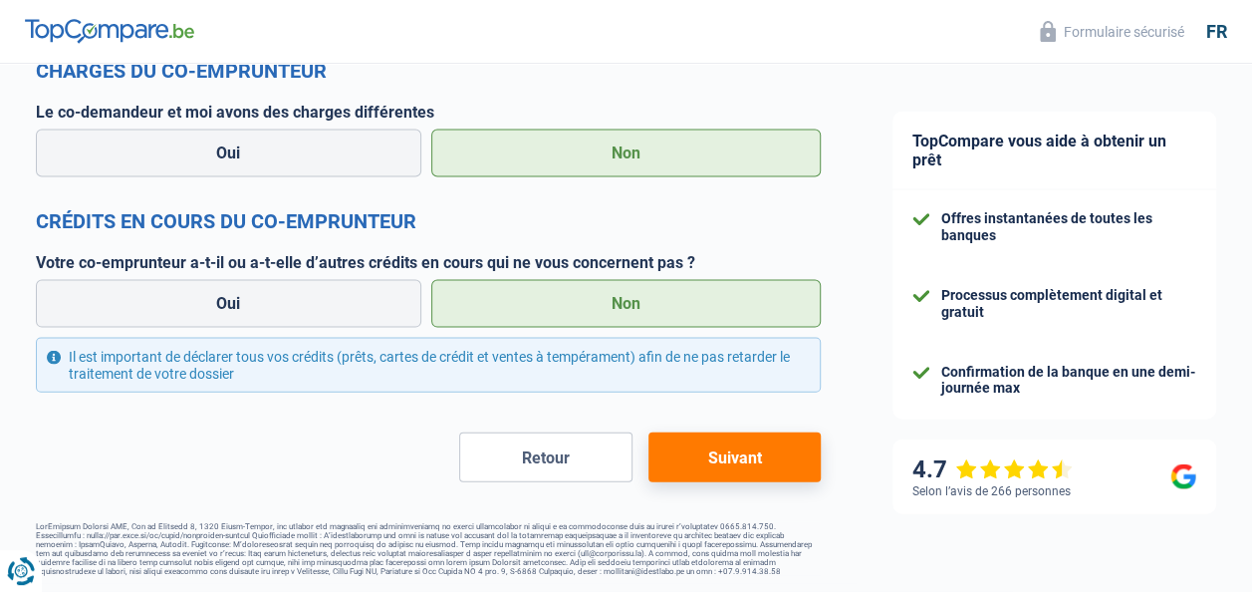
click at [706, 449] on button "Suivant" at bounding box center [735, 457] width 172 height 50
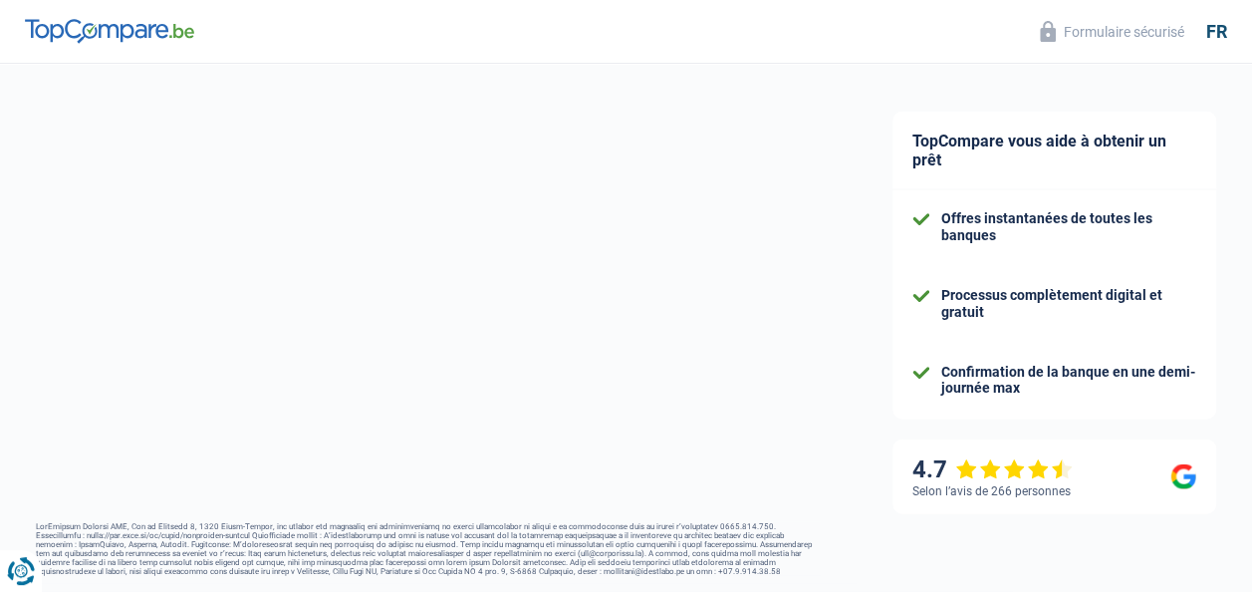
select select "refinancing"
select select "120"
select select "12-14"
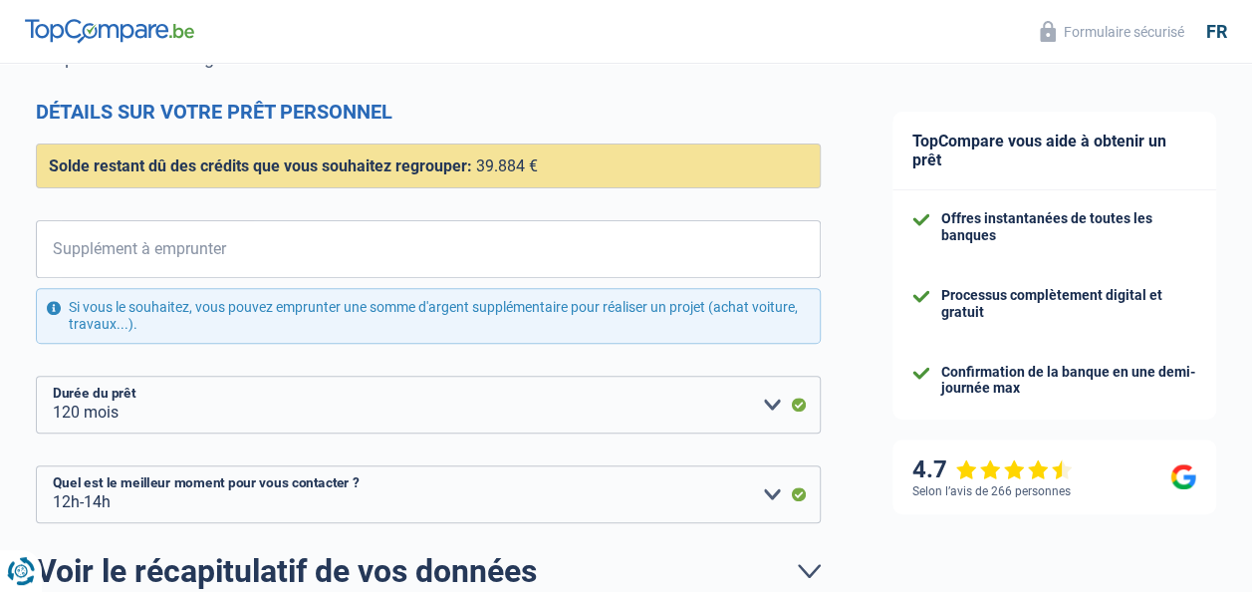
scroll to position [241, 0]
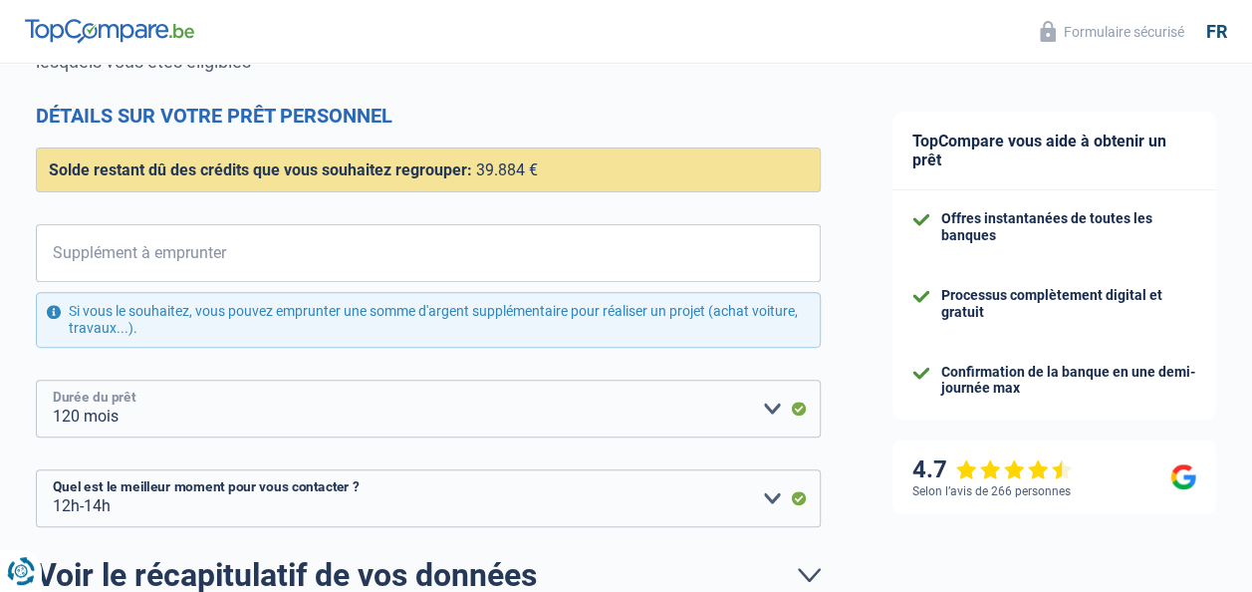
click at [800, 409] on select "12 mois 18 mois 24 mois 30 mois 36 mois 42 mois 48 mois 60 mois 72 mois 84 mois…" at bounding box center [428, 409] width 785 height 58
select select "72"
click at [36, 380] on select "12 mois 18 mois 24 mois 30 mois 36 mois 42 mois 48 mois 60 mois 72 mois 84 mois…" at bounding box center [428, 409] width 785 height 58
click at [806, 416] on select "12 mois 18 mois 24 mois 30 mois 36 mois 42 mois 48 mois 60 mois 72 mois 84 mois…" at bounding box center [428, 409] width 785 height 58
click at [36, 380] on select "12 mois 18 mois 24 mois 30 mois 36 mois 42 mois 48 mois 60 mois 72 mois 84 mois…" at bounding box center [428, 409] width 785 height 58
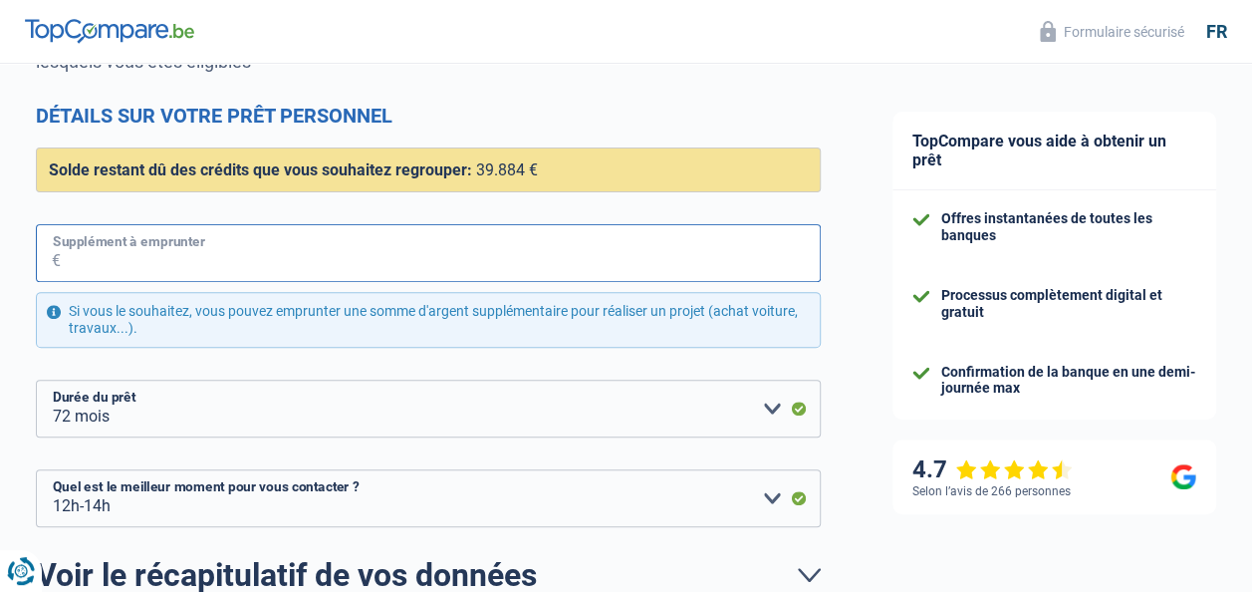
click at [319, 252] on input "Supplément à emprunter" at bounding box center [441, 253] width 760 height 58
type input "3"
select select "120"
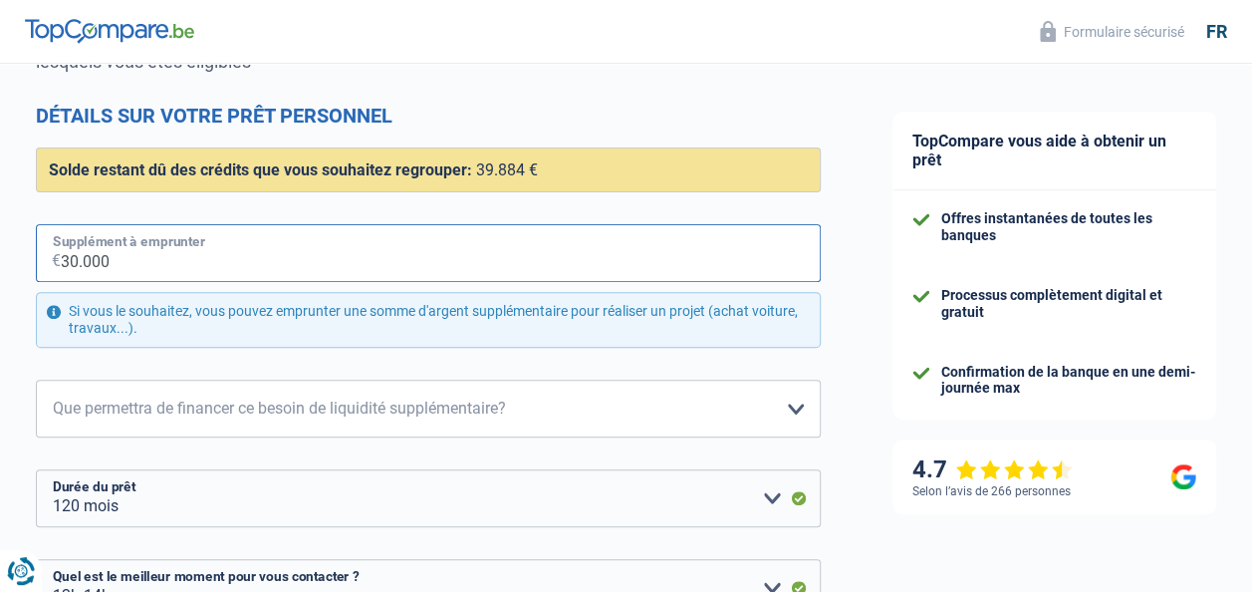
type input "30.000"
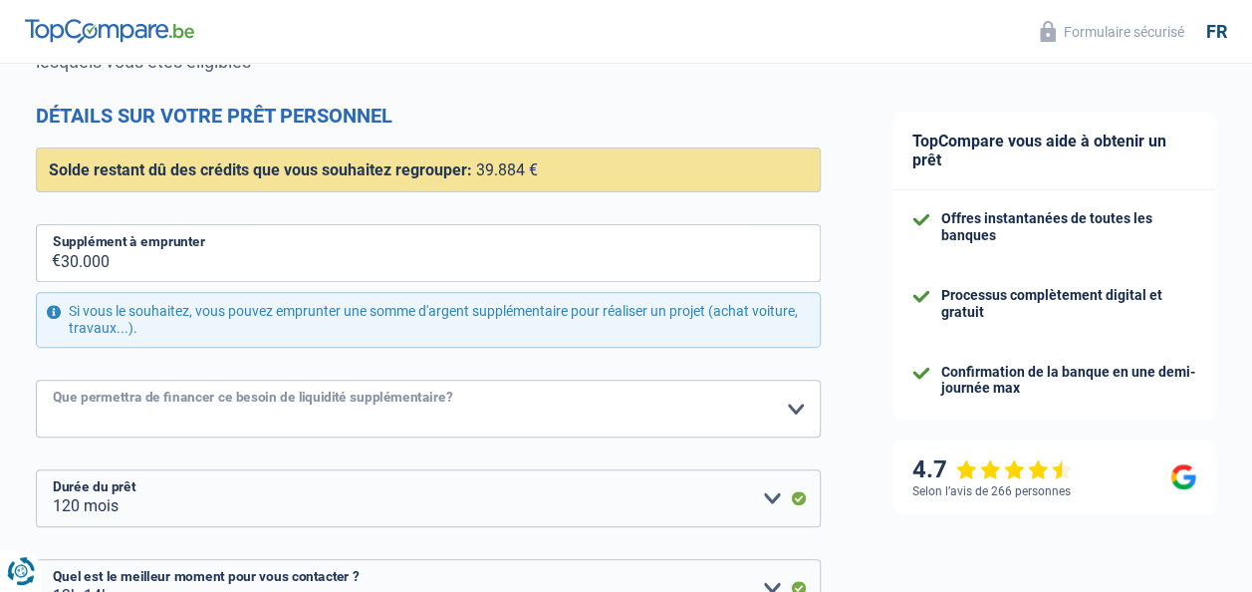
click at [799, 410] on select "Confort maison: meubles, textile, peinture, électroménager, outillage non-profe…" at bounding box center [428, 409] width 785 height 58
click at [36, 380] on select "Confort maison: meubles, textile, peinture, électroménager, outillage non-profe…" at bounding box center [428, 409] width 785 height 58
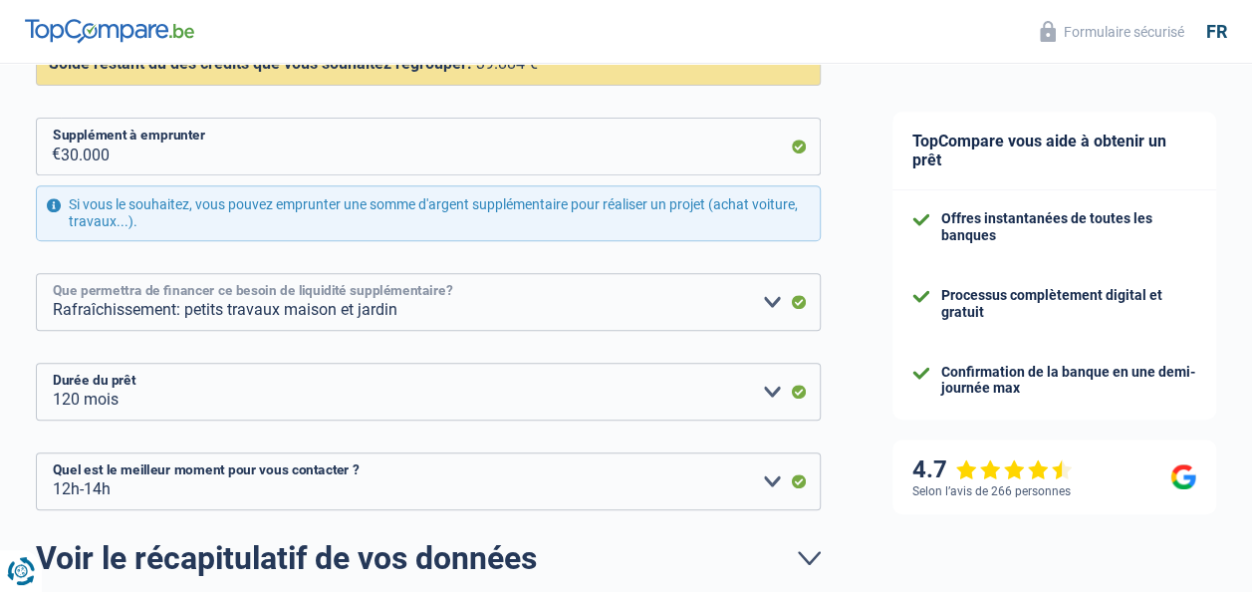
scroll to position [358, 0]
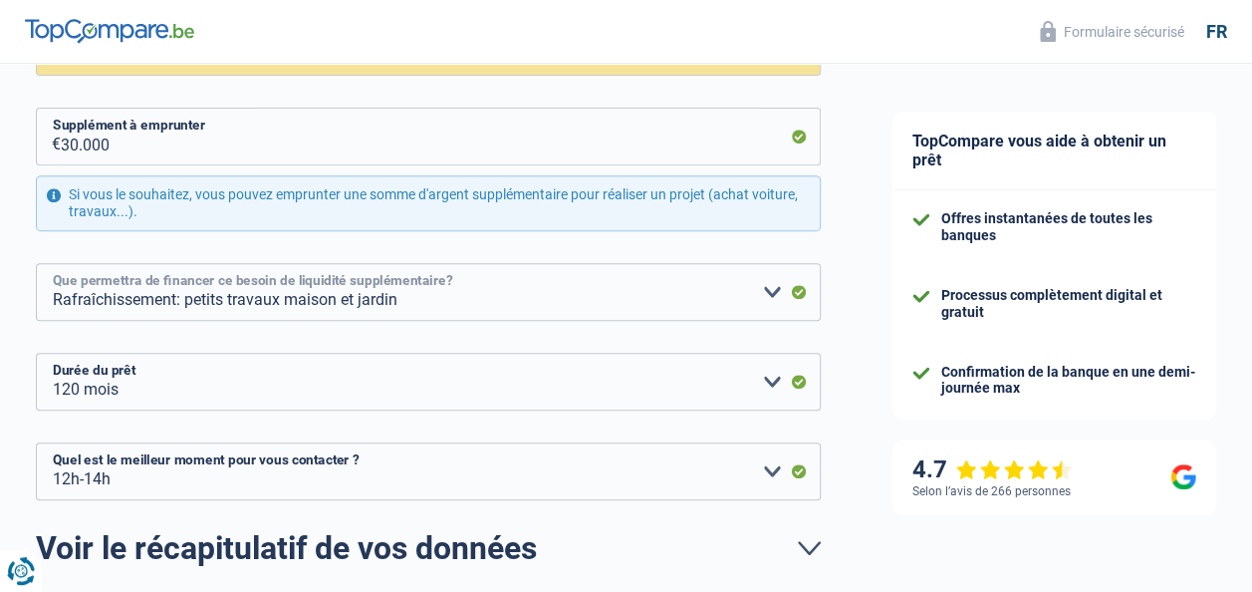
click at [794, 293] on select "Confort maison: meubles, textile, peinture, électroménager, outillage non-profe…" at bounding box center [428, 292] width 785 height 58
select select "renovation"
click at [36, 263] on select "Confort maison: meubles, textile, peinture, électroménager, outillage non-profe…" at bounding box center [428, 292] width 785 height 58
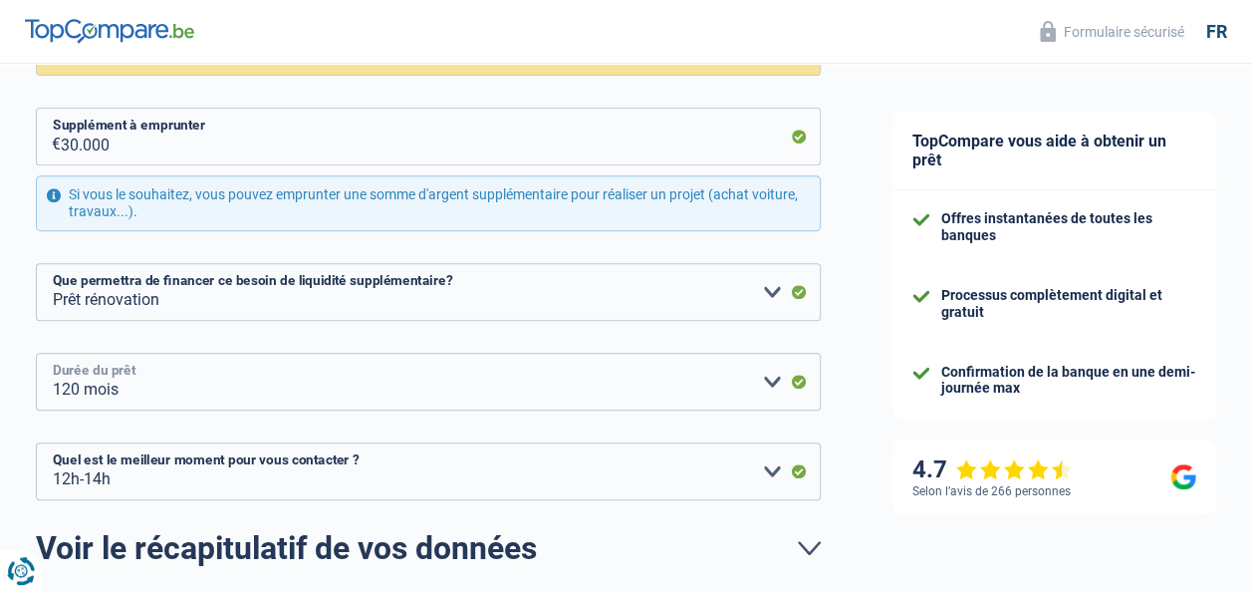
click at [795, 380] on select "12 mois 18 mois 24 mois 30 mois 36 mois 42 mois 48 mois 60 mois 72 mois 84 mois…" at bounding box center [428, 382] width 785 height 58
select select "72"
click at [36, 353] on select "12 mois 18 mois 24 mois 30 mois 36 mois 42 mois 48 mois 60 mois 72 mois 84 mois…" at bounding box center [428, 382] width 785 height 58
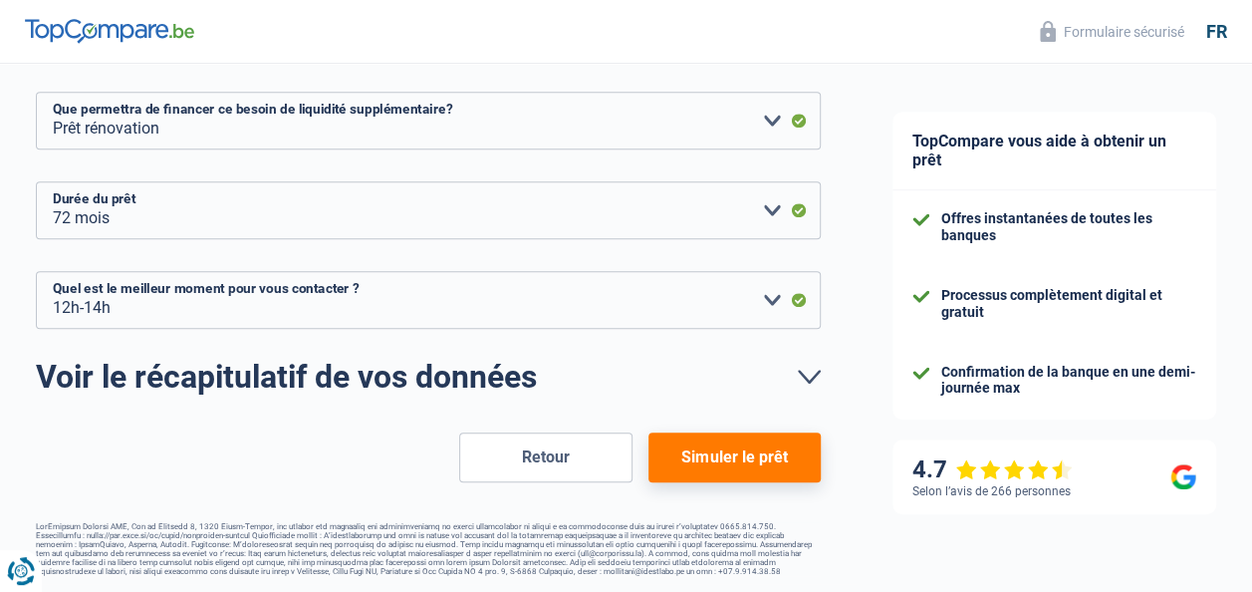
click at [737, 454] on button "Simuler le prêt" at bounding box center [735, 457] width 172 height 50
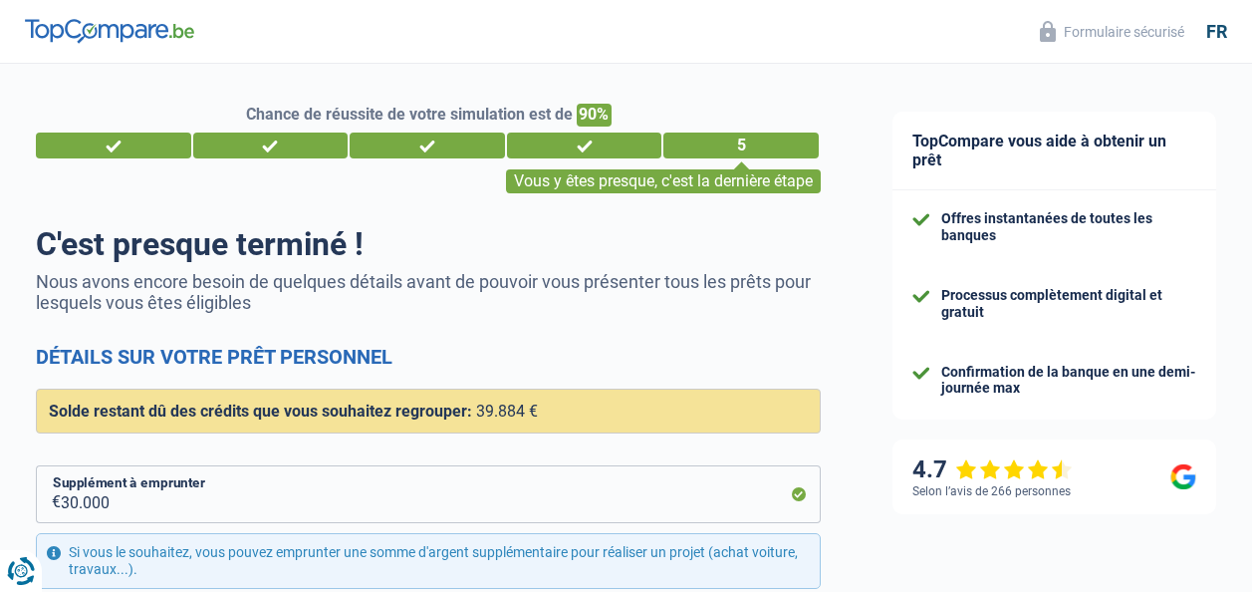
select select "refinancing"
select select "renovation"
select select "120"
select select "12-14"
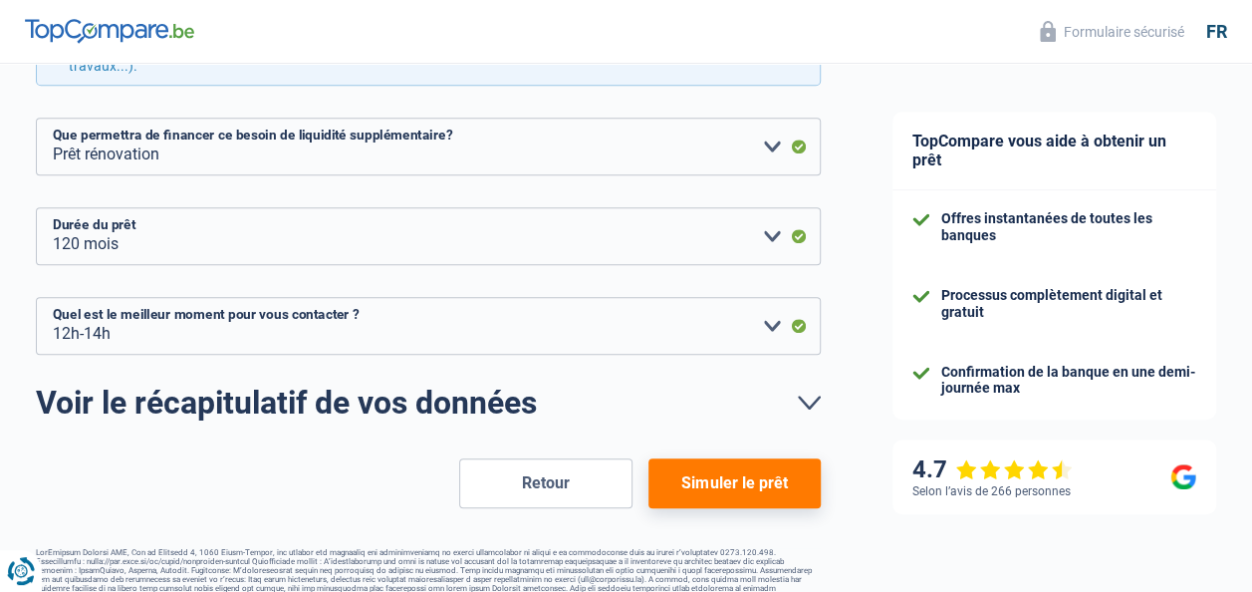
scroll to position [532, 0]
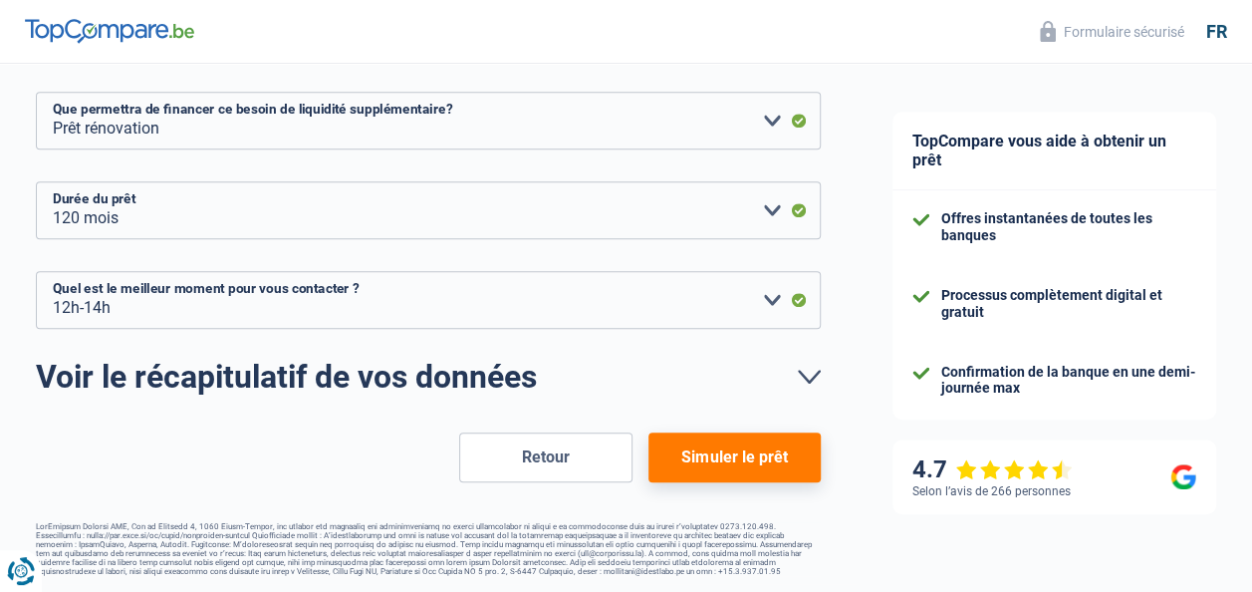
click at [729, 461] on button "Simuler le prêt" at bounding box center [735, 457] width 172 height 50
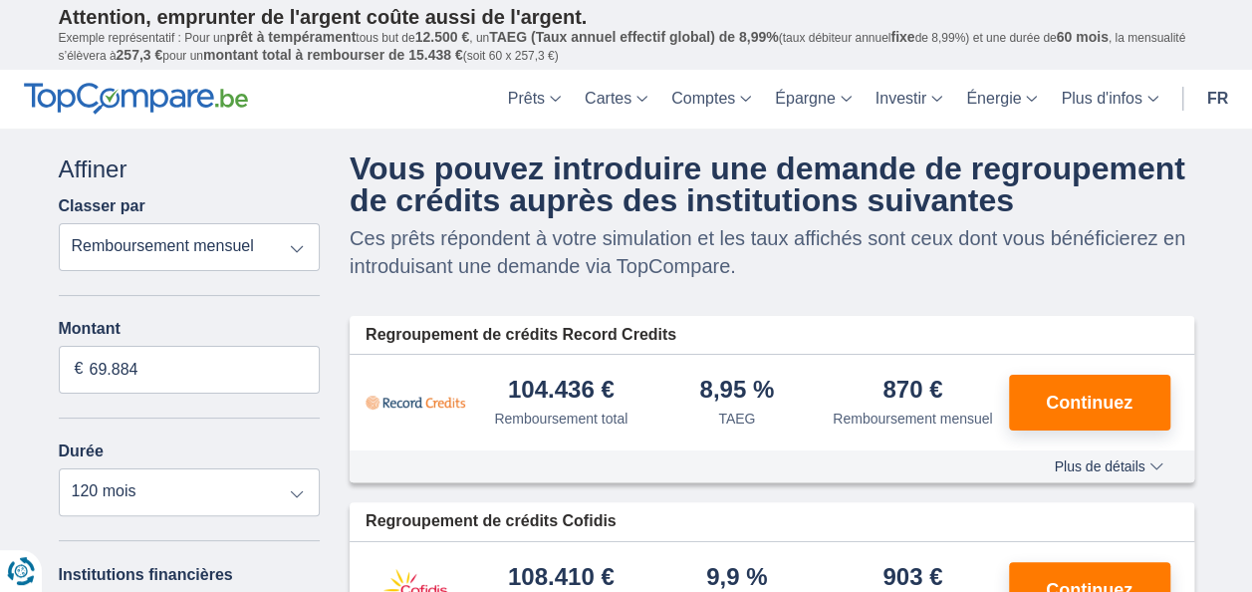
scroll to position [104, 0]
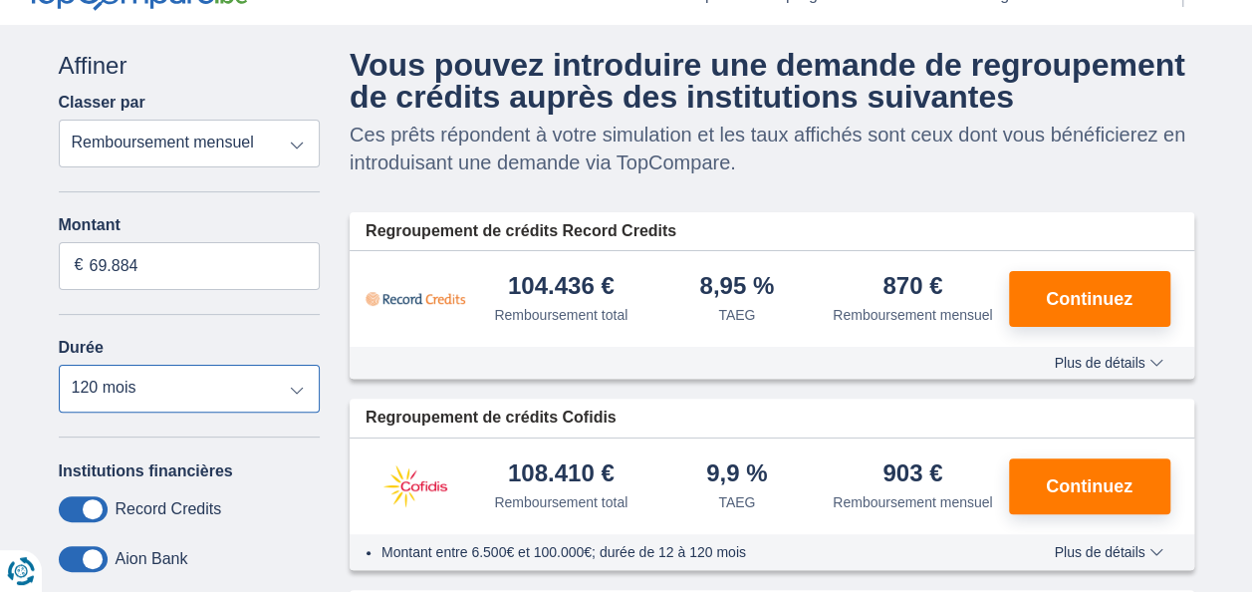
click at [296, 394] on select "12 mois 18 mois 24 mois 30 mois 36 mois 42 mois 48 mois 60 mois 72 mois 84 mois…" at bounding box center [190, 389] width 262 height 48
click at [12, 355] on div "× widget.non-eligible-application.title widget.non-eligible-application.text no…" at bounding box center [626, 441] width 1252 height 832
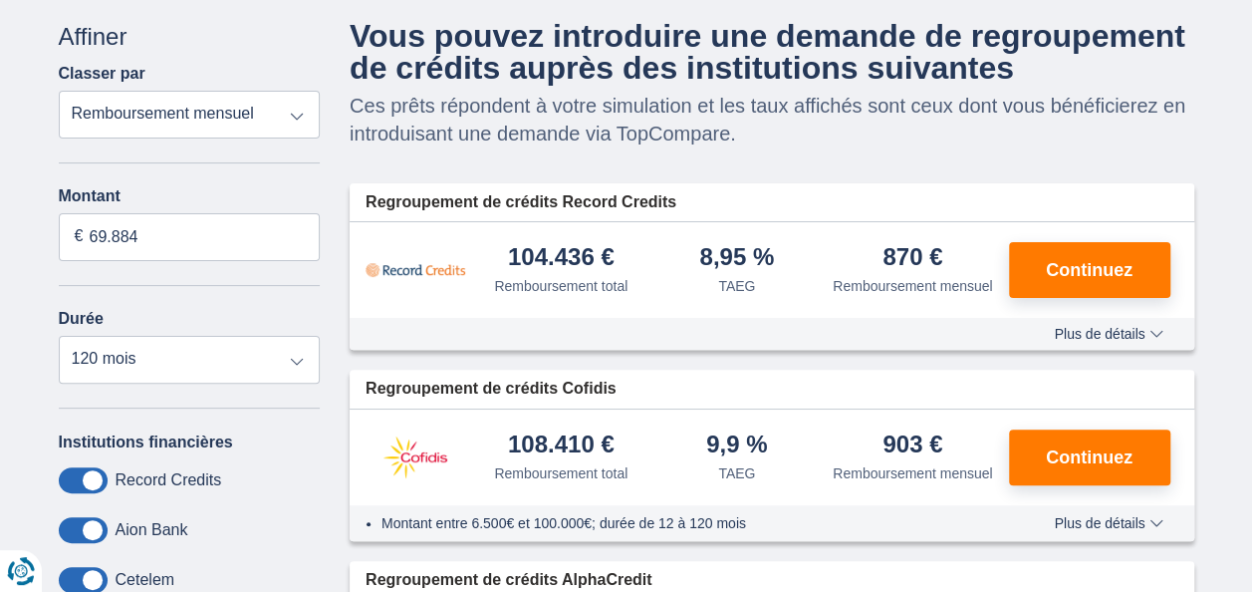
scroll to position [132, 0]
click at [1155, 334] on span "Plus de détails" at bounding box center [1108, 335] width 109 height 14
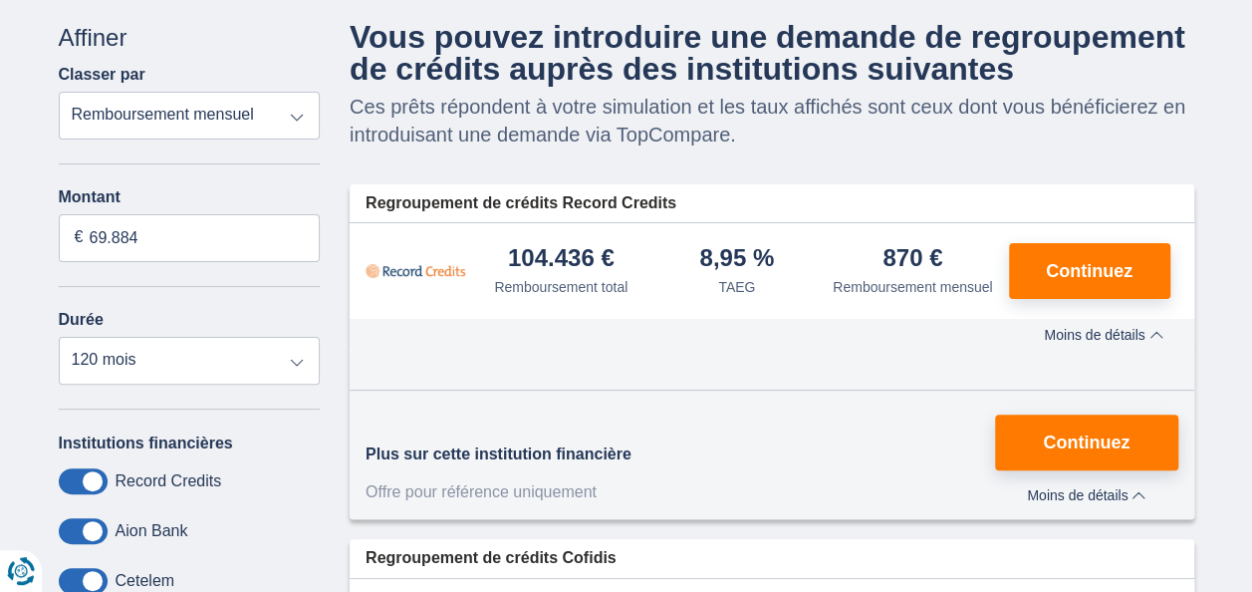
click at [1142, 491] on span "Moins de détails" at bounding box center [1086, 495] width 119 height 14
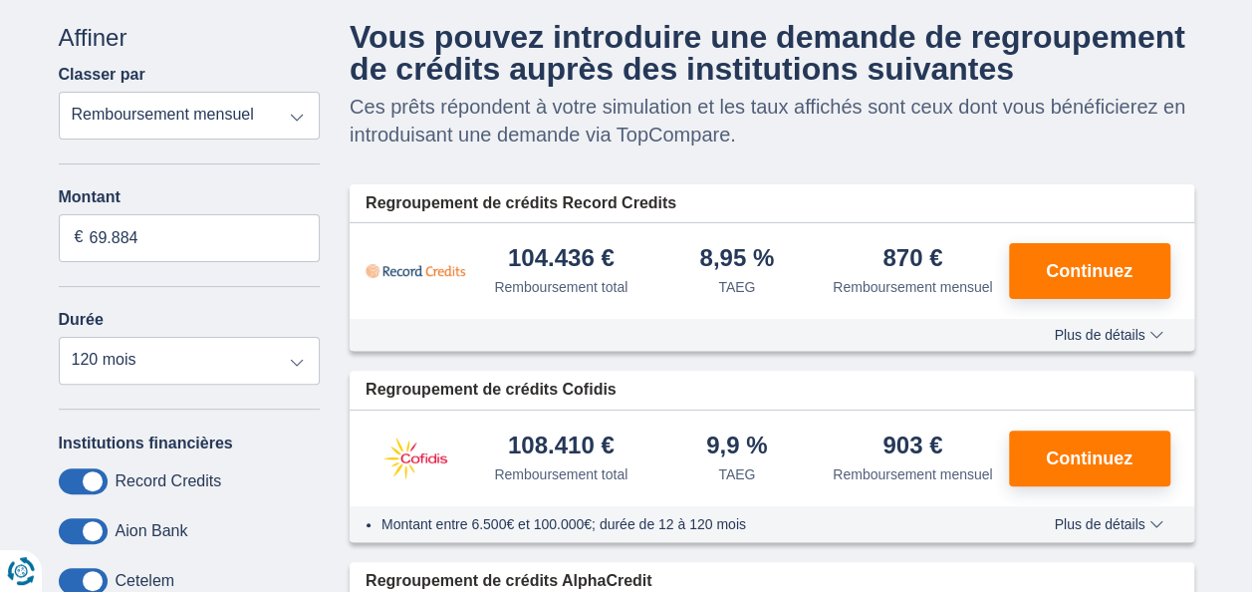
click at [1157, 335] on span "Plus de détails" at bounding box center [1108, 335] width 109 height 14
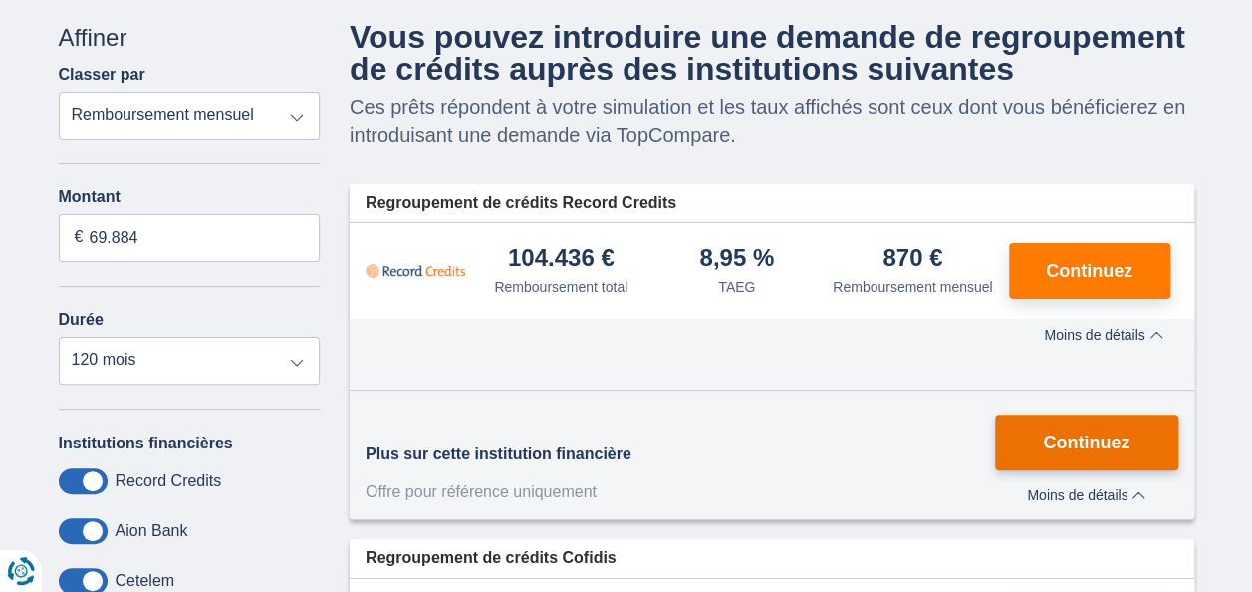
click at [1067, 438] on span "Continuez" at bounding box center [1086, 442] width 87 height 18
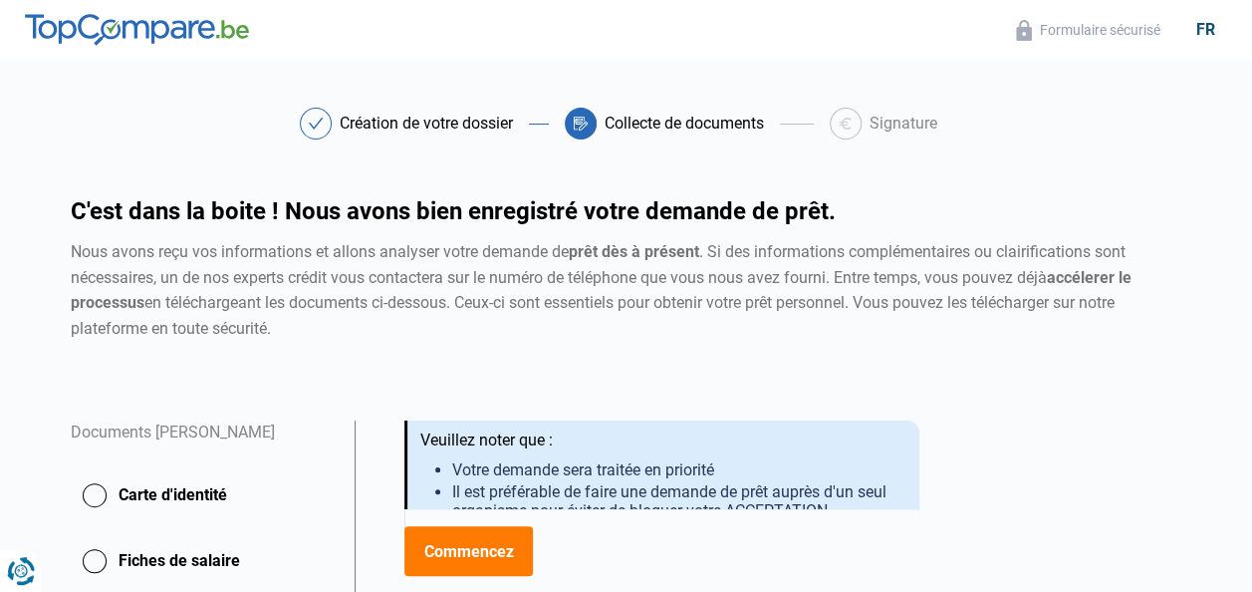
drag, startPoint x: 0, startPoint y: 0, endPoint x: 729, endPoint y: 349, distance: 808.3
click at [729, 349] on div "Création de votre dossier Collecte de documents Signature Création de votre dos…" at bounding box center [627, 564] width 1136 height 913
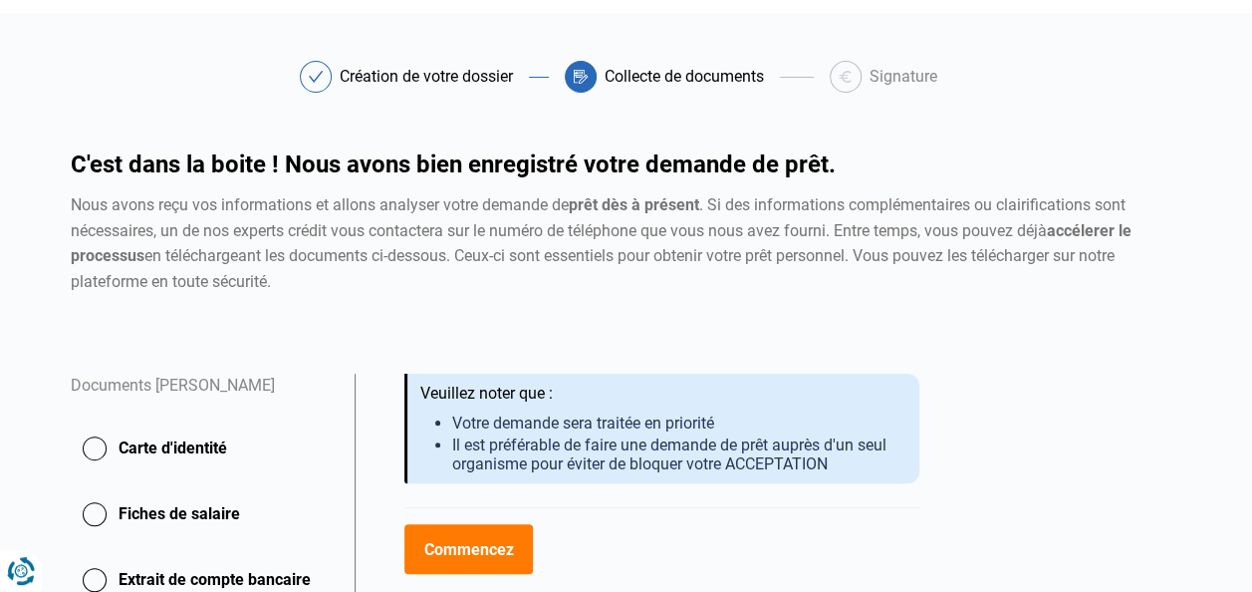
scroll to position [68, 0]
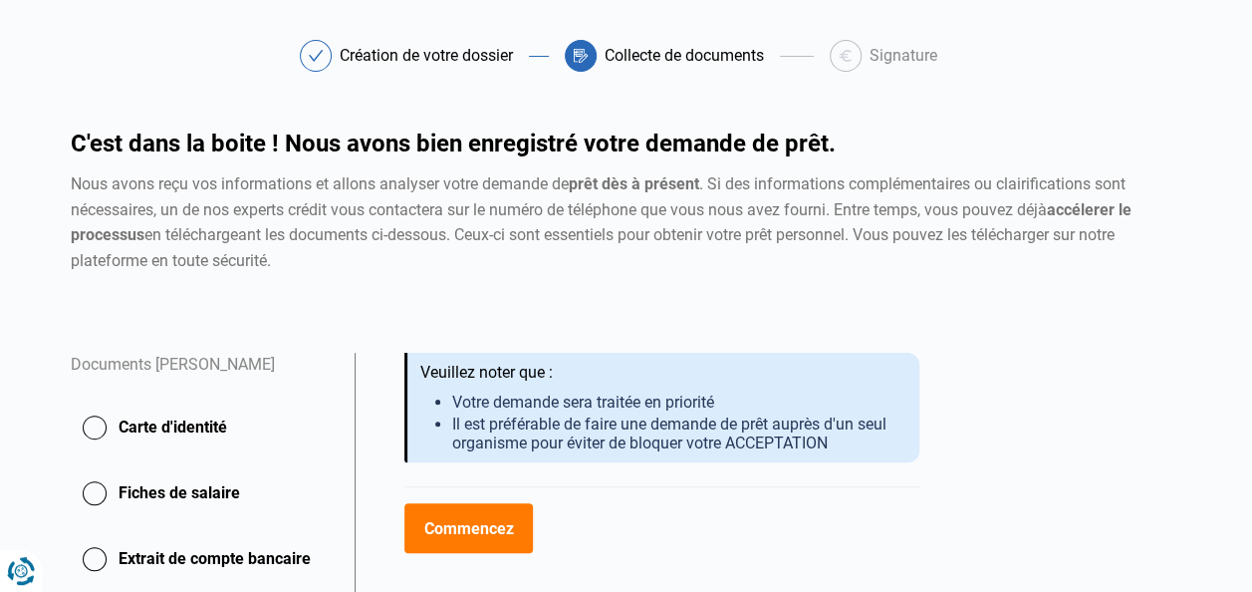
click at [1020, 283] on div "C'est dans la boite ! Nous avons bien enregistré votre demande de prêt. Nous av…" at bounding box center [627, 242] width 1136 height 221
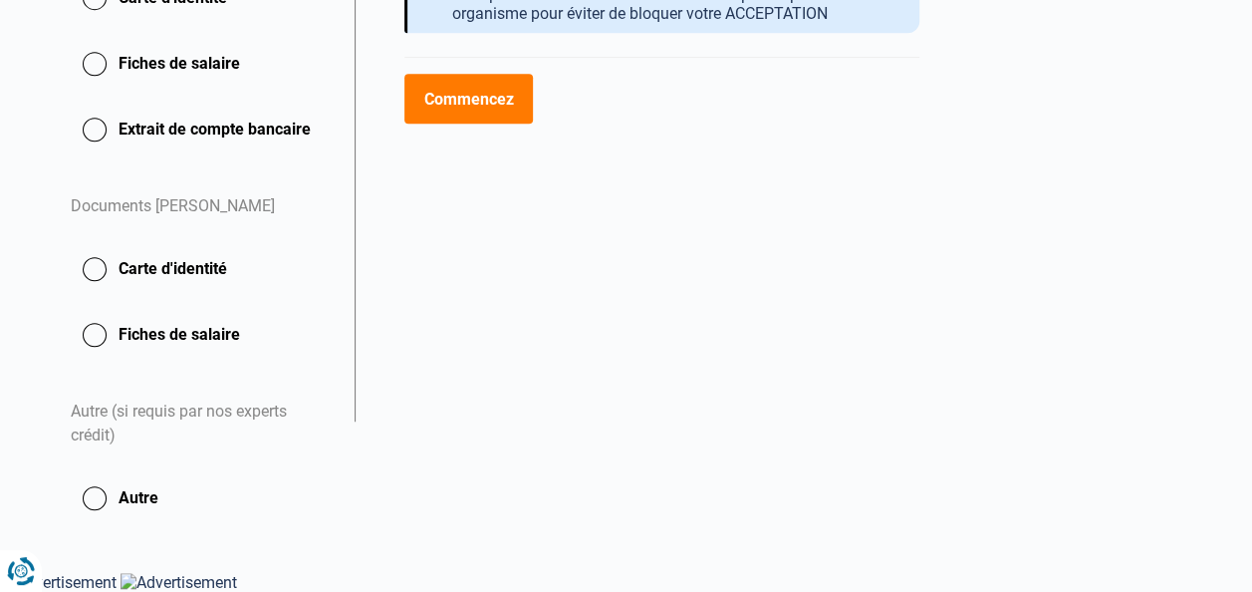
scroll to position [0, 0]
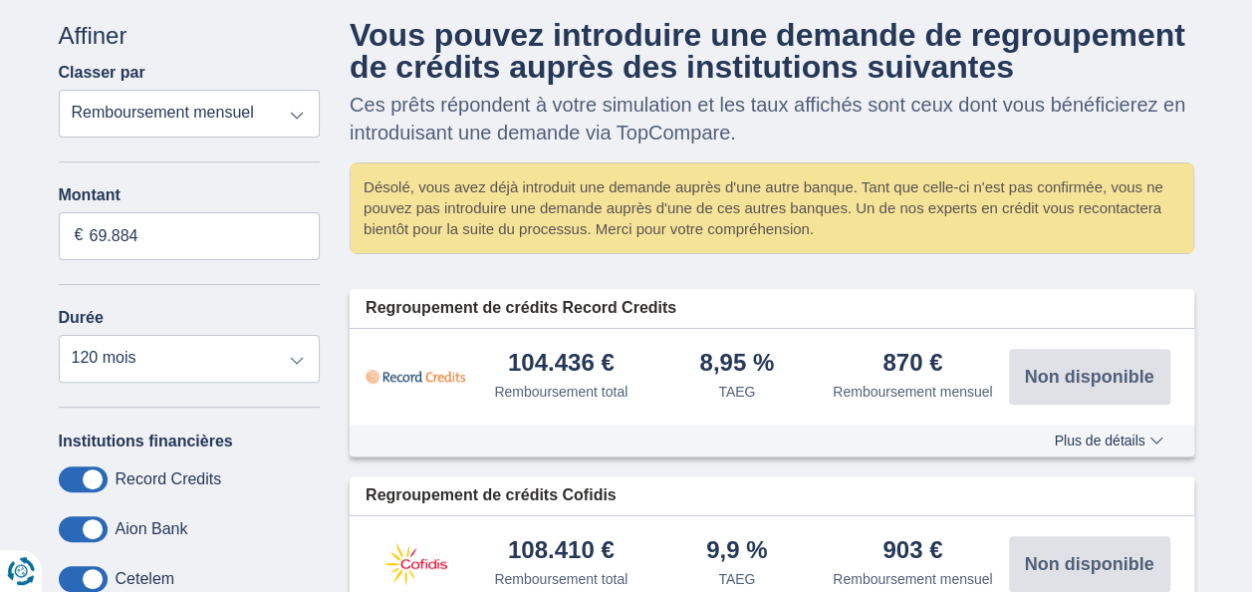
scroll to position [120, 0]
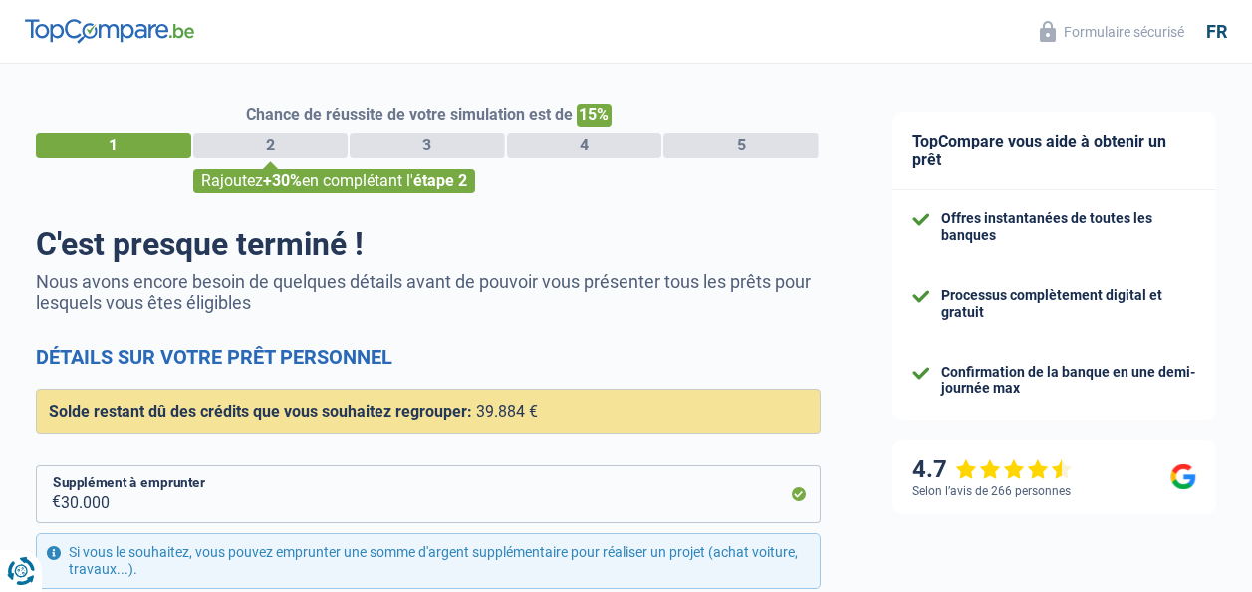
select select "refinancing"
select select "renovation"
select select "120"
select select "12-14"
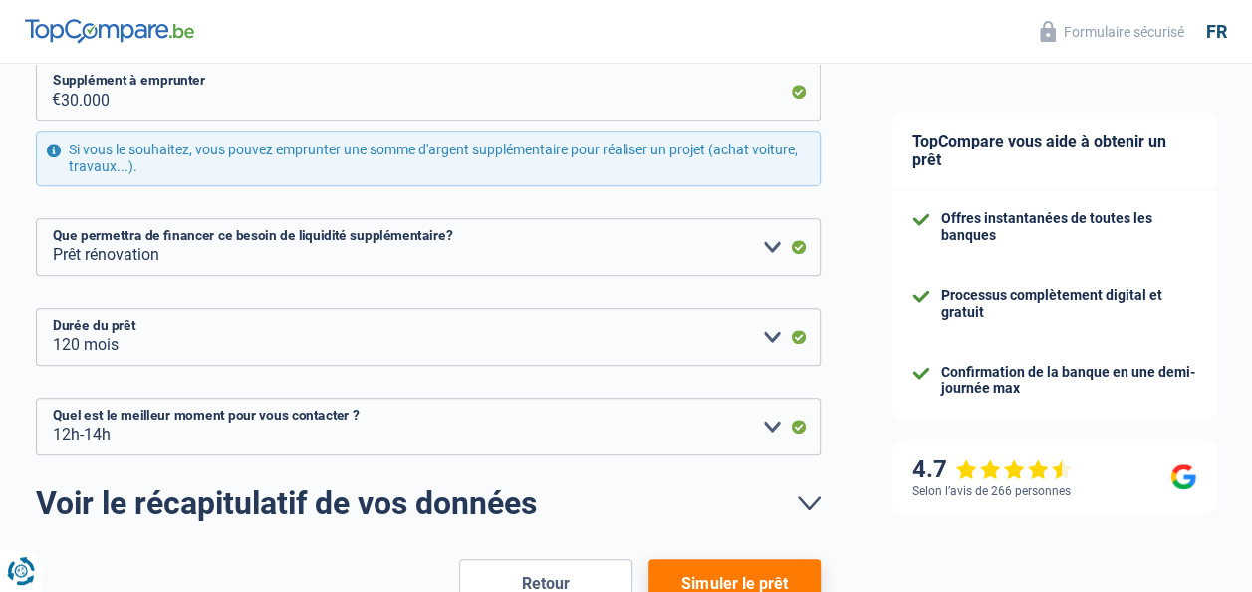
scroll to position [532, 0]
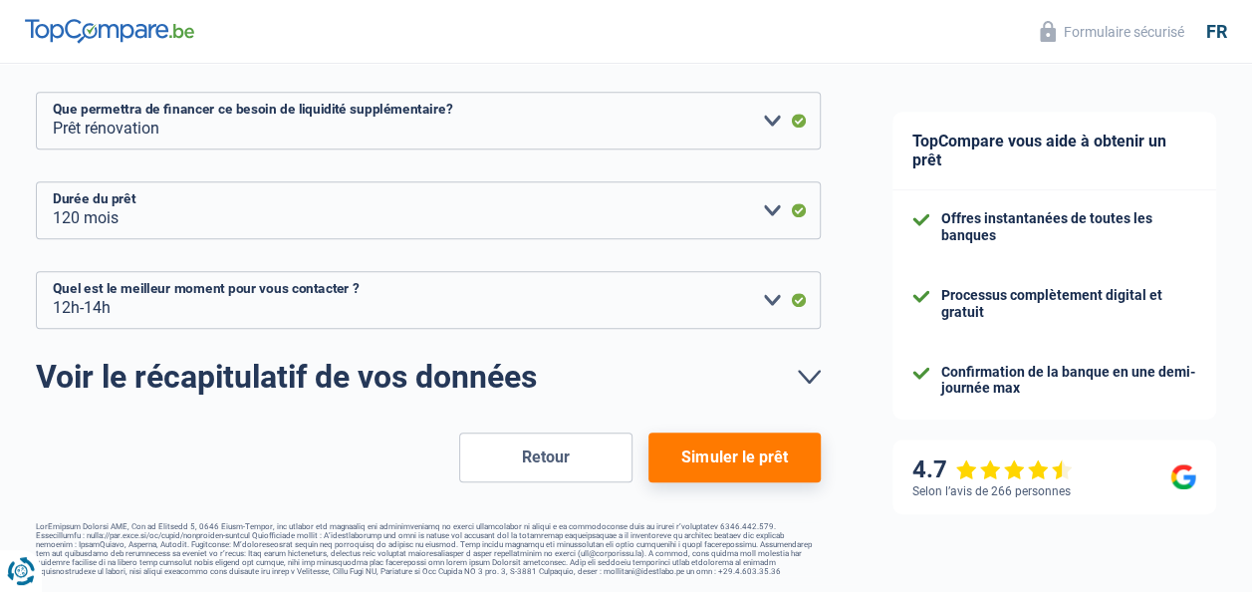
click at [734, 456] on button "Simuler le prêt" at bounding box center [735, 457] width 172 height 50
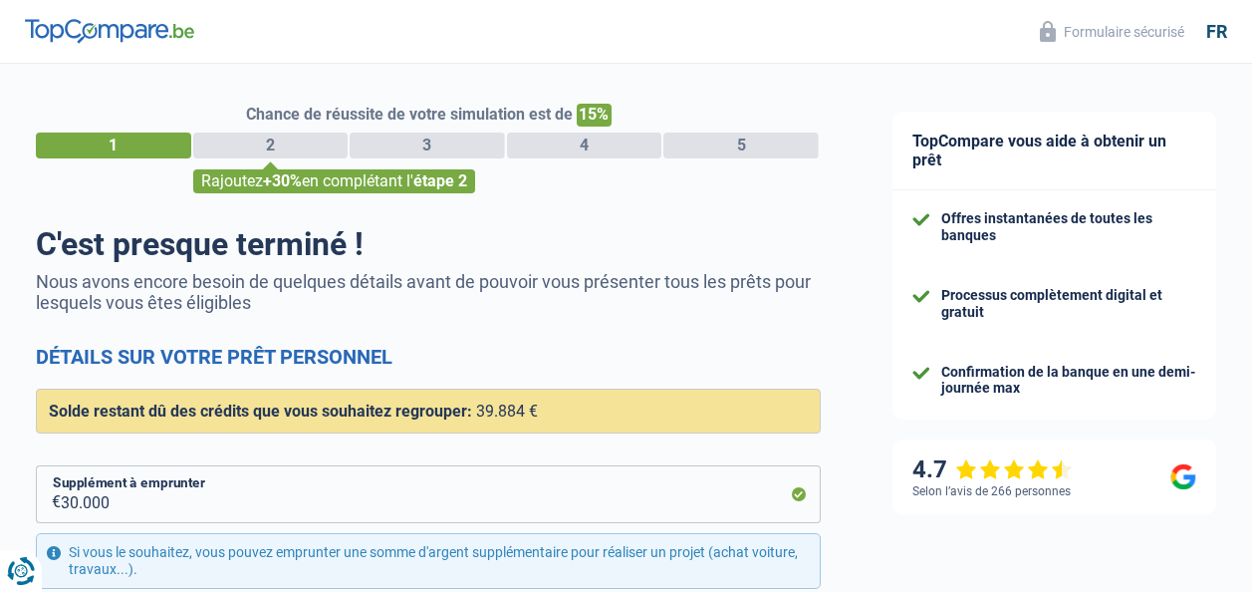
select select "refinancing"
select select "renovation"
select select "120"
select select "12-14"
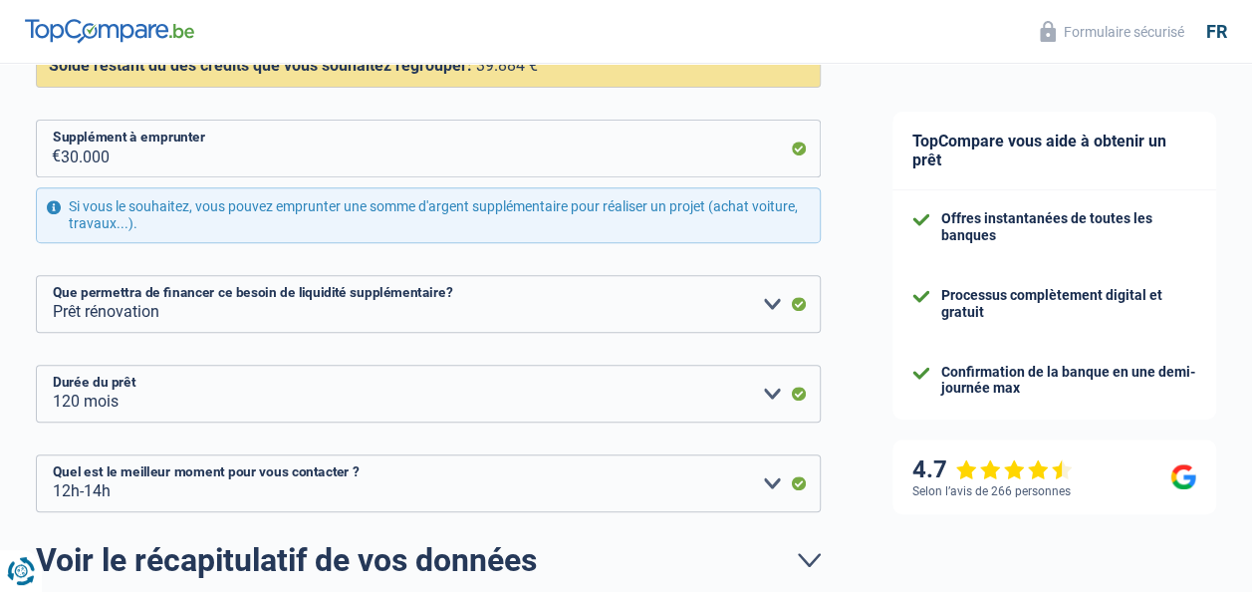
scroll to position [349, 0]
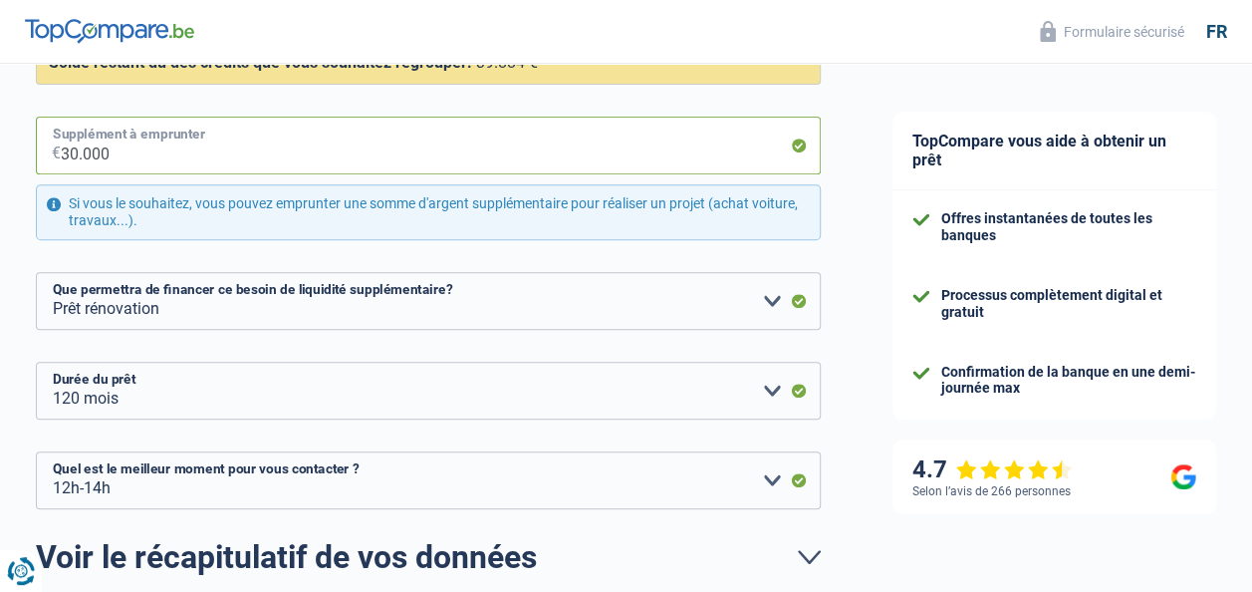
click at [157, 143] on input "30.000" at bounding box center [441, 146] width 760 height 58
type input "3"
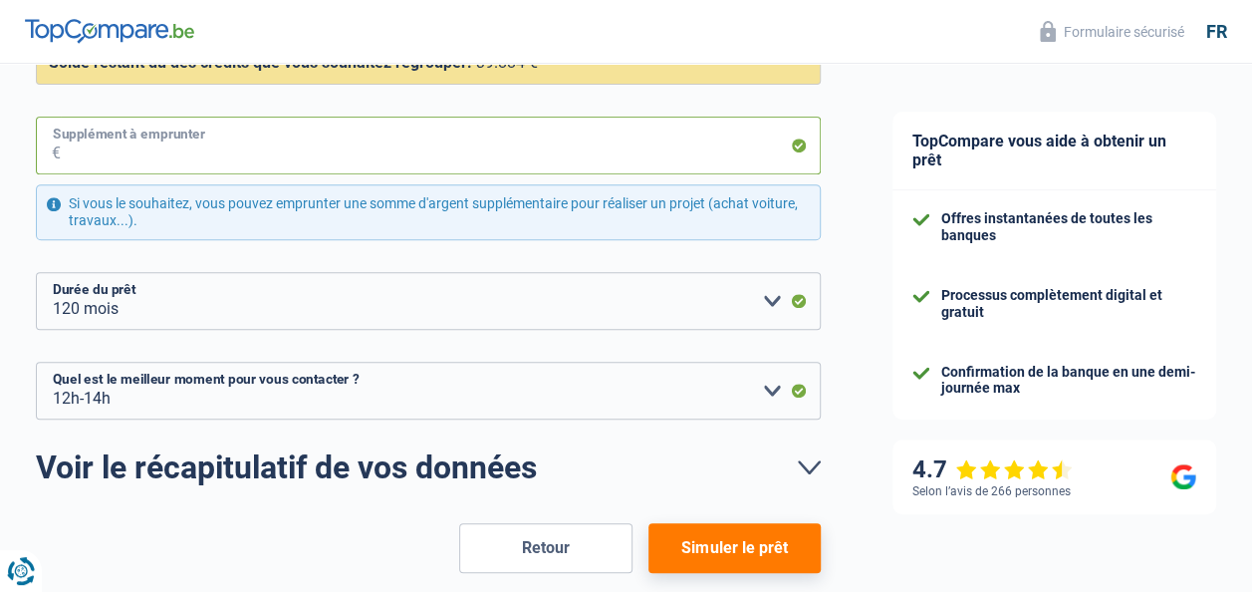
type input "4"
select select "renovation"
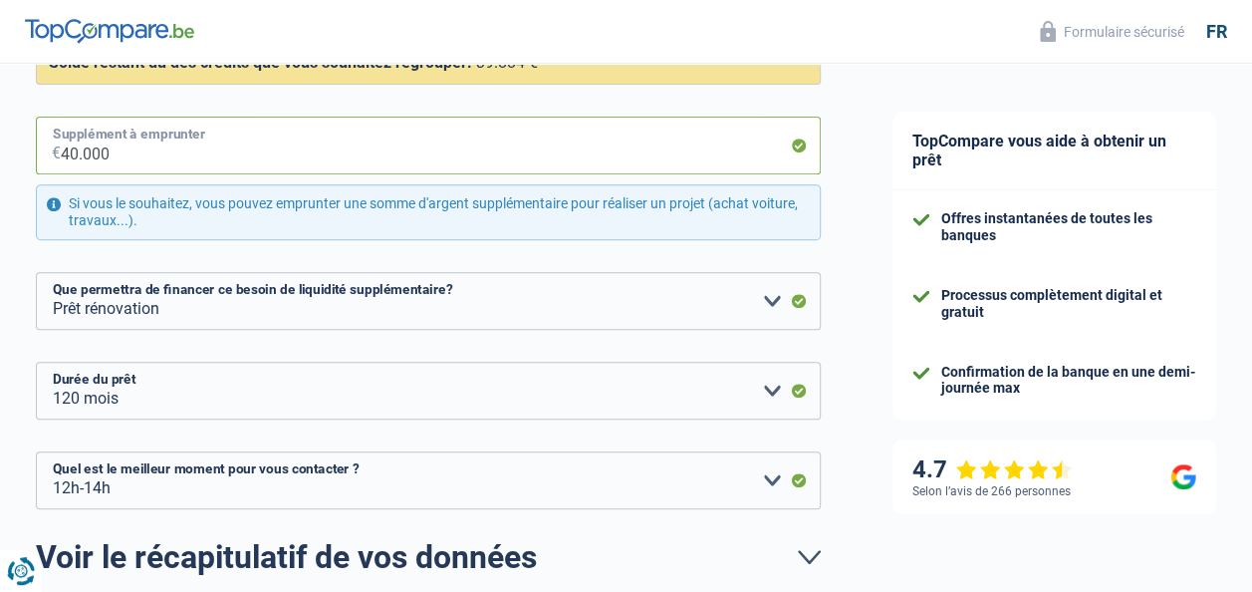
scroll to position [532, 0]
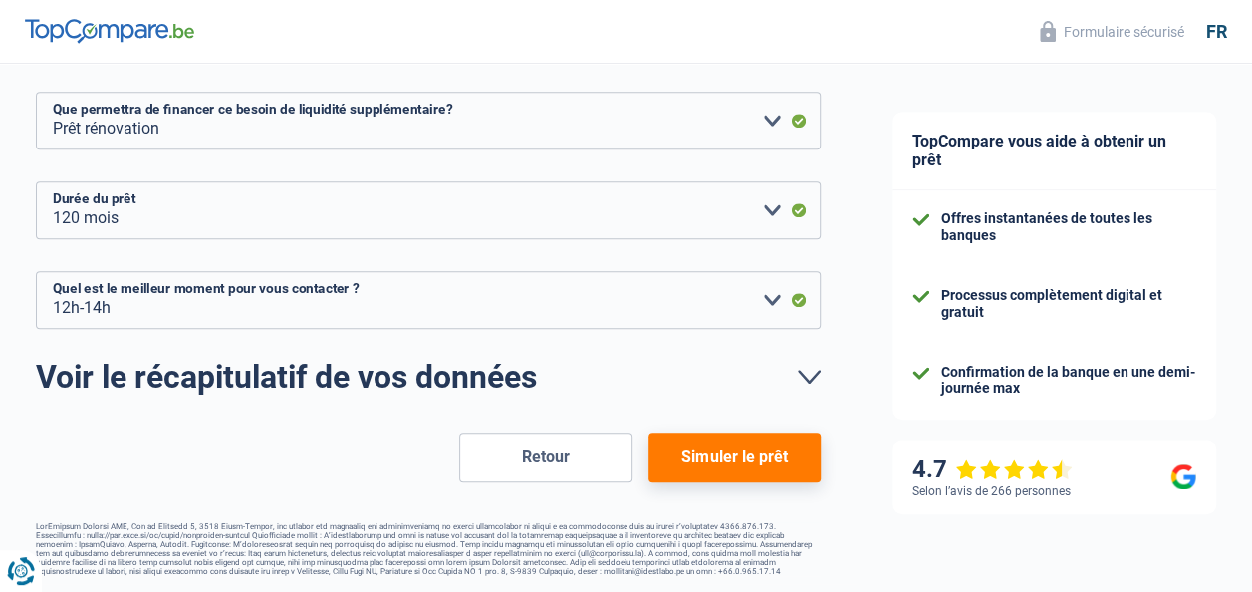
type input "40.000"
click at [727, 448] on button "Simuler le prêt" at bounding box center [735, 457] width 172 height 50
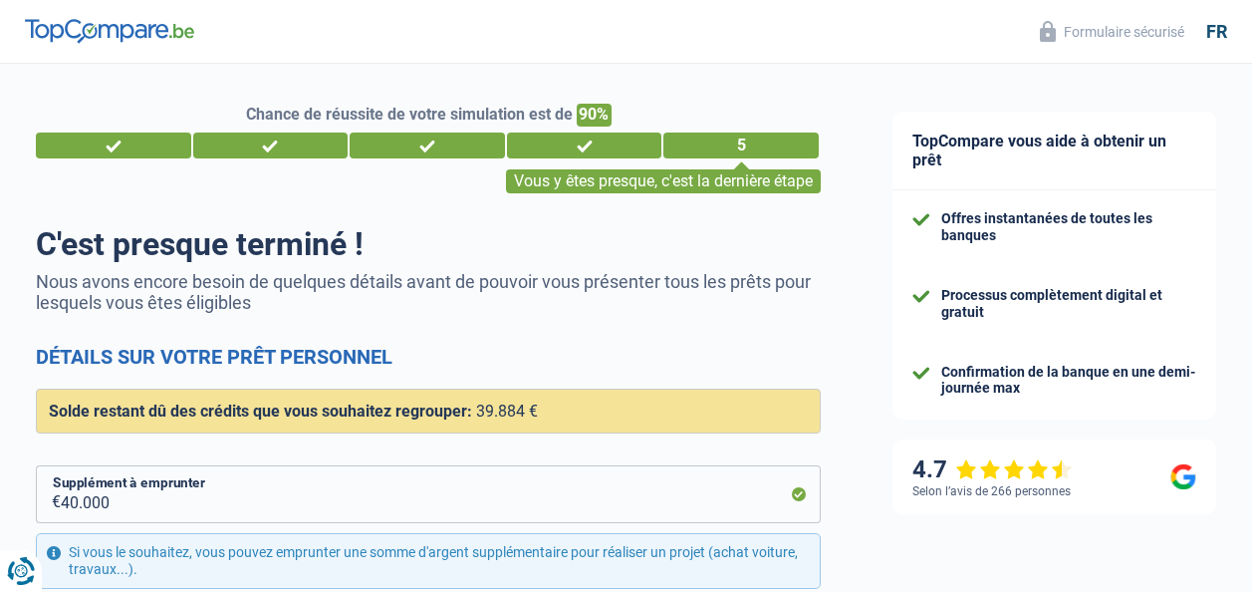
select select "refinancing"
select select "renovation"
select select "120"
select select "12-14"
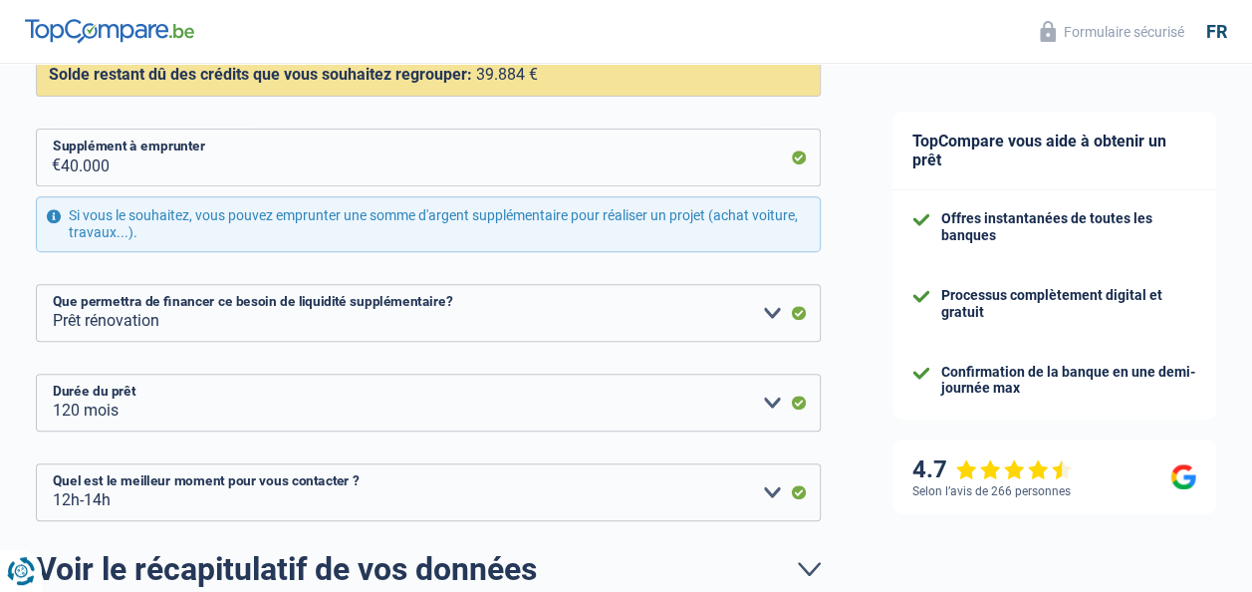
scroll to position [341, 0]
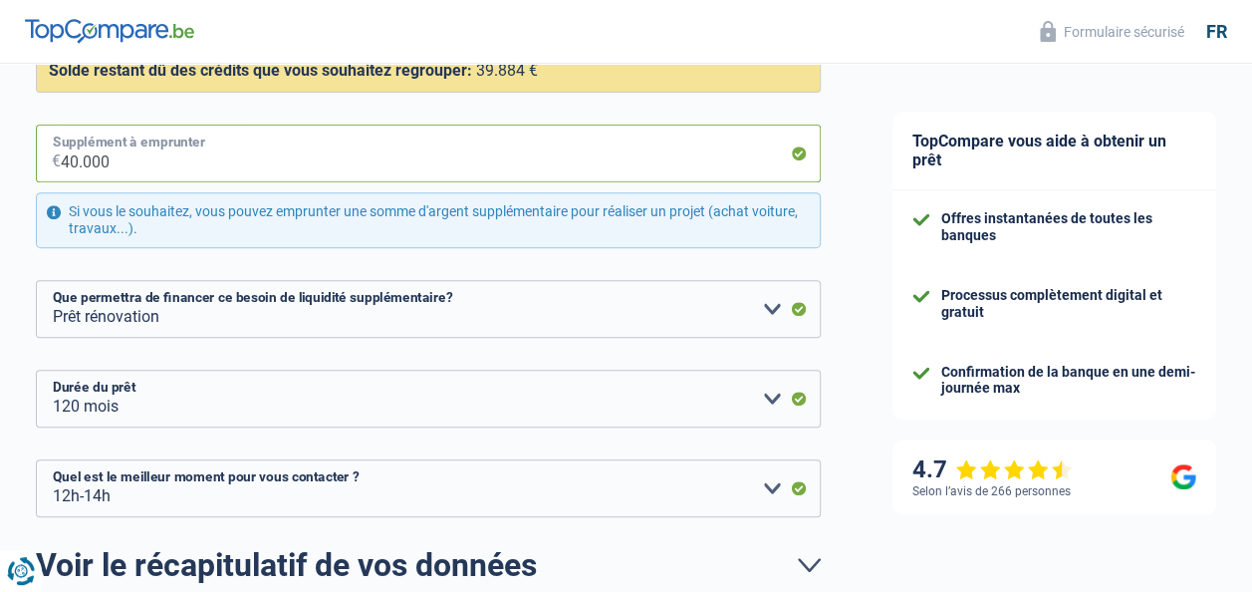
click at [176, 149] on input "40.000" at bounding box center [441, 154] width 760 height 58
type input "4"
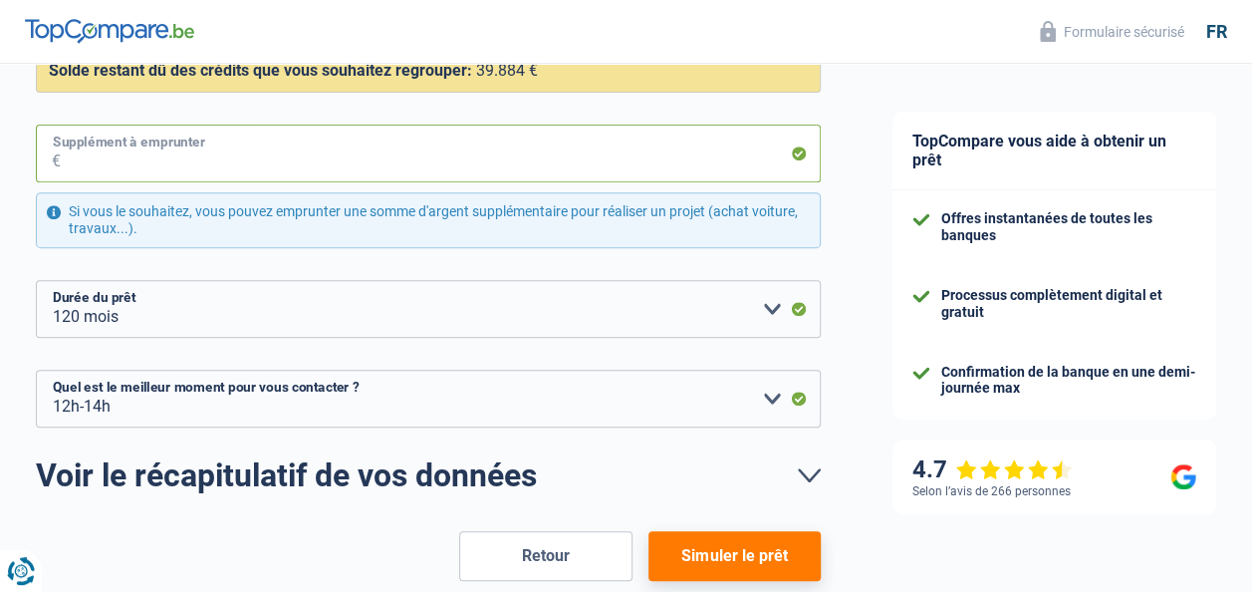
type input "3"
select select "renovation"
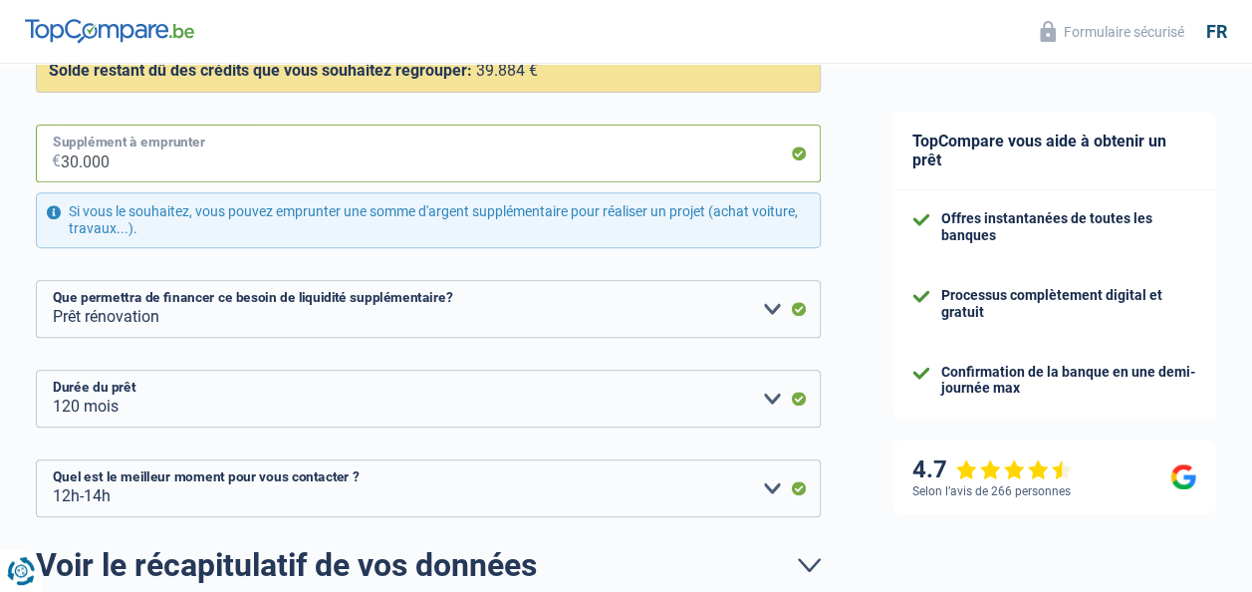
scroll to position [532, 0]
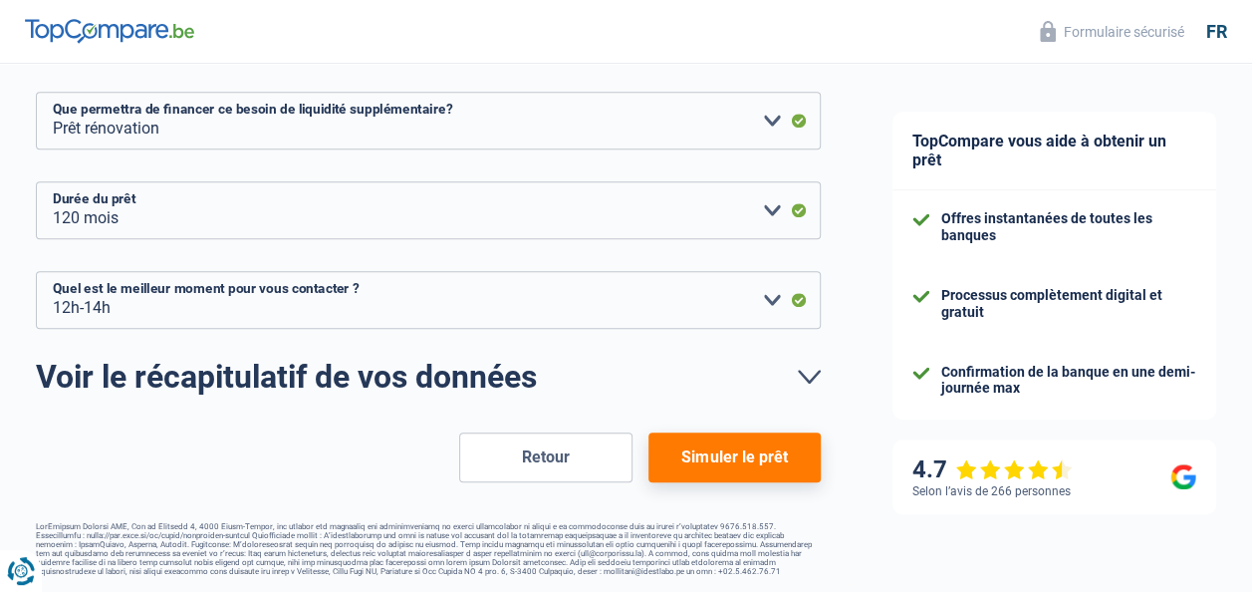
type input "30.000"
click at [730, 450] on button "Simuler le prêt" at bounding box center [735, 457] width 172 height 50
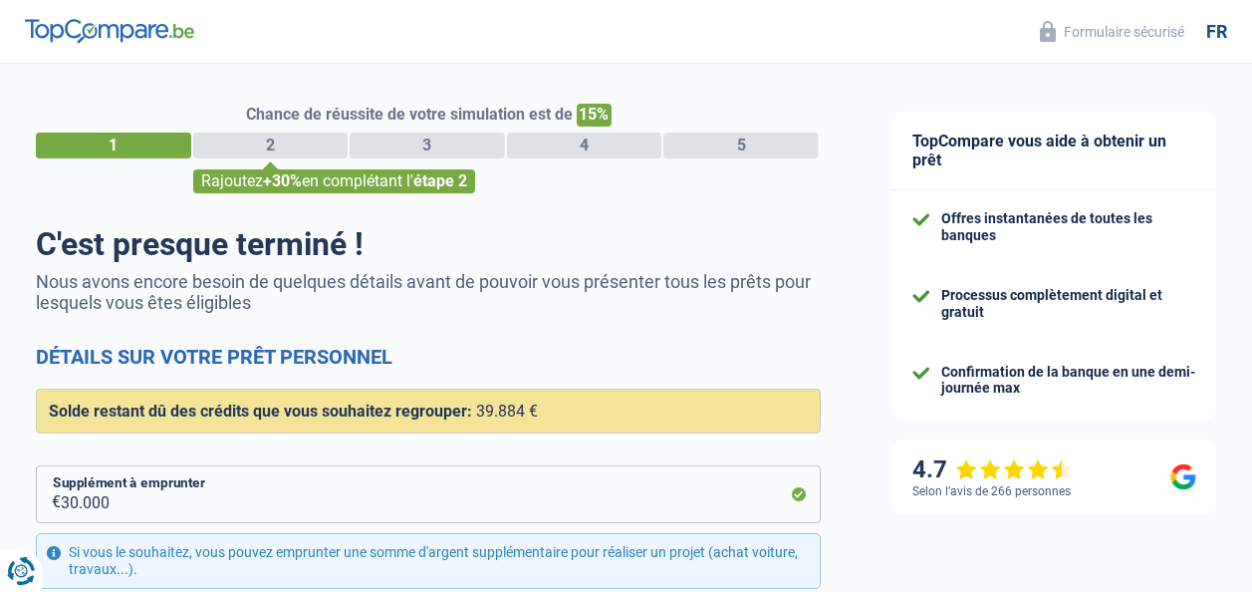
select select "refinancing"
select select "renovation"
select select "120"
select select "12-14"
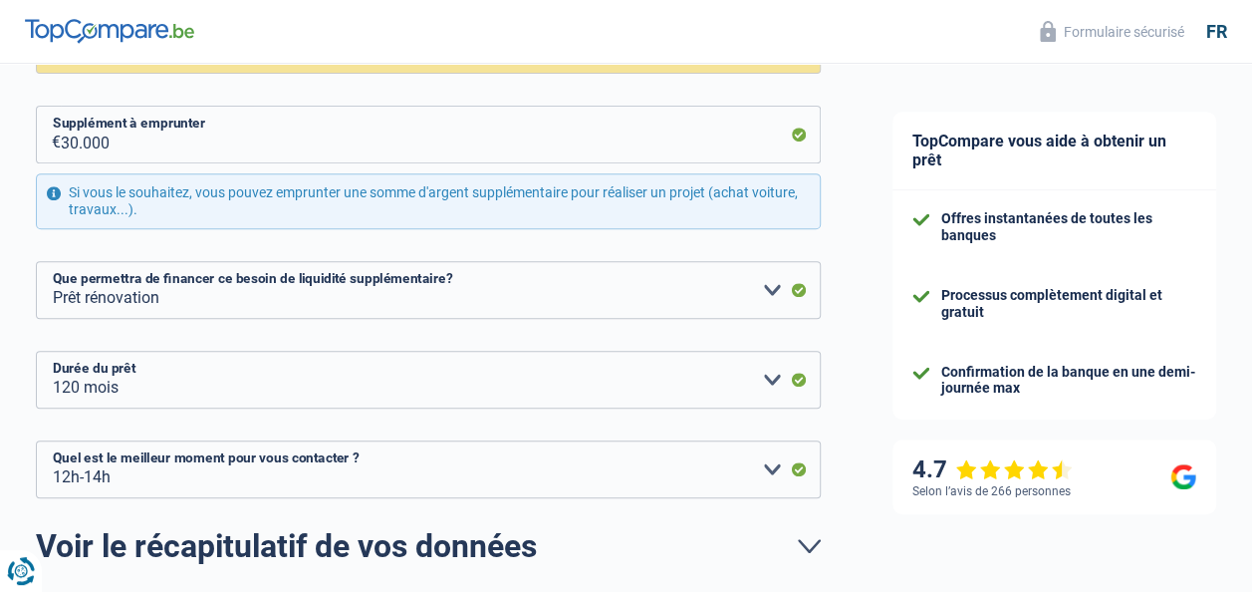
scroll to position [355, 0]
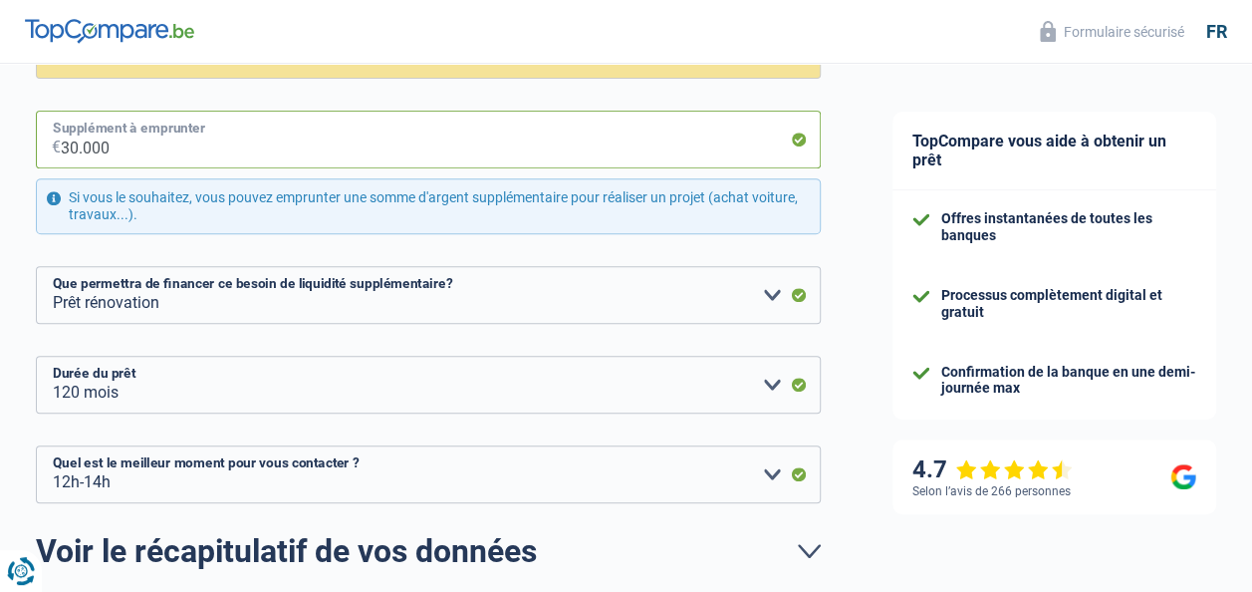
click at [157, 141] on input "30.000" at bounding box center [441, 140] width 760 height 58
type input "3"
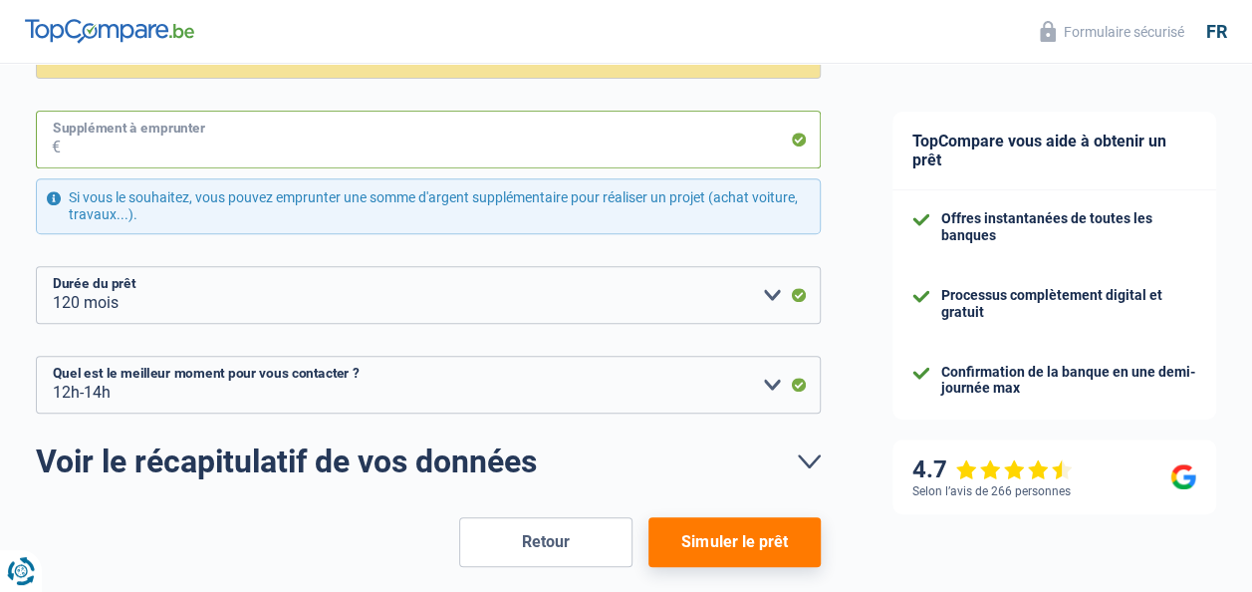
type input "4"
select select "renovation"
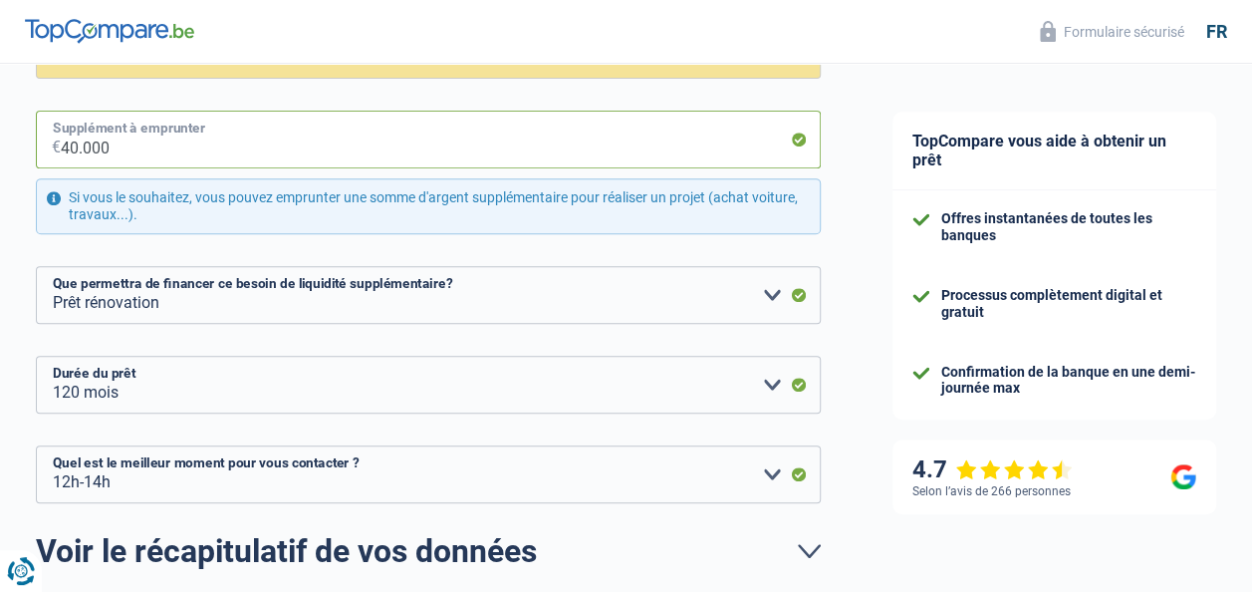
type input "40.000"
click at [867, 261] on div "TopCompare vous aide à obtenir un prêt Offres instantanées de toutes les banque…" at bounding box center [1054, 237] width 395 height 1057
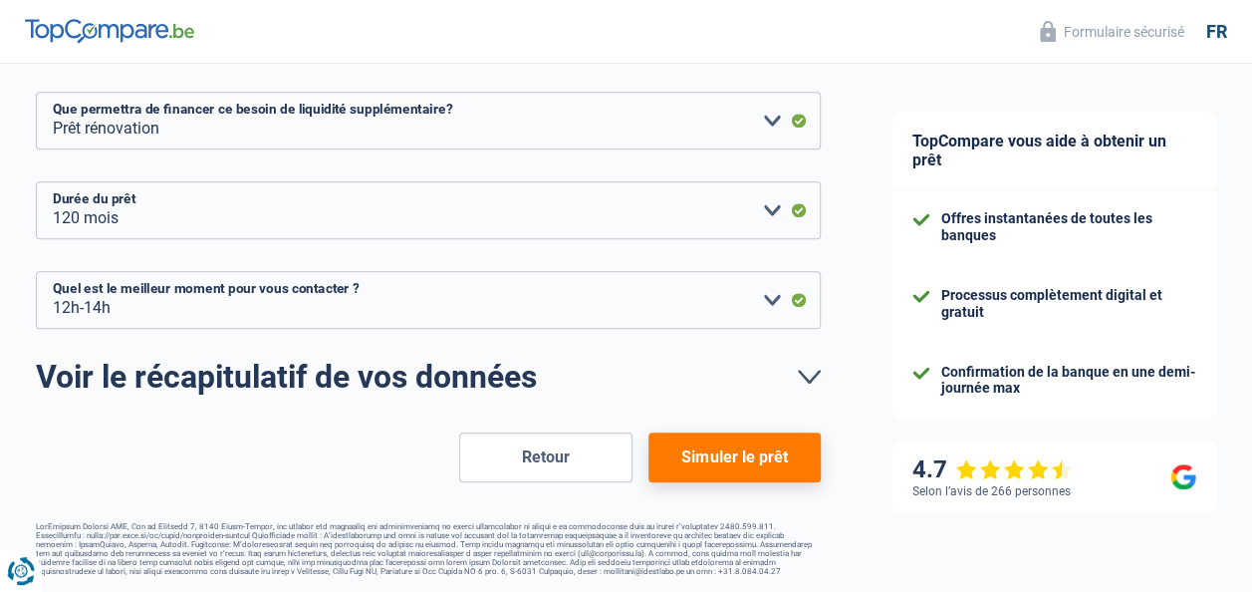
click at [726, 454] on button "Simuler le prêt" at bounding box center [735, 457] width 172 height 50
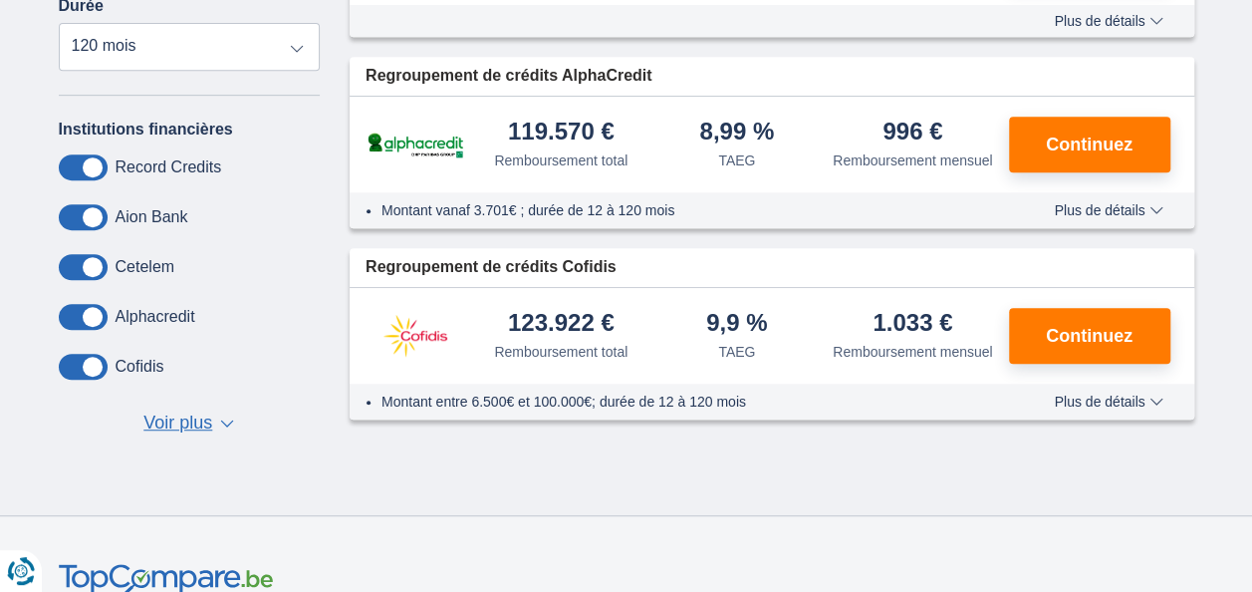
scroll to position [446, 0]
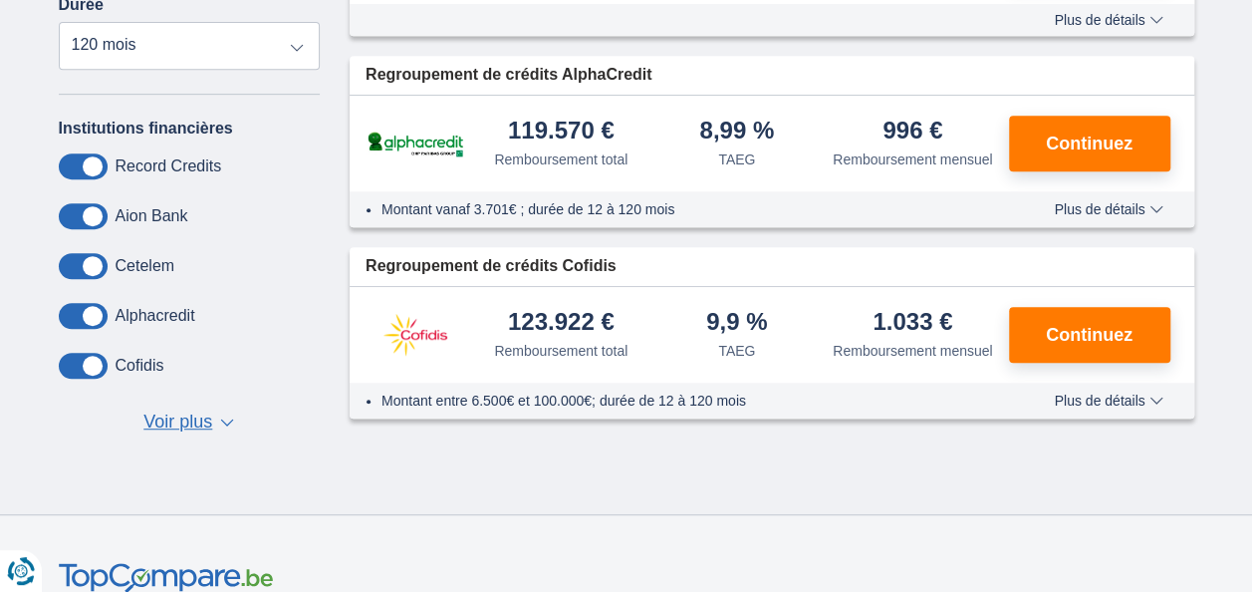
click at [201, 420] on span "Voir plus" at bounding box center [177, 422] width 69 height 26
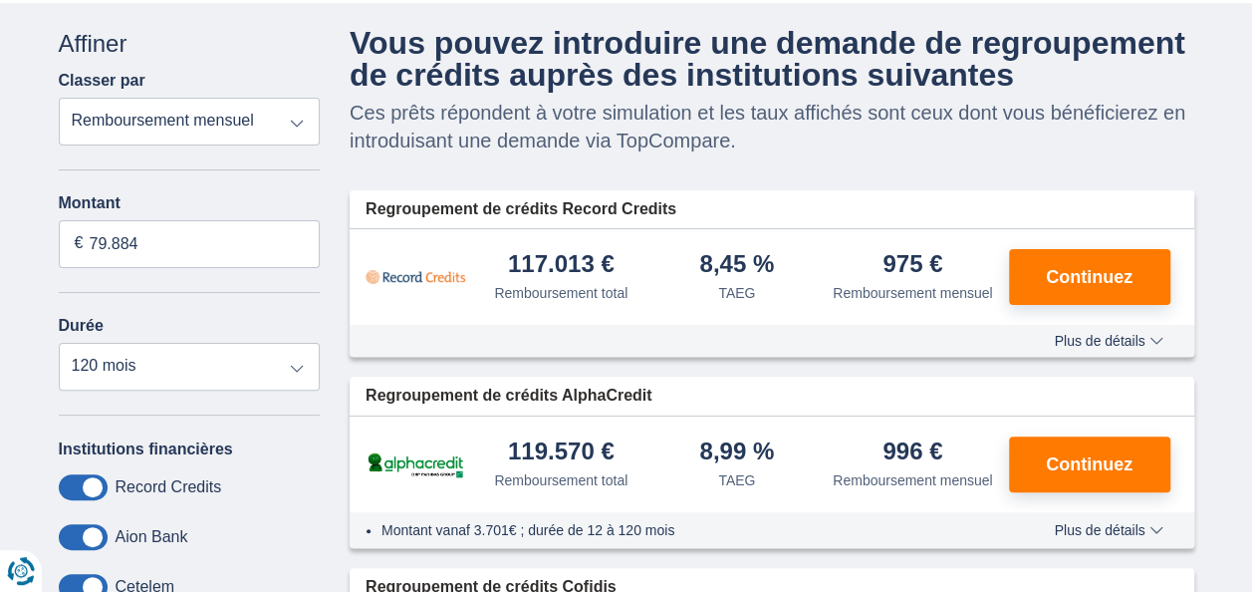
scroll to position [127, 0]
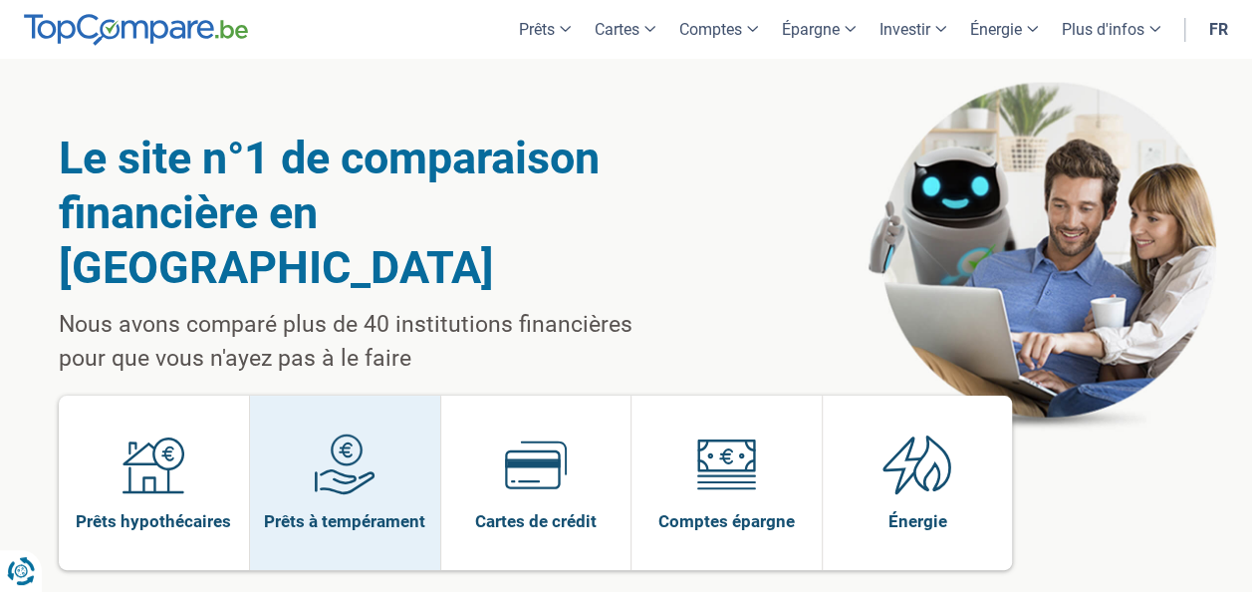
click at [369, 452] on span at bounding box center [345, 471] width 62 height 77
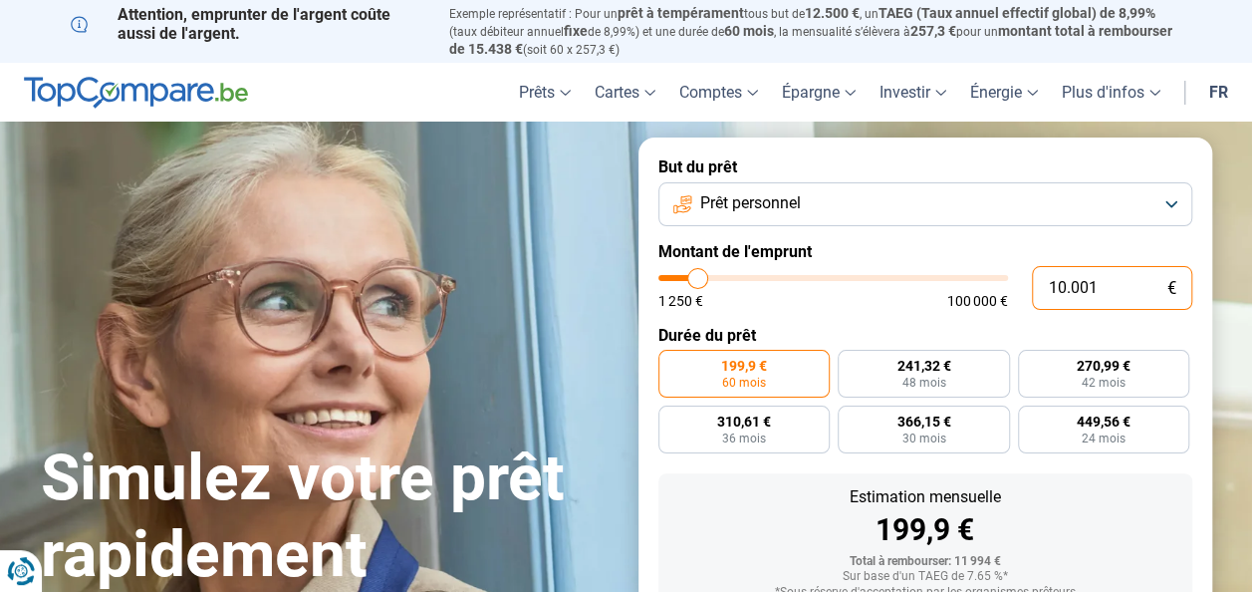
click at [1116, 279] on input "10.001" at bounding box center [1112, 288] width 160 height 44
type input "1.000"
type input "1250"
type input "100"
type input "1250"
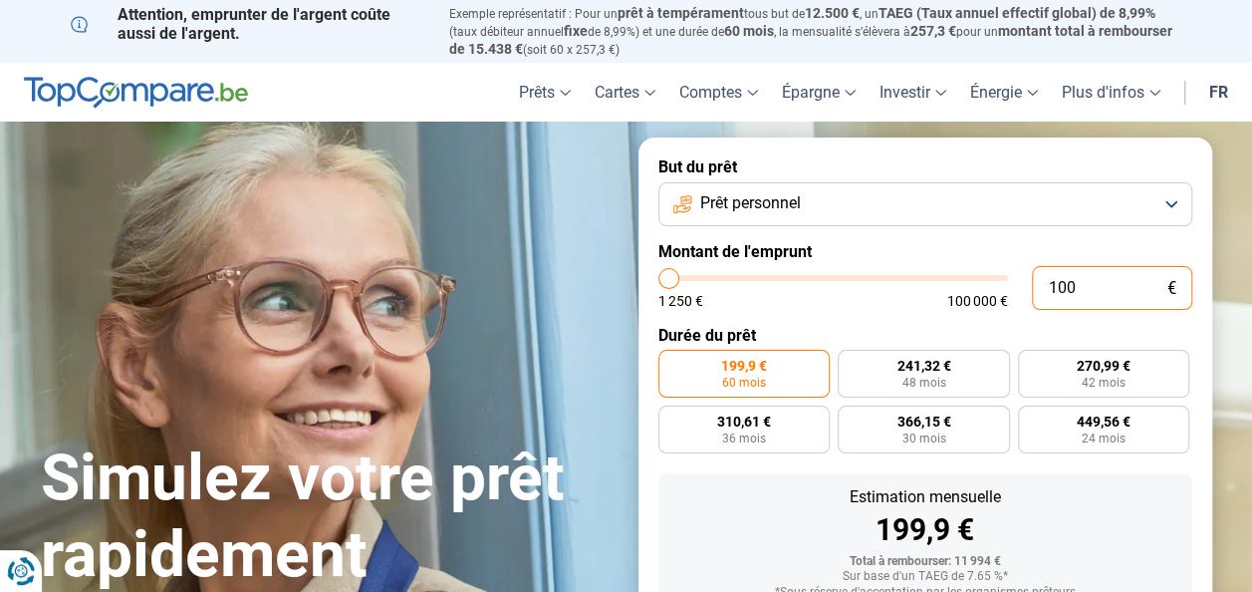
type input "10"
type input "1250"
type input "1"
type input "1250"
type input "0"
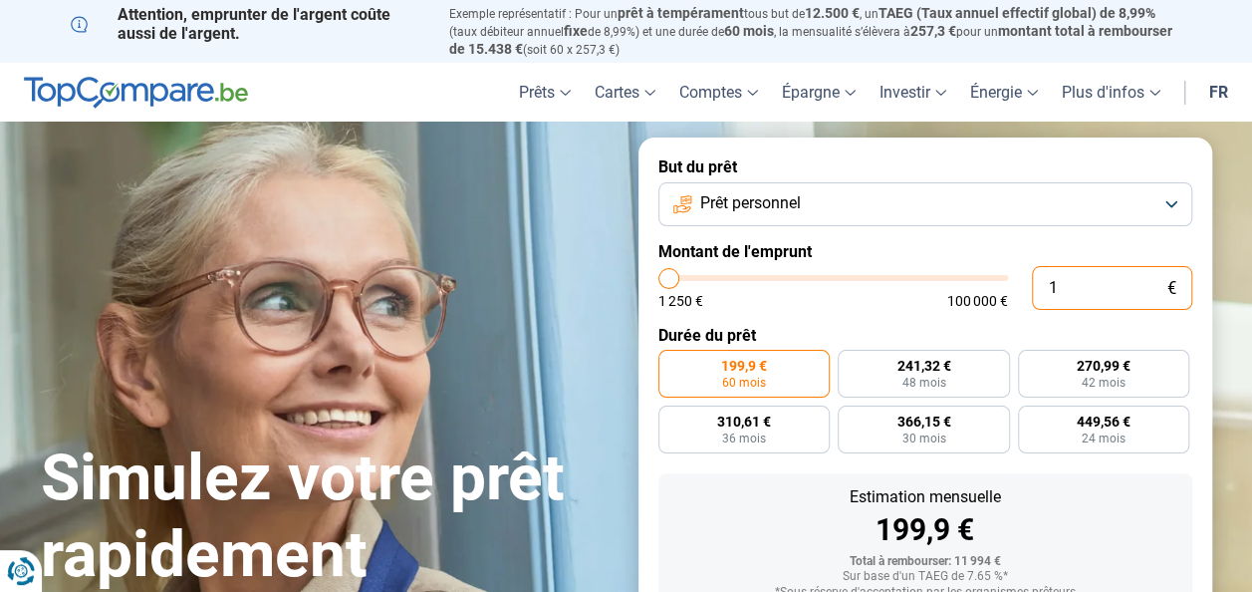
type input "1250"
type input "1.250"
type input "1250"
radio input "true"
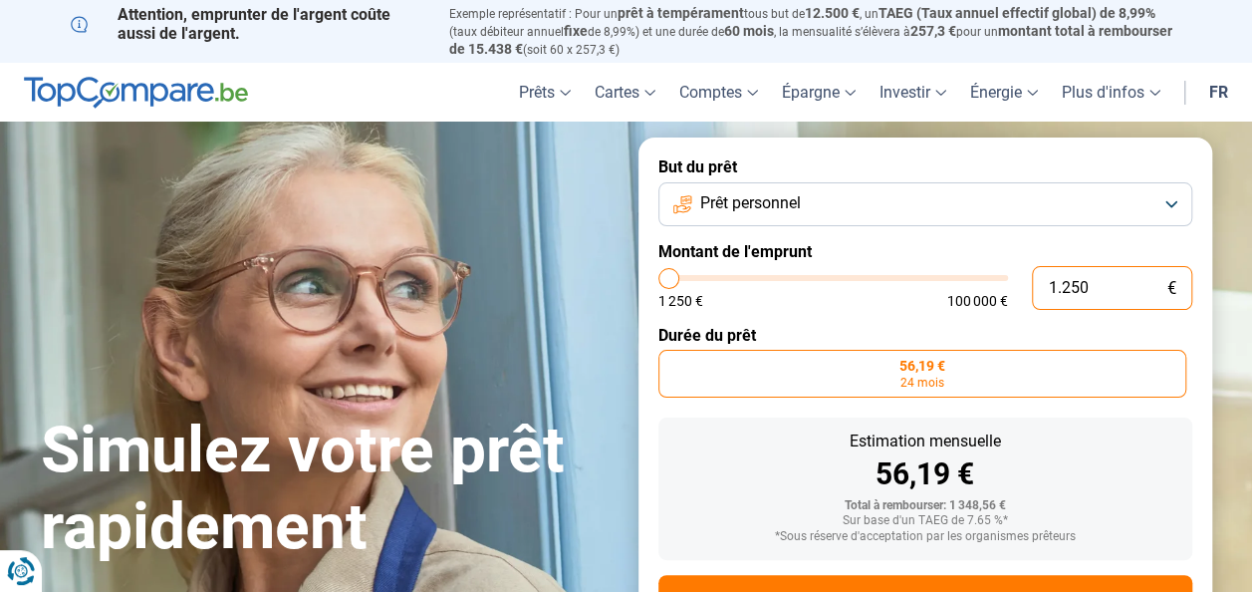
type input "12.504"
type input "12500"
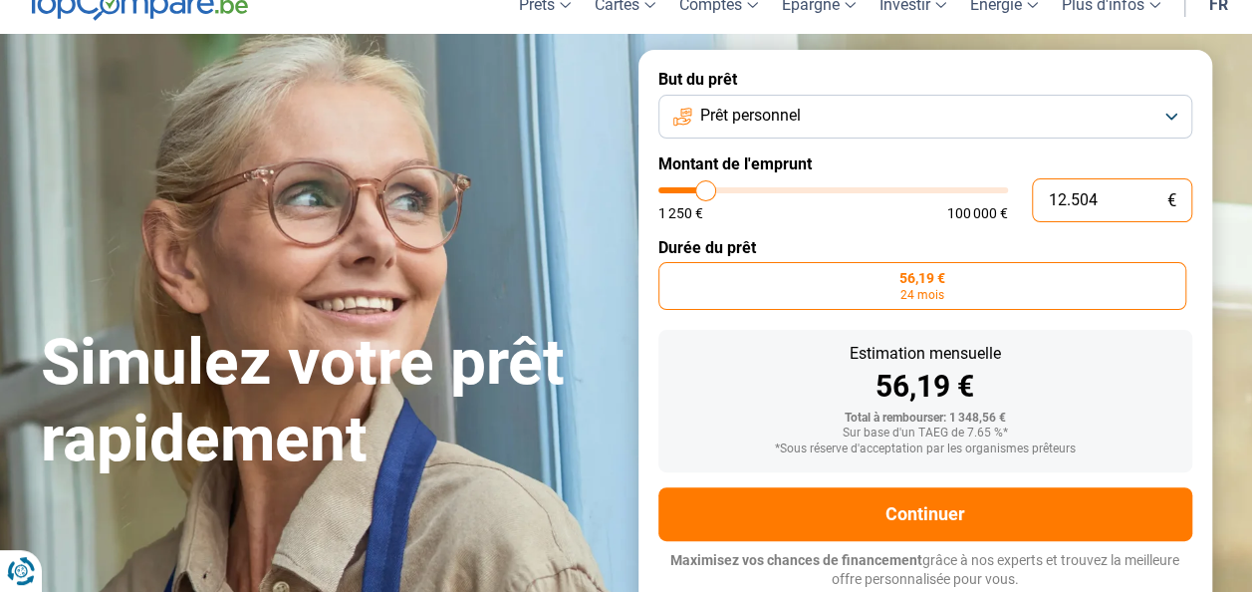
type input "125.040"
type input "100000"
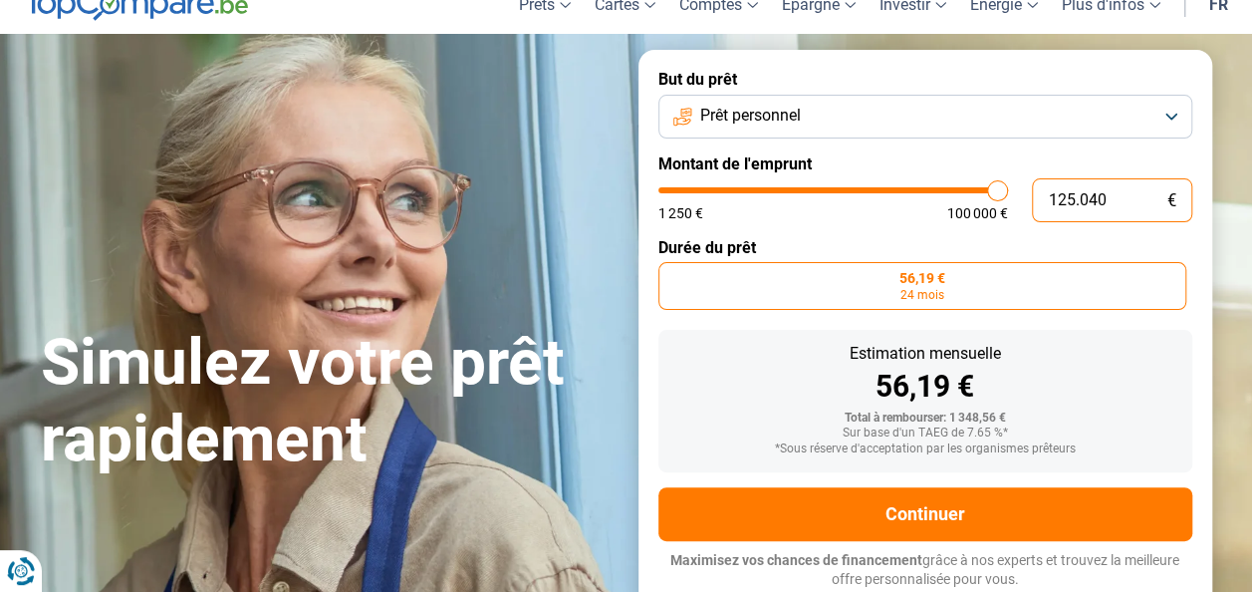
type input "12.504"
type input "12500"
type input "1.250"
type input "1250"
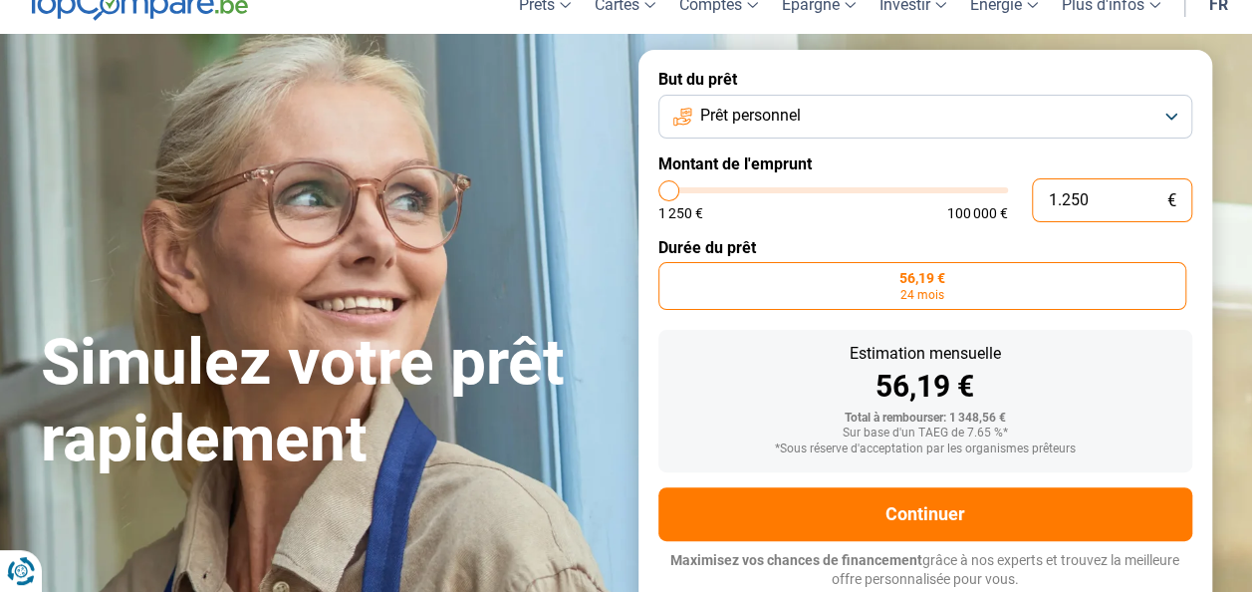
type input "125"
type input "1250"
type input "12"
type input "1250"
type input "1"
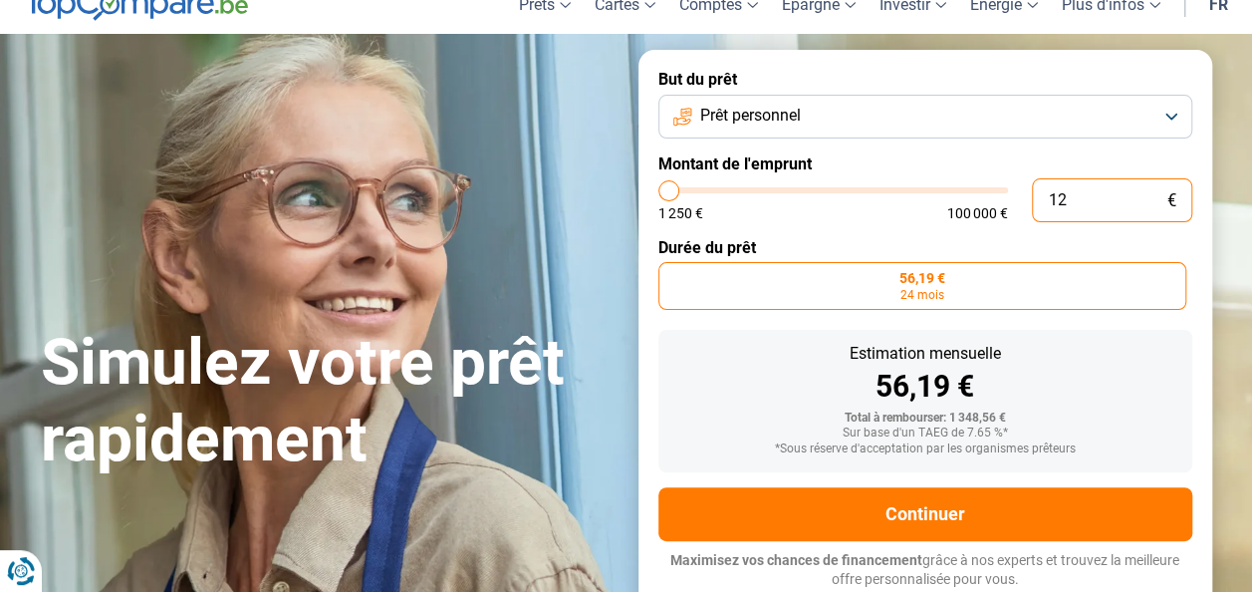
type input "1250"
type input "0"
type input "1250"
type input "4"
type input "1250"
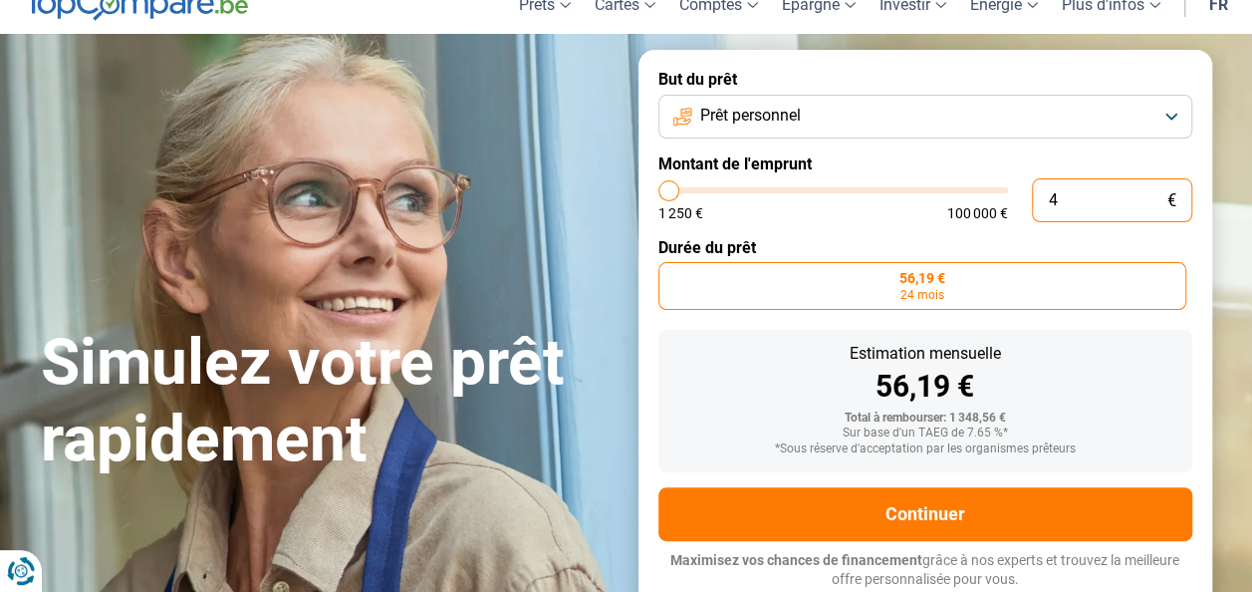
type input "40"
type input "1250"
type input "400"
type input "1250"
type input "4.000"
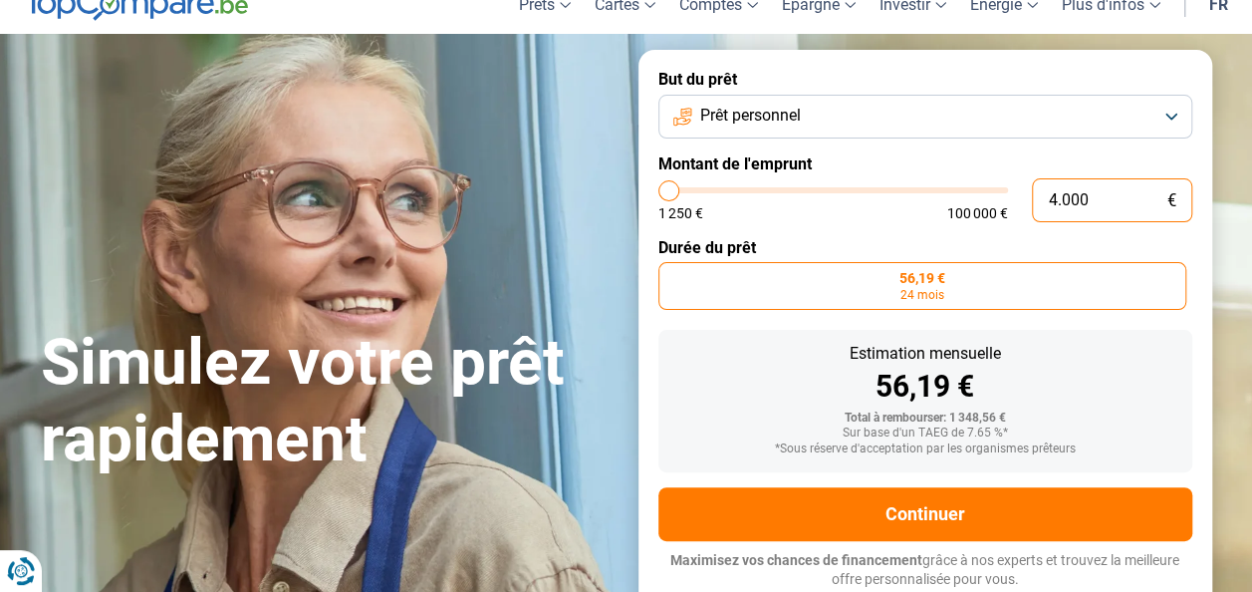
type input "4000"
type input "40.000"
type input "40000"
radio input "false"
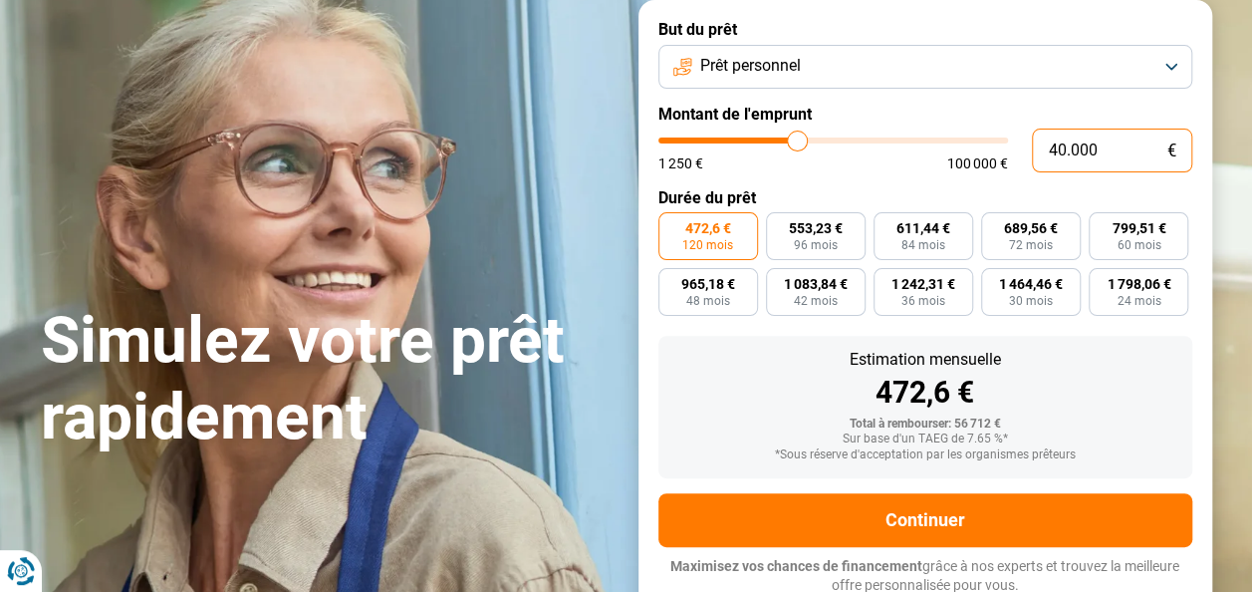
scroll to position [143, 0]
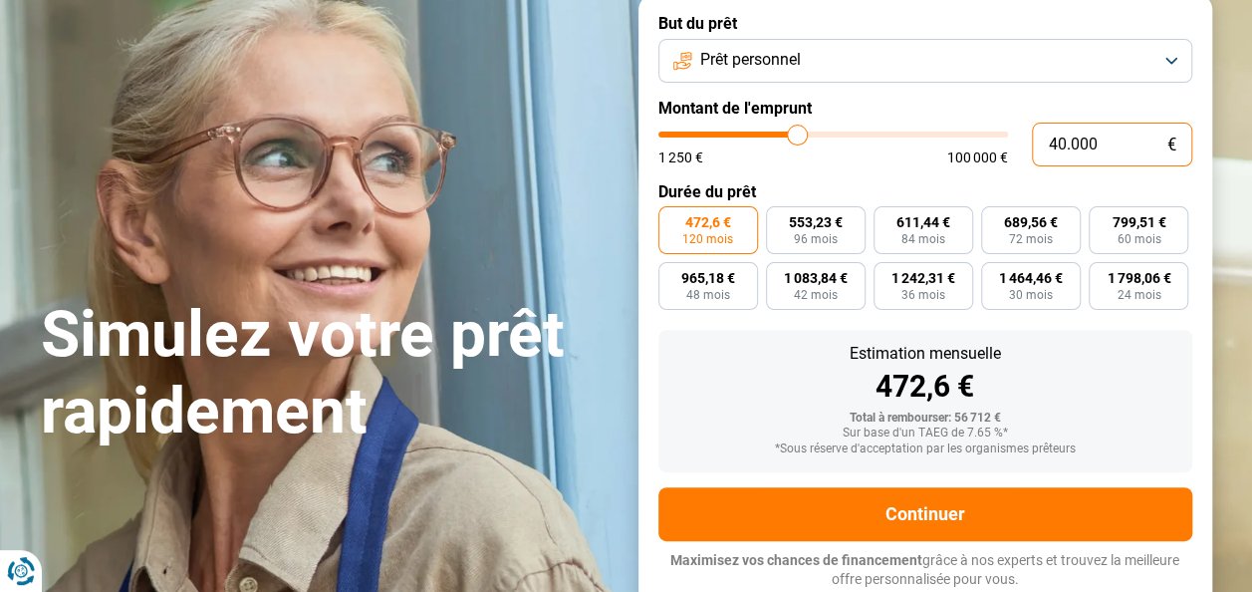
type input "40.000"
click at [732, 225] on label "472,6 € 120 mois" at bounding box center [709, 230] width 100 height 48
click at [671, 219] on input "472,6 € 120 mois" at bounding box center [665, 212] width 13 height 13
